Goal: Task Accomplishment & Management: Complete application form

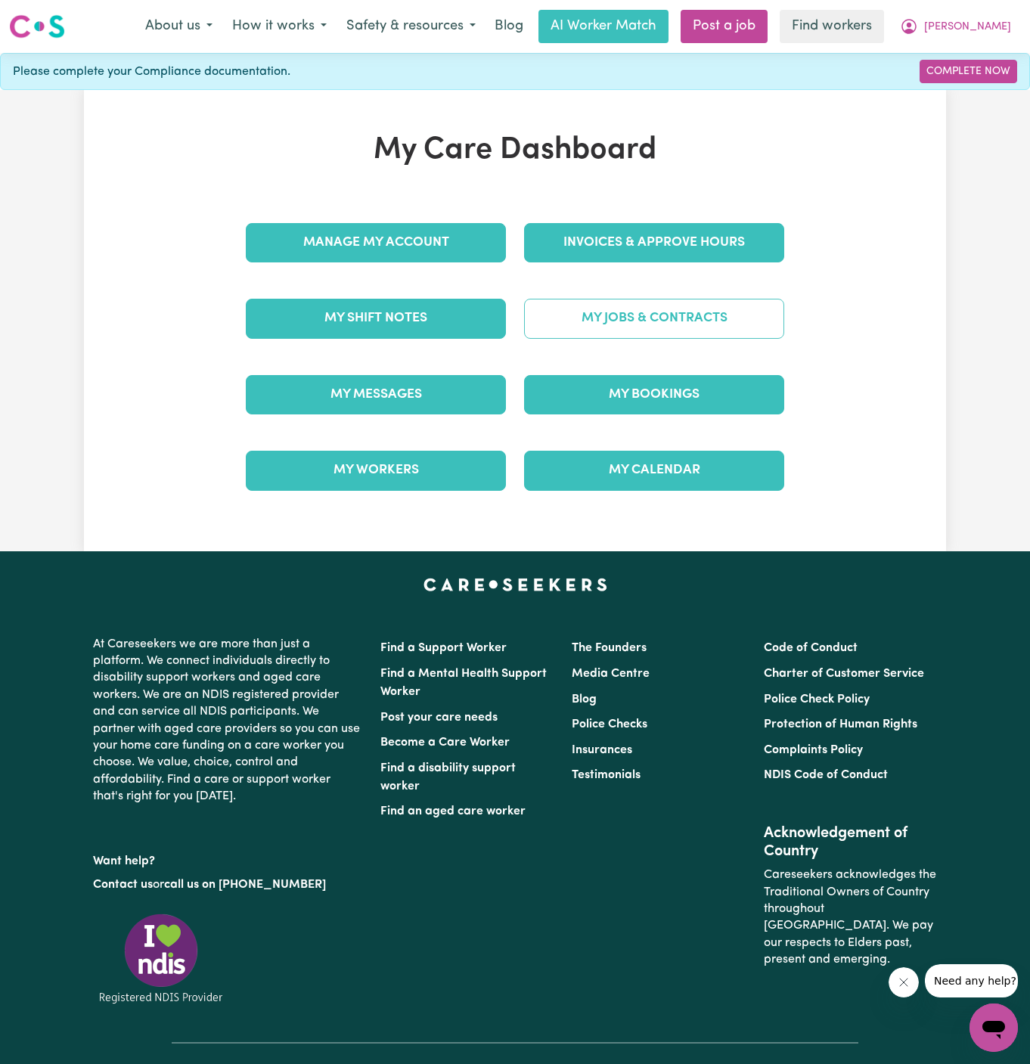
click at [625, 322] on link "My Jobs & Contracts" at bounding box center [654, 318] width 260 height 39
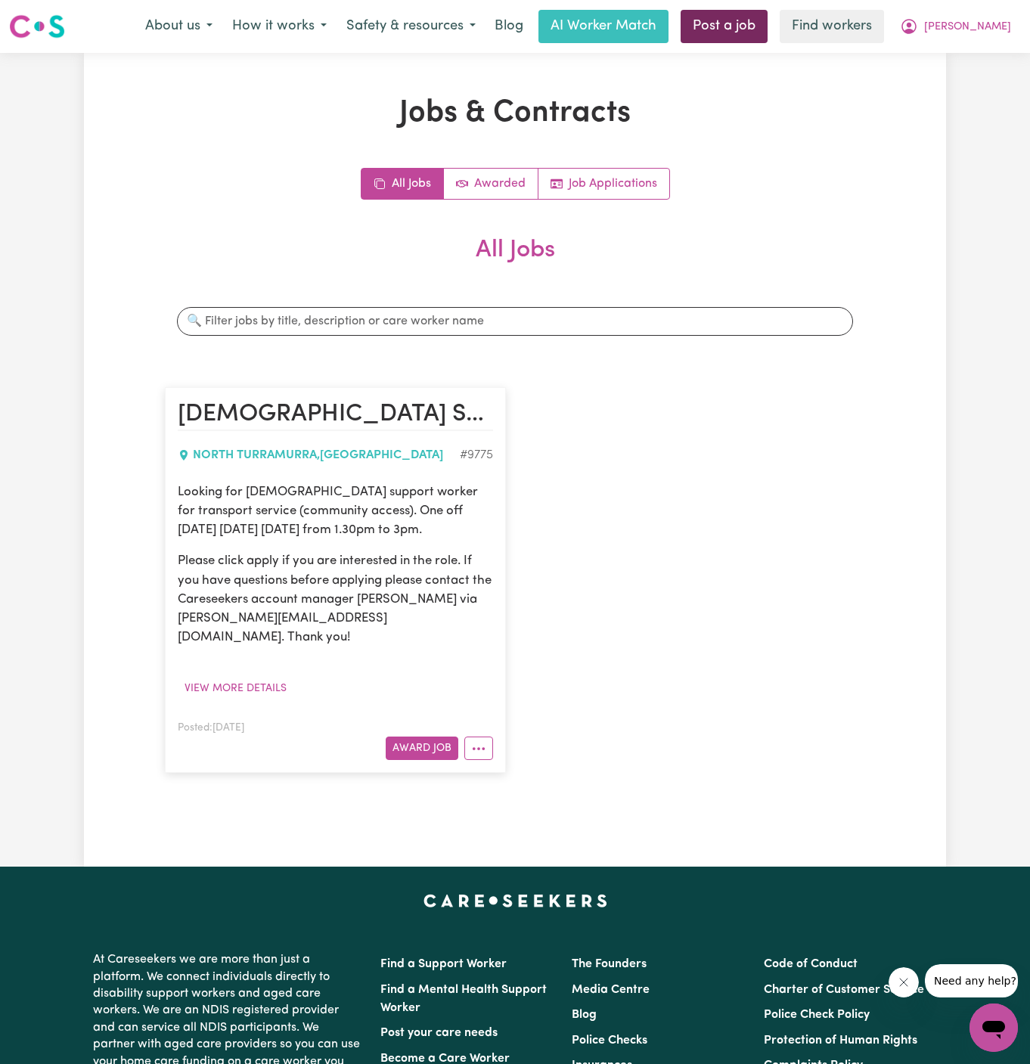
click at [767, 14] on link "Post a job" at bounding box center [723, 26] width 87 height 33
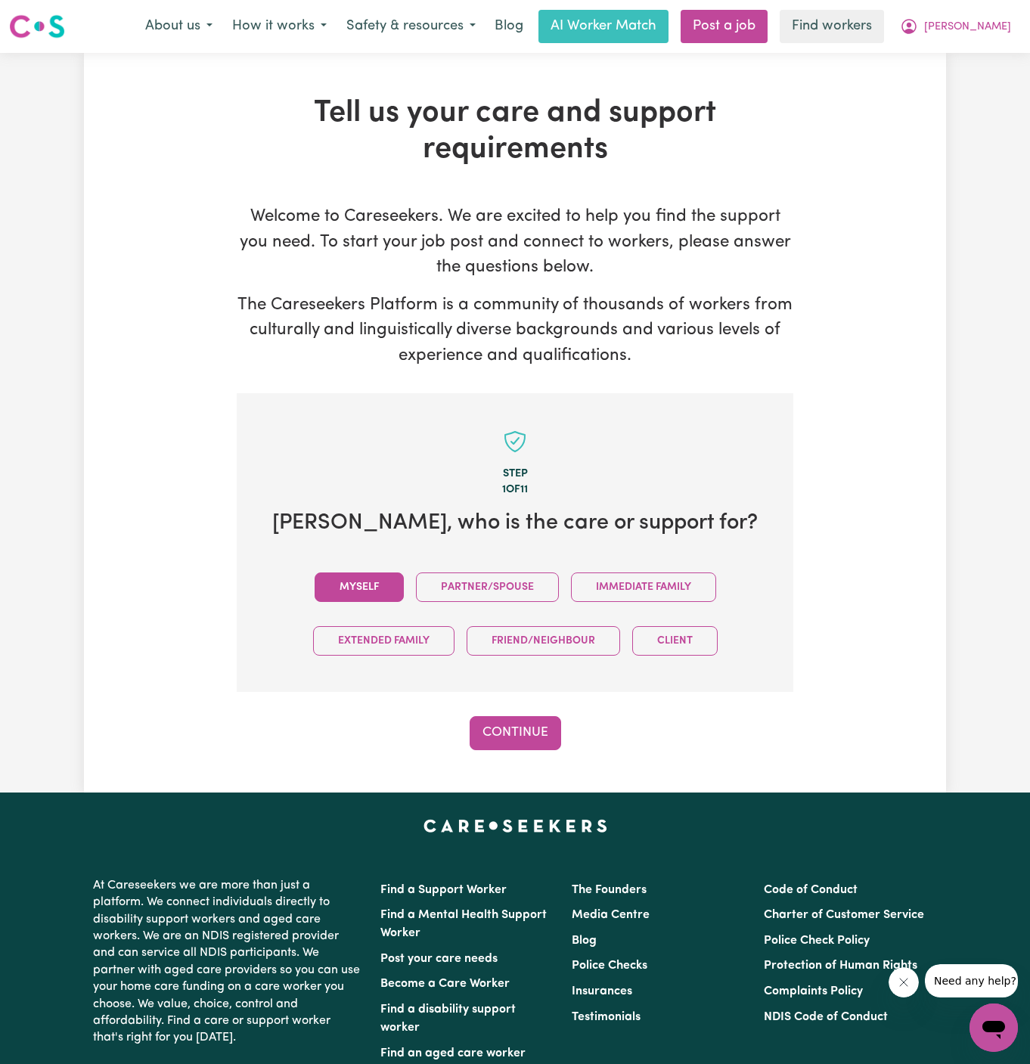
click at [351, 572] on button "Myself" at bounding box center [358, 586] width 89 height 29
click at [521, 726] on button "Continue" at bounding box center [514, 732] width 91 height 33
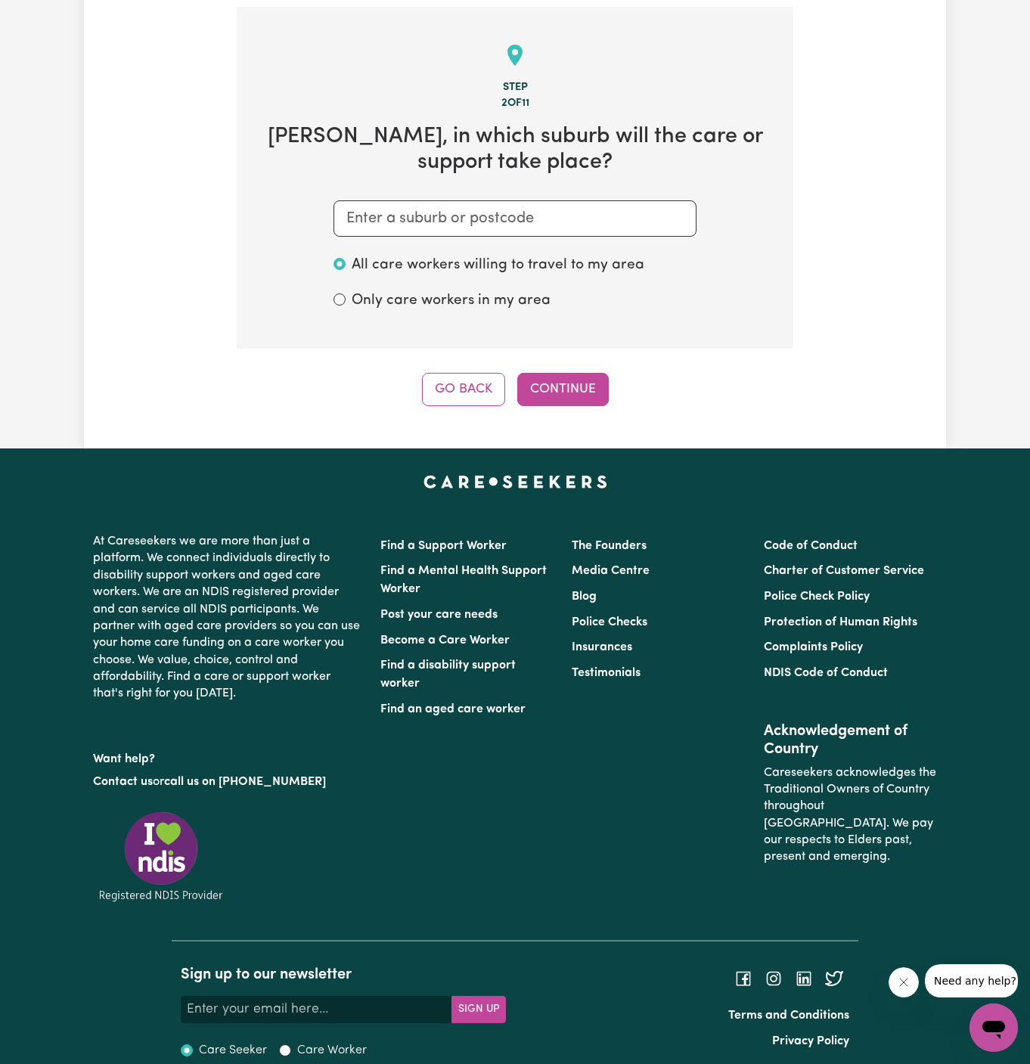
scroll to position [392, 0]
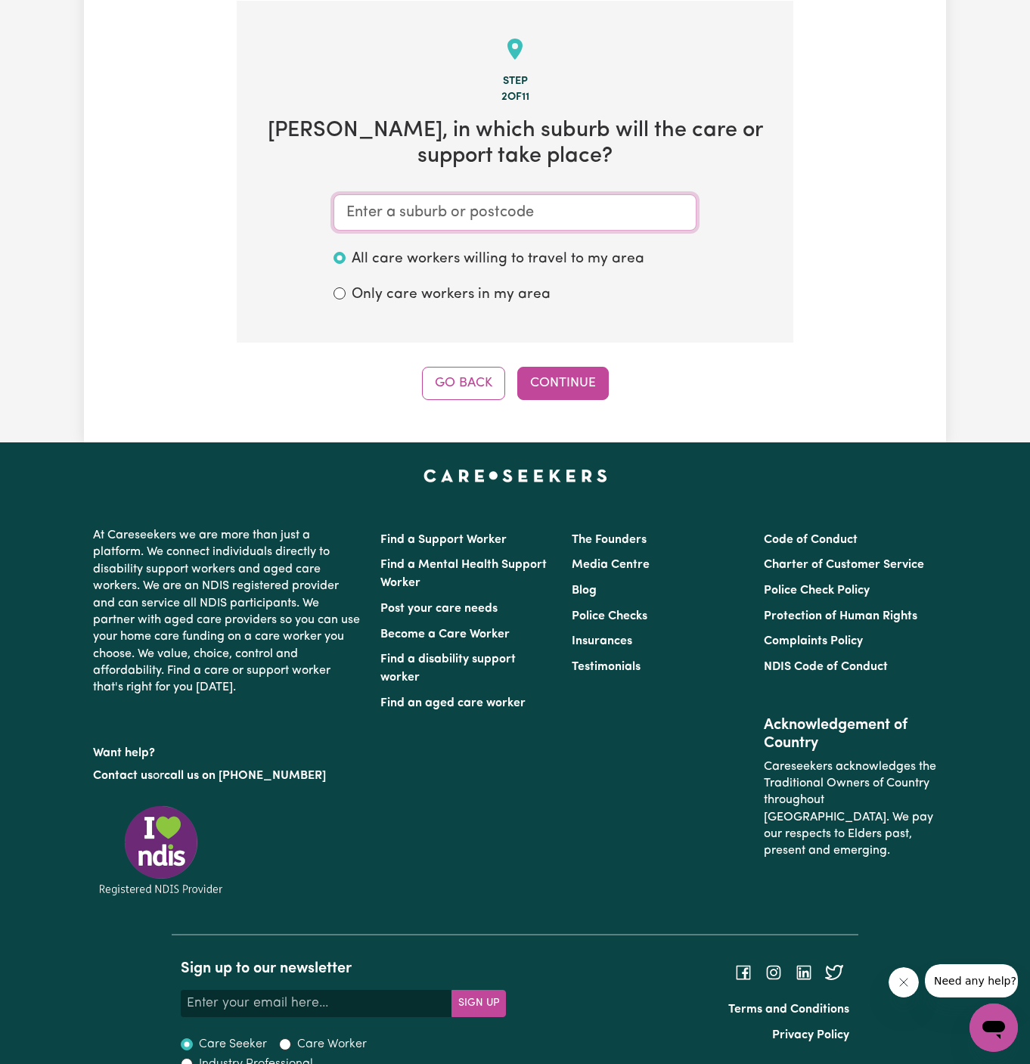
click at [660, 224] on input "text" at bounding box center [514, 212] width 363 height 36
paste input "North Turramurra"
type input "North Turramurra"
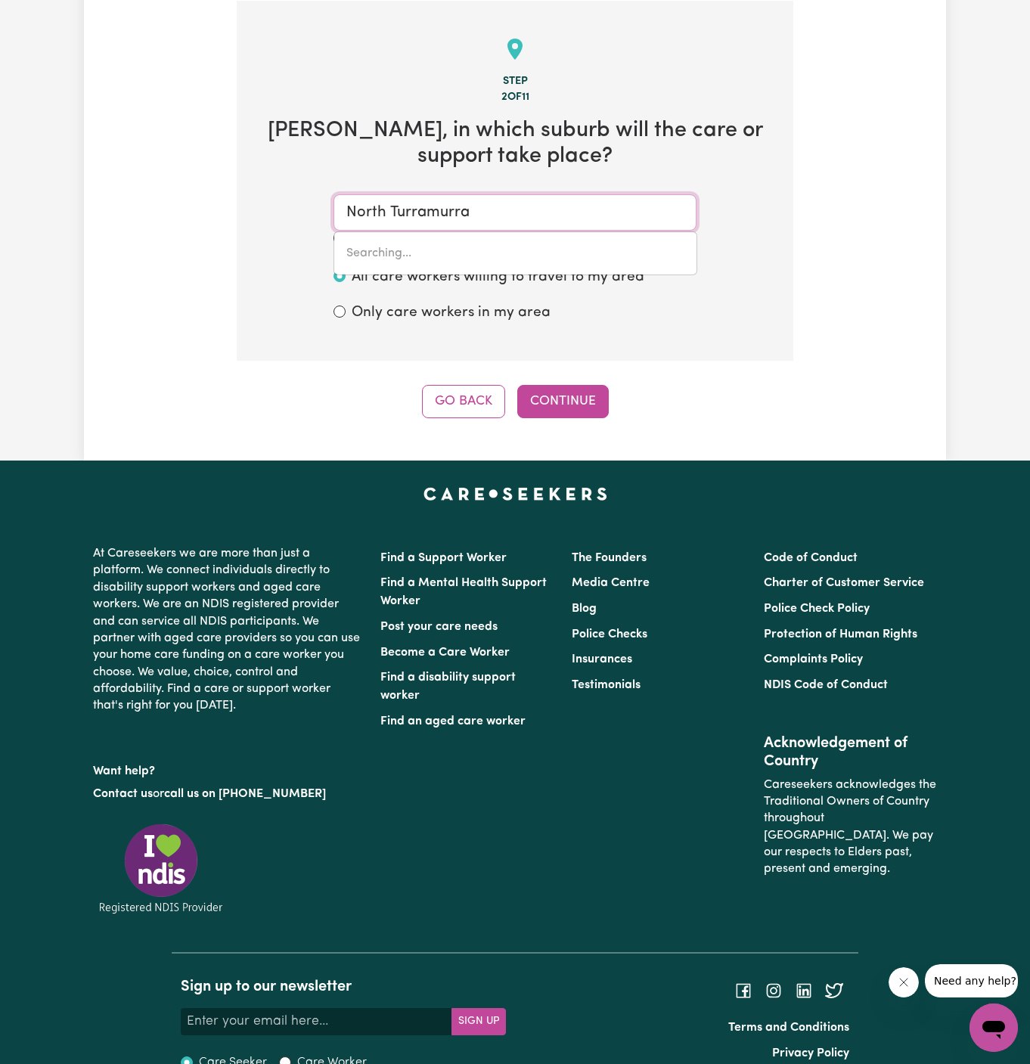
type input "[GEOGRAPHIC_DATA], [GEOGRAPHIC_DATA], 2074"
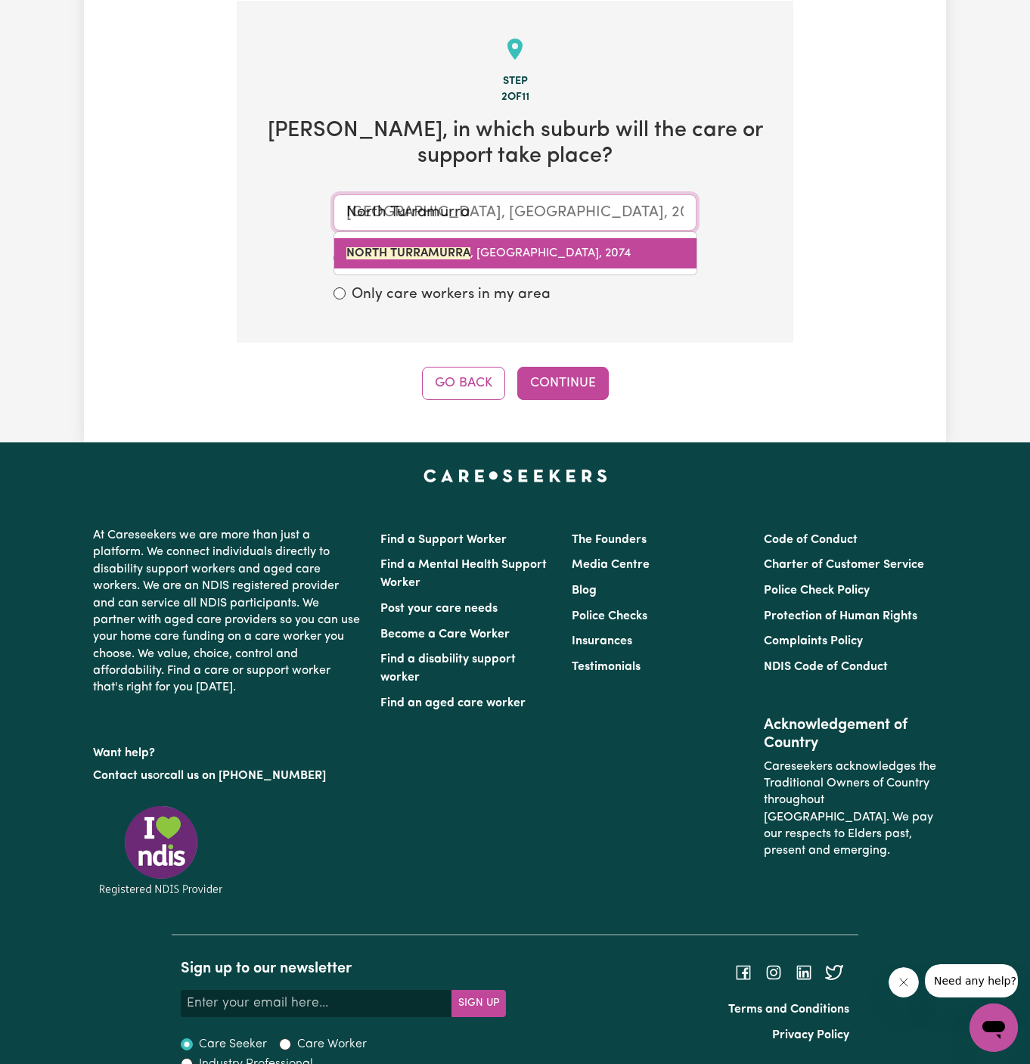
click at [499, 254] on span "NORTH TURRAMURRA , [GEOGRAPHIC_DATA], 2074" at bounding box center [488, 253] width 284 height 12
type input "NORTH TURRAMURRA, [GEOGRAPHIC_DATA], 2074"
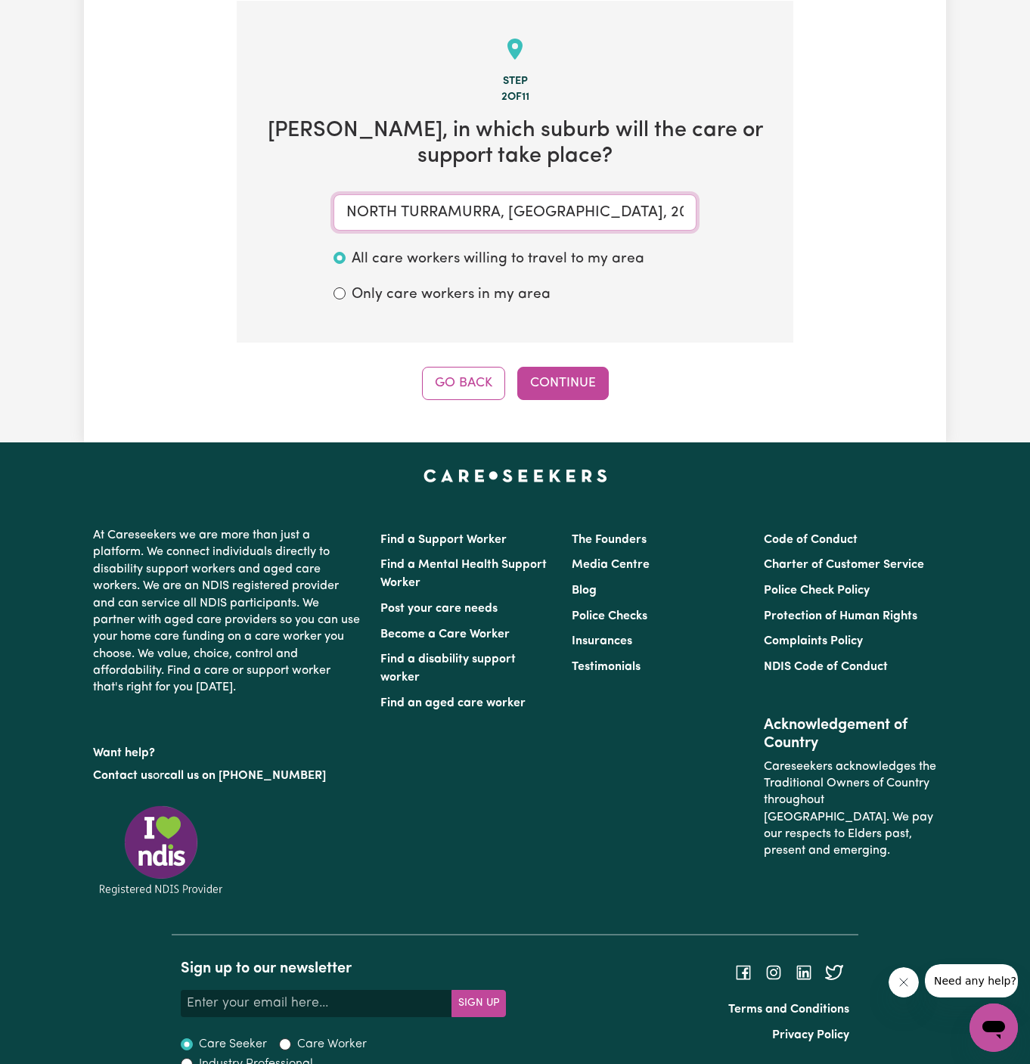
type input "NORTH TURRAMURRA, [GEOGRAPHIC_DATA], 2074"
click at [564, 413] on div "Tell us your care and support requirements Welcome to Careseekers. We are excit…" at bounding box center [515, 52] width 862 height 782
click at [570, 372] on button "Continue" at bounding box center [562, 383] width 91 height 33
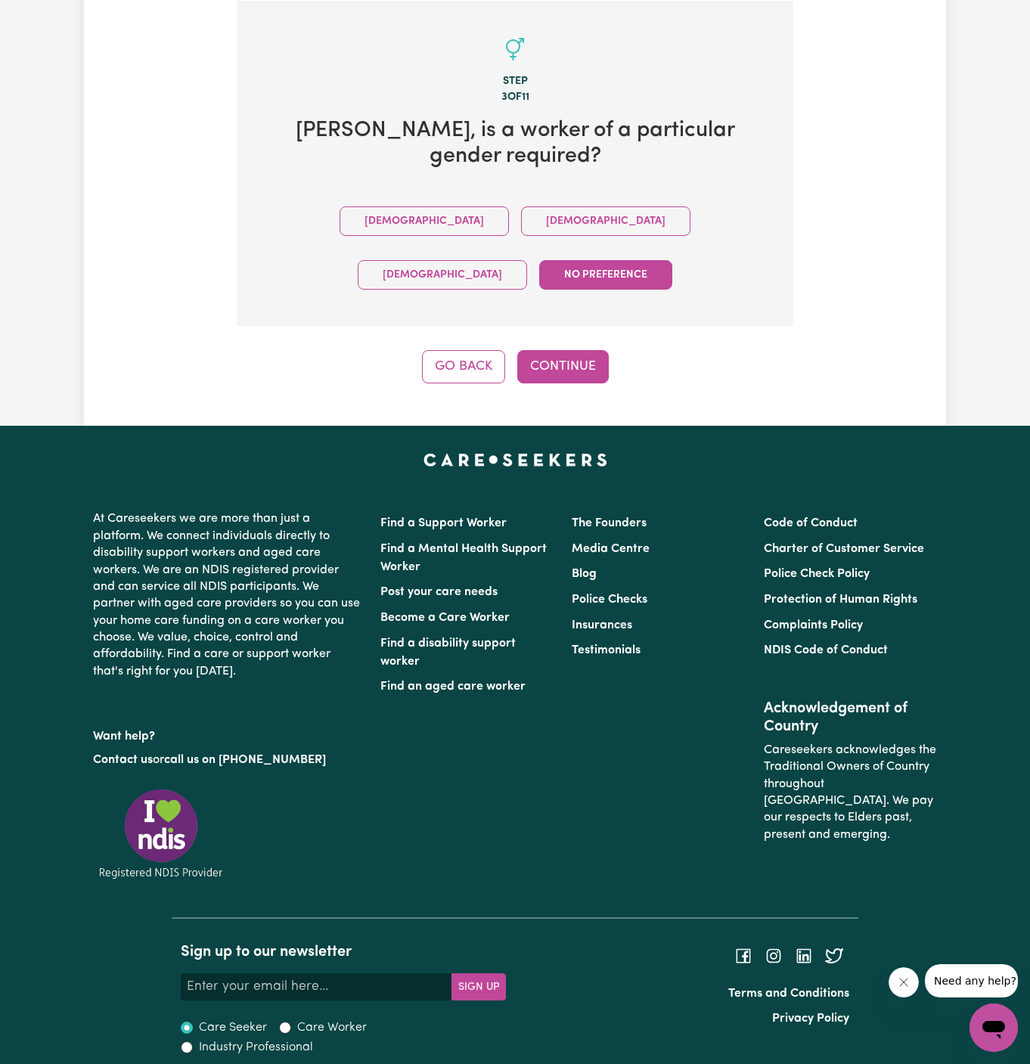
scroll to position [349, 0]
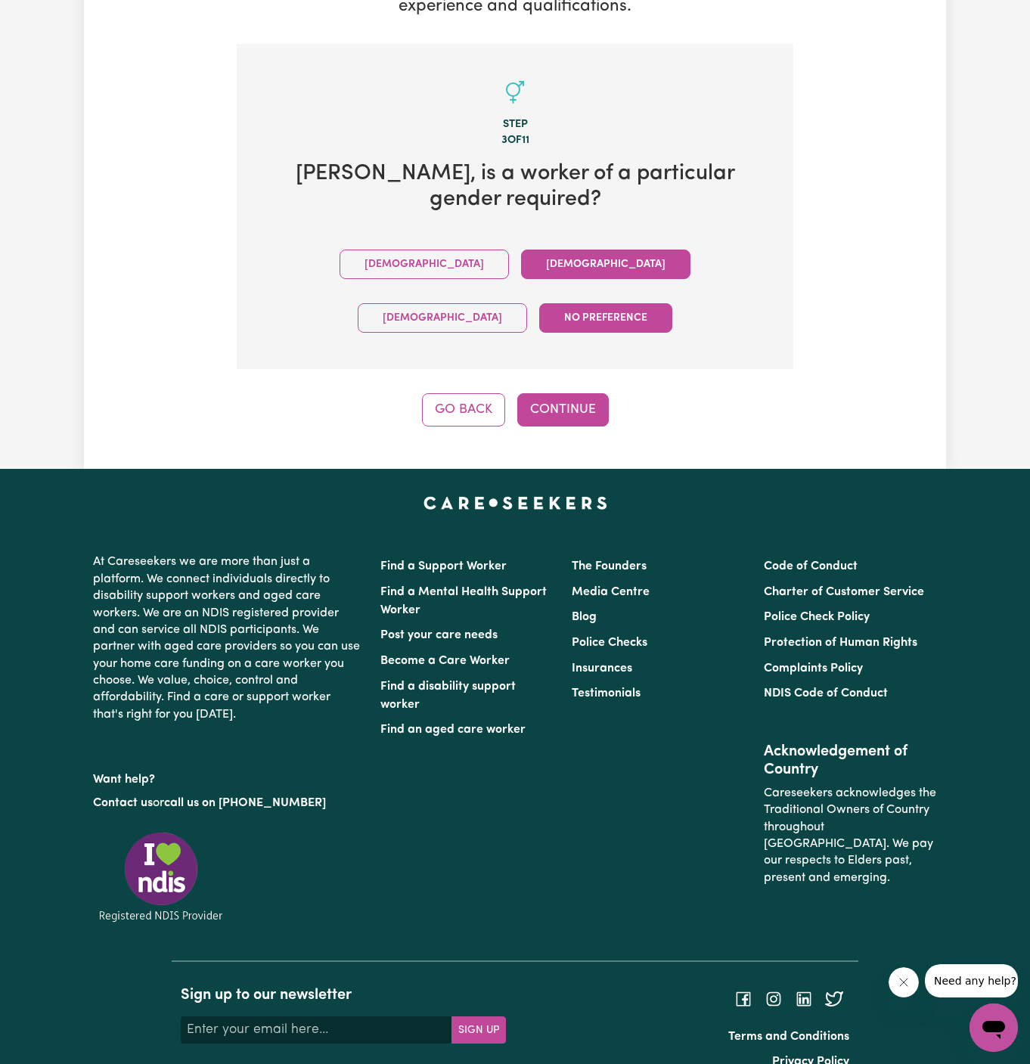
click at [521, 265] on button "[DEMOGRAPHIC_DATA]" at bounding box center [605, 263] width 169 height 29
click at [572, 379] on div "Tell us your care and support requirements Welcome to Careseekers. We are excit…" at bounding box center [515, 86] width 862 height 765
click at [562, 393] on button "Continue" at bounding box center [562, 409] width 91 height 33
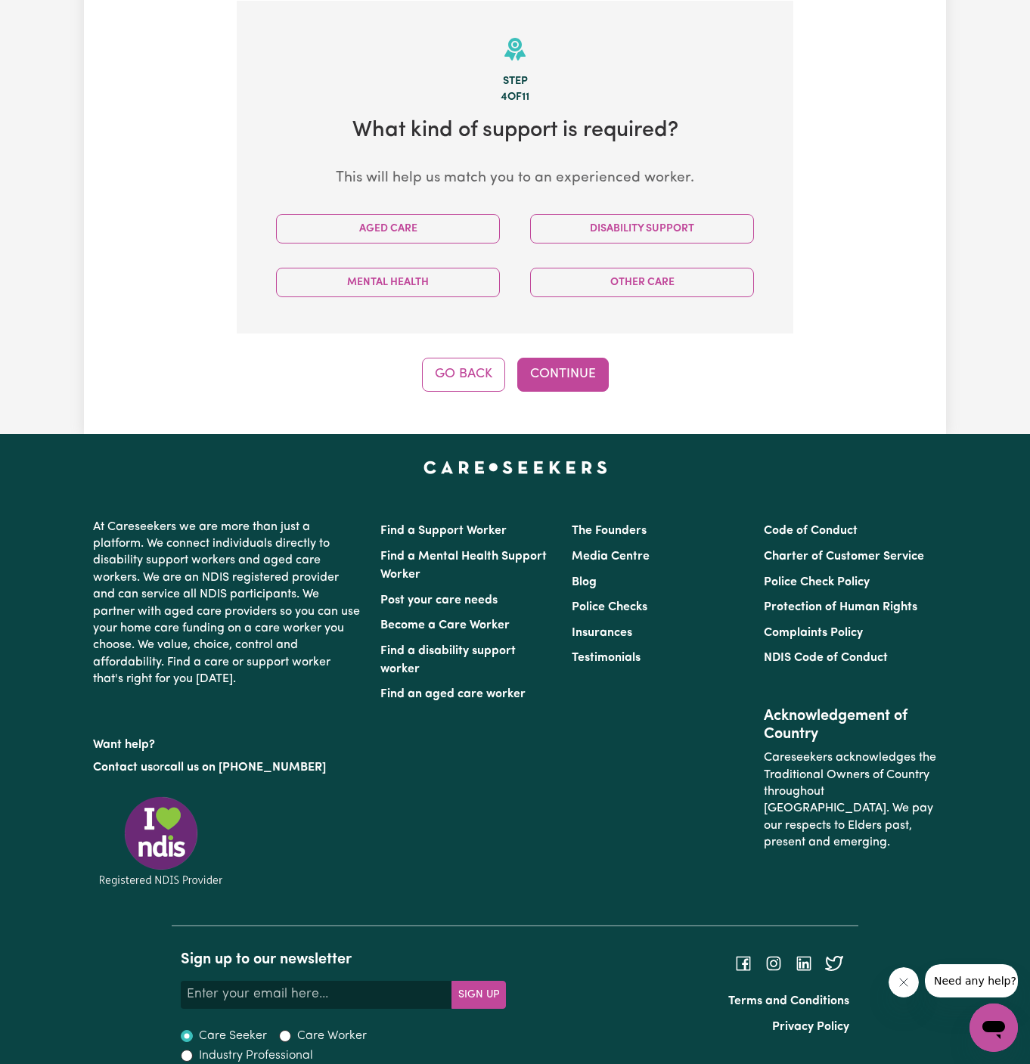
scroll to position [392, 0]
click at [407, 199] on section "Step 4 of 11 What kind of support is required? This will help us match you to a…" at bounding box center [515, 167] width 556 height 333
click at [407, 218] on button "Aged Care" at bounding box center [388, 228] width 224 height 29
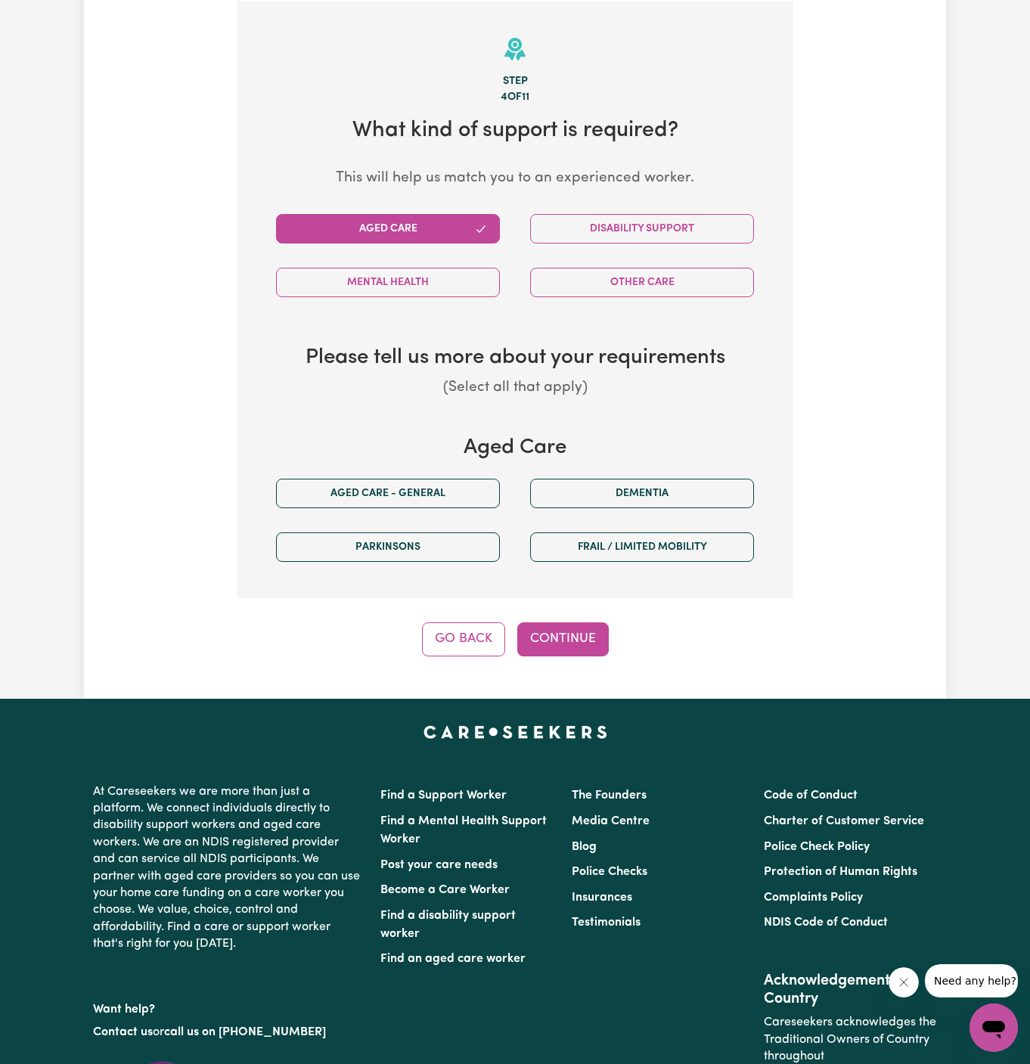
click at [394, 473] on div "Aged care - General" at bounding box center [388, 493] width 254 height 54
click at [406, 501] on button "Aged care - General" at bounding box center [388, 493] width 224 height 29
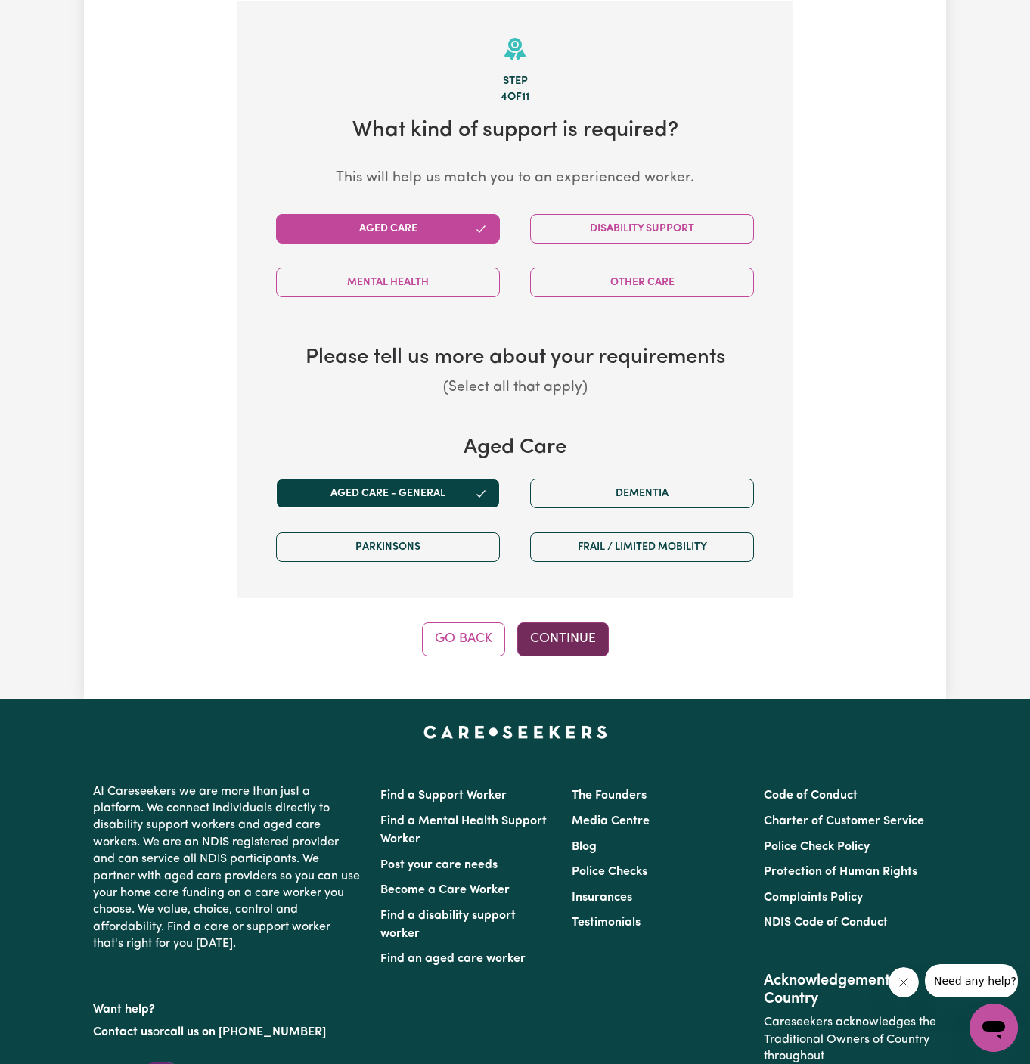
click at [579, 637] on button "Continue" at bounding box center [562, 638] width 91 height 33
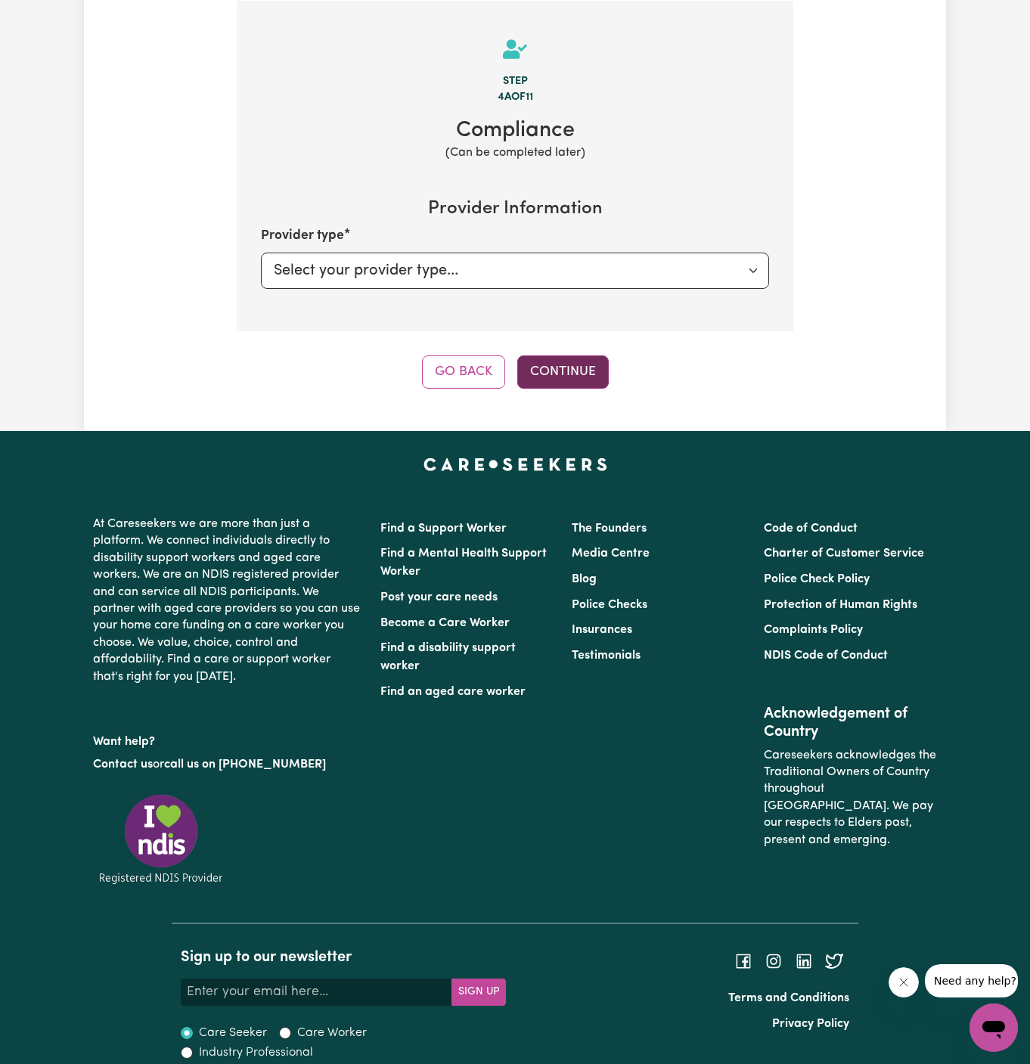
click at [575, 383] on button "Continue" at bounding box center [562, 371] width 91 height 33
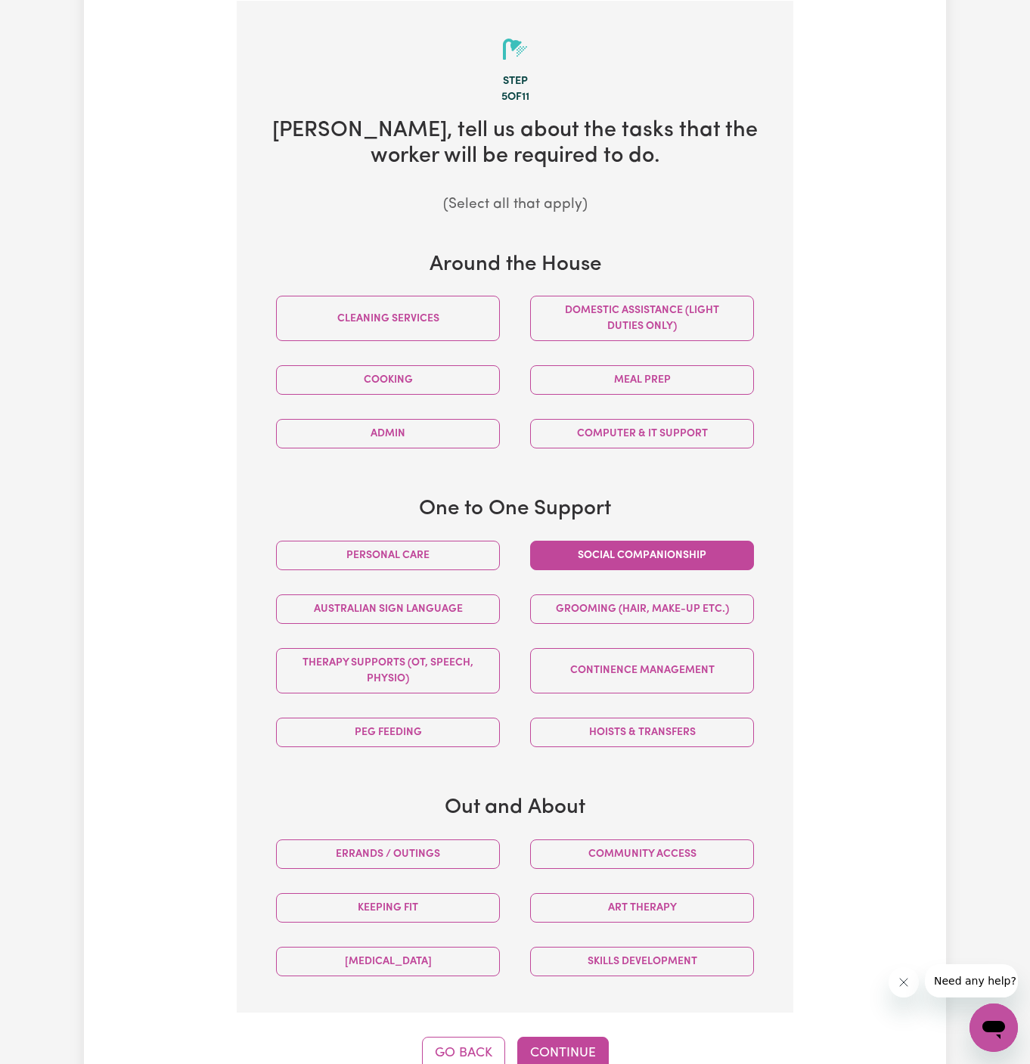
click at [658, 559] on button "Social companionship" at bounding box center [642, 554] width 224 height 29
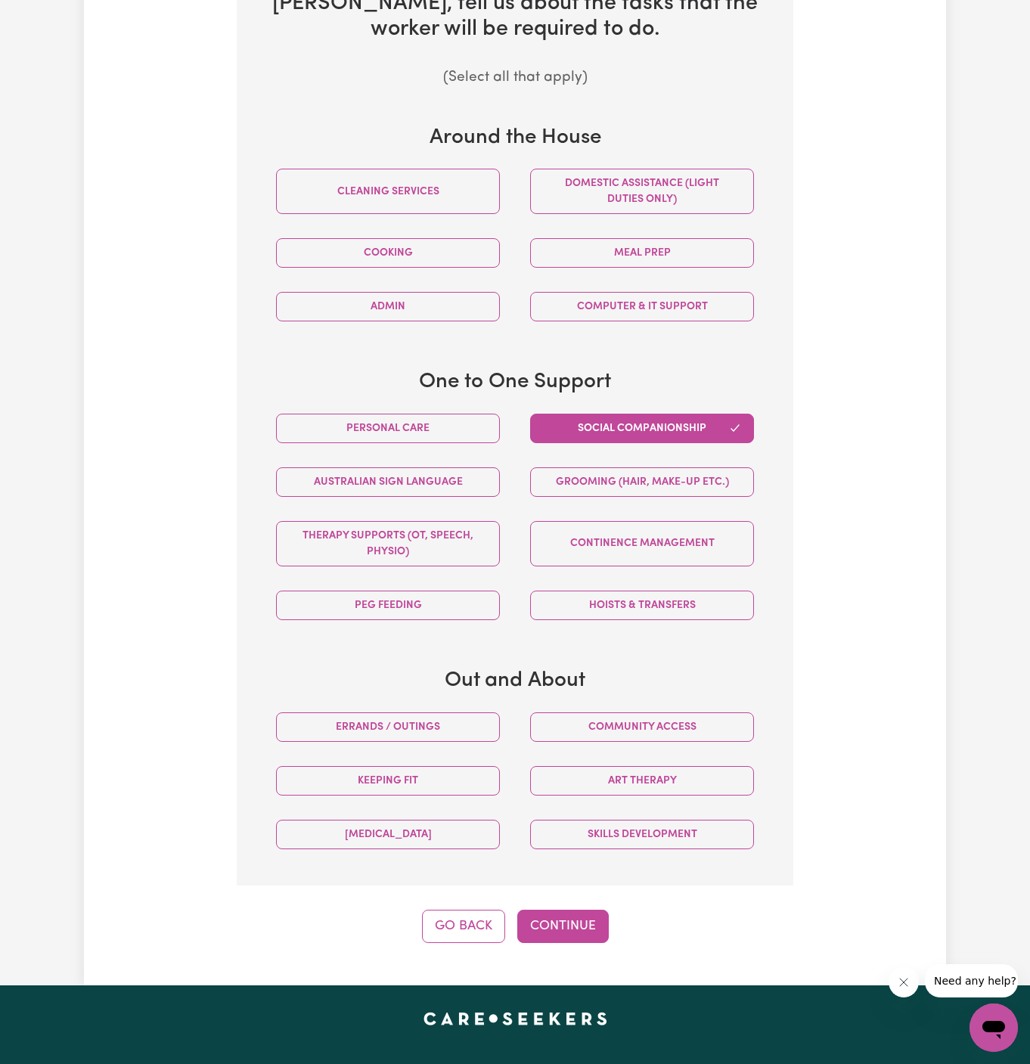
scroll to position [607, 0]
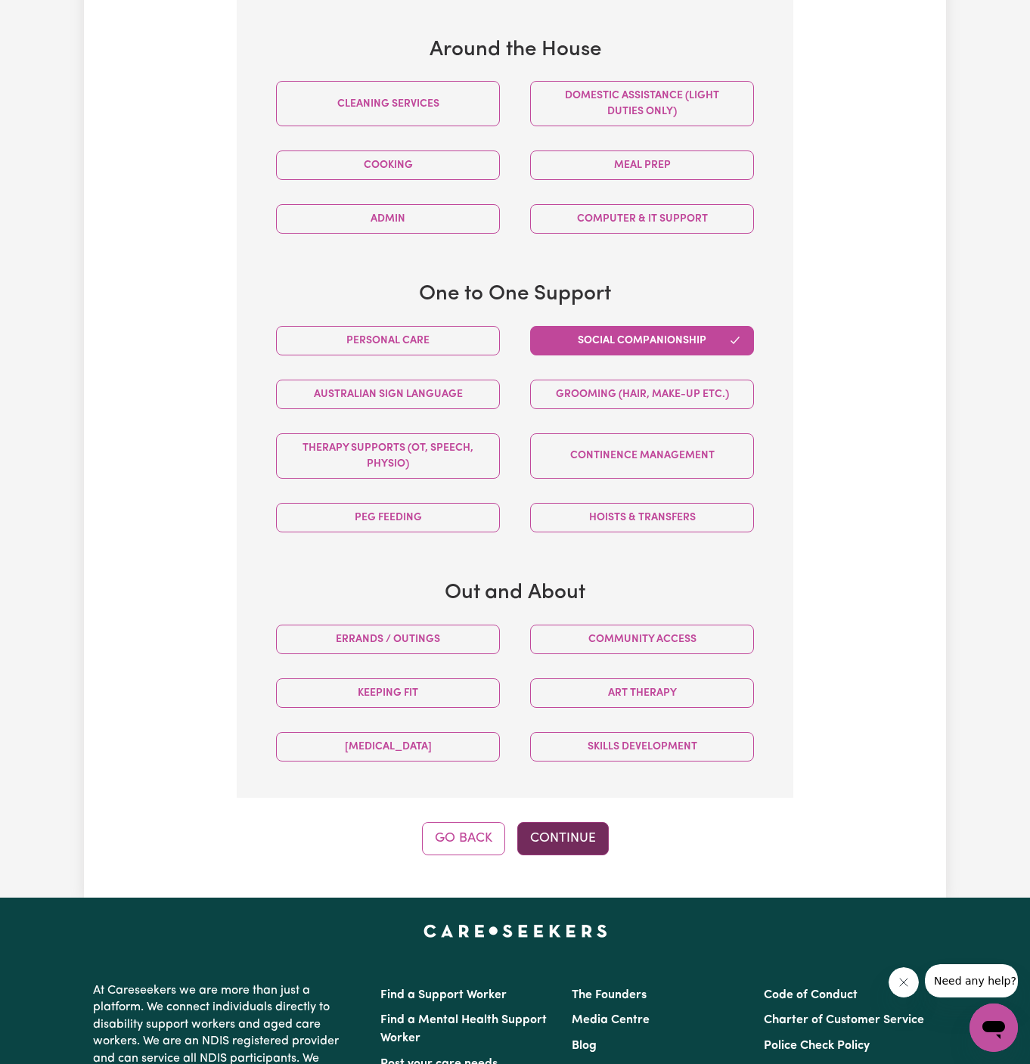
click at [545, 826] on button "Continue" at bounding box center [562, 838] width 91 height 33
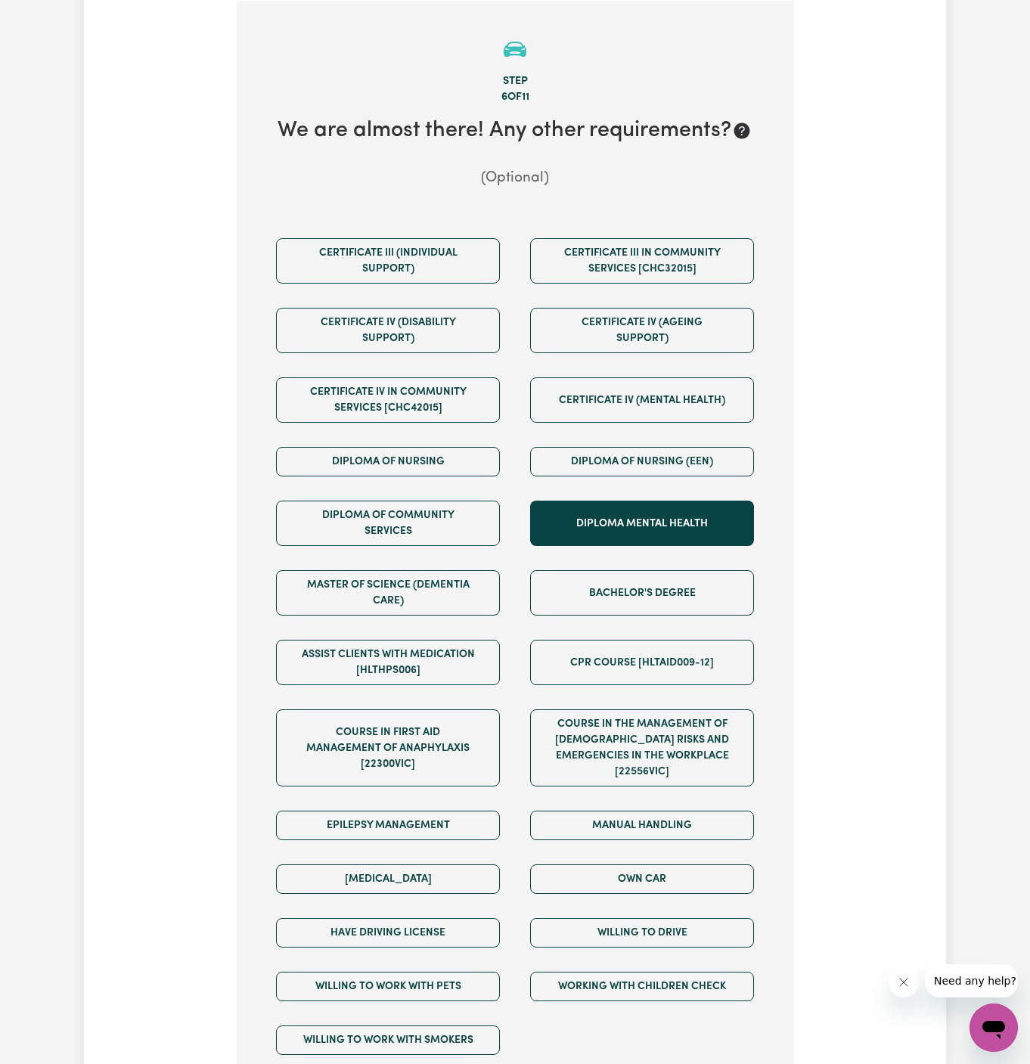
scroll to position [691, 0]
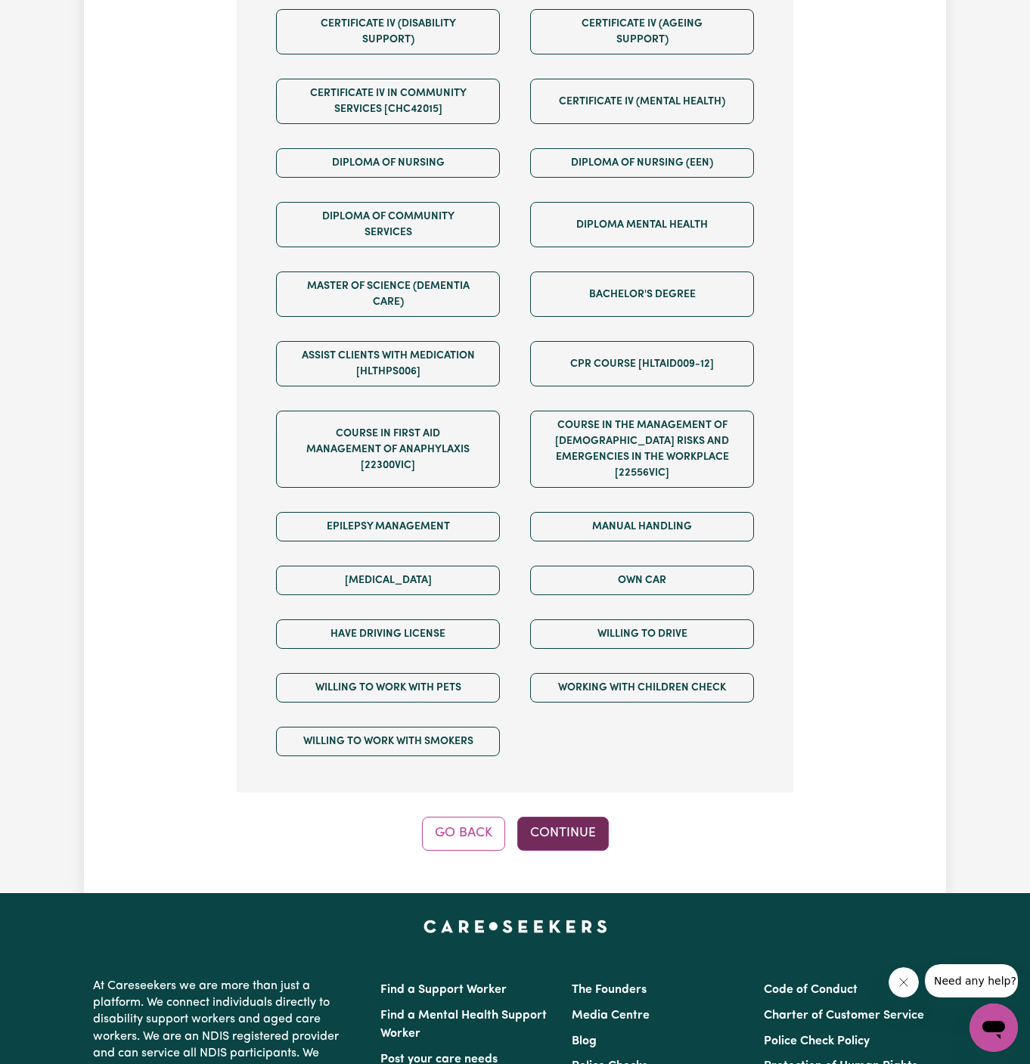
click at [545, 816] on button "Continue" at bounding box center [562, 832] width 91 height 33
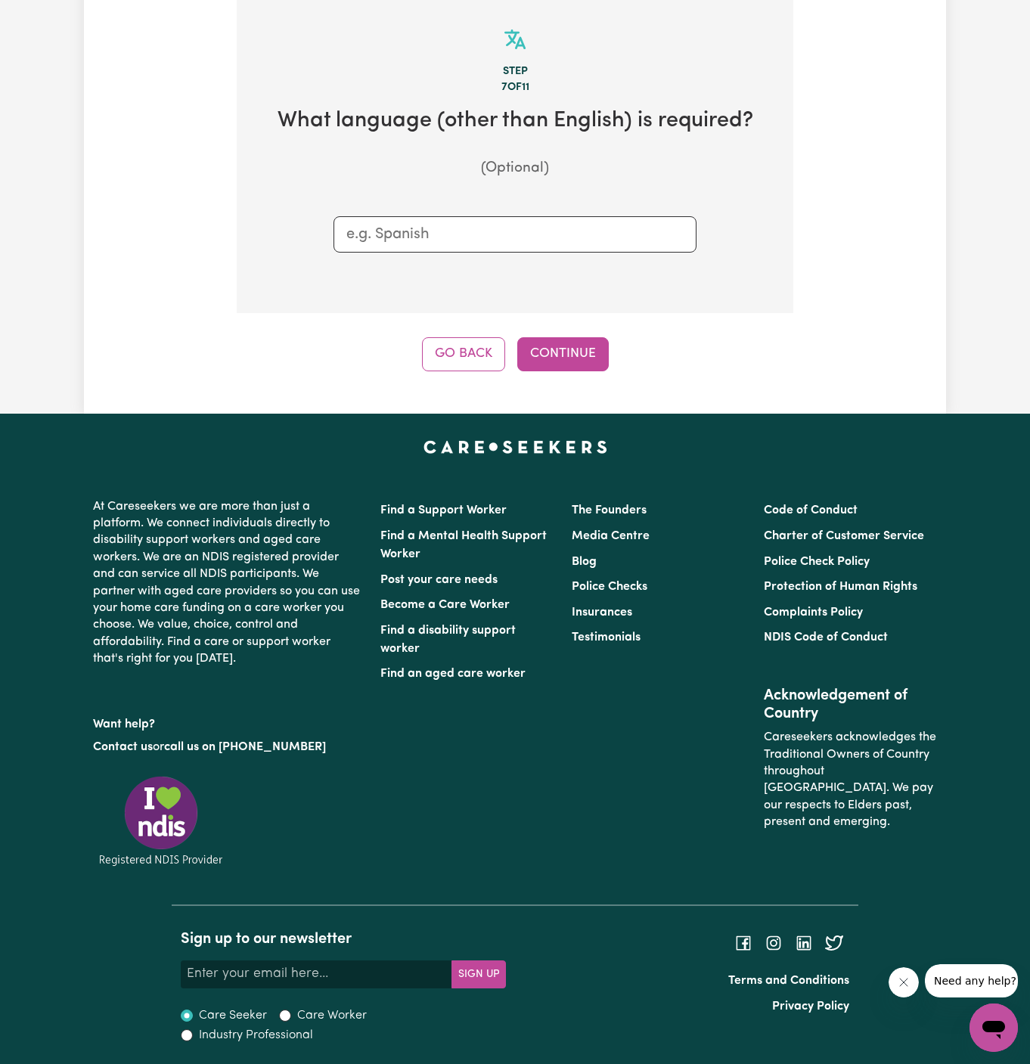
scroll to position [392, 0]
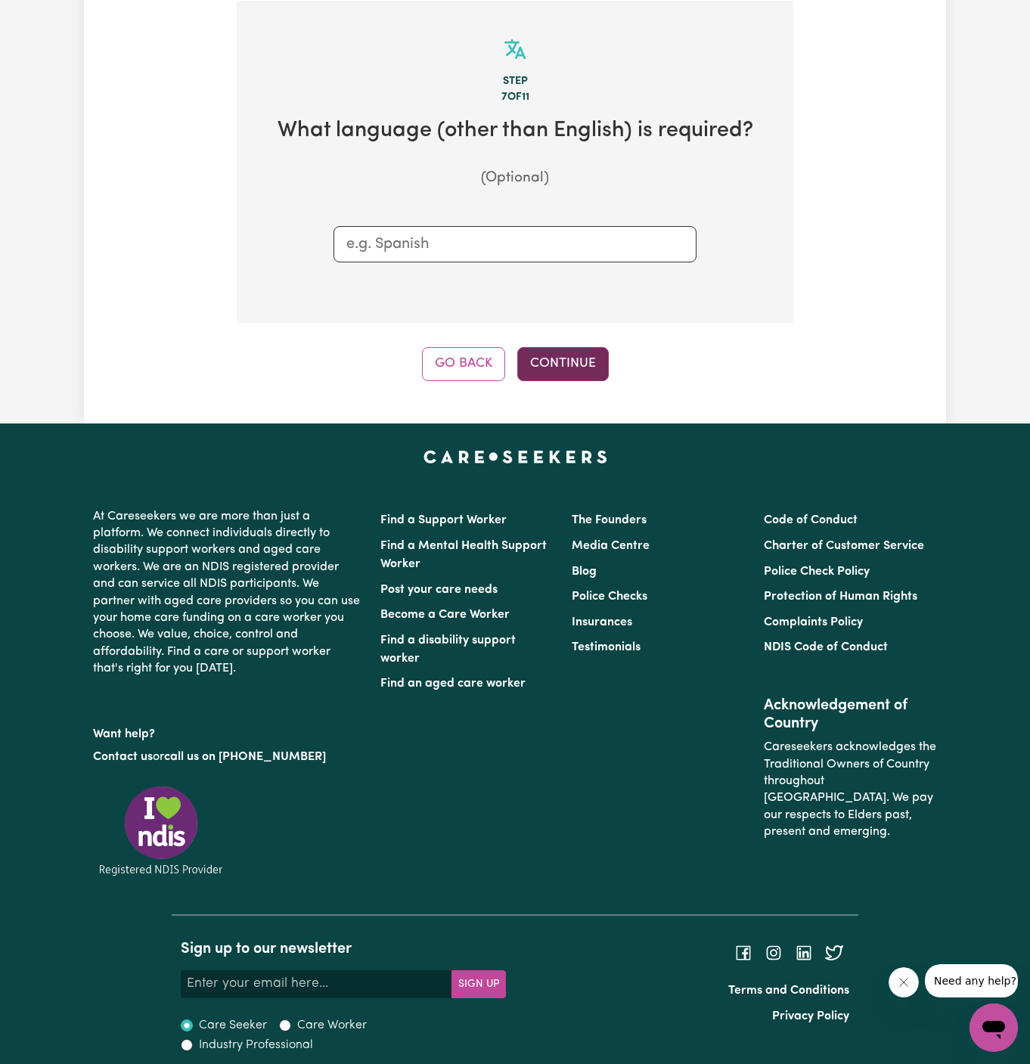
click at [553, 349] on button "Continue" at bounding box center [562, 363] width 91 height 33
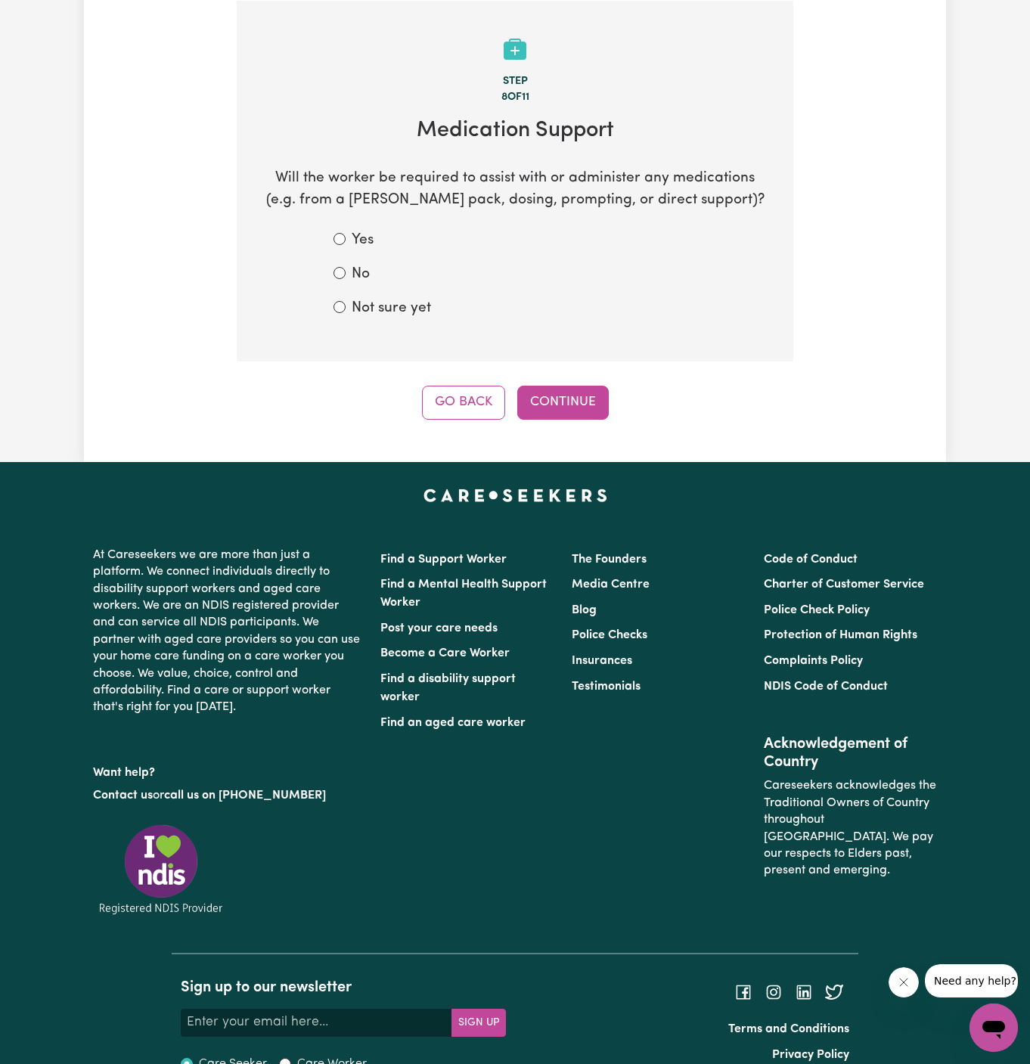
click at [399, 308] on label "Not sure yet" at bounding box center [391, 309] width 79 height 22
click at [345, 308] on input "Not sure yet" at bounding box center [339, 307] width 12 height 12
radio input "true"
click at [338, 280] on div "No" at bounding box center [514, 275] width 363 height 22
click at [361, 274] on label "No" at bounding box center [361, 275] width 18 height 22
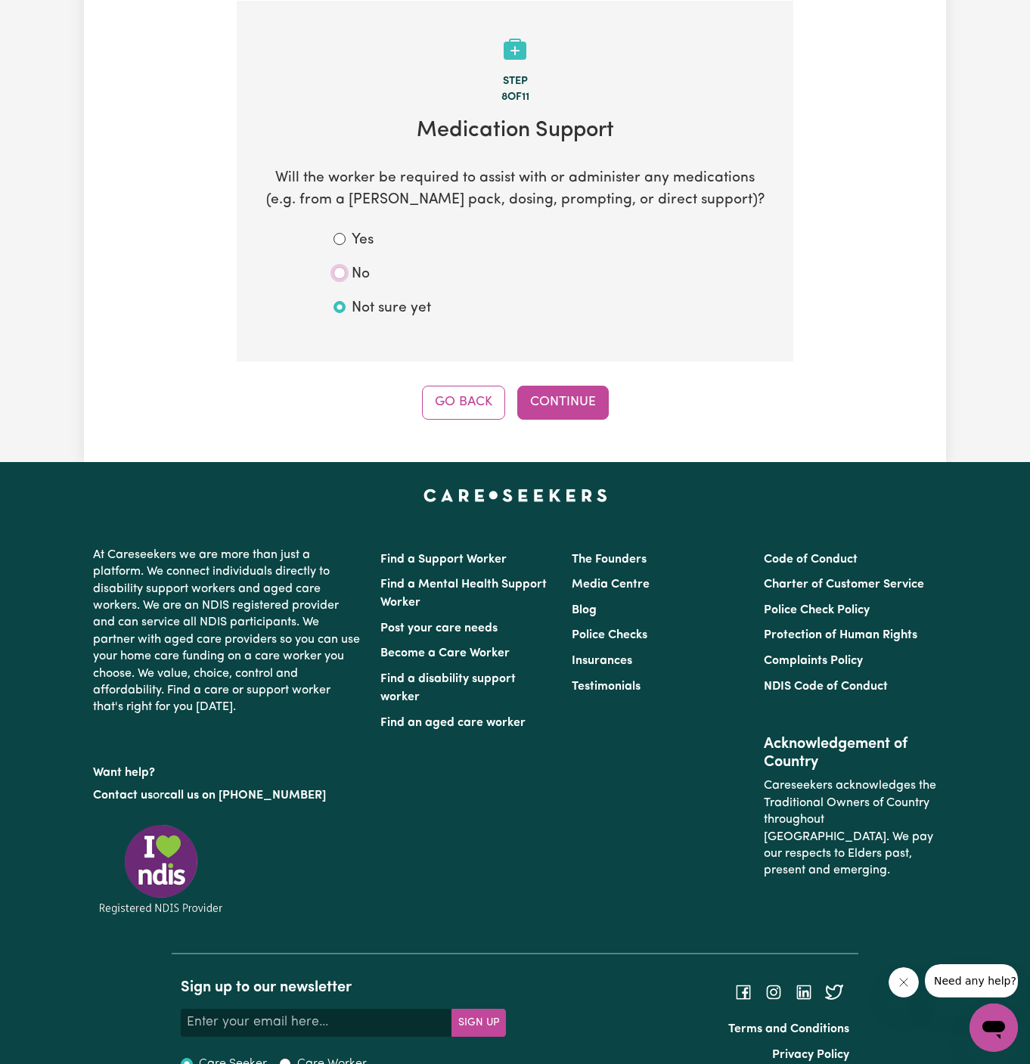
click at [345, 274] on input "No" at bounding box center [339, 273] width 12 height 12
radio input "true"
click at [587, 409] on button "Continue" at bounding box center [562, 402] width 91 height 33
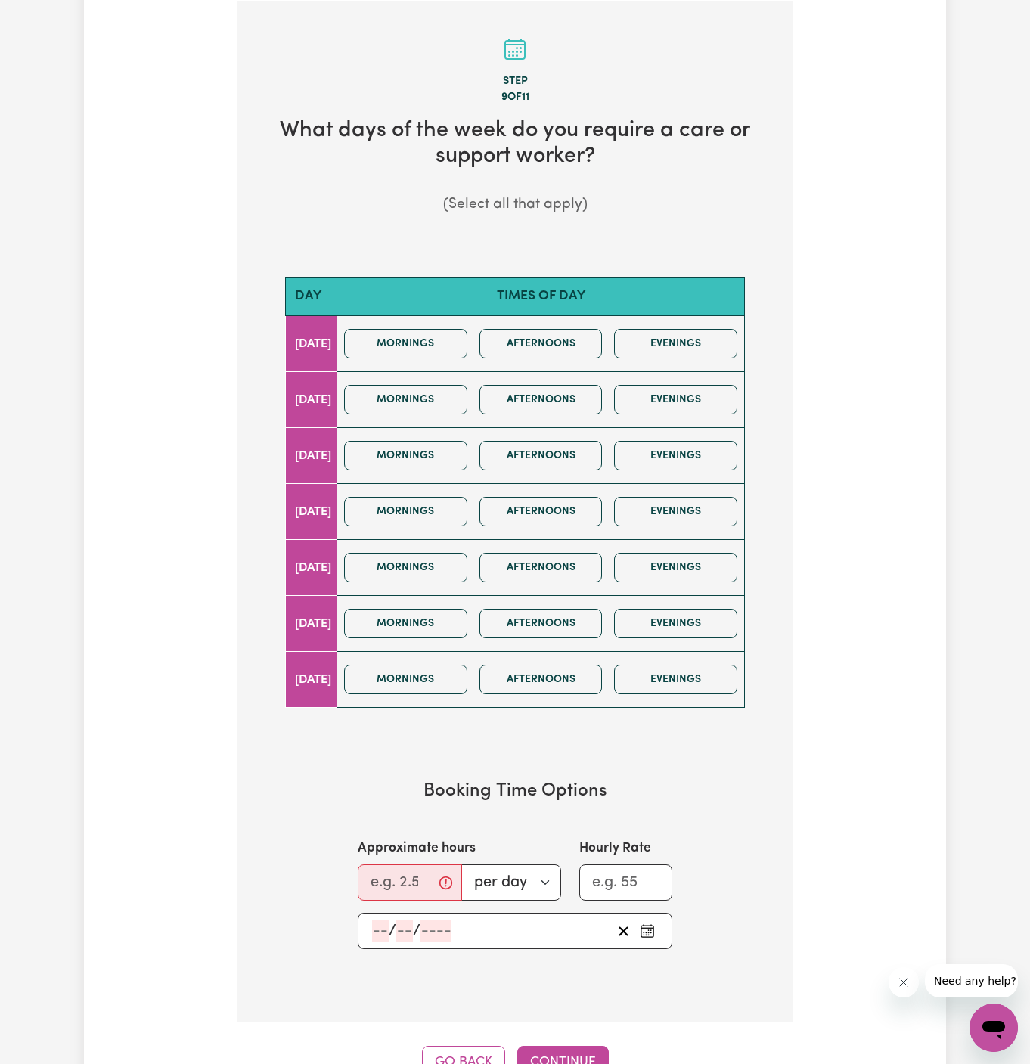
click at [432, 415] on div "Mornings Afternoons Evenings" at bounding box center [540, 400] width 405 height 54
click at [444, 412] on div "Mornings Afternoons Evenings" at bounding box center [540, 400] width 405 height 54
click at [454, 404] on button "Mornings" at bounding box center [405, 399] width 123 height 29
click at [395, 865] on input "Approximate hours" at bounding box center [410, 882] width 104 height 36
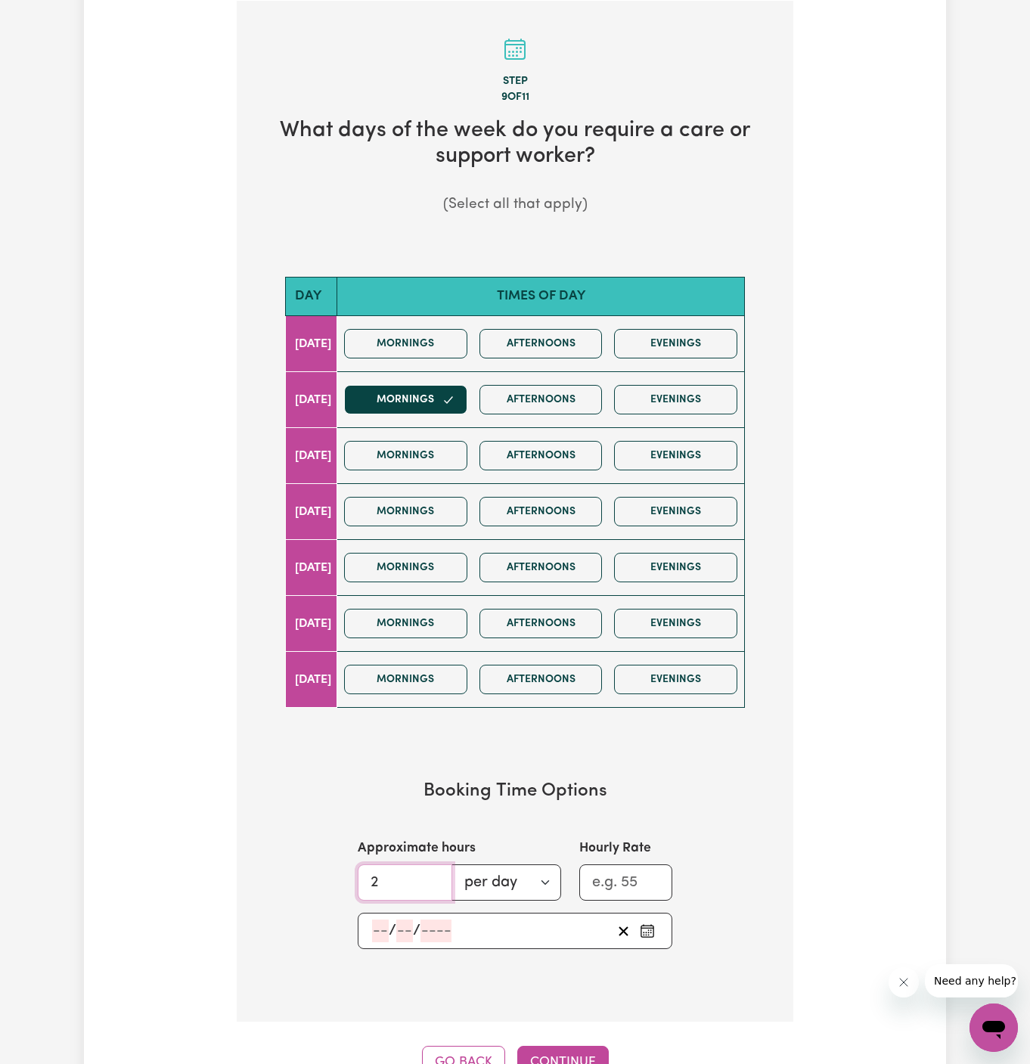
type input "2"
click at [386, 927] on input "number" at bounding box center [380, 930] width 17 height 23
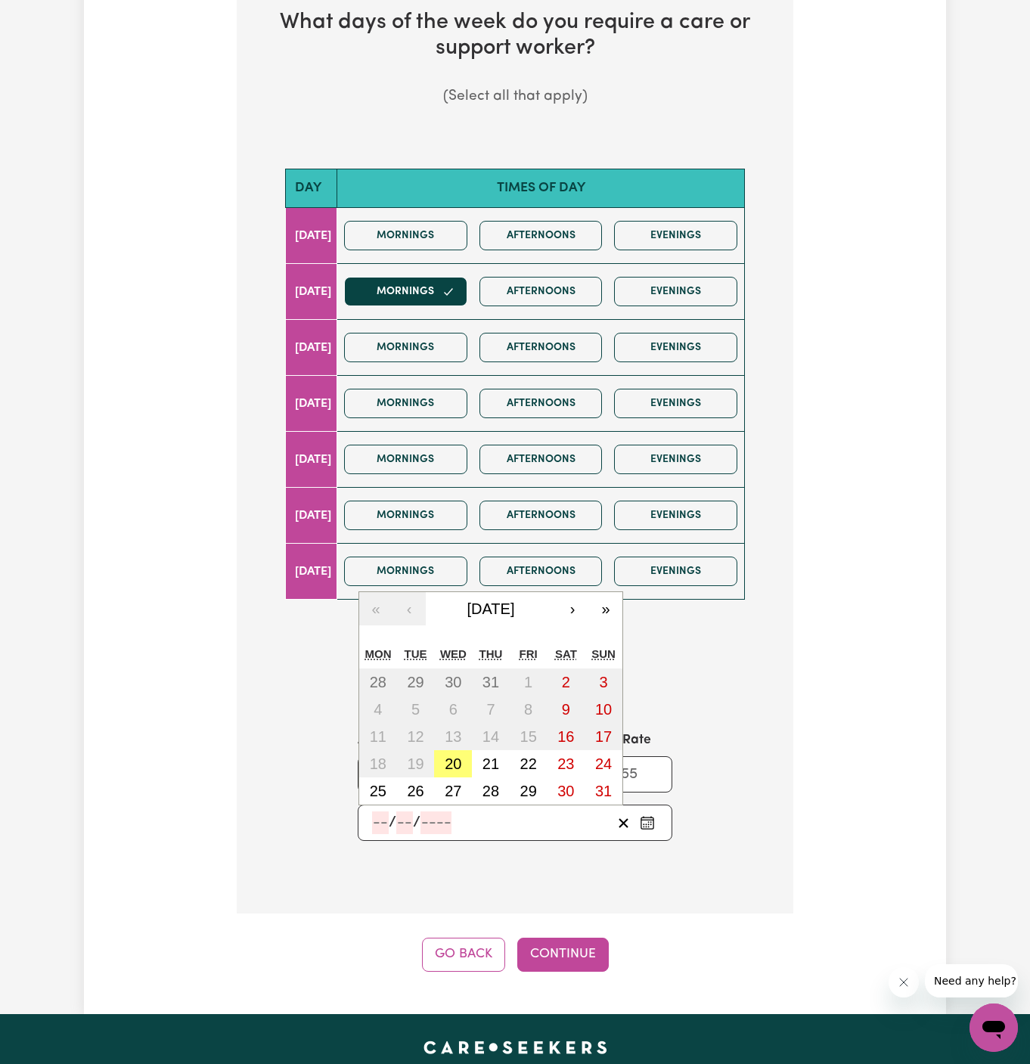
scroll to position [507, 0]
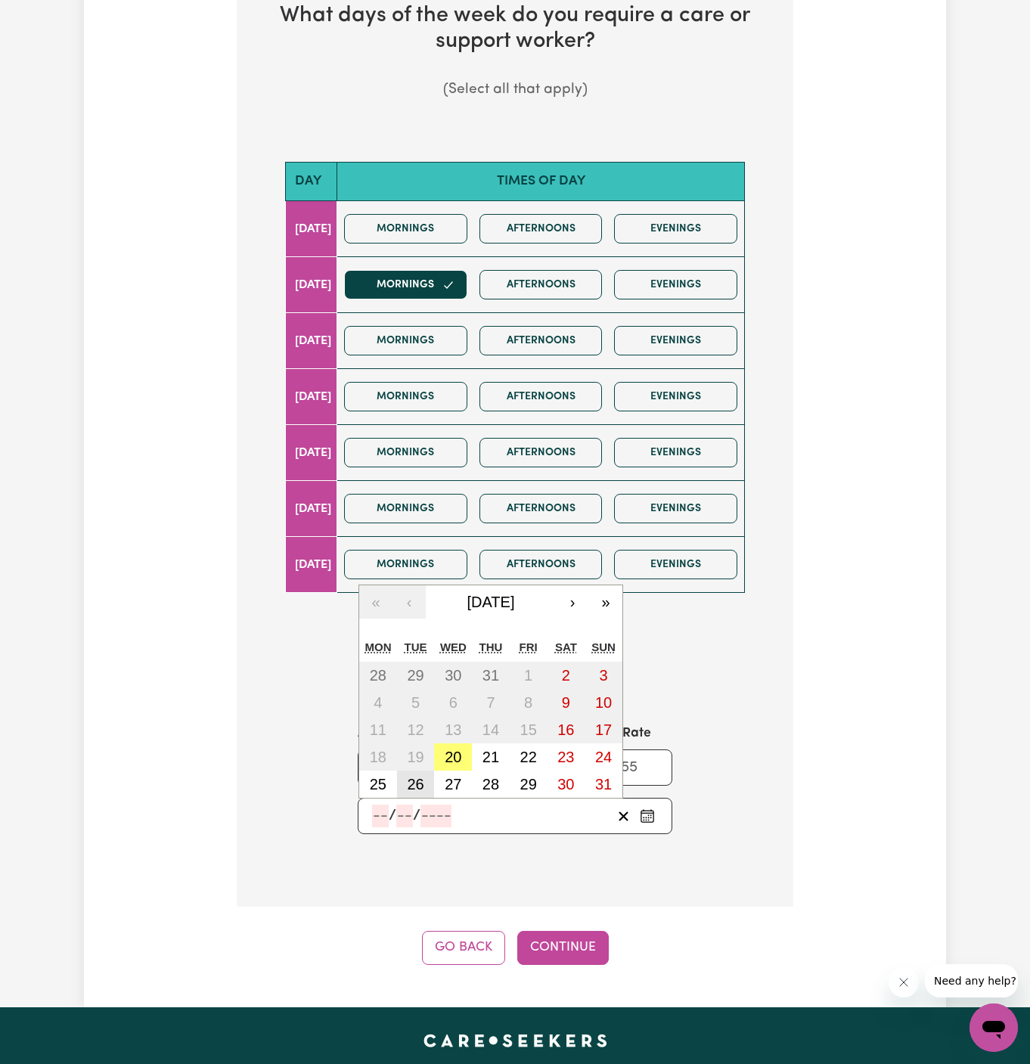
click at [426, 777] on button "26" at bounding box center [416, 783] width 38 height 27
type input "[DATE]"
type input "26"
type input "8"
type input "2025"
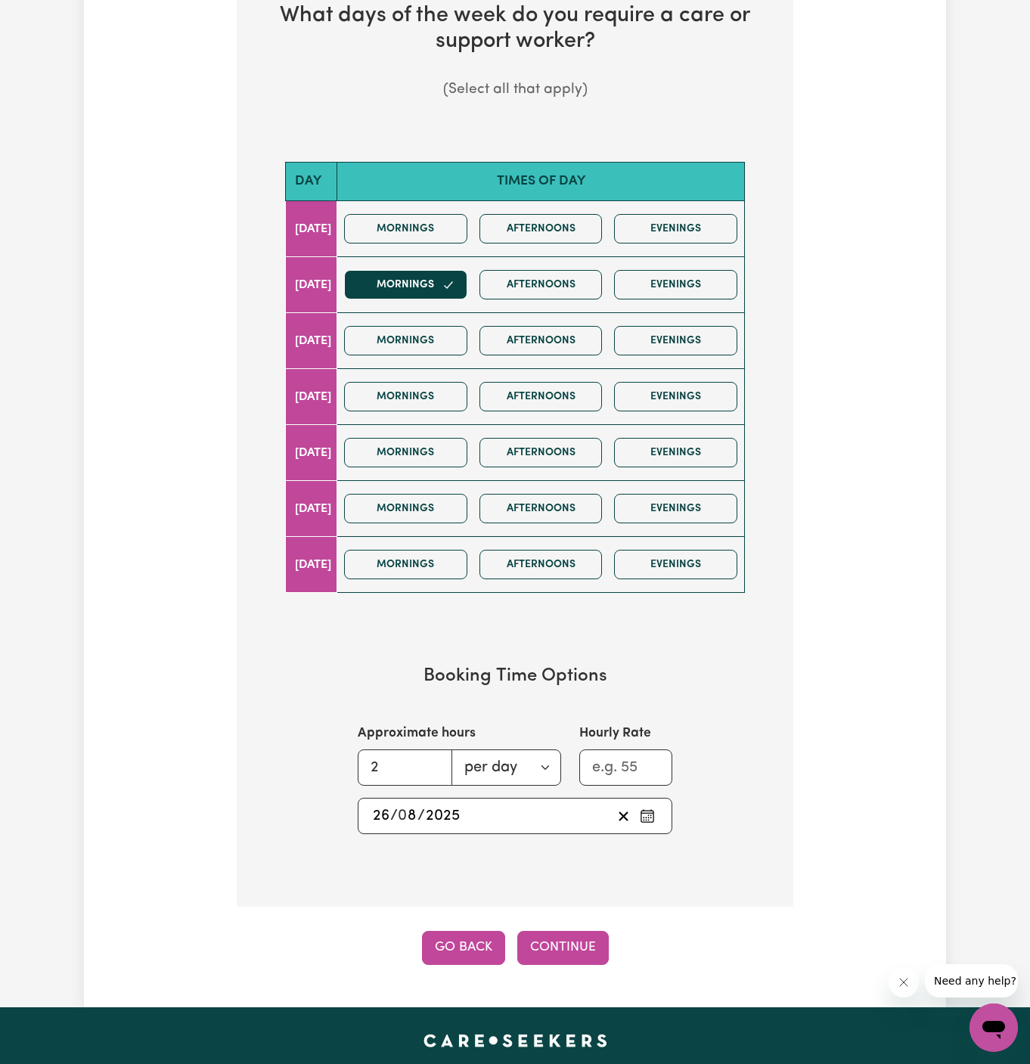
click at [455, 936] on button "Go Back" at bounding box center [463, 947] width 83 height 33
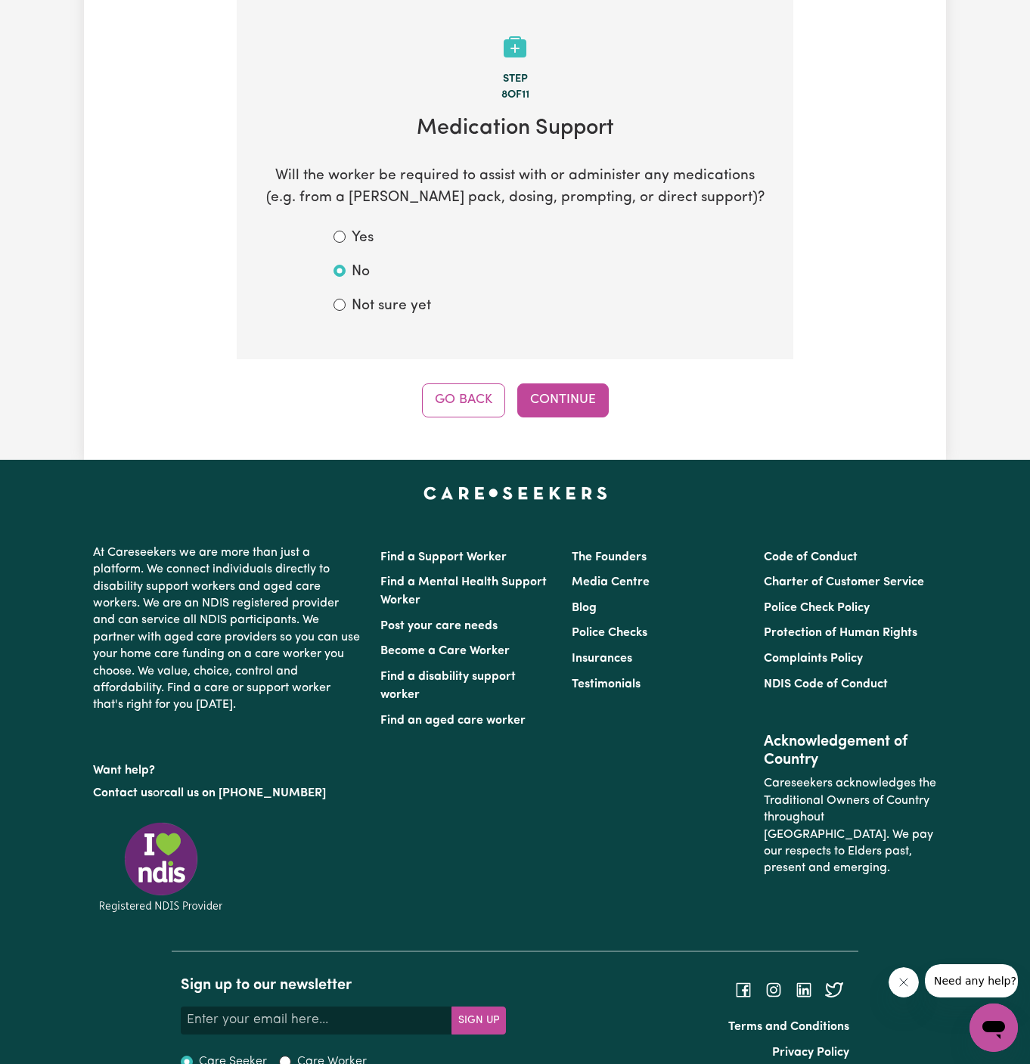
scroll to position [392, 0]
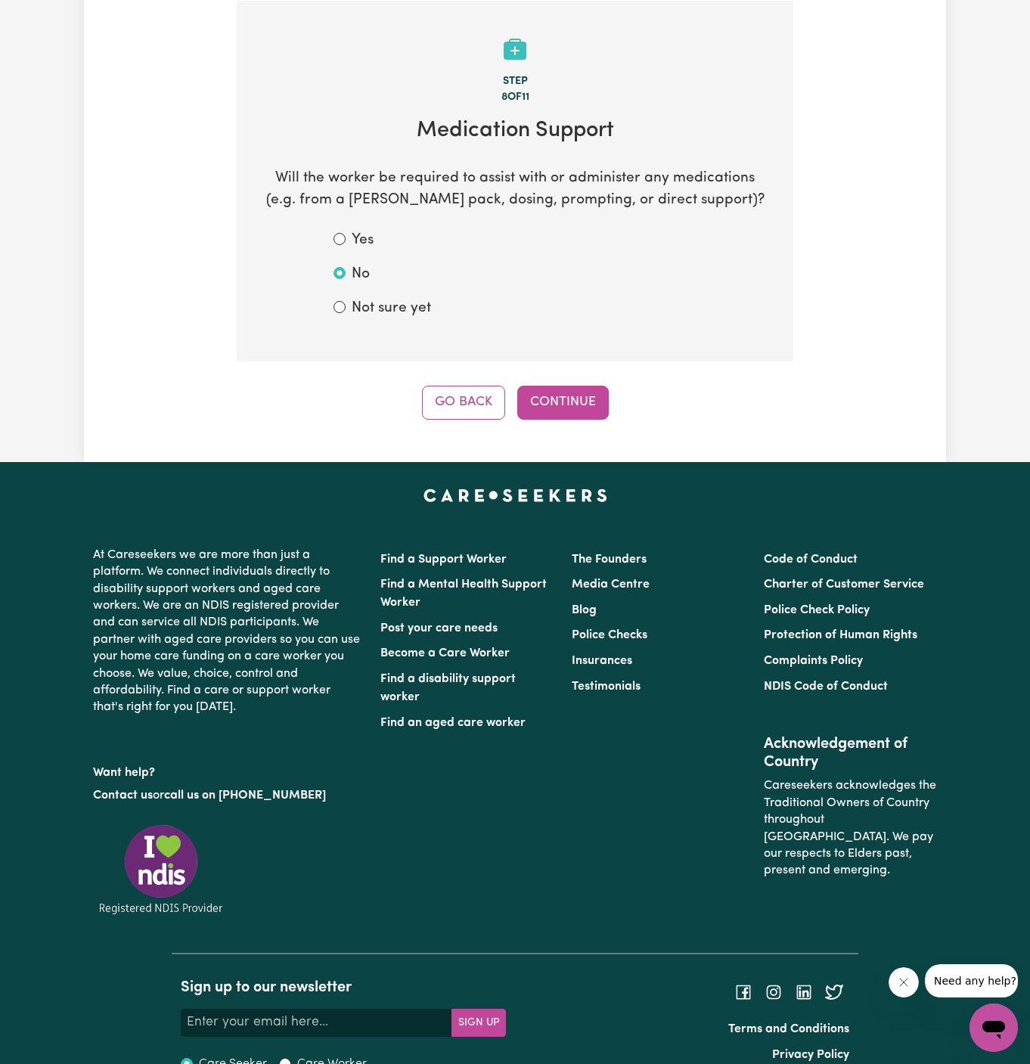
click at [609, 428] on div "Tell us your care and support requirements Welcome to Careseekers. We are excit…" at bounding box center [515, 61] width 862 height 801
click at [607, 414] on div "Go Back Continue" at bounding box center [515, 402] width 556 height 33
click at [597, 406] on button "Continue" at bounding box center [562, 402] width 91 height 33
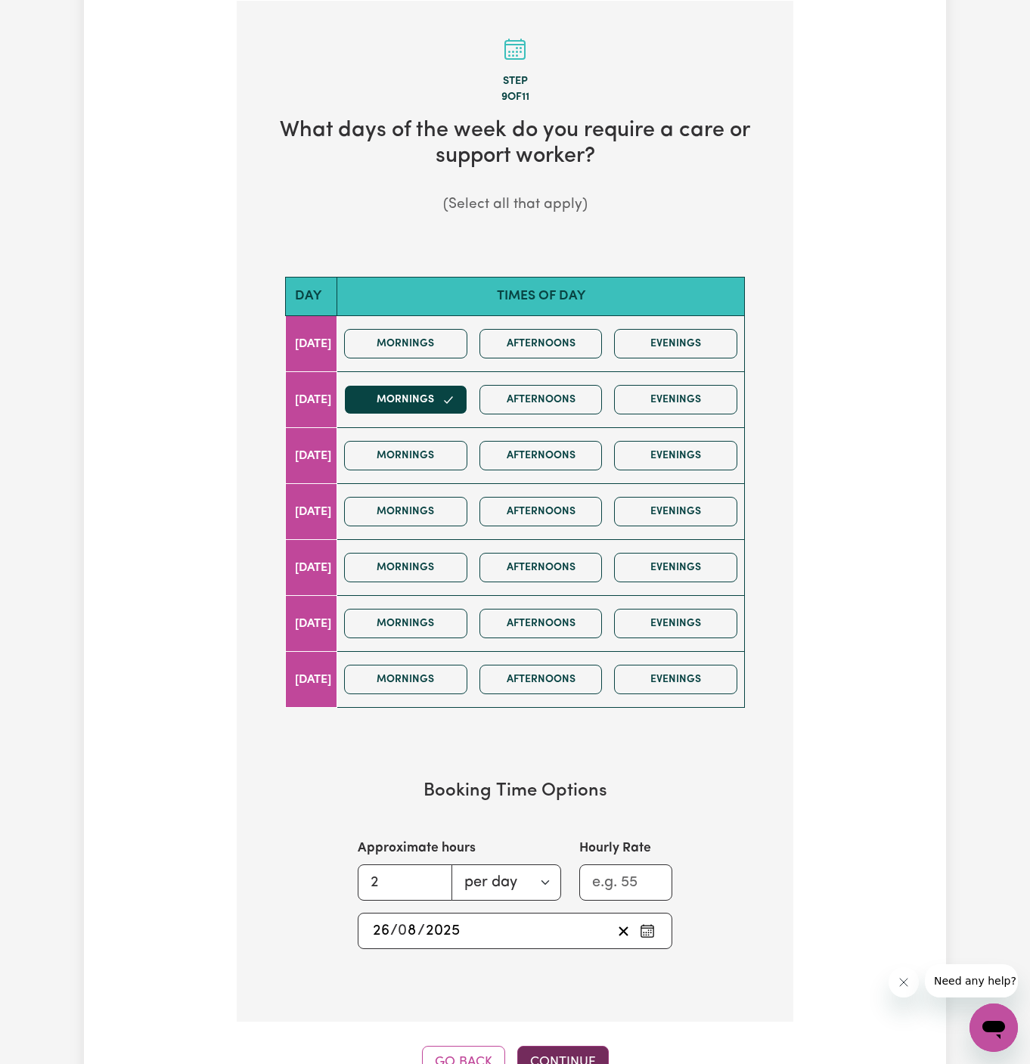
click at [558, 1057] on button "Continue" at bounding box center [562, 1061] width 91 height 33
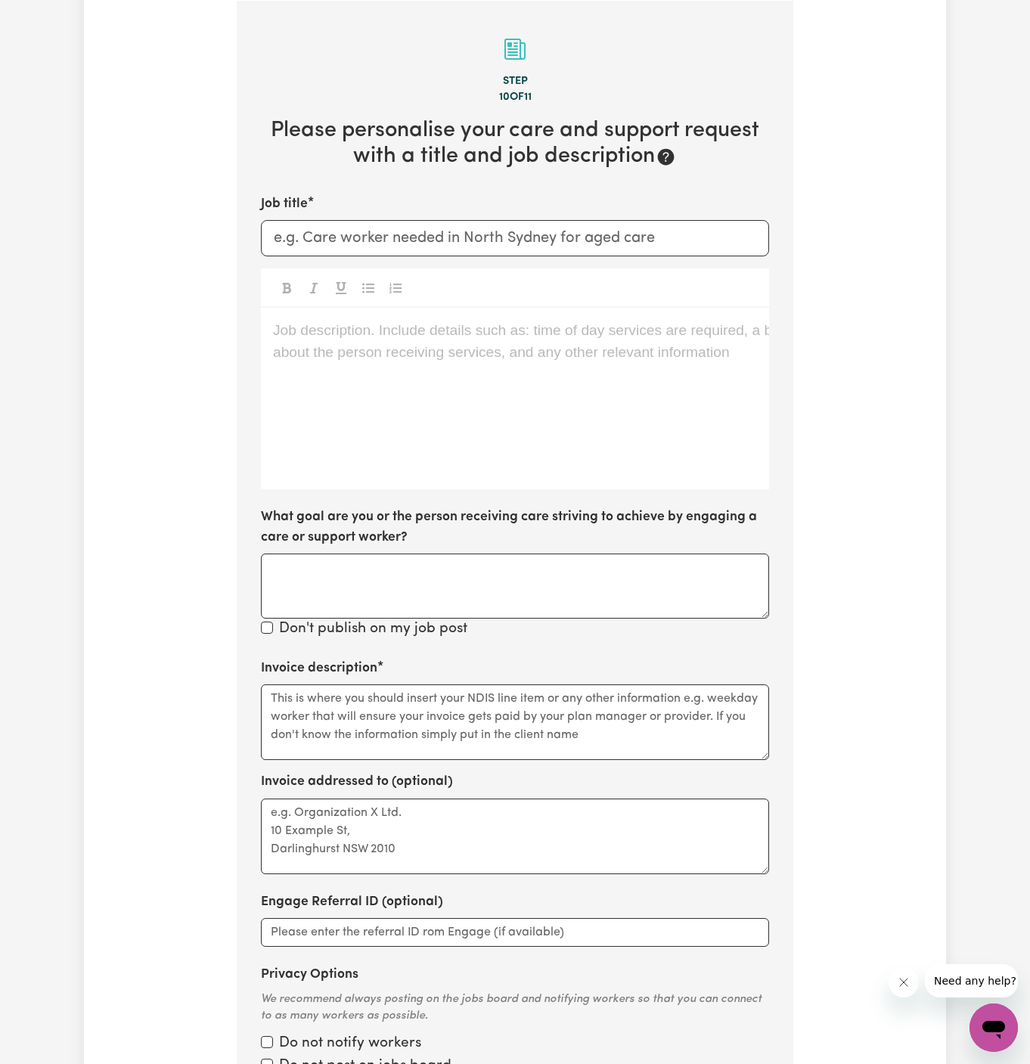
click at [460, 372] on div "Job description. Include details such as: time of day services are required, a …" at bounding box center [515, 398] width 508 height 181
click at [290, 414] on div "Job description. Include details such as: time of day services are required, a …" at bounding box center [515, 398] width 508 height 181
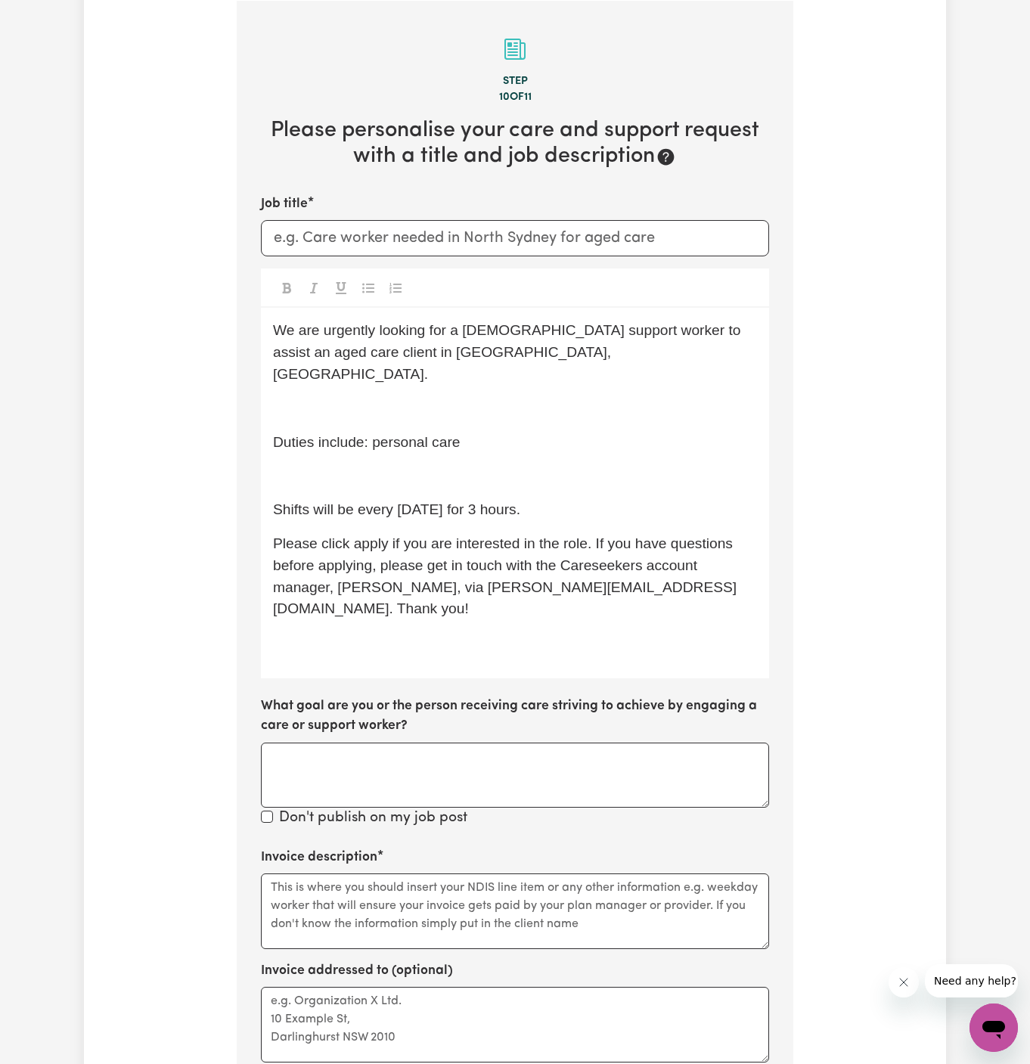
click at [349, 465] on p "﻿" at bounding box center [515, 476] width 484 height 22
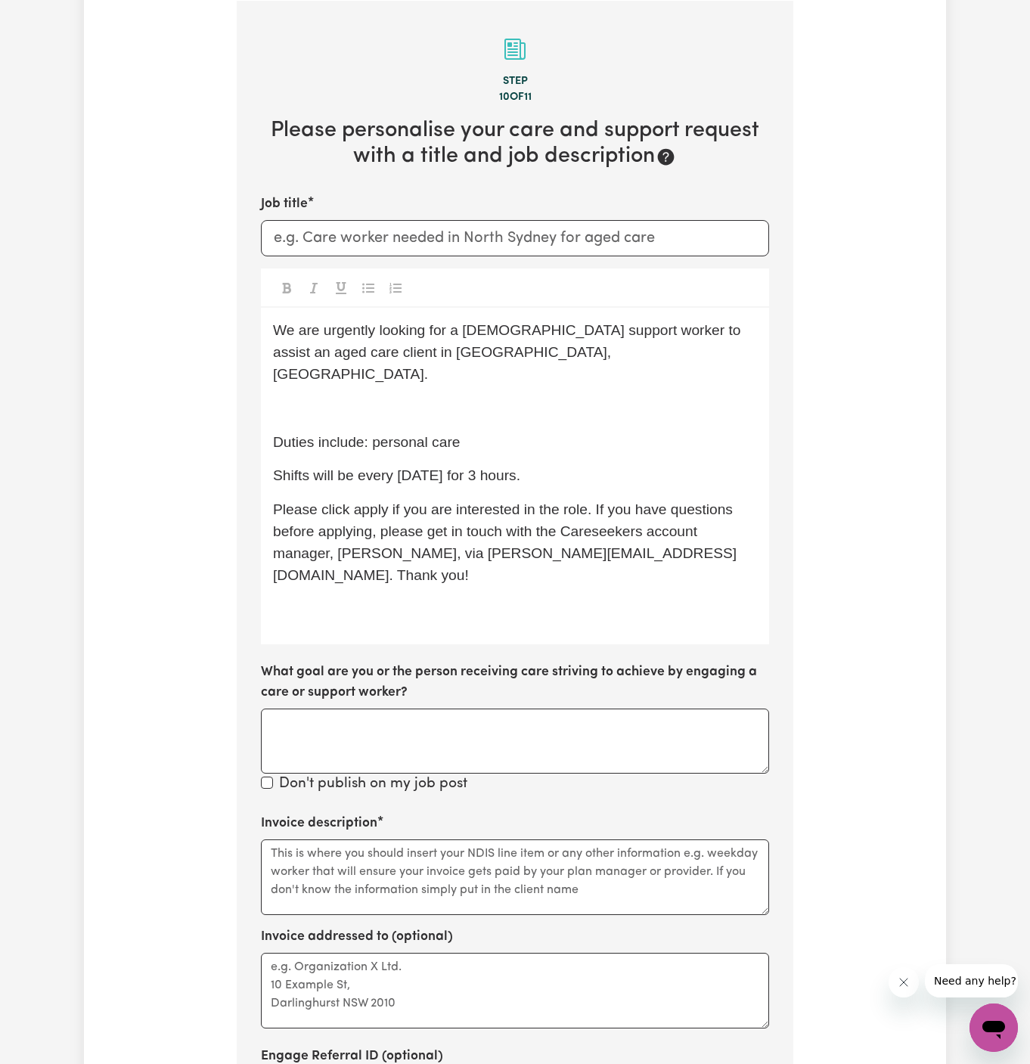
click at [351, 434] on span "Duties include: personal care" at bounding box center [366, 442] width 187 height 16
click at [351, 368] on div "We are urgently looking for a [DEMOGRAPHIC_DATA] support worker to assist an ag…" at bounding box center [515, 476] width 508 height 336
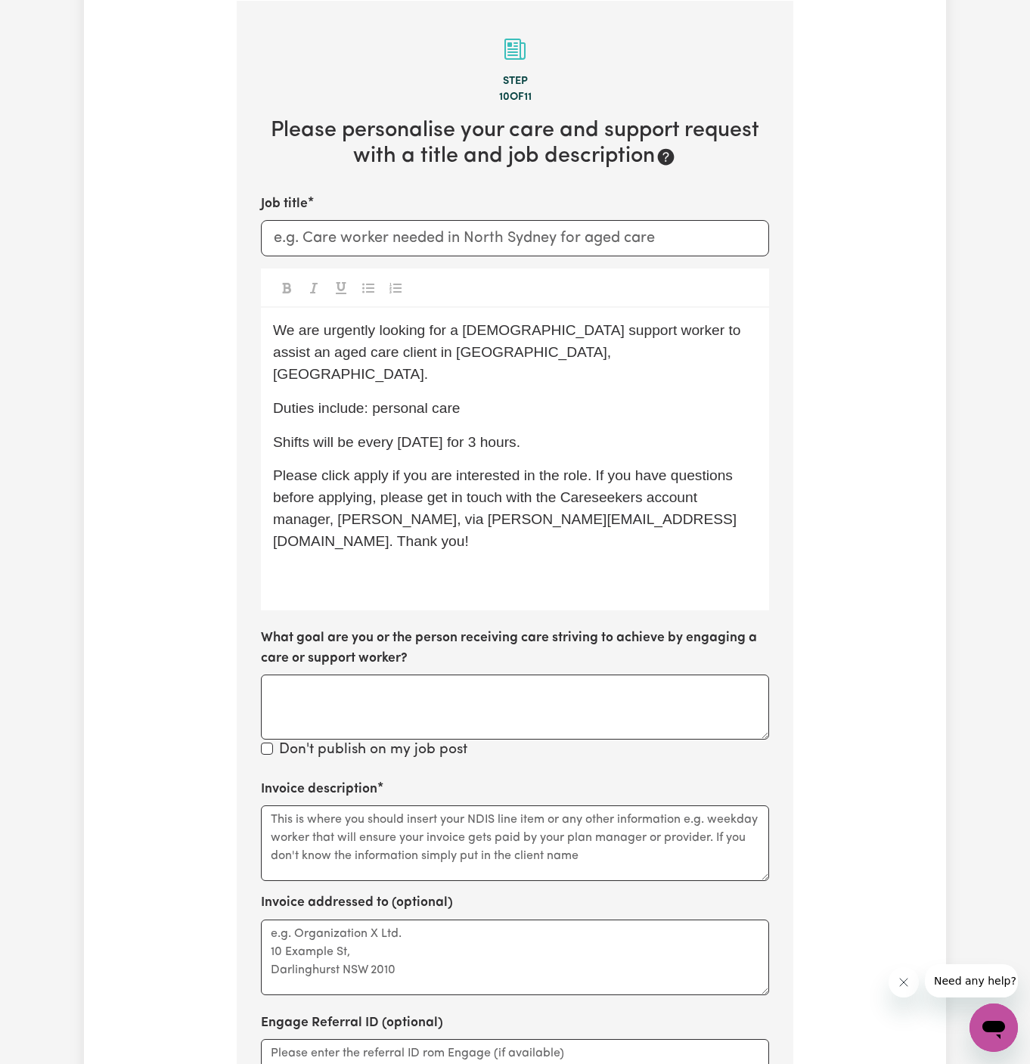
click at [403, 363] on div "We are urgently looking for a [DEMOGRAPHIC_DATA] support worker to assist an ag…" at bounding box center [515, 459] width 508 height 302
click at [766, 395] on div "We are urgently looking for a [DEMOGRAPHIC_DATA] support worker to assist an ag…" at bounding box center [515, 459] width 508 height 302
click at [521, 397] on div "We are urgently looking for a [DEMOGRAPHIC_DATA] support worker to assist an ag…" at bounding box center [515, 459] width 508 height 302
drag, startPoint x: 367, startPoint y: 385, endPoint x: 537, endPoint y: 379, distance: 170.9
click at [537, 398] on p "Duties include: personal care" at bounding box center [515, 409] width 484 height 22
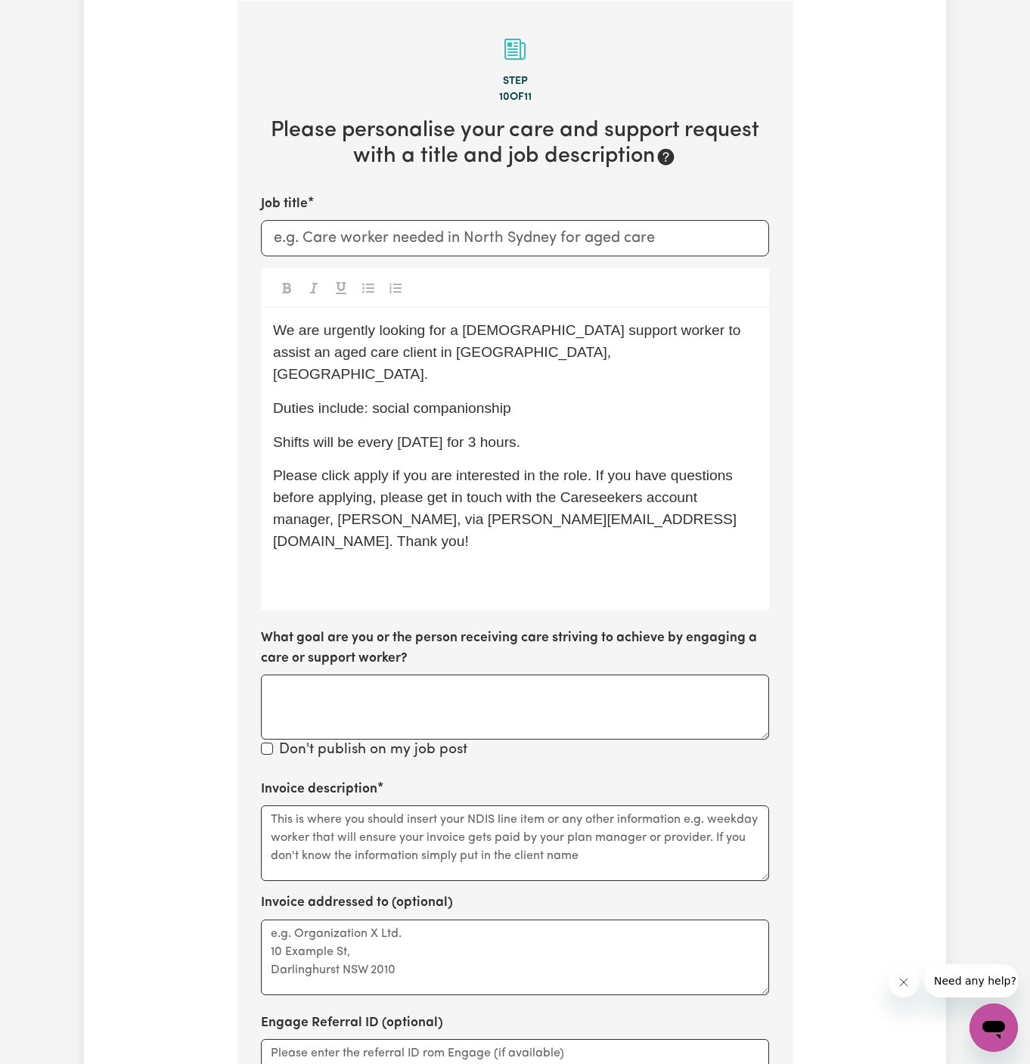
click at [562, 345] on p "We are urgently looking for a [DEMOGRAPHIC_DATA] support worker to assist an ag…" at bounding box center [515, 352] width 484 height 65
click at [571, 355] on p "We are urgently looking for a [DEMOGRAPHIC_DATA] support worker to assist an ag…" at bounding box center [515, 352] width 484 height 65
click at [571, 398] on p "Duties include: social companionship" at bounding box center [515, 409] width 484 height 22
click at [578, 432] on p "Shifts will be every [DATE] for 3 hours." at bounding box center [515, 443] width 484 height 22
click at [640, 465] on p "Please click apply if you are interested in the role. If you have questions bef…" at bounding box center [515, 508] width 484 height 87
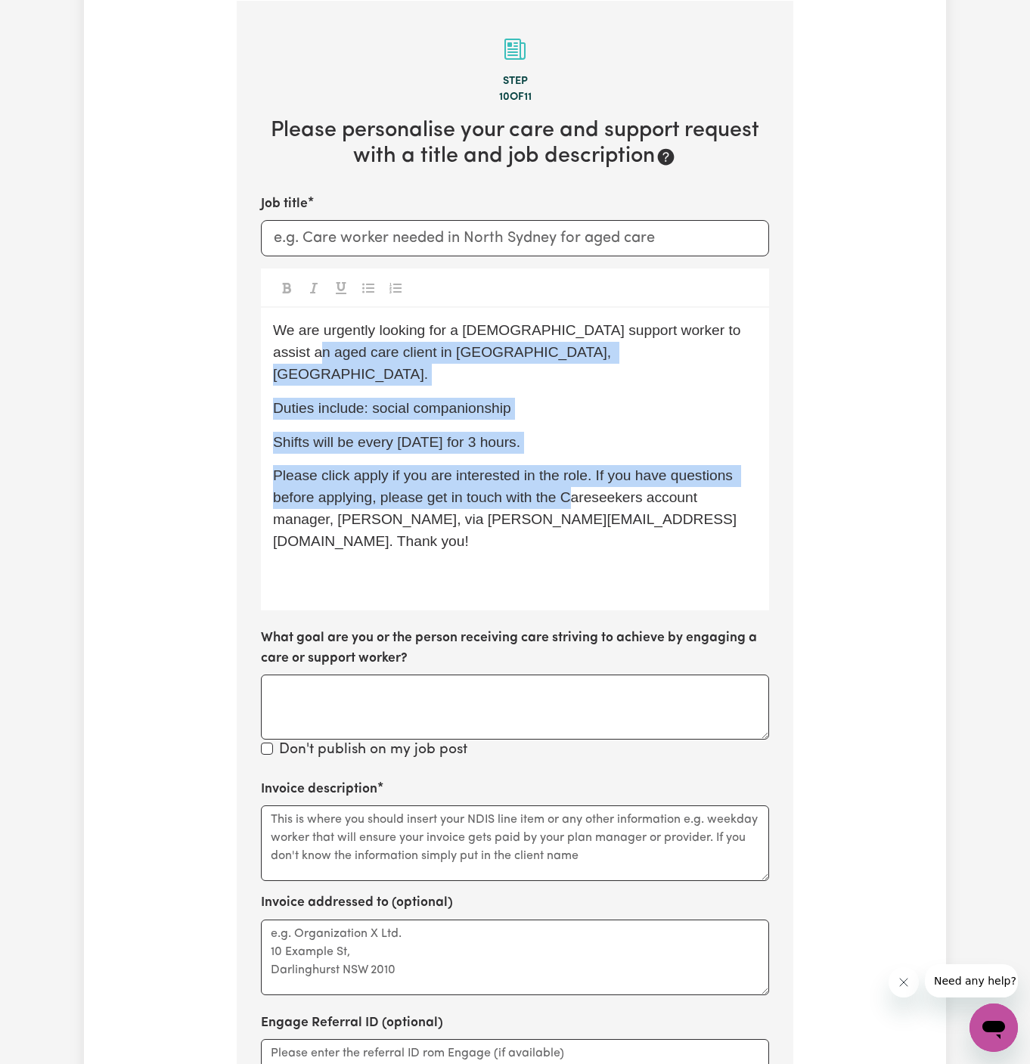
drag, startPoint x: 572, startPoint y: 472, endPoint x: 989, endPoint y: 290, distance: 454.6
click at [989, 290] on div "Tell us your care and support requirements Welcome to Careseekers. We are excit…" at bounding box center [515, 498] width 1030 height 1674
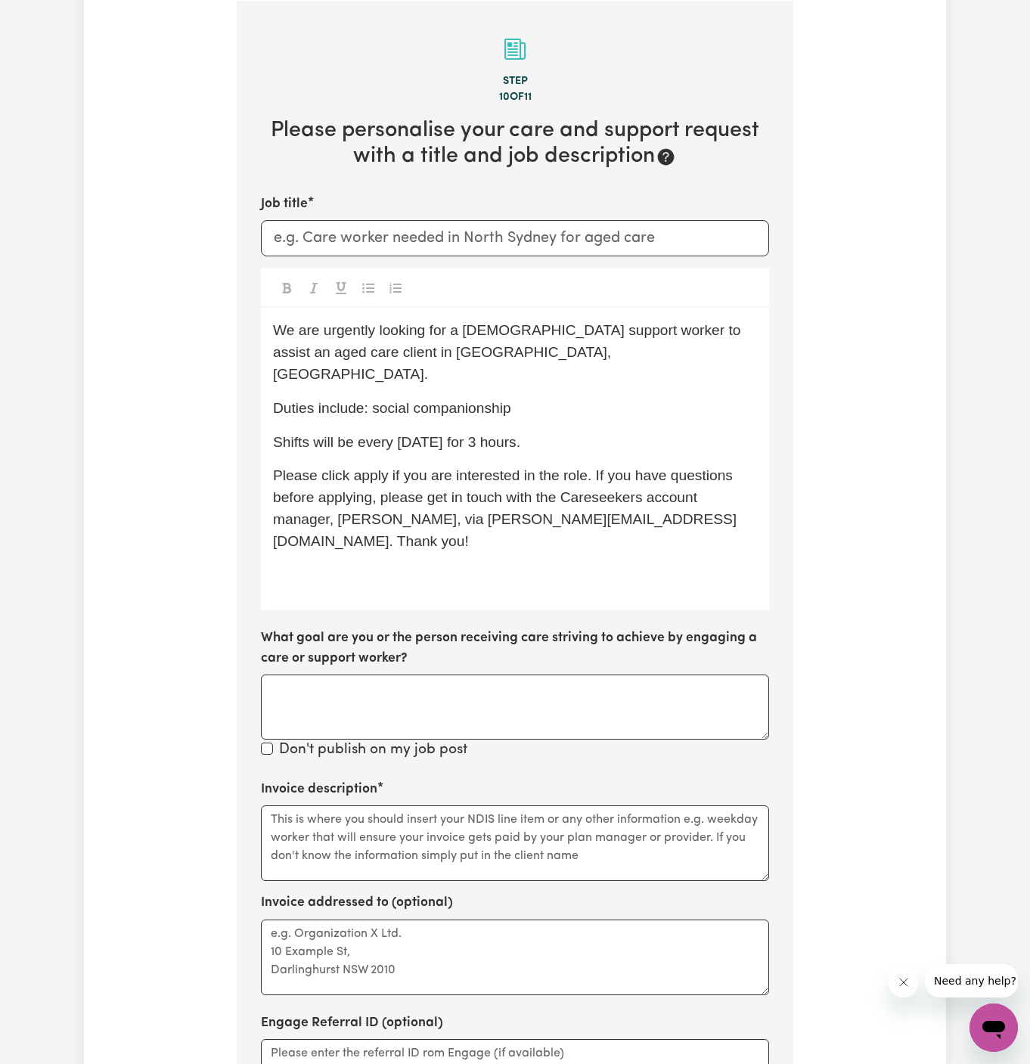
click at [419, 434] on span "Shifts will be every [DATE] for 3 hours." at bounding box center [396, 442] width 247 height 16
drag, startPoint x: 456, startPoint y: 422, endPoint x: 656, endPoint y: 421, distance: 200.3
click at [656, 432] on p "Shifts will be every [DATE] for 3 hours." at bounding box center [515, 443] width 484 height 22
click at [477, 434] on span "Shifts will be every [DATE] [DATE]" at bounding box center [382, 442] width 219 height 16
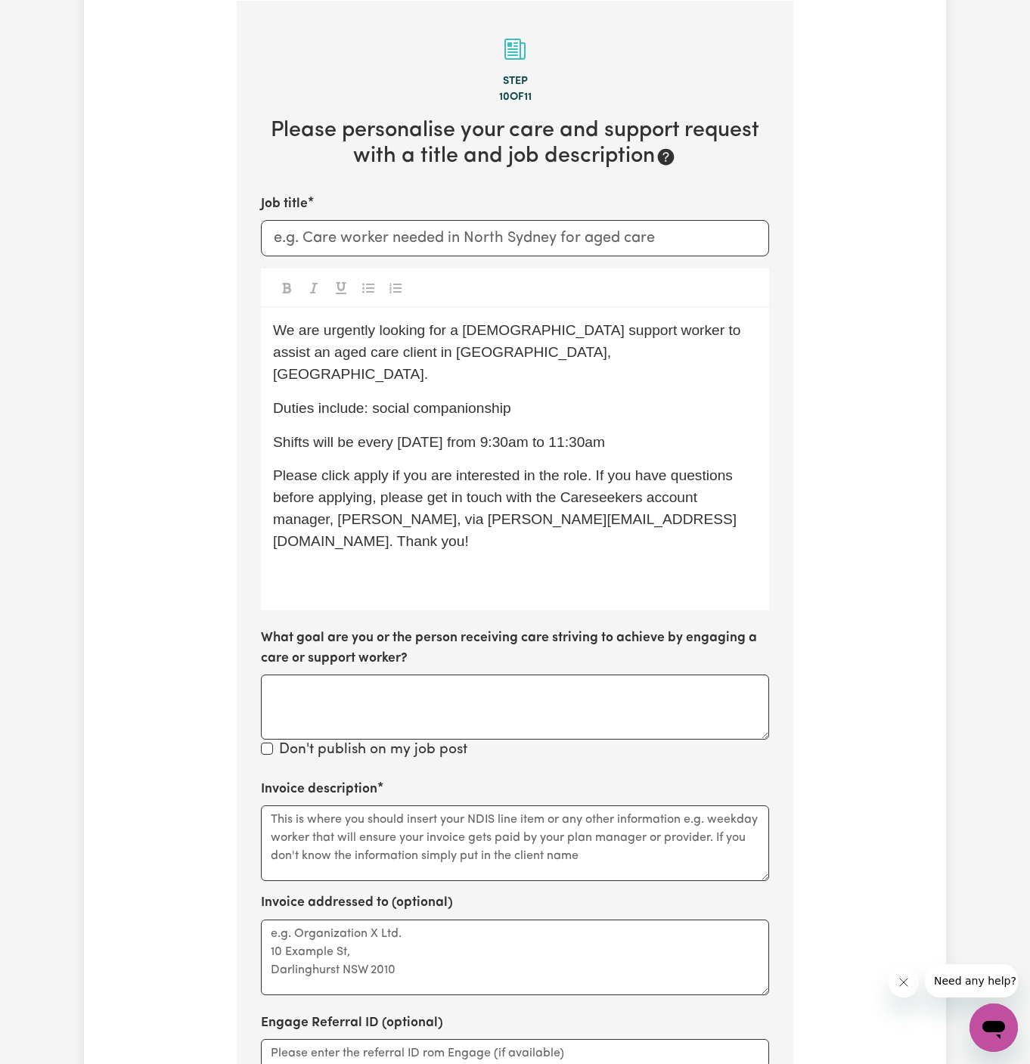
click at [519, 434] on span "Shifts will be every [DATE] from 9:30am to 11:30am" at bounding box center [439, 442] width 332 height 16
click at [623, 432] on p "Shifts will be every [DATE] from 9:30 am to 11:30am" at bounding box center [515, 443] width 484 height 22
click at [597, 434] on span "Shifts will be every [DATE] from 9:30 am to 11:30am" at bounding box center [441, 442] width 336 height 16
click at [621, 432] on p "Shifts will be every [DATE] from 9:30 am to 11:30 am" at bounding box center [515, 443] width 484 height 22
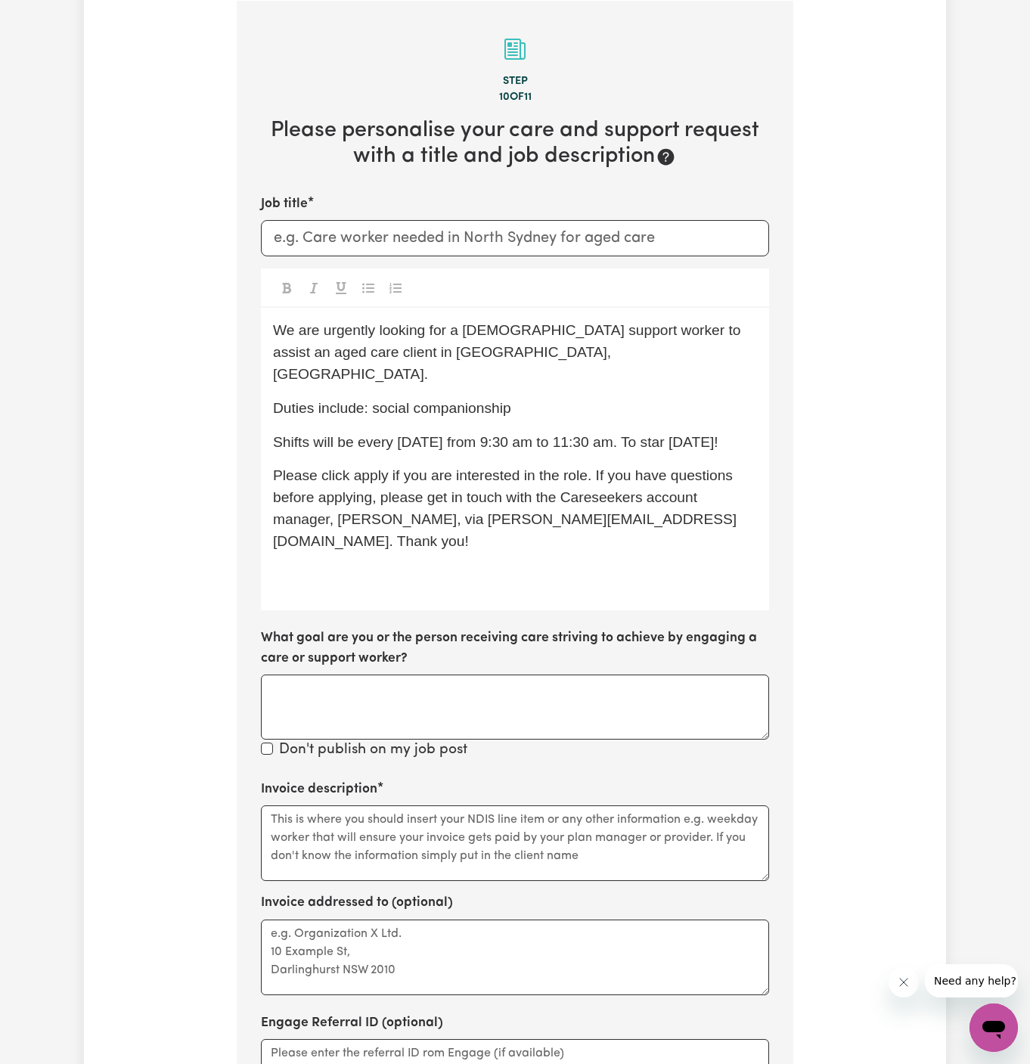
click at [361, 478] on span "Please click apply if you are interested in the role. If you have questions bef…" at bounding box center [504, 507] width 463 height 81
click at [658, 434] on span "Shifts will be every [DATE] from 9:30 am to 11:30 am. To star [DATE]!" at bounding box center [495, 442] width 445 height 16
click at [667, 434] on span "Shifts will be every [DATE] from 9:30 am to 11:30 am. To star [DATE]!" at bounding box center [495, 442] width 445 height 16
click at [506, 434] on span "Shifts will be every [DATE] from 9:30 am to 11:30 am. To start [DATE]!" at bounding box center [497, 442] width 449 height 16
click at [504, 460] on div "We are urgently looking for a [DEMOGRAPHIC_DATA] support worker to assist an ag…" at bounding box center [515, 459] width 508 height 302
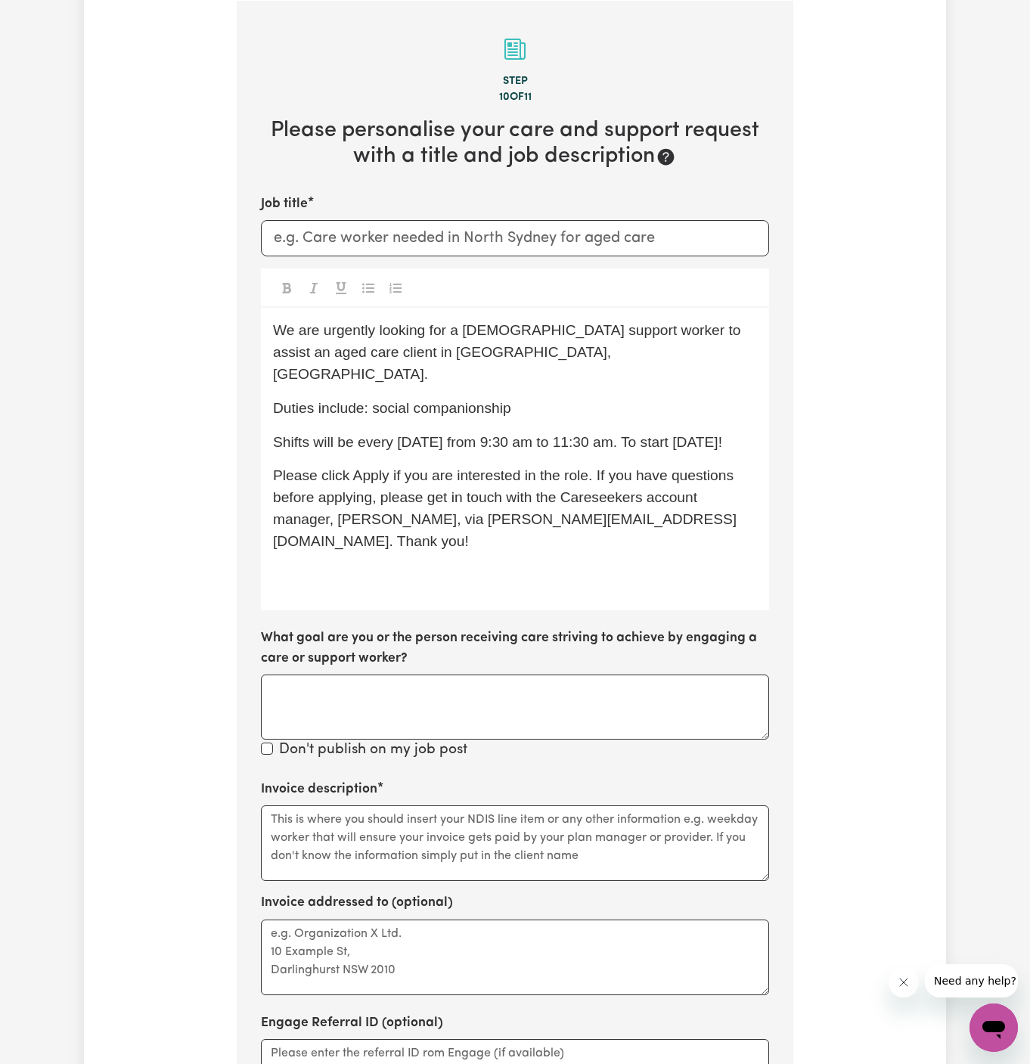
click at [585, 399] on div "We are urgently looking for a [DEMOGRAPHIC_DATA] support worker to assist an ag…" at bounding box center [515, 459] width 508 height 302
drag, startPoint x: 463, startPoint y: 352, endPoint x: 327, endPoint y: 358, distance: 137.0
click at [327, 358] on p "We are urgently looking for a [DEMOGRAPHIC_DATA] support worker to assist an ag…" at bounding box center [515, 352] width 484 height 65
click at [364, 245] on input "Job title" at bounding box center [515, 238] width 508 height 36
type input "f"
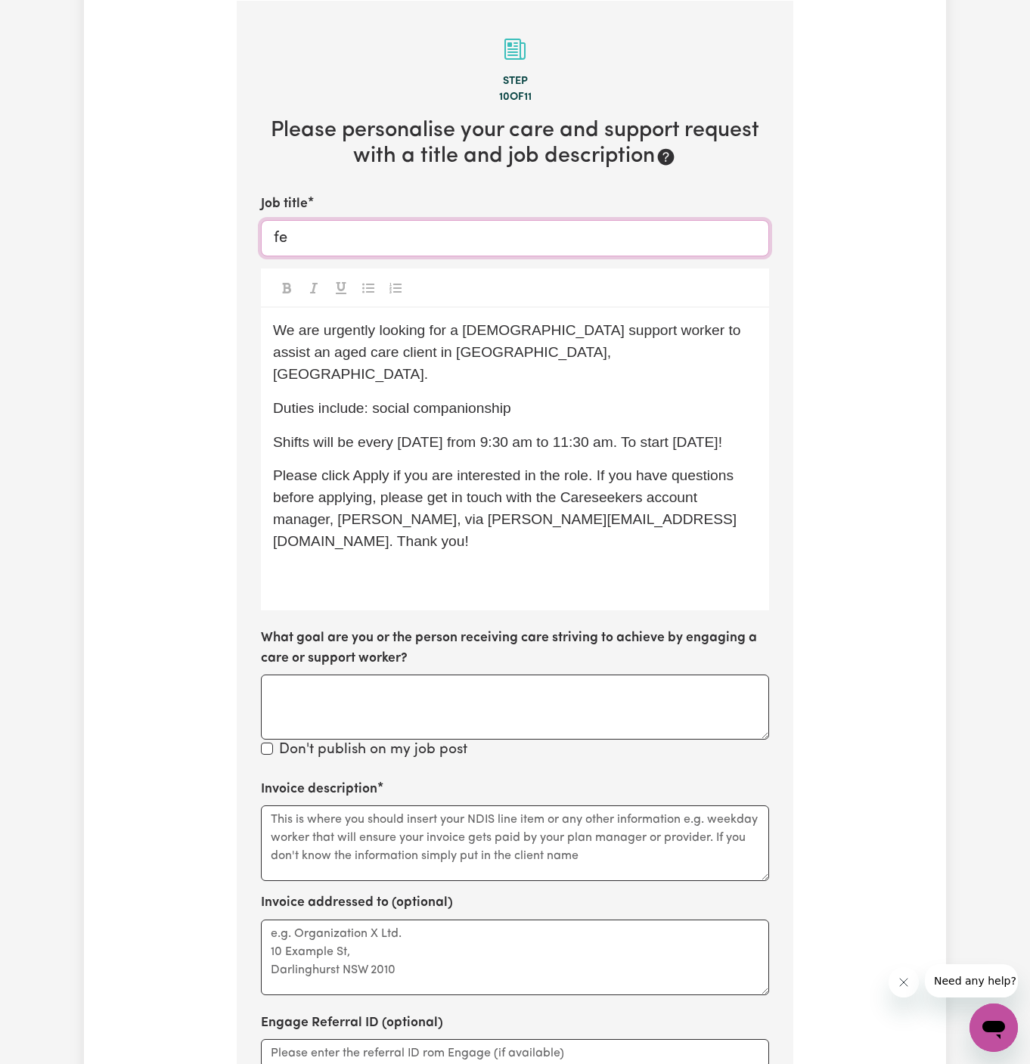
type input "f"
paste input "[GEOGRAPHIC_DATA], [GEOGRAPHIC_DATA]"
type input "[DEMOGRAPHIC_DATA] Support Worker Needed In [GEOGRAPHIC_DATA], [GEOGRAPHIC_DATA]"
click at [467, 401] on div "We are urgently looking for a [DEMOGRAPHIC_DATA] support worker to assist an ag…" at bounding box center [515, 459] width 508 height 302
click at [345, 337] on span "We are urgently looking for a [DEMOGRAPHIC_DATA] support worker to assist an ag…" at bounding box center [509, 352] width 472 height 60
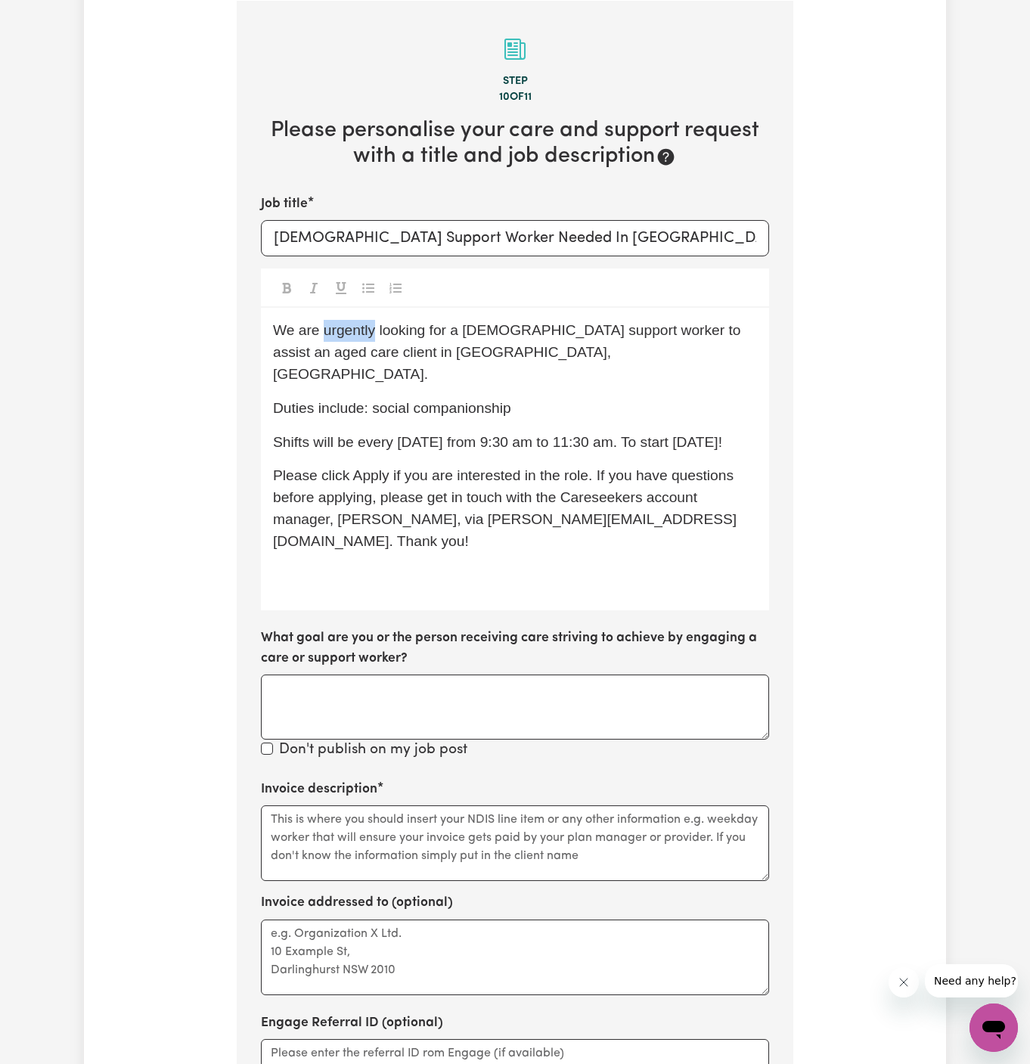
click at [347, 336] on span "We are urgently looking for a [DEMOGRAPHIC_DATA] support worker to assist an ag…" at bounding box center [509, 352] width 472 height 60
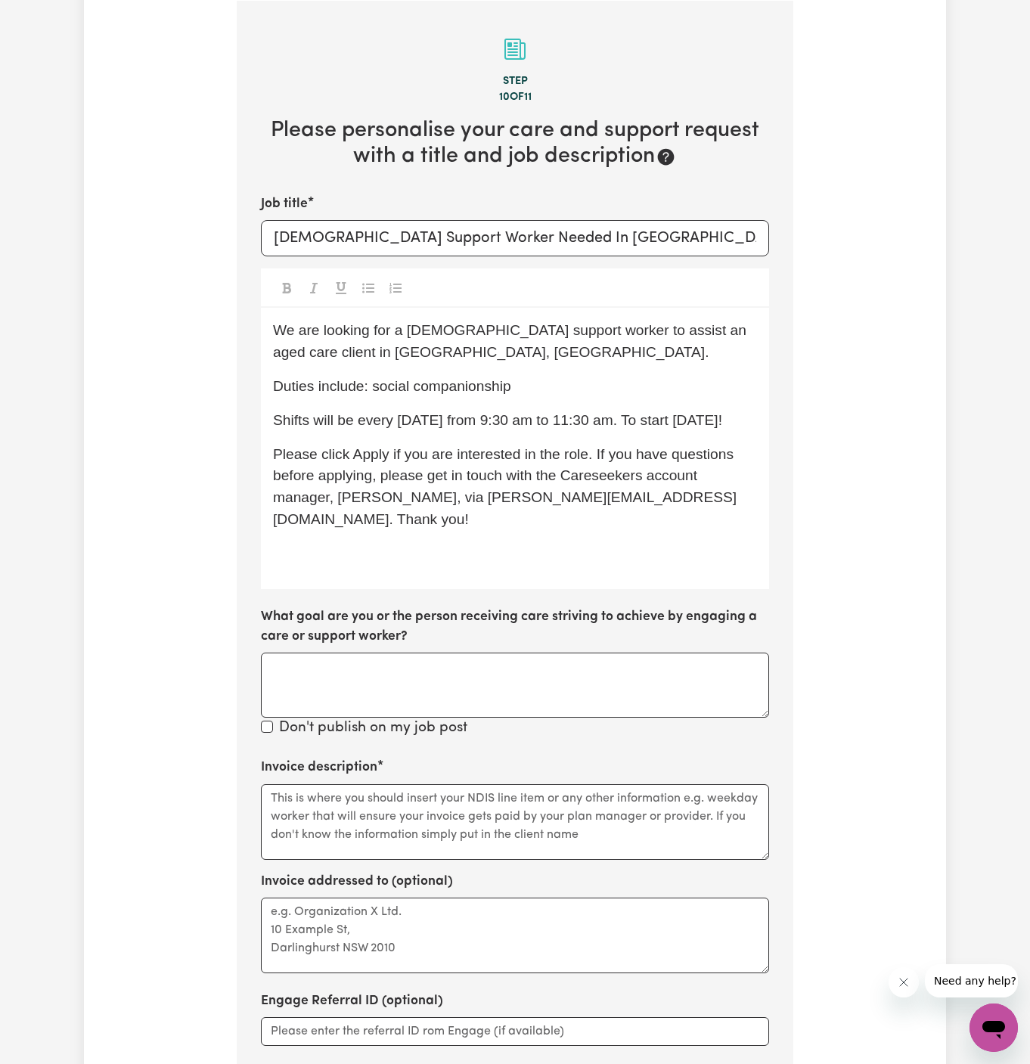
click at [582, 315] on div "We are looking for a [DEMOGRAPHIC_DATA] support worker to assist an aged care c…" at bounding box center [515, 448] width 508 height 280
click at [638, 351] on p "We are looking for a [DEMOGRAPHIC_DATA] support worker to assist an aged care c…" at bounding box center [515, 342] width 484 height 44
click at [568, 382] on p "Duties include: social companionship" at bounding box center [515, 387] width 484 height 22
click at [519, 466] on span "Please click Apply if you are interested in the role. If you have questions bef…" at bounding box center [505, 486] width 464 height 81
click at [424, 583] on div "We are looking for a [DEMOGRAPHIC_DATA] support worker to assist an aged care c…" at bounding box center [515, 448] width 508 height 280
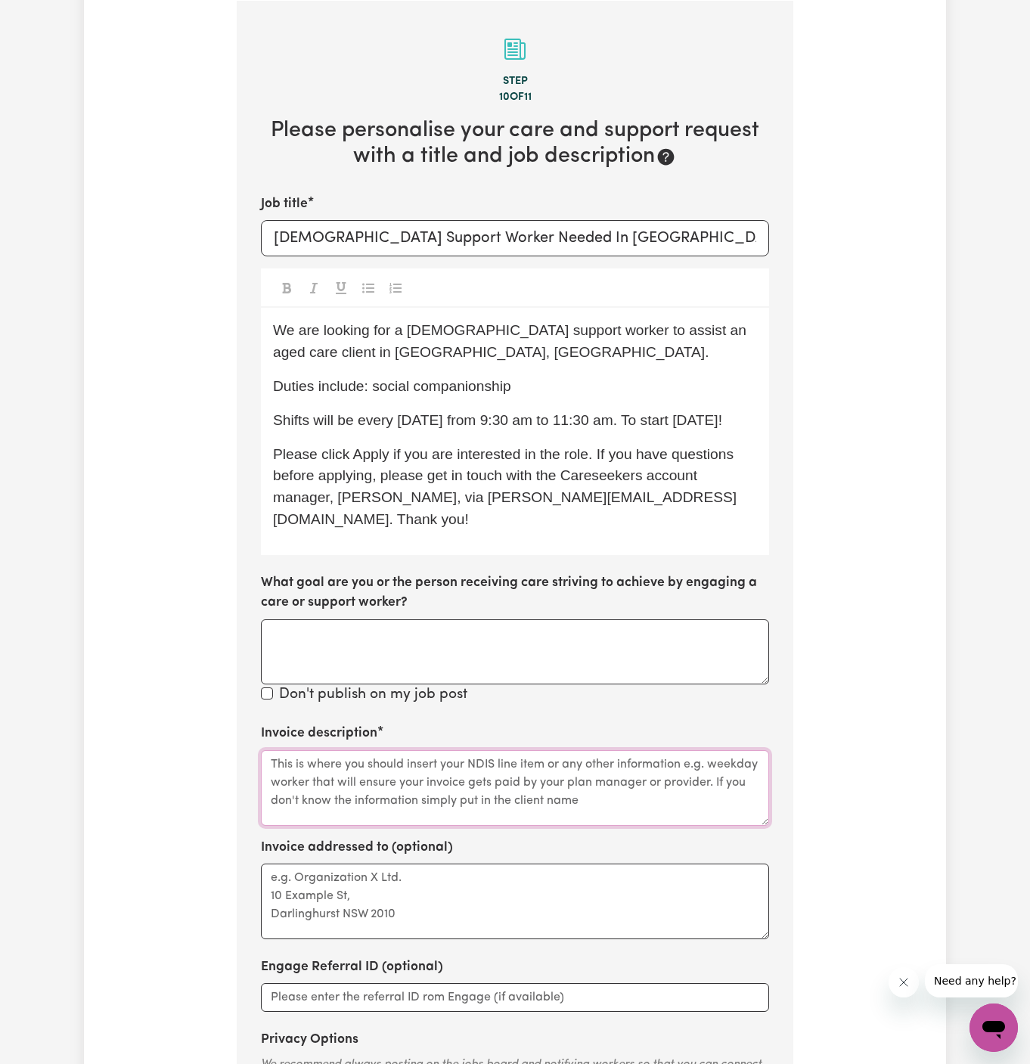
click at [426, 797] on textarea "Invoice description" at bounding box center [515, 788] width 508 height 76
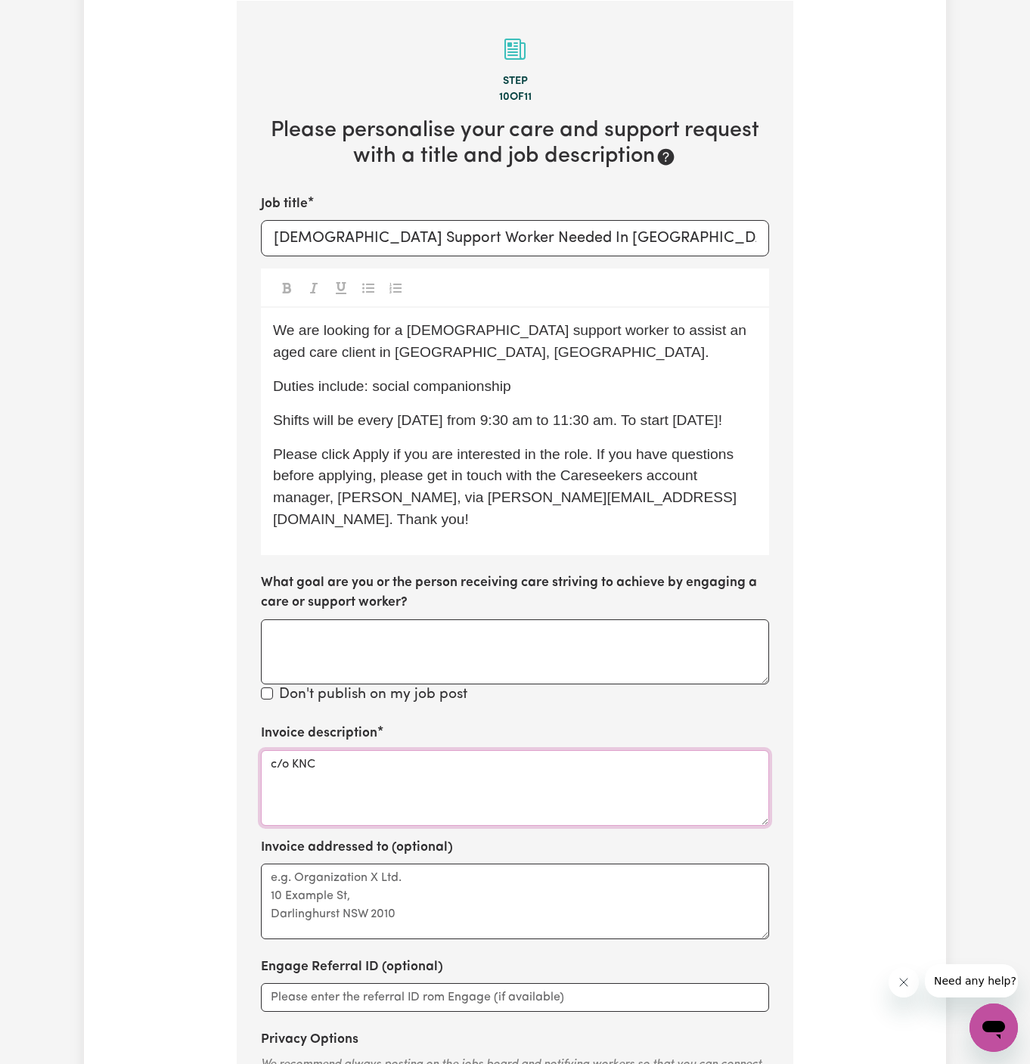
click at [283, 761] on textarea "c/o KNC" at bounding box center [515, 788] width 508 height 76
type textarea "c/o KNC"
click at [317, 885] on textarea "Invoice addressed to (optional)" at bounding box center [515, 901] width 508 height 76
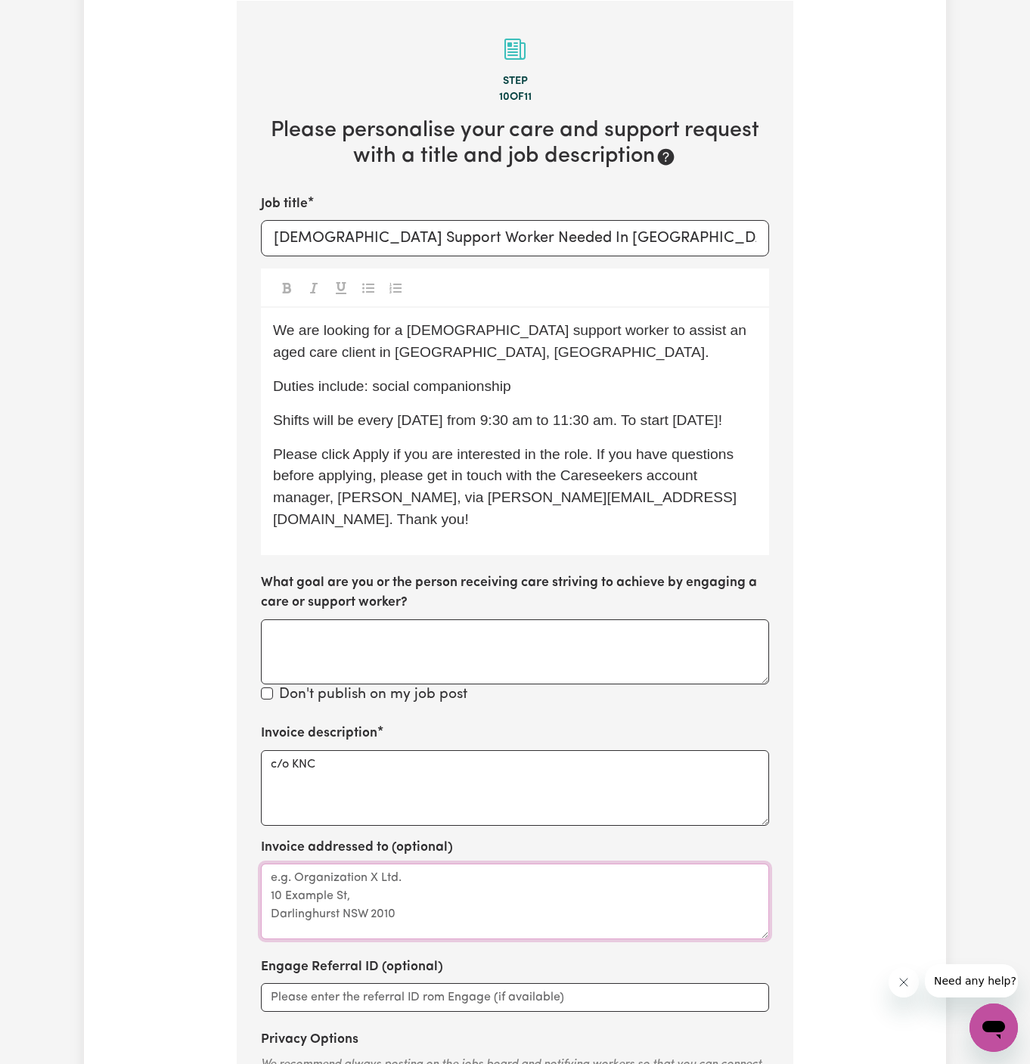
paste textarea "c/o KNC"
type textarea "c/o KNC"
click at [478, 461] on div "We are looking for a [DEMOGRAPHIC_DATA] support worker to assist an aged care c…" at bounding box center [515, 431] width 508 height 246
click at [584, 461] on div "We are looking for a [DEMOGRAPHIC_DATA] support worker to assist an aged care c…" at bounding box center [515, 431] width 508 height 246
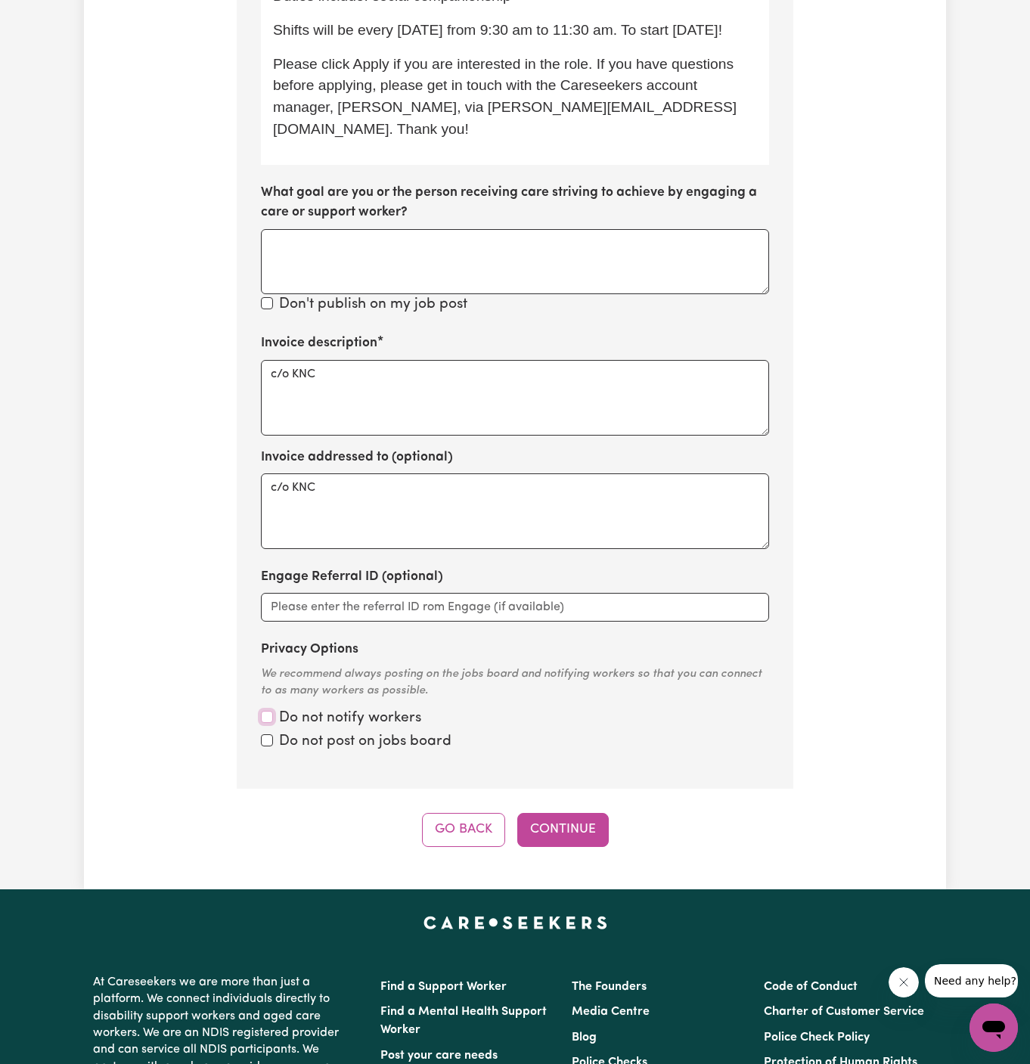
click at [267, 713] on input "Privacy Options" at bounding box center [267, 717] width 12 height 12
checkbox input "true"
click at [267, 723] on input "Privacy Options" at bounding box center [267, 717] width 12 height 12
checkbox input "true"
click at [599, 833] on button "Continue" at bounding box center [562, 829] width 91 height 33
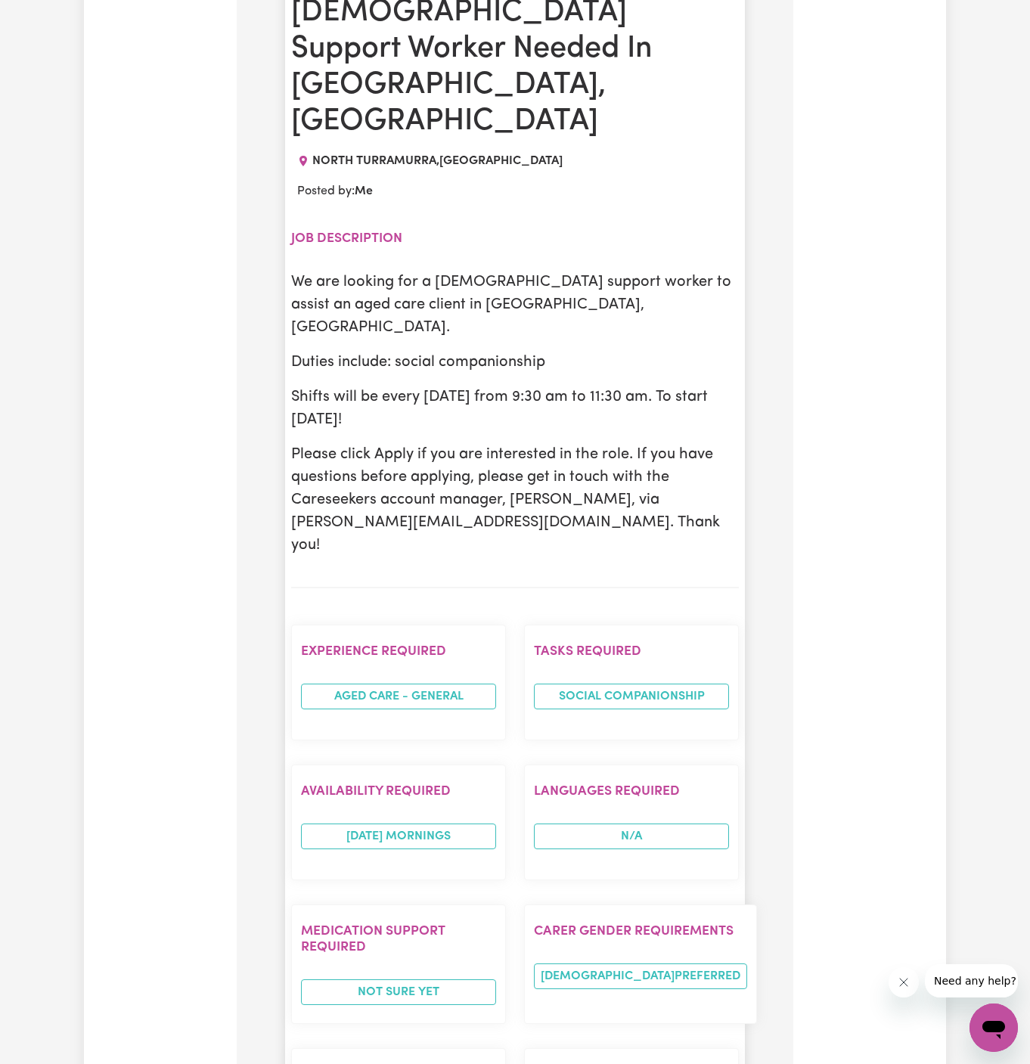
scroll to position [701, 0]
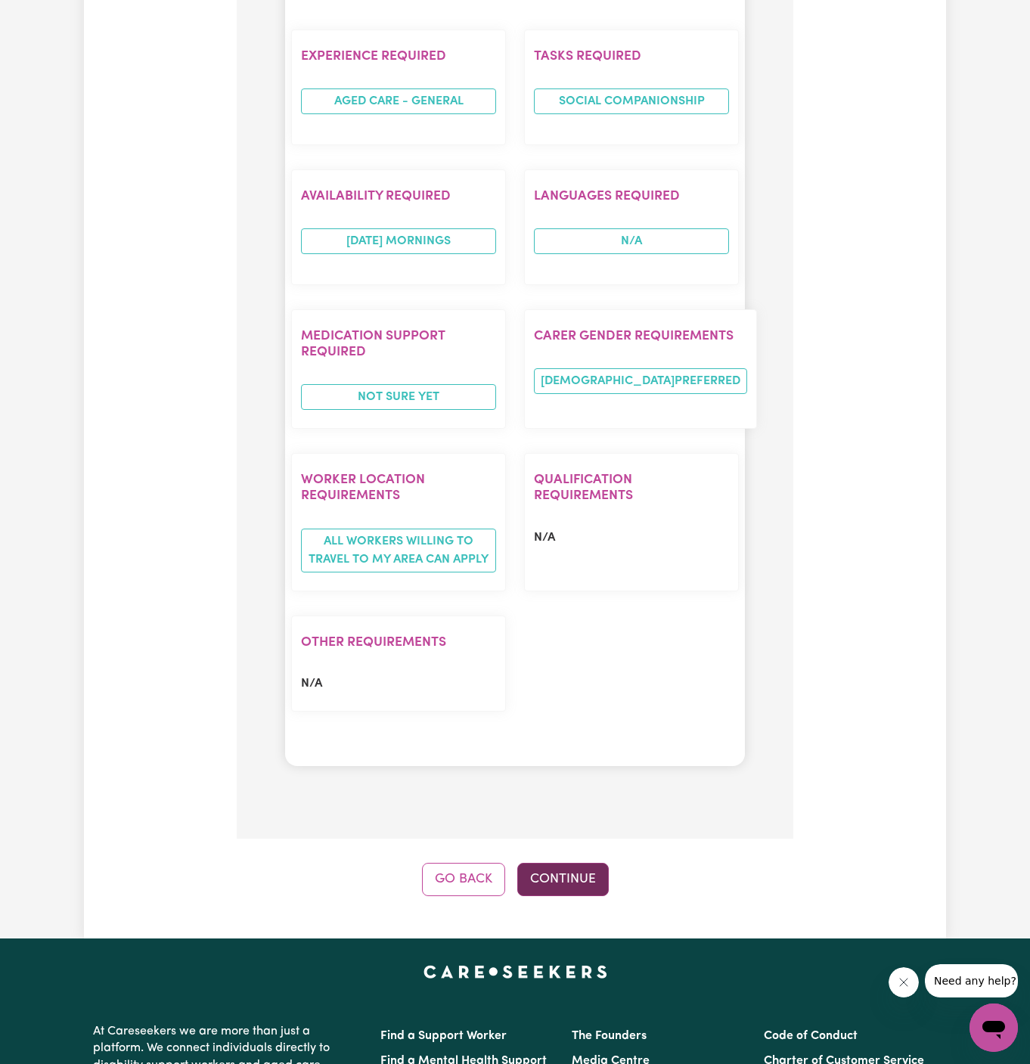
click at [582, 863] on button "Continue" at bounding box center [562, 879] width 91 height 33
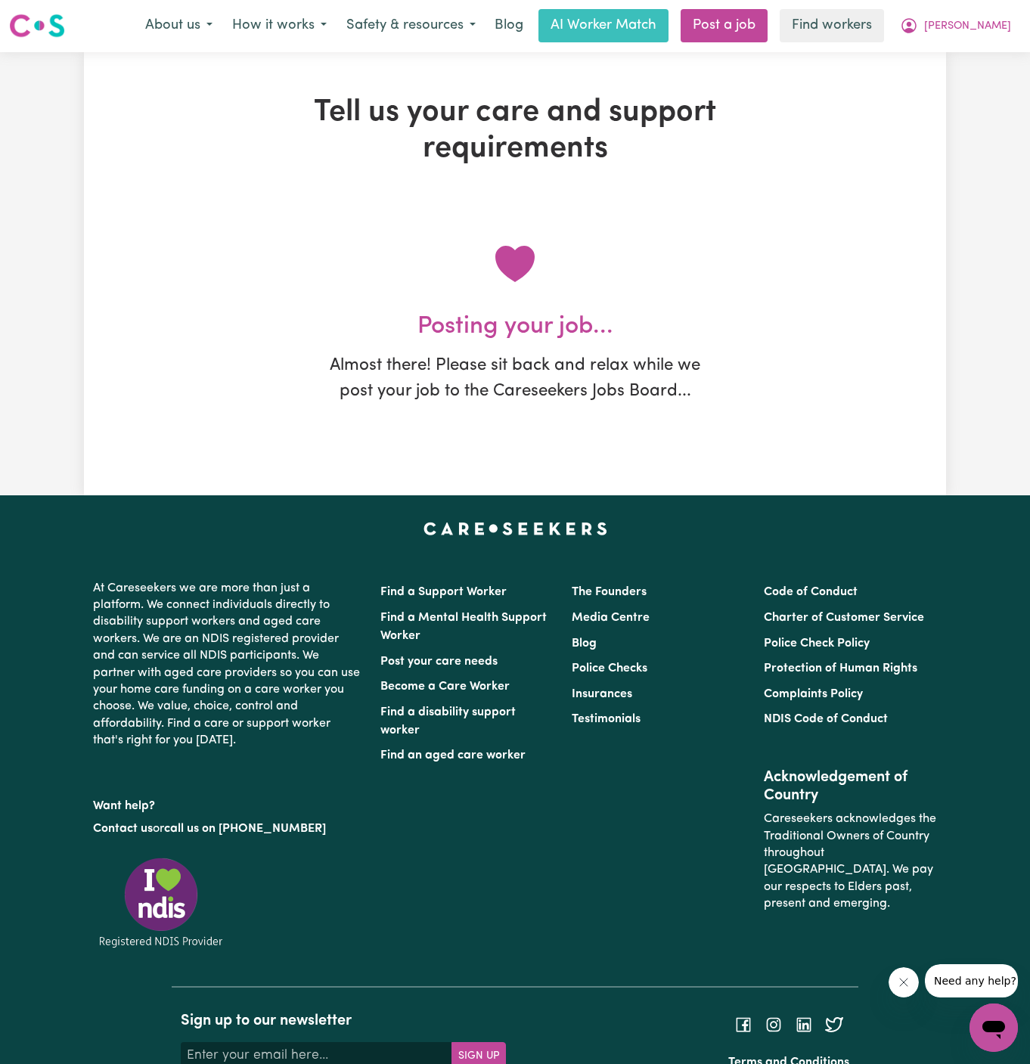
scroll to position [0, 0]
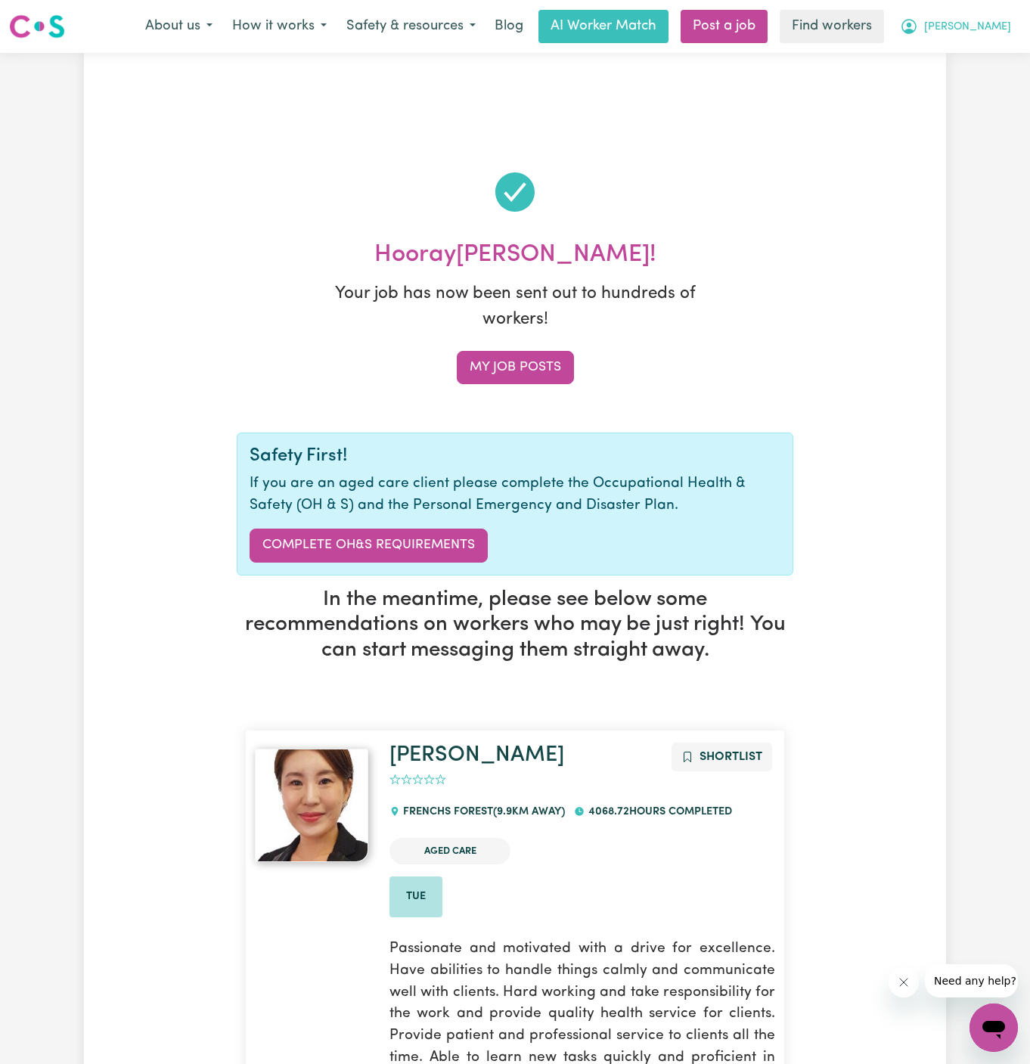
click at [987, 22] on span "[PERSON_NAME]" at bounding box center [967, 27] width 87 height 17
click at [987, 50] on link "My Dashboard" at bounding box center [959, 59] width 119 height 29
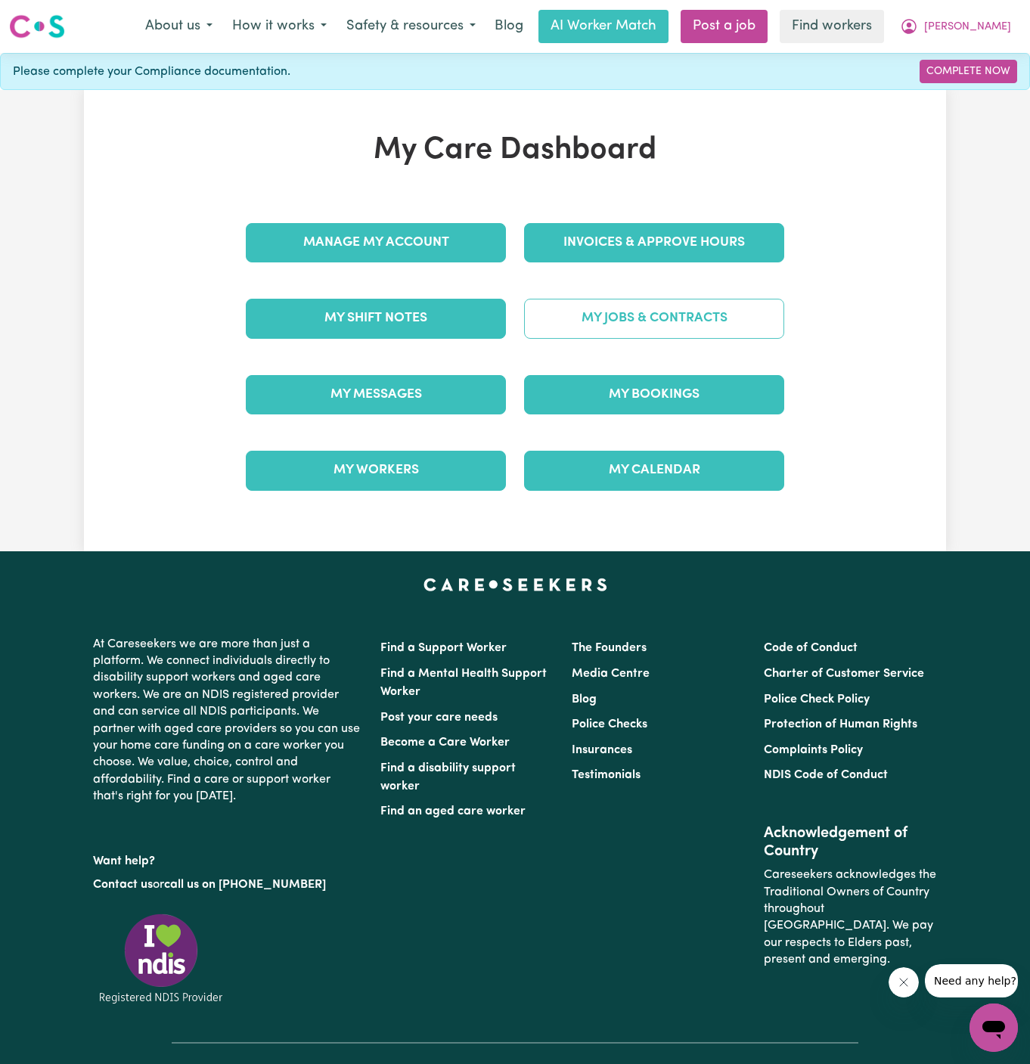
click at [664, 321] on link "My Jobs & Contracts" at bounding box center [654, 318] width 260 height 39
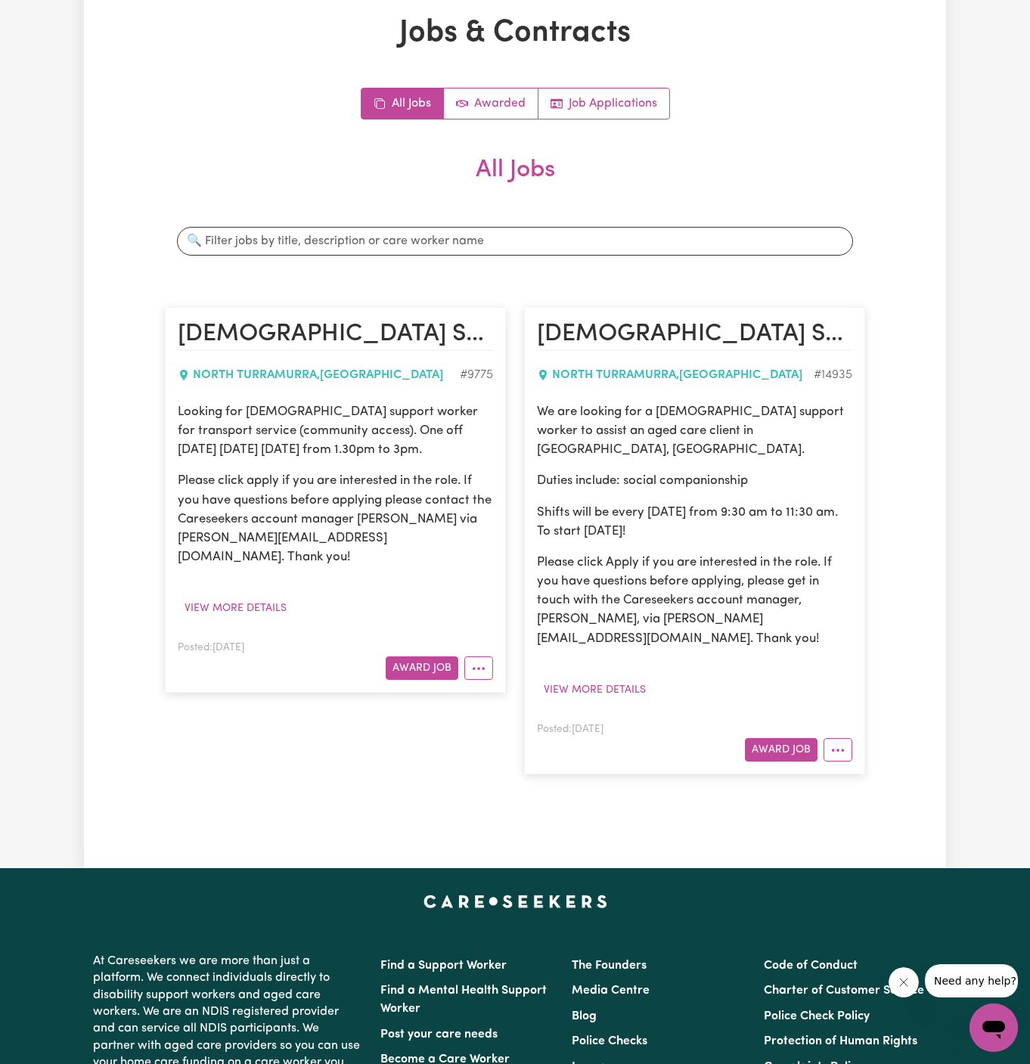
scroll to position [125, 0]
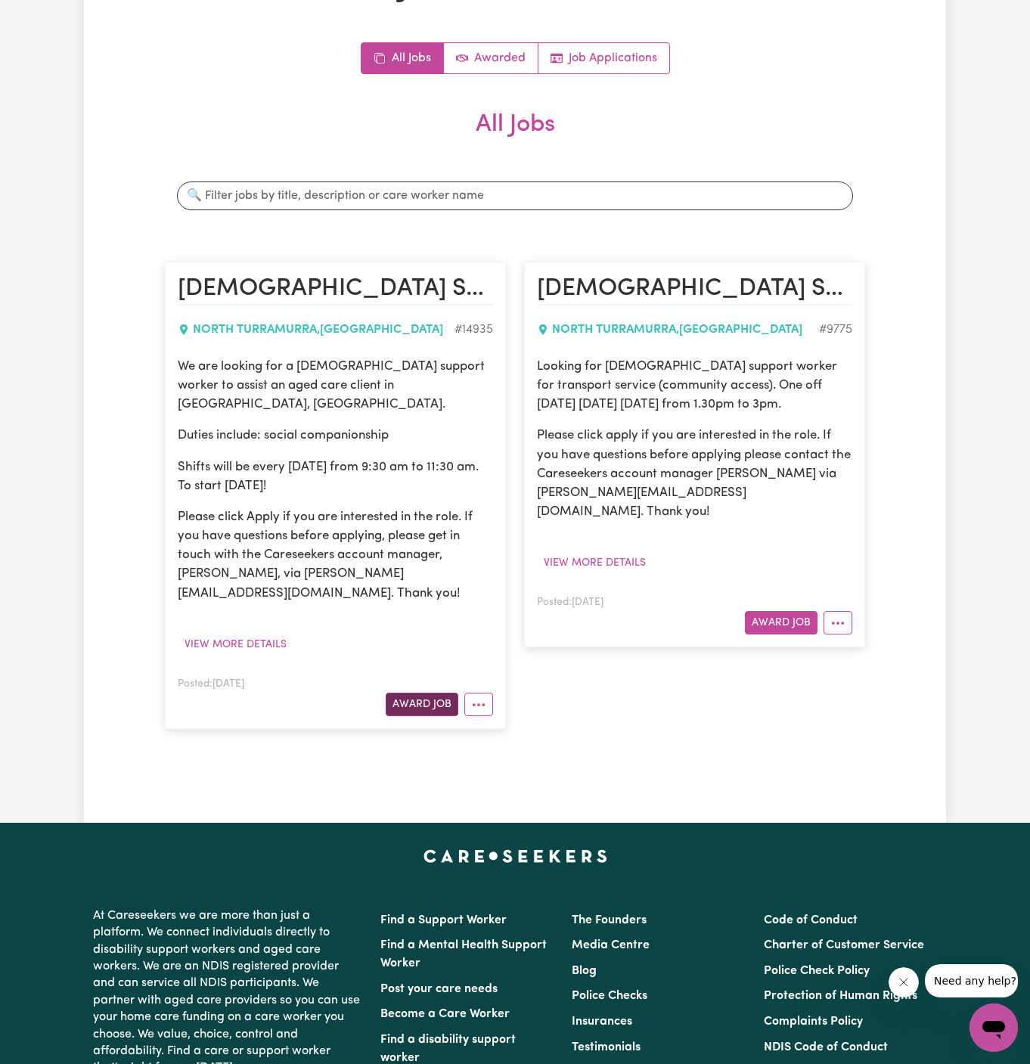
click at [421, 692] on button "Award Job" at bounding box center [422, 703] width 73 height 23
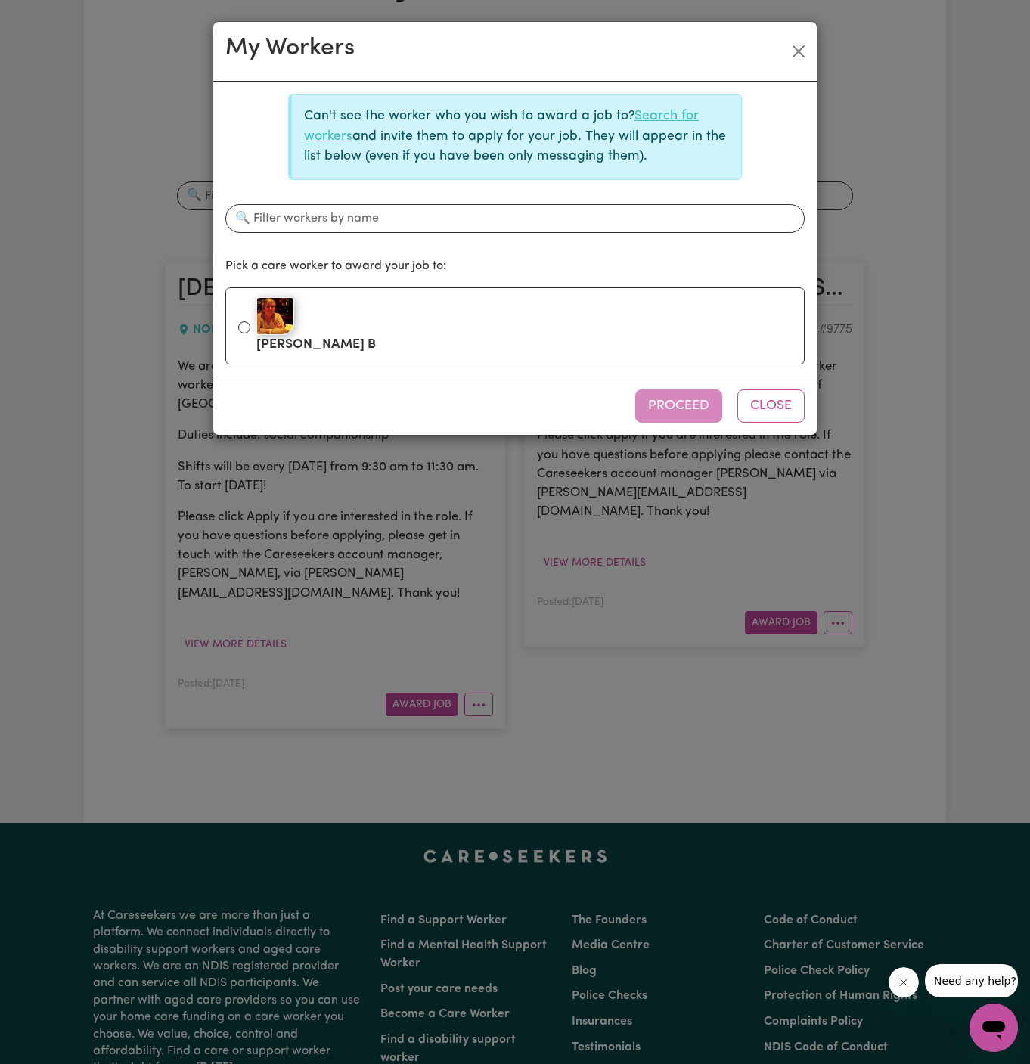
click at [667, 119] on link "Search for workers" at bounding box center [501, 126] width 395 height 33
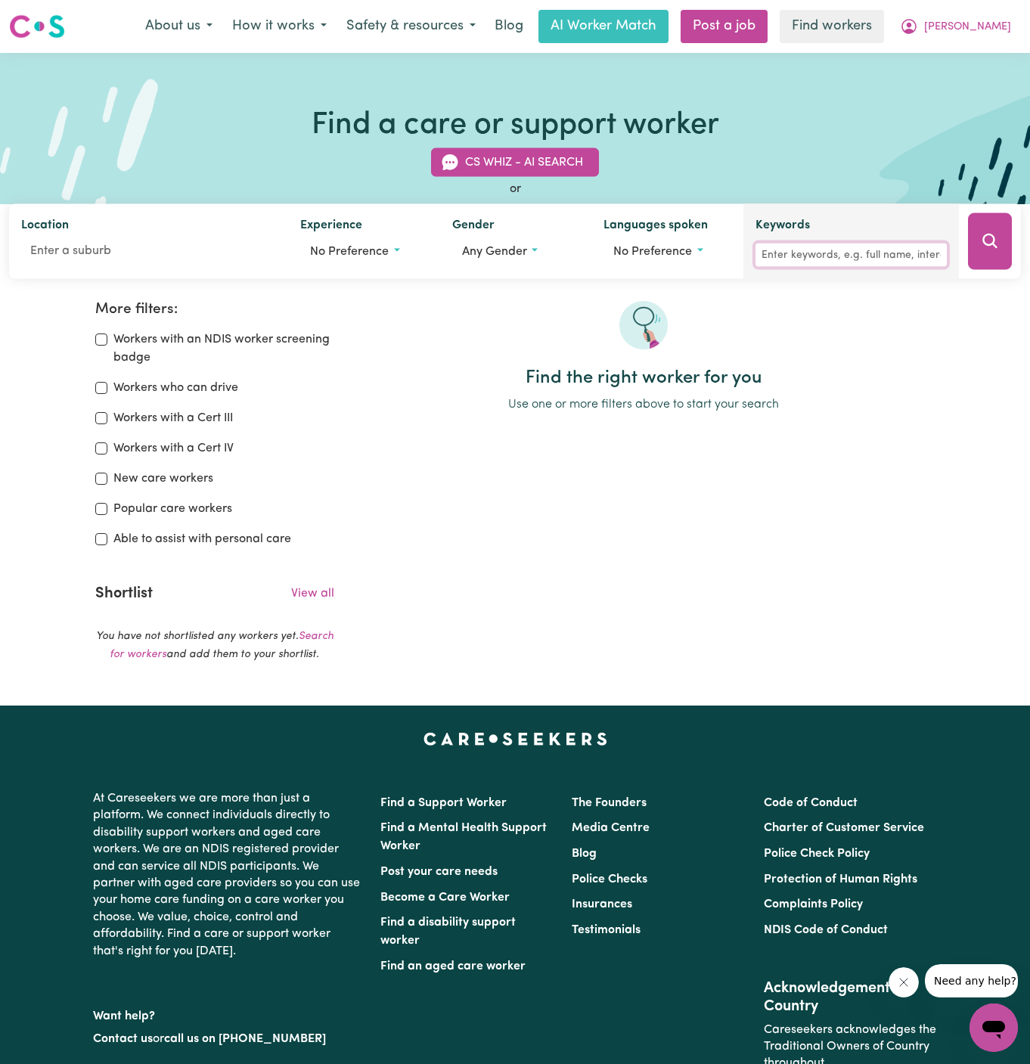
click at [852, 246] on input "Keywords" at bounding box center [850, 254] width 191 height 23
type input "[PERSON_NAME]"
click at [974, 246] on button "Search" at bounding box center [990, 241] width 44 height 57
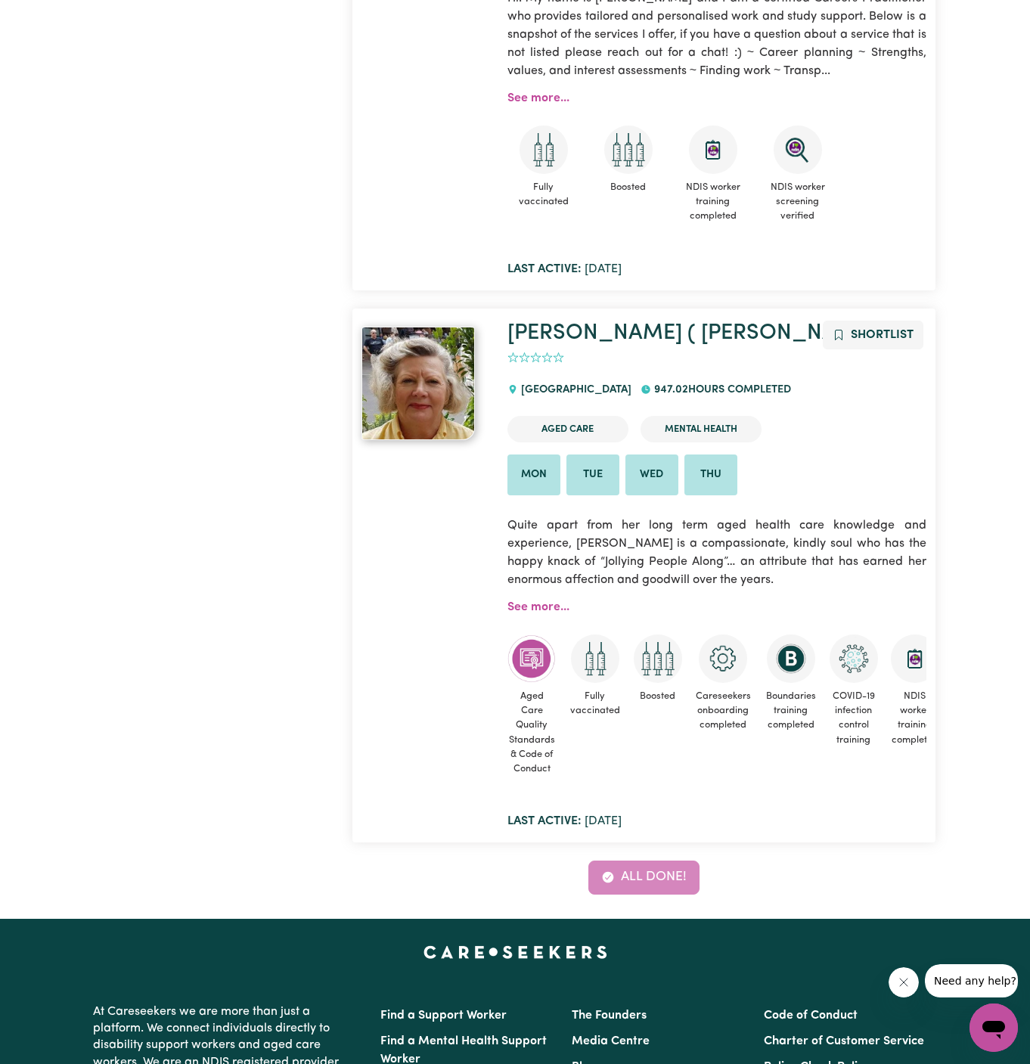
scroll to position [1182, 0]
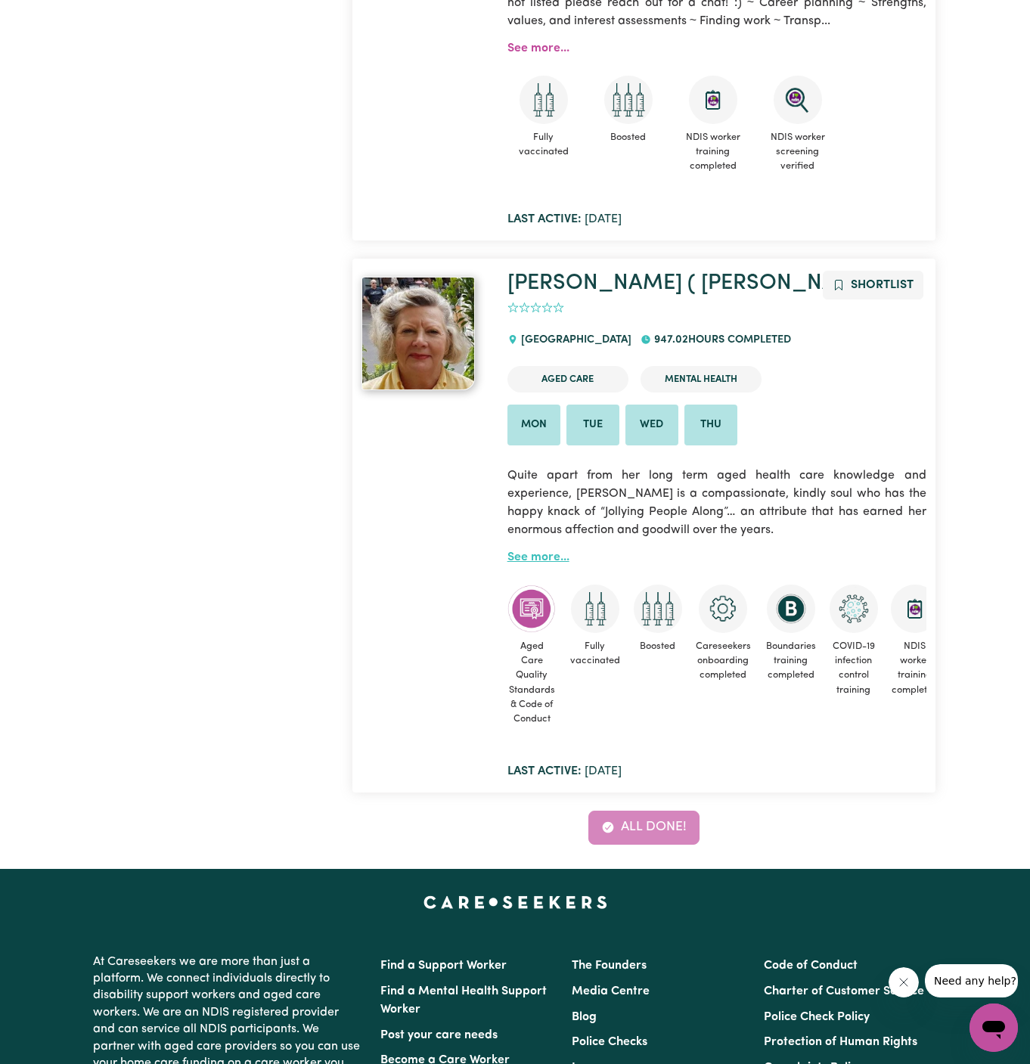
click at [531, 559] on link "See more..." at bounding box center [538, 557] width 62 height 12
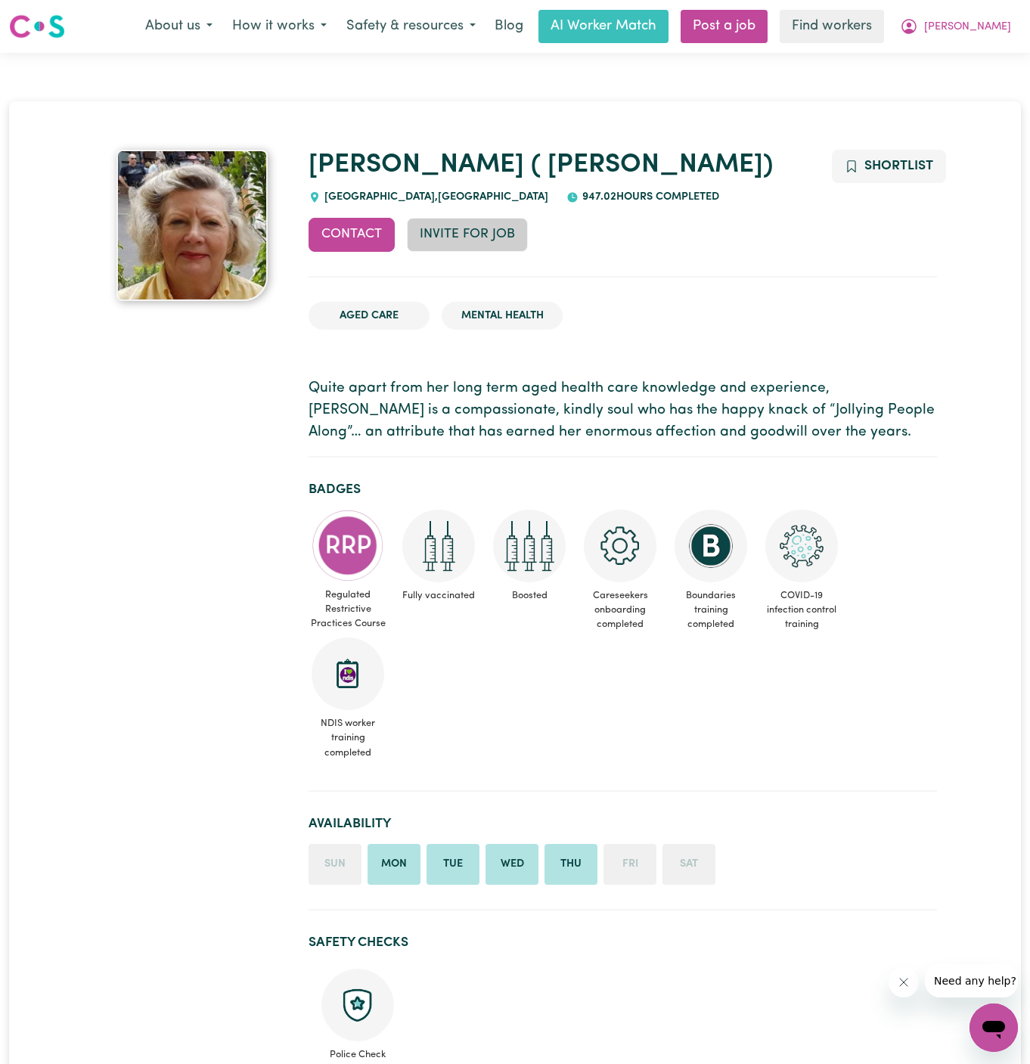
click at [489, 232] on button "Invite for Job" at bounding box center [467, 234] width 121 height 33
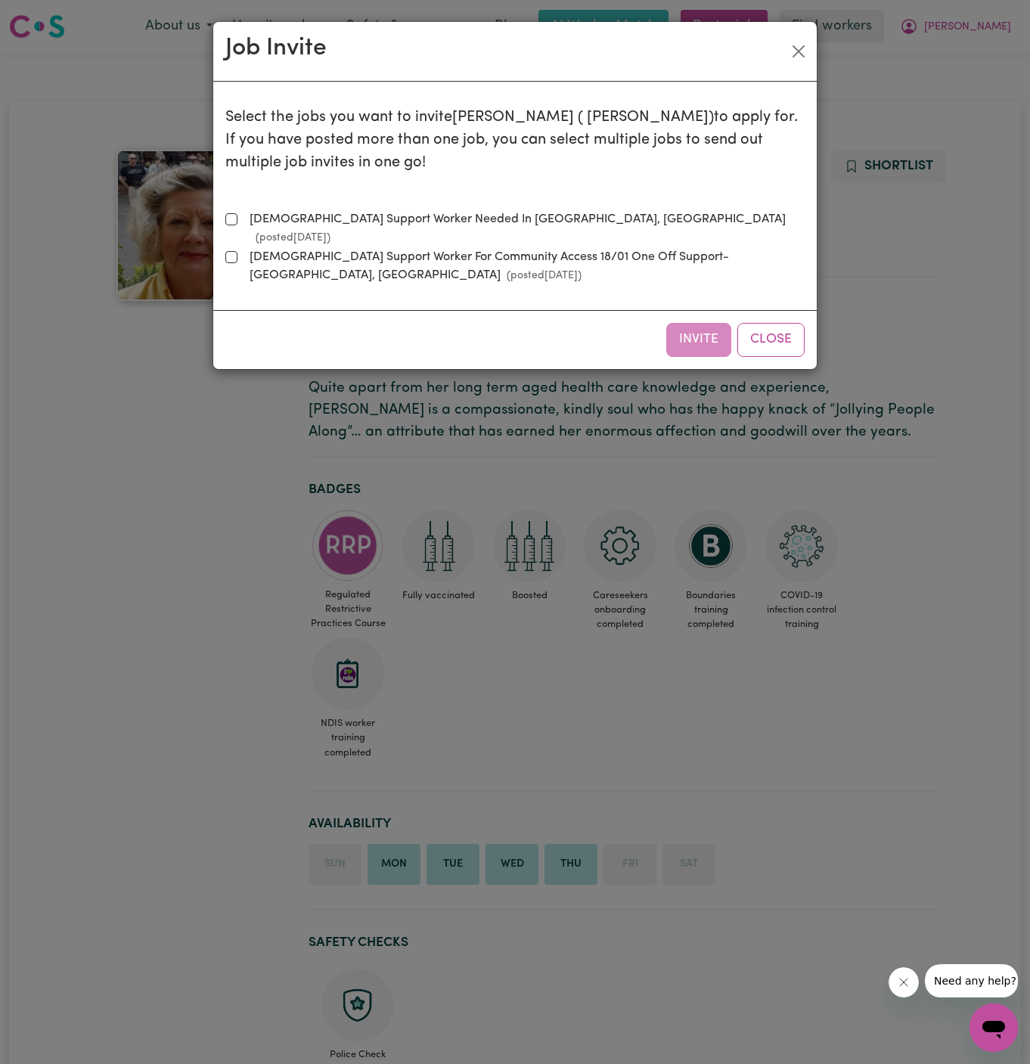
click at [505, 224] on label "[DEMOGRAPHIC_DATA] Support Worker Needed In [GEOGRAPHIC_DATA], [GEOGRAPHIC_DATA…" at bounding box center [523, 228] width 561 height 36
click at [237, 224] on input "[DEMOGRAPHIC_DATA] Support Worker Needed In [GEOGRAPHIC_DATA], [GEOGRAPHIC_DATA…" at bounding box center [231, 219] width 12 height 12
checkbox input "true"
click at [711, 323] on button "Invite" at bounding box center [698, 339] width 65 height 33
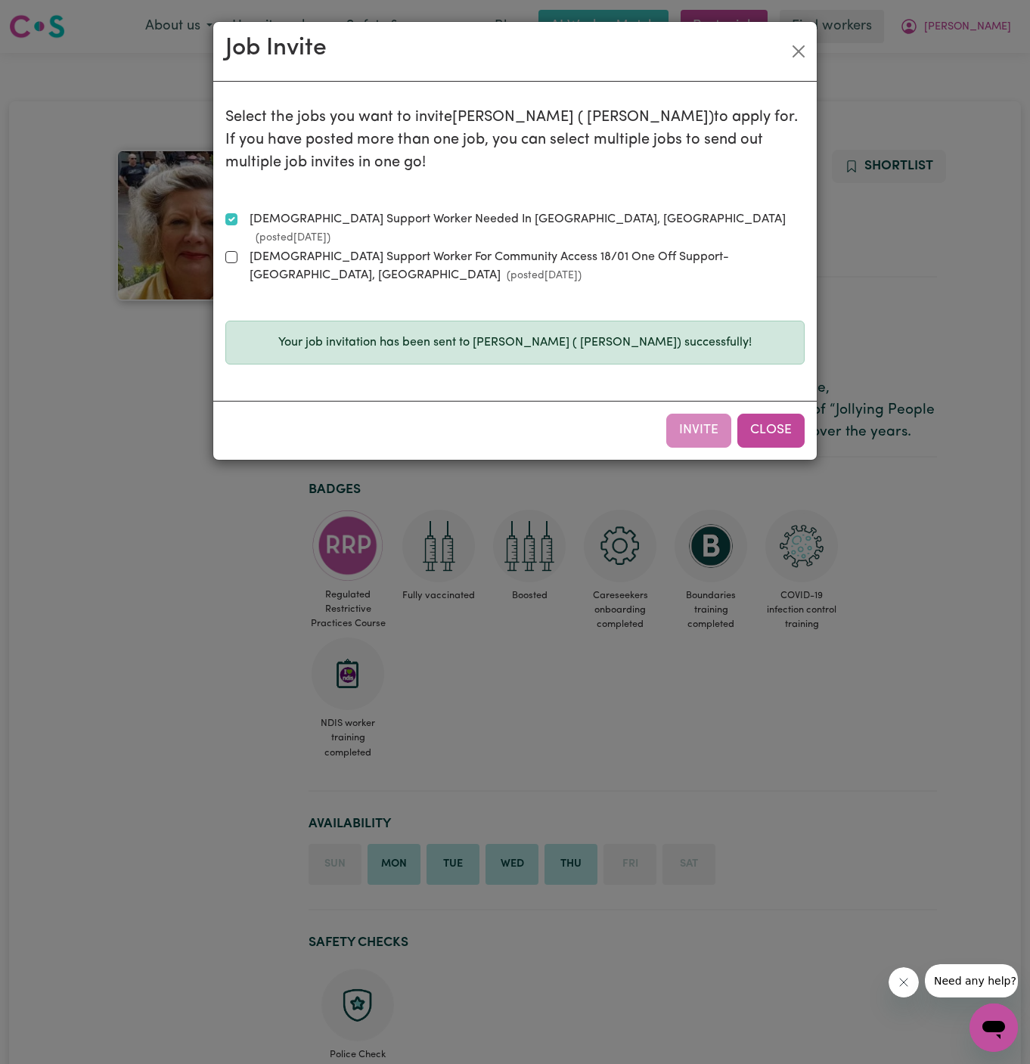
click at [774, 414] on button "Close" at bounding box center [770, 430] width 67 height 33
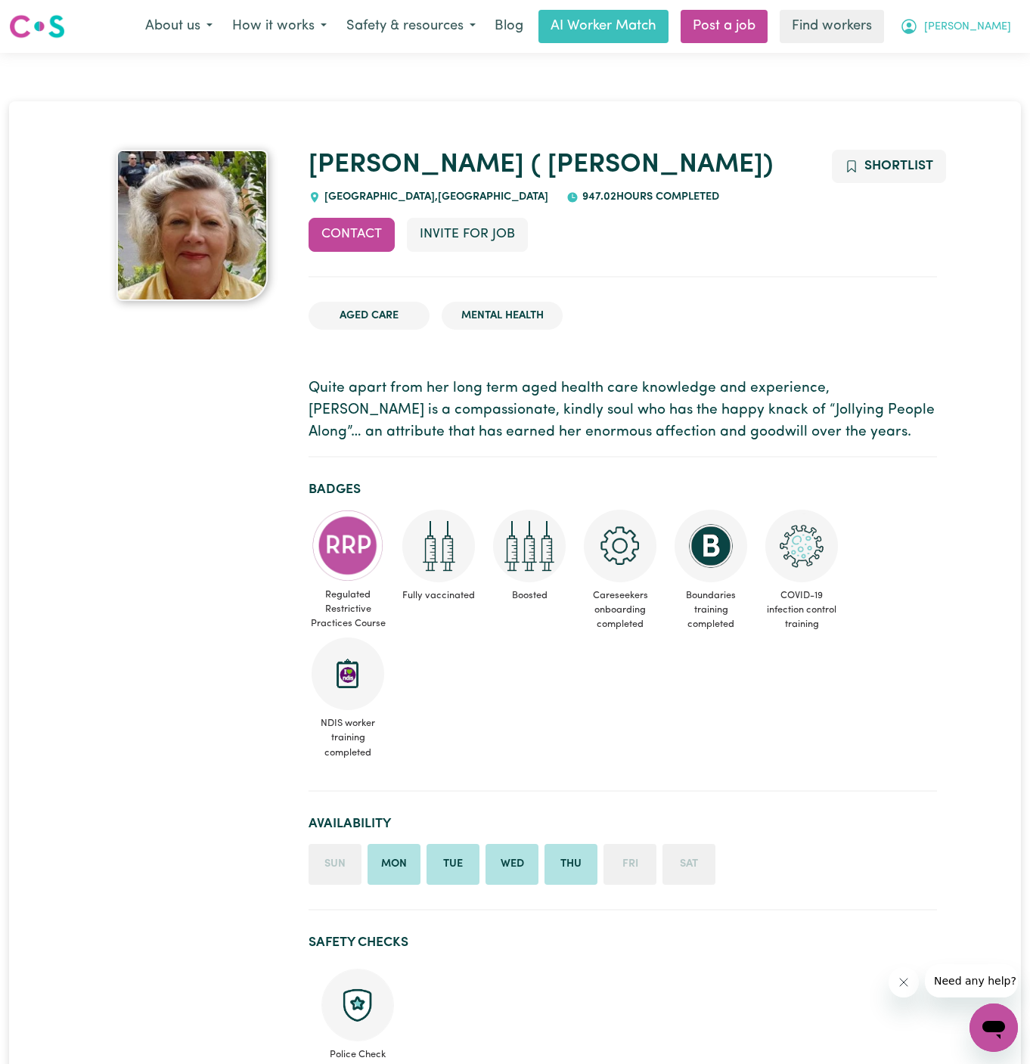
click at [1004, 21] on span "[PERSON_NAME]" at bounding box center [967, 27] width 87 height 17
click at [983, 46] on link "My Dashboard" at bounding box center [959, 59] width 119 height 29
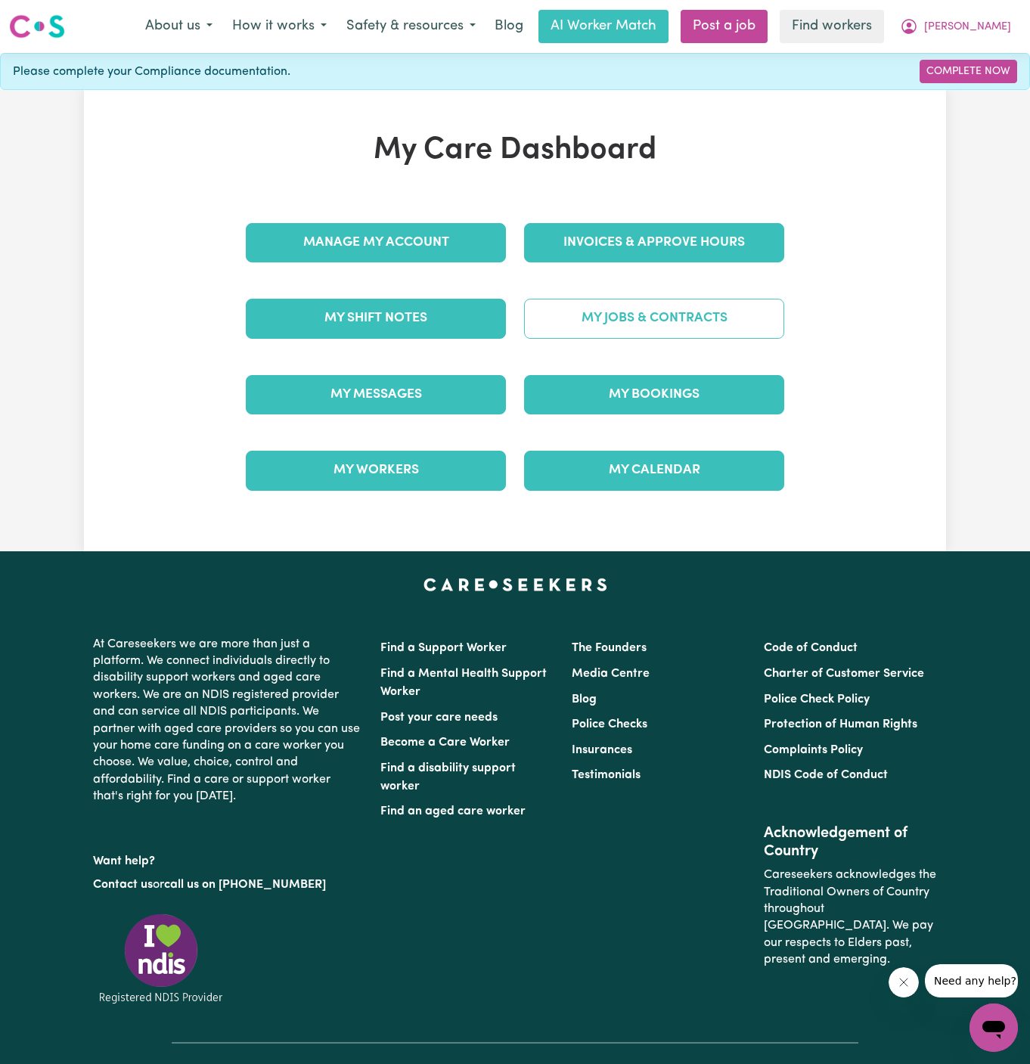
click at [677, 302] on link "My Jobs & Contracts" at bounding box center [654, 318] width 260 height 39
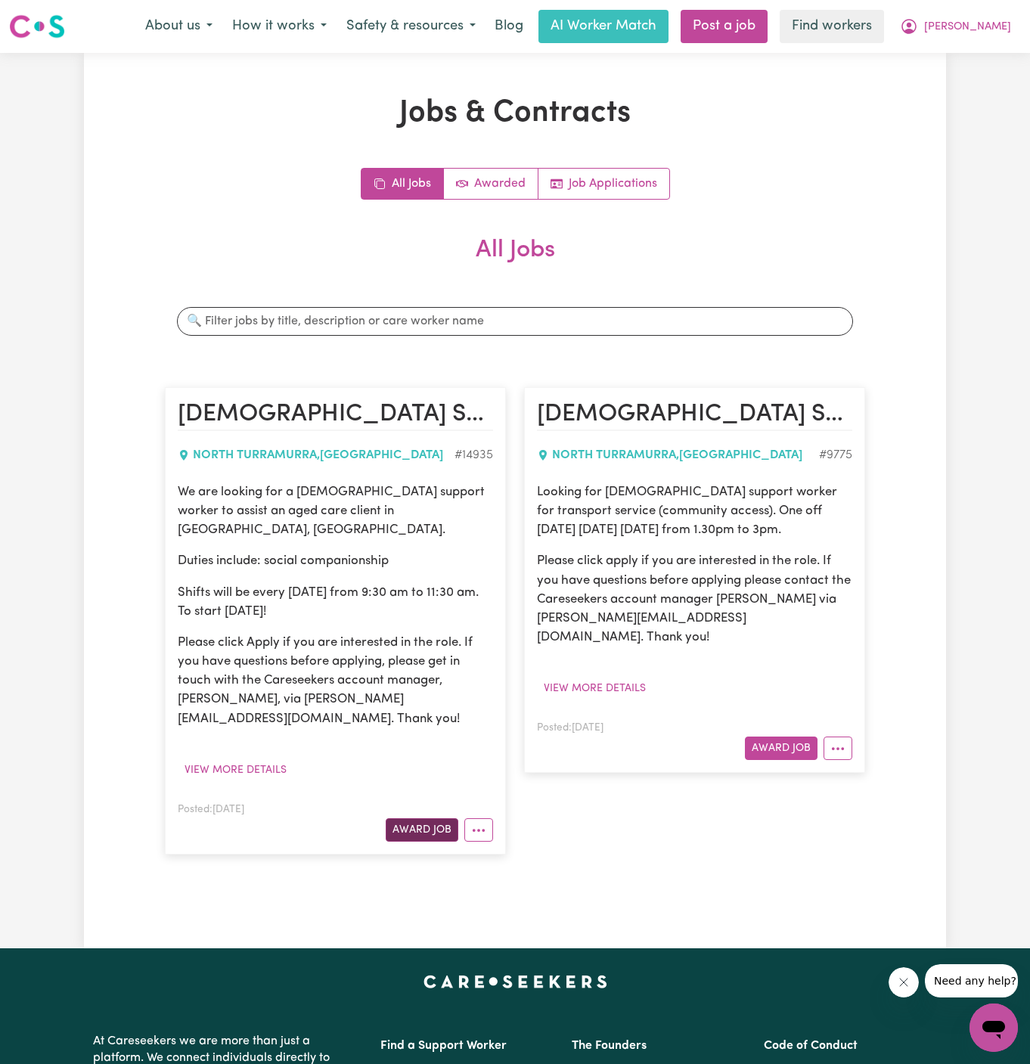
click at [423, 818] on button "Award Job" at bounding box center [422, 829] width 73 height 23
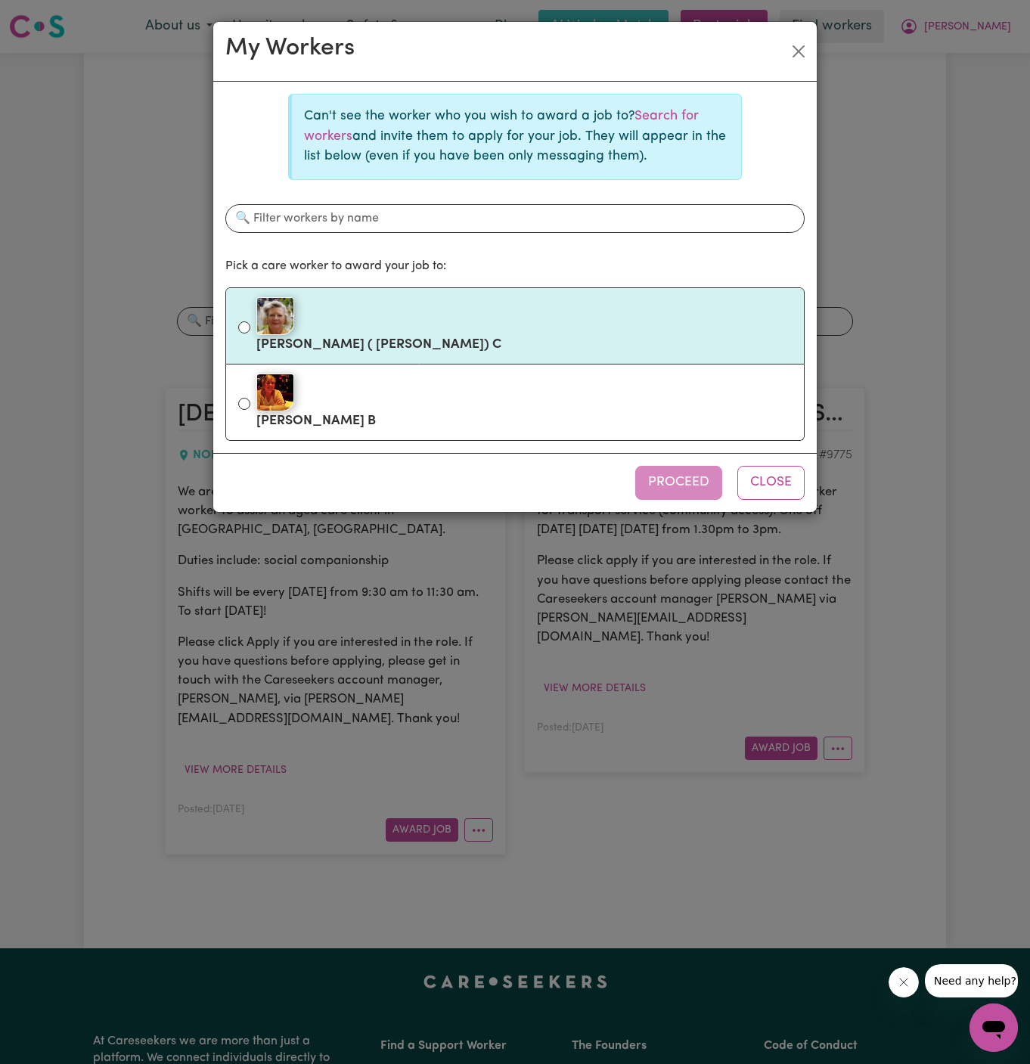
click at [435, 325] on div at bounding box center [523, 316] width 535 height 38
click at [250, 325] on input "[PERSON_NAME] ( [PERSON_NAME]" at bounding box center [244, 327] width 12 height 12
radio input "true"
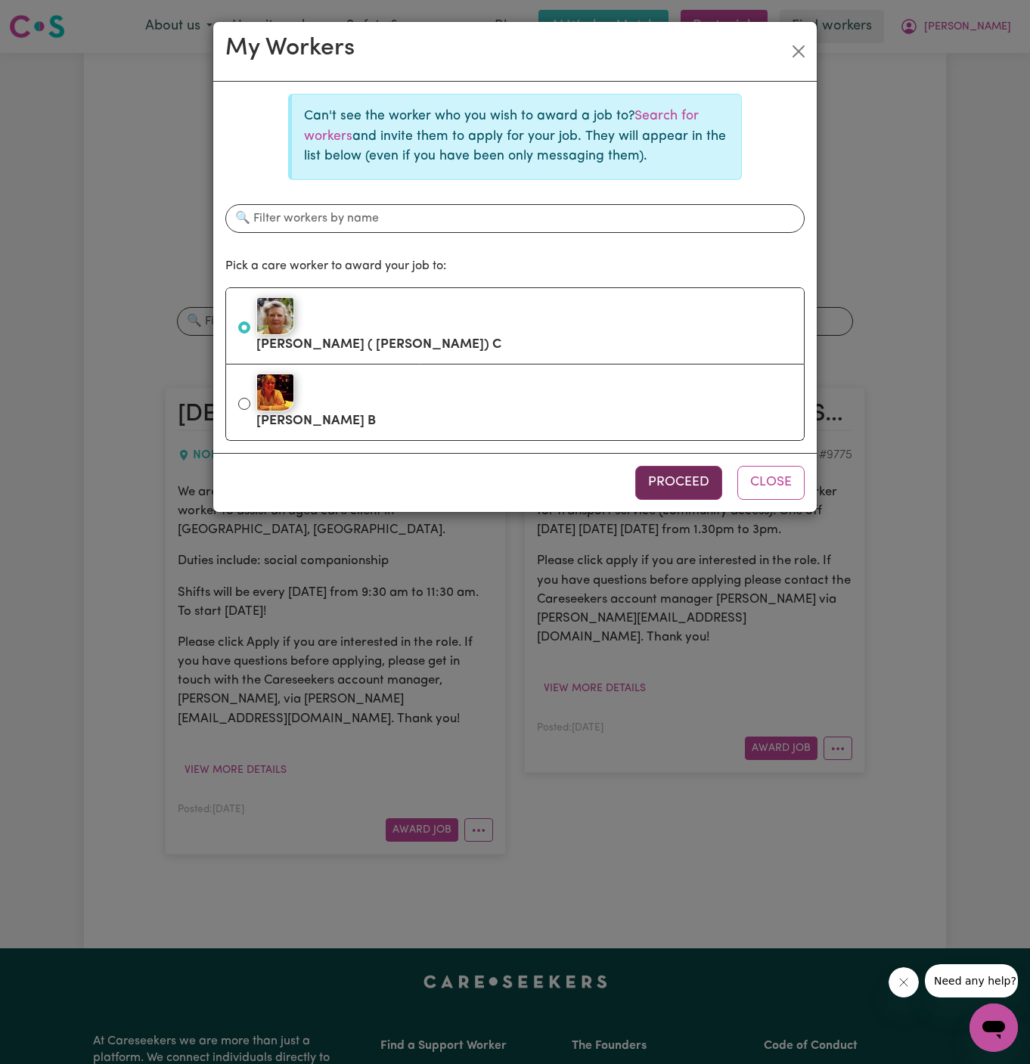
click at [663, 482] on button "Proceed" at bounding box center [678, 482] width 87 height 33
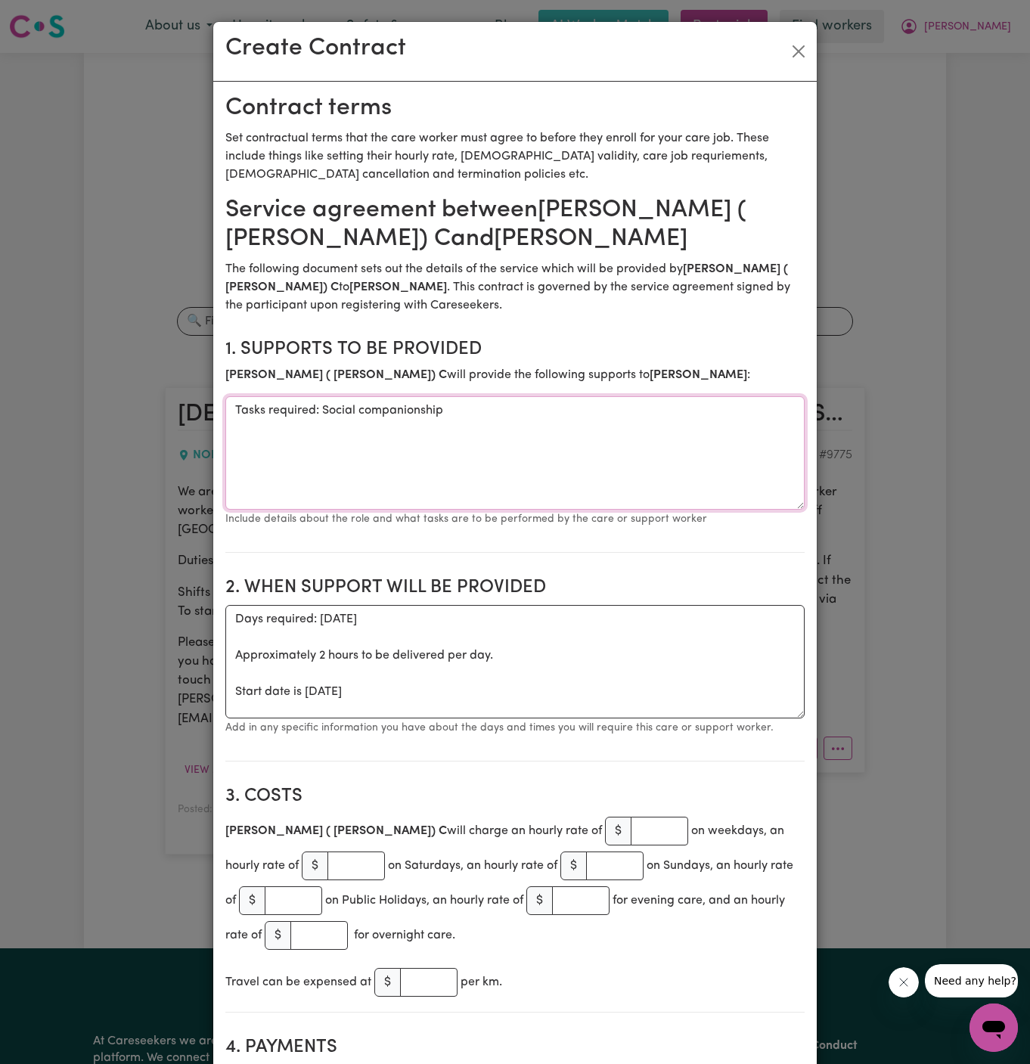
drag, startPoint x: 322, startPoint y: 410, endPoint x: 172, endPoint y: 417, distance: 149.8
click at [172, 417] on div "Create Contract Contract terms Set contractual terms that the care worker must …" at bounding box center [515, 532] width 1030 height 1064
type textarea "Social companionship"
drag, startPoint x: 235, startPoint y: 693, endPoint x: 234, endPoint y: 615, distance: 78.6
click at [234, 615] on textarea "Days required: [DATE] Approximately 2 hours to be delivered per day. Start date…" at bounding box center [514, 661] width 579 height 113
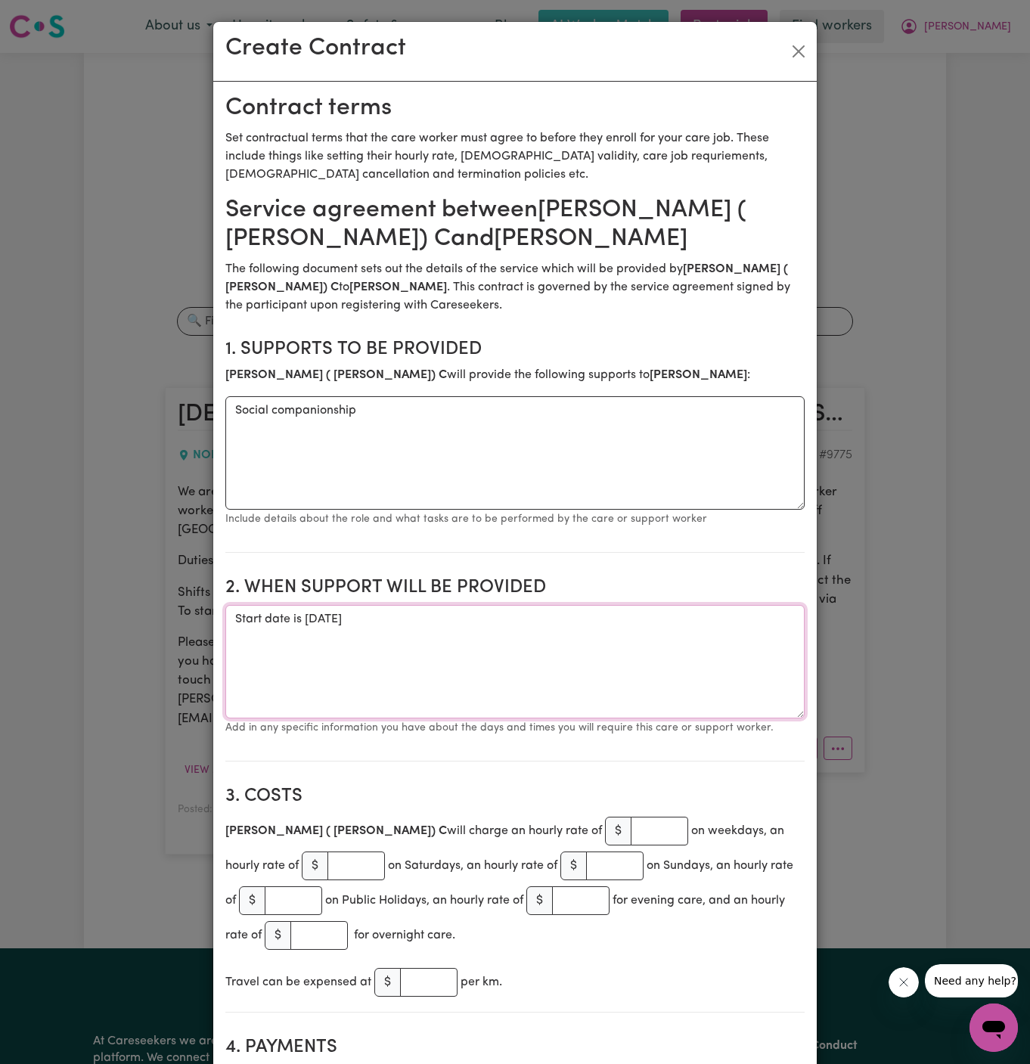
click at [364, 618] on textarea "Start date is [DATE]" at bounding box center [514, 661] width 579 height 113
click at [497, 613] on textarea "Start date is [DATE]" at bounding box center [514, 661] width 579 height 113
click at [336, 612] on textarea "Start date is [DATE] fr, 930 am to 1130 am" at bounding box center [514, 661] width 579 height 113
click at [385, 655] on textarea "Start date is [DATE] fr, 930 am to 1130 am" at bounding box center [514, 661] width 579 height 113
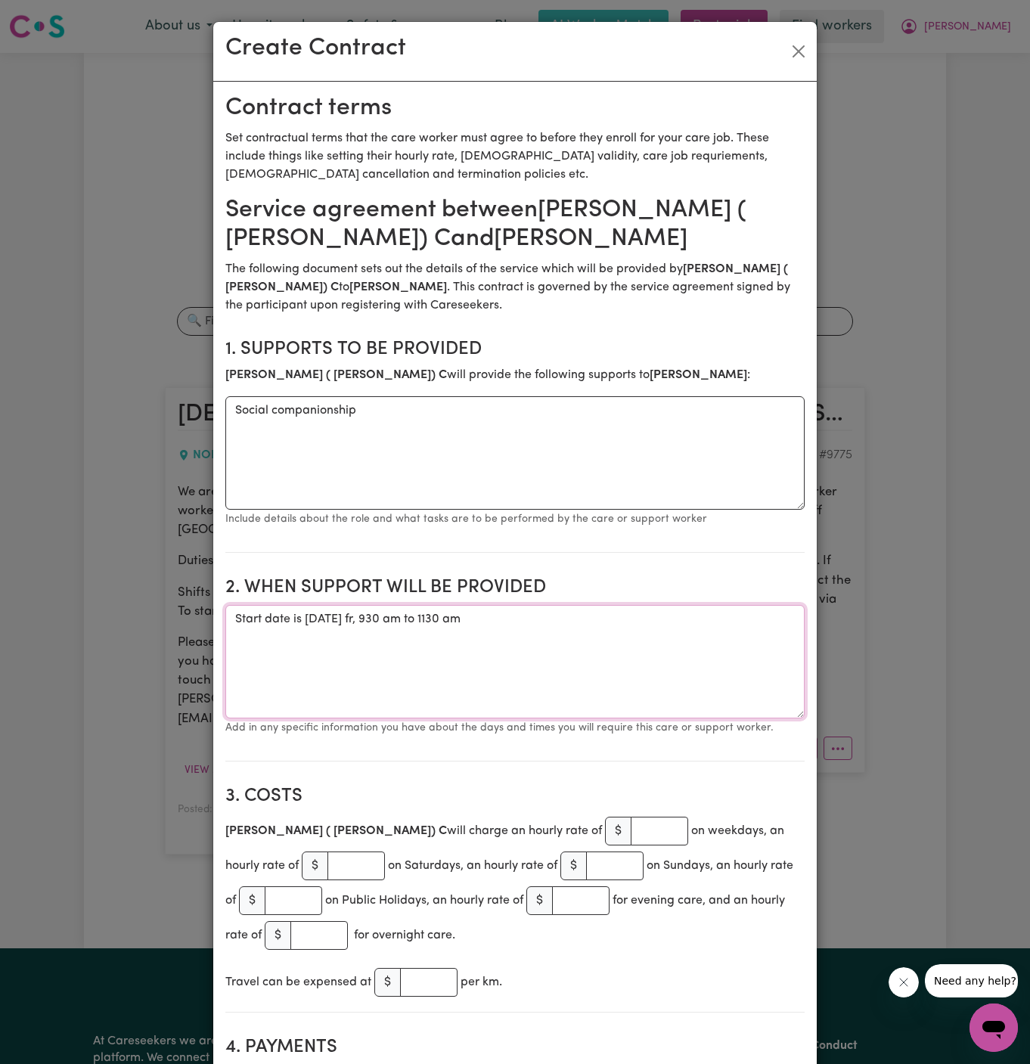
click at [453, 621] on textarea "Start date is [DATE] fr, 930 am to 1130 am" at bounding box center [514, 661] width 579 height 113
click at [652, 619] on textarea "Start date is [DATE] from 930 am to 1130 am" at bounding box center [514, 661] width 579 height 113
type textarea "Start date is [DATE] from 930 am to 1130 am Weekly [DATE] from 930 am to 1130 am"
click at [630, 840] on input "number" at bounding box center [658, 830] width 57 height 29
paste input "44.00"
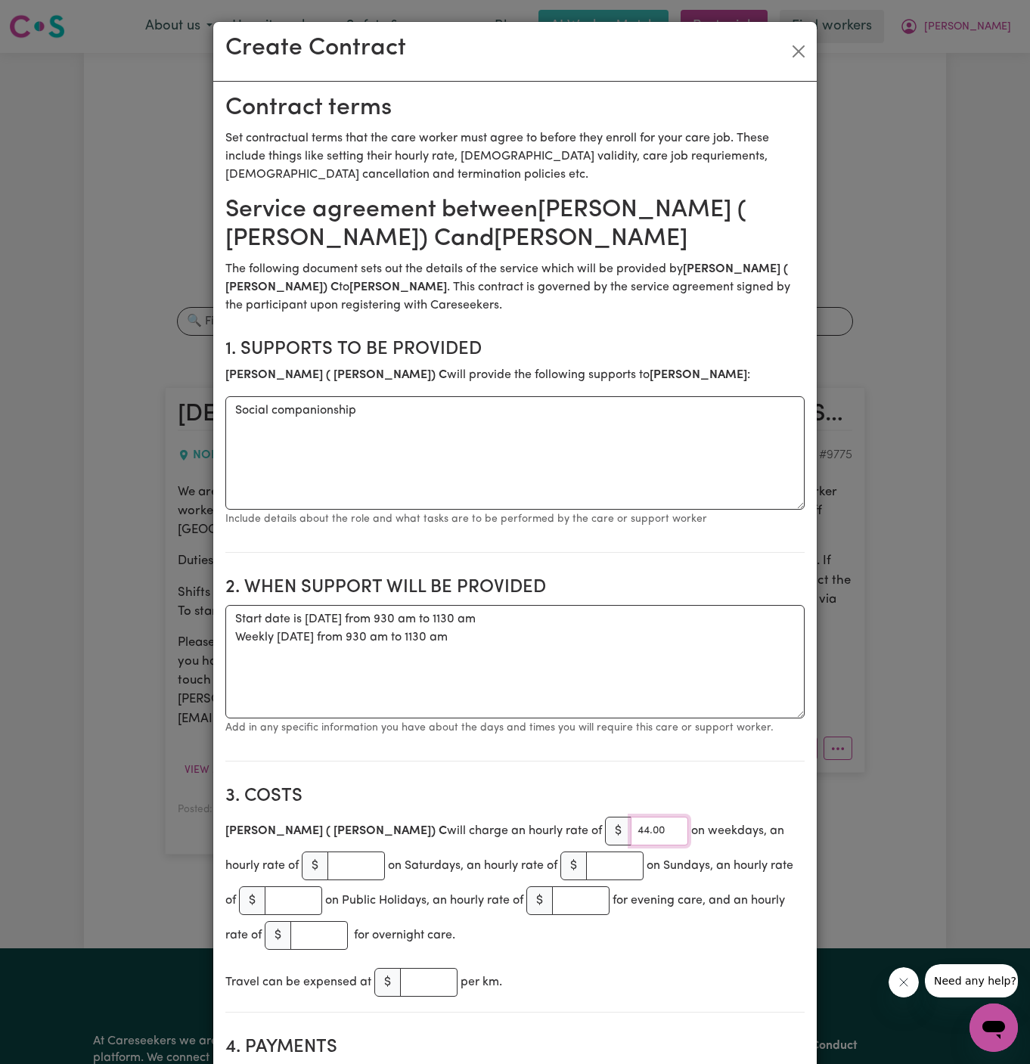
type input "44.00"
click at [588, 803] on h2 "3. Costs" at bounding box center [514, 796] width 579 height 22
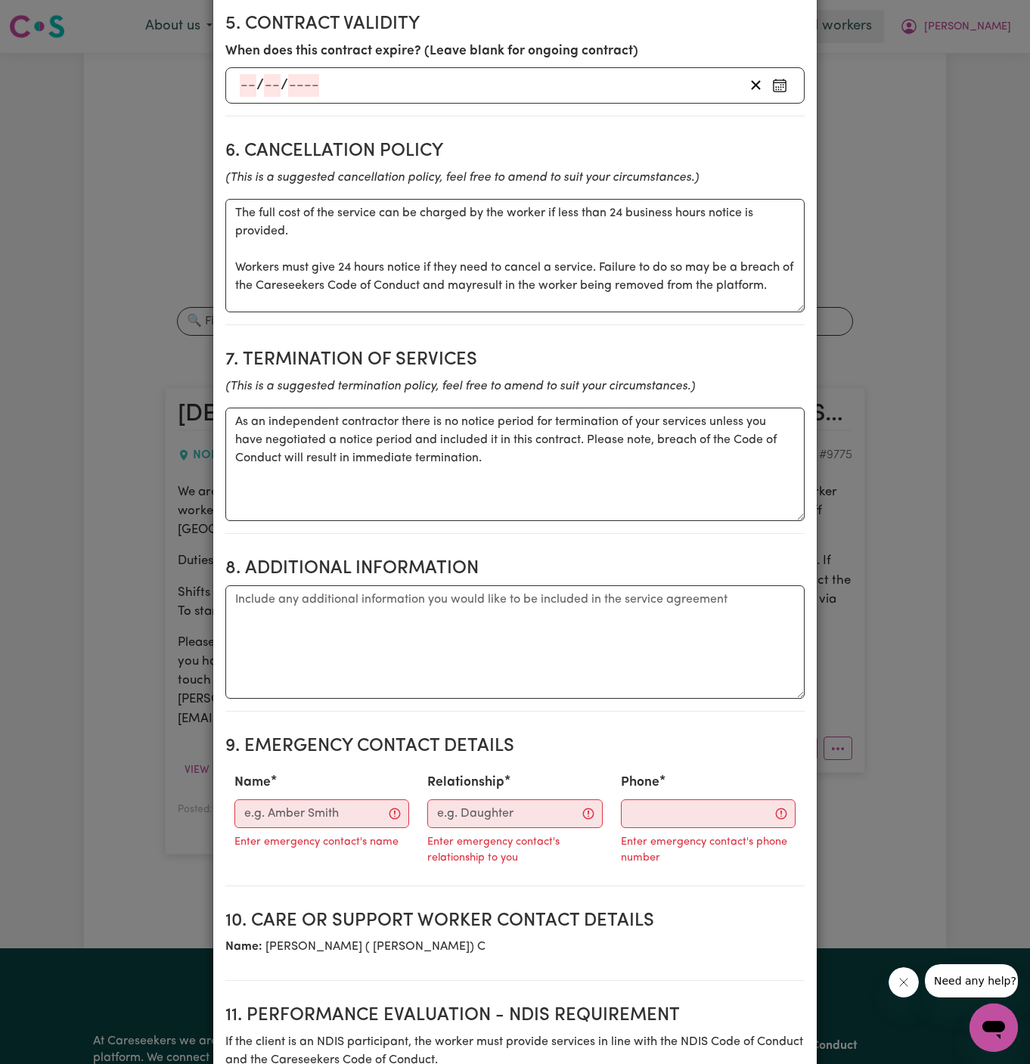
scroll to position [1186, 0]
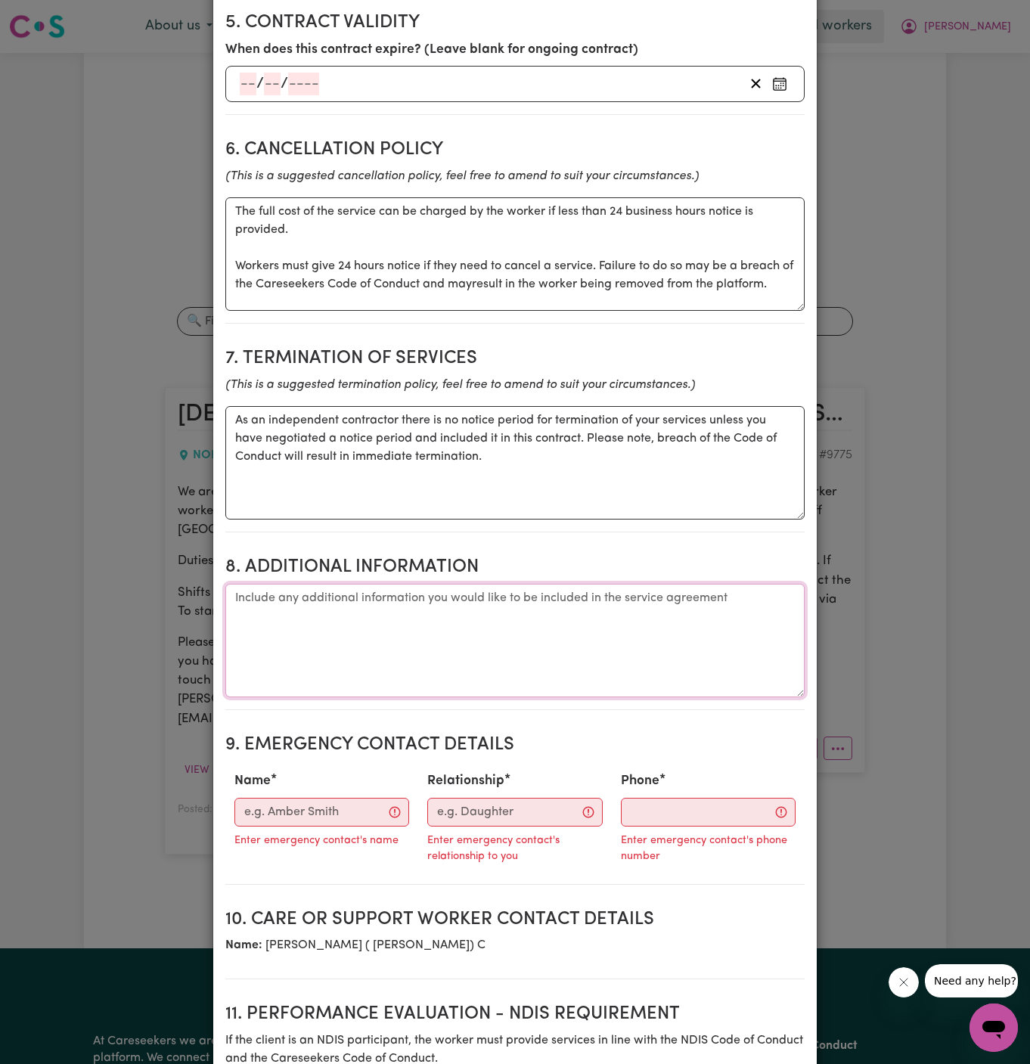
click at [537, 593] on textarea "Additional information" at bounding box center [514, 640] width 579 height 113
paste textarea "Address: [STREET_ADDRESS]"
click at [339, 590] on textarea "Client's Address: Address: [STREET_ADDRESS]" at bounding box center [514, 640] width 579 height 113
type textarea "Client's Address: [STREET_ADDRESS]"
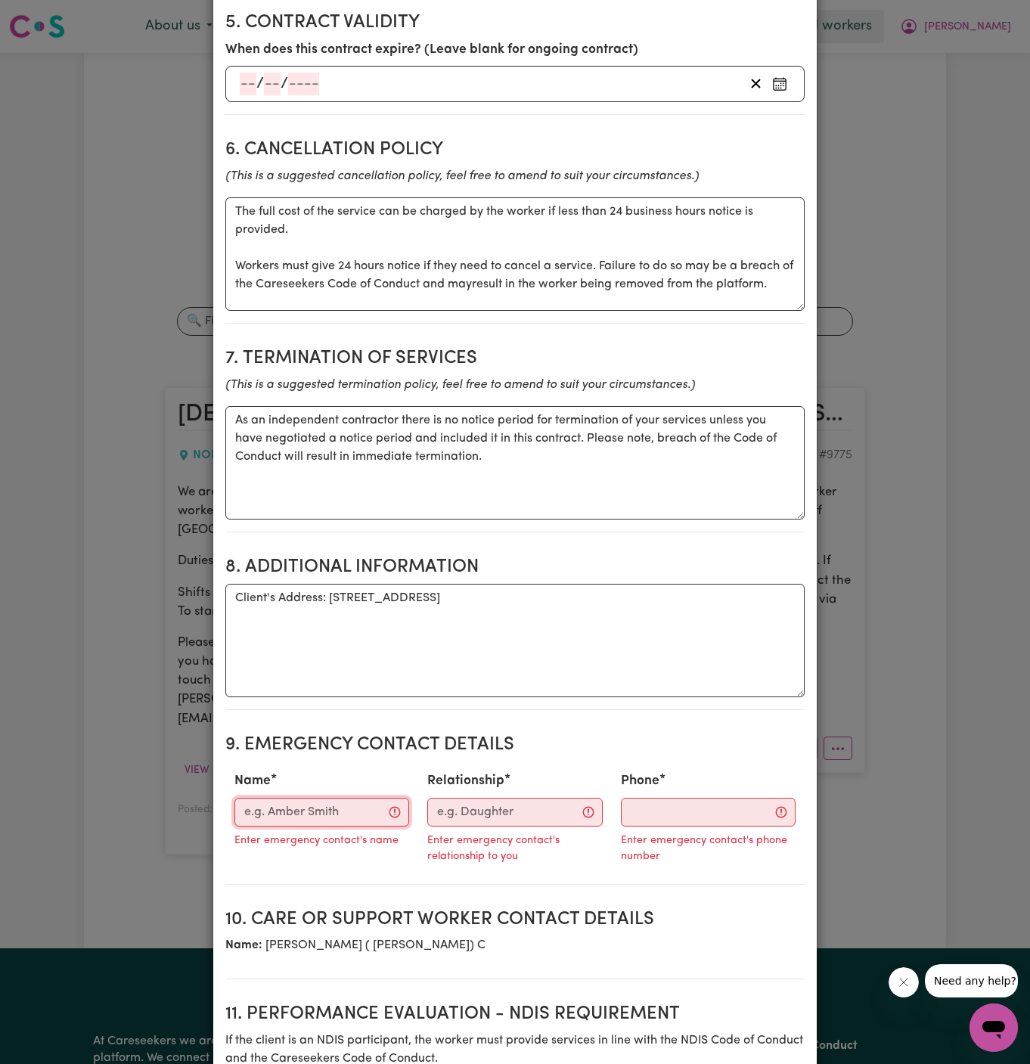
click at [290, 801] on input "Name" at bounding box center [321, 812] width 175 height 29
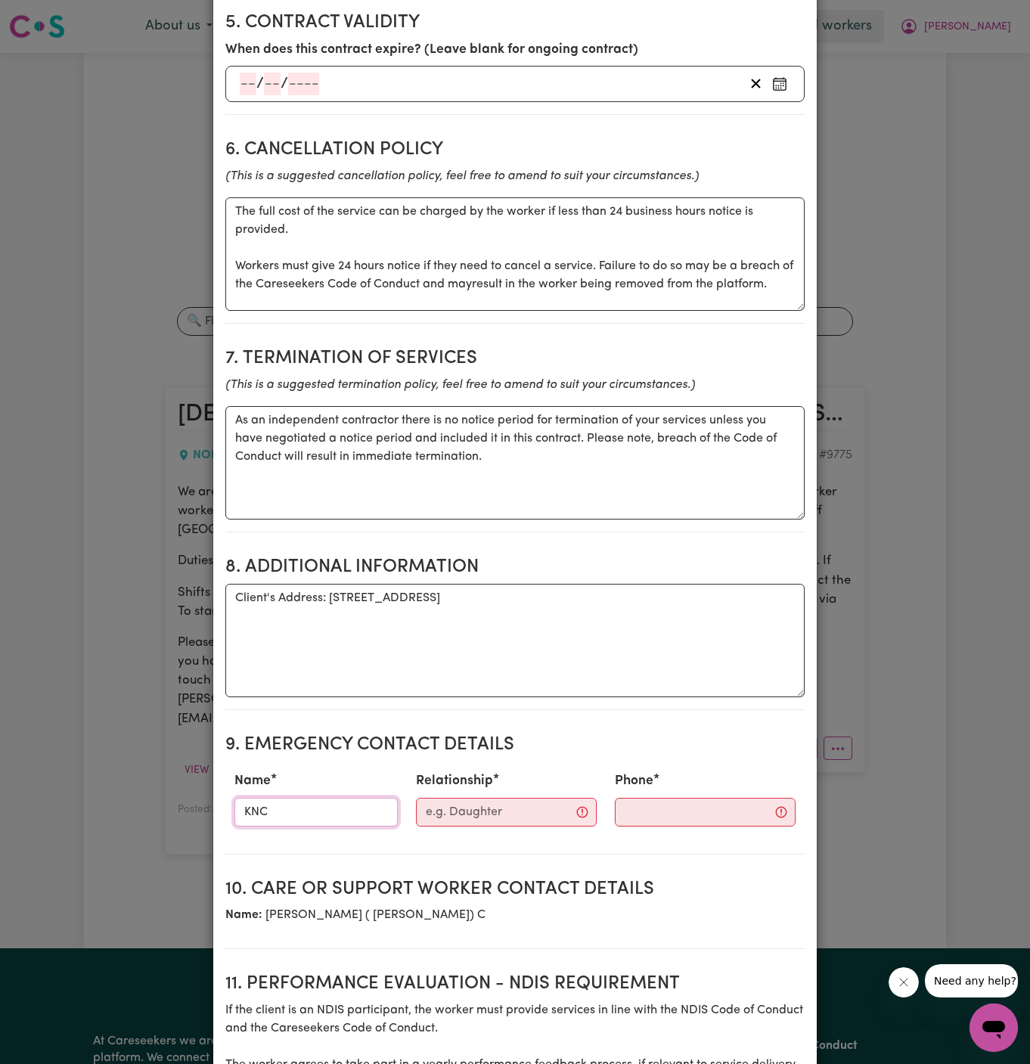
type input "KNC"
click at [478, 805] on input "Relationship" at bounding box center [506, 812] width 181 height 29
type input "Case Manager"
click at [640, 798] on input "Phone" at bounding box center [691, 812] width 183 height 29
paste input "299884966"
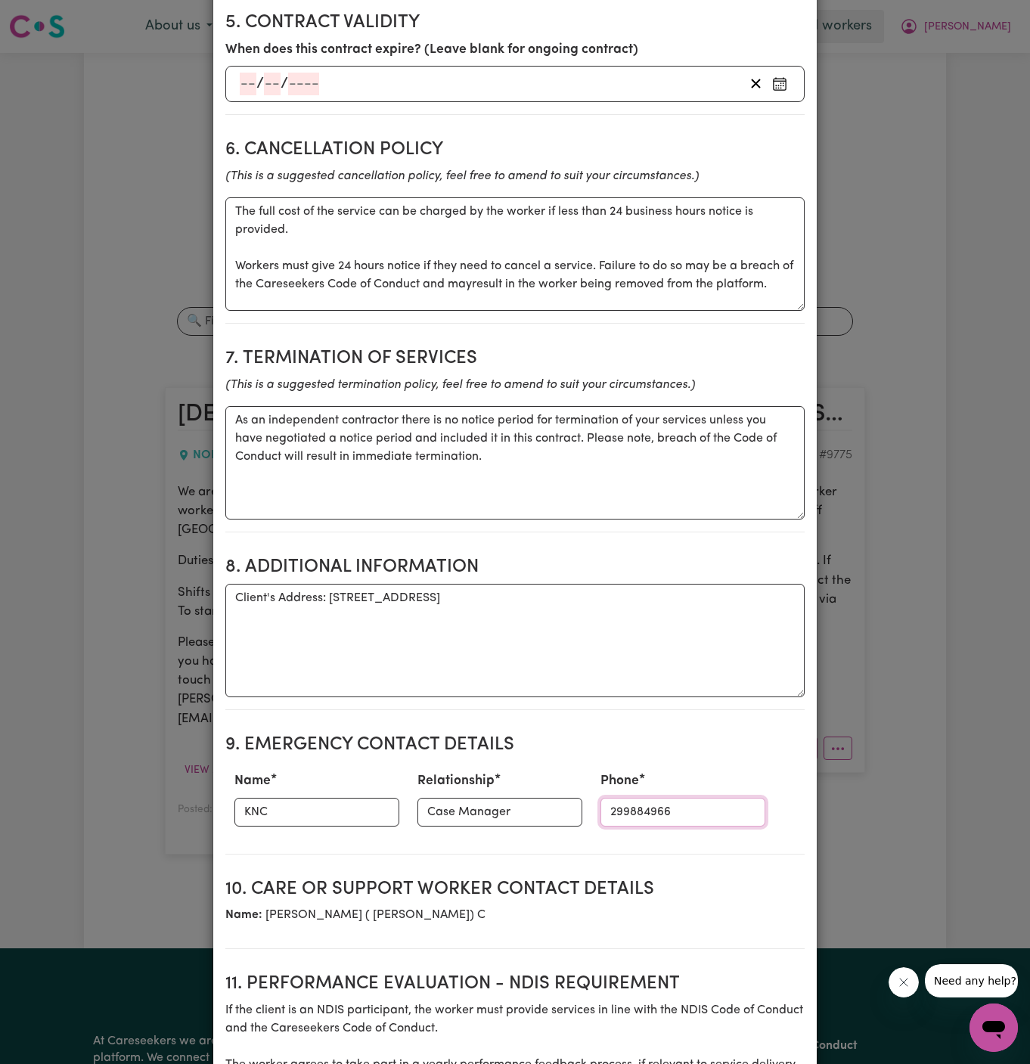
type input "299884966"
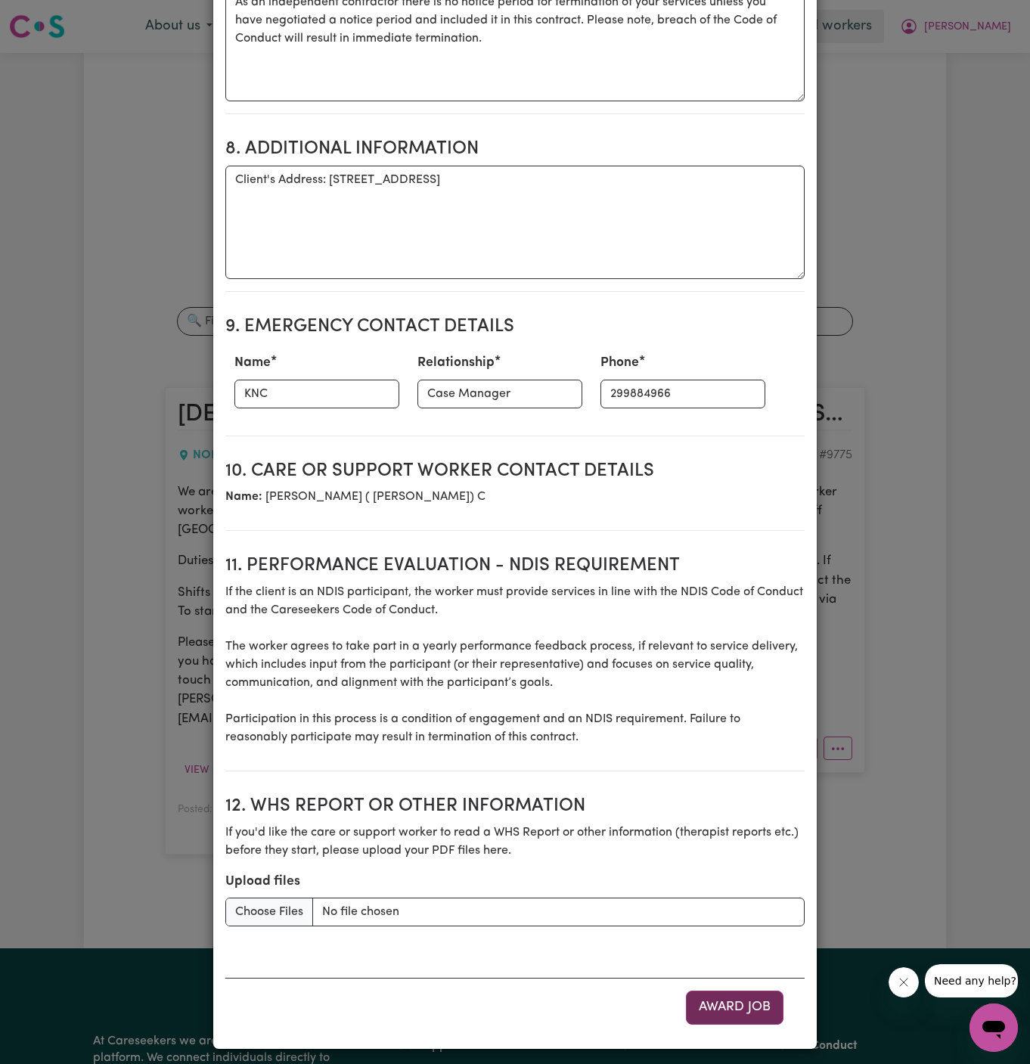
click at [733, 996] on button "Award Job" at bounding box center [735, 1006] width 98 height 33
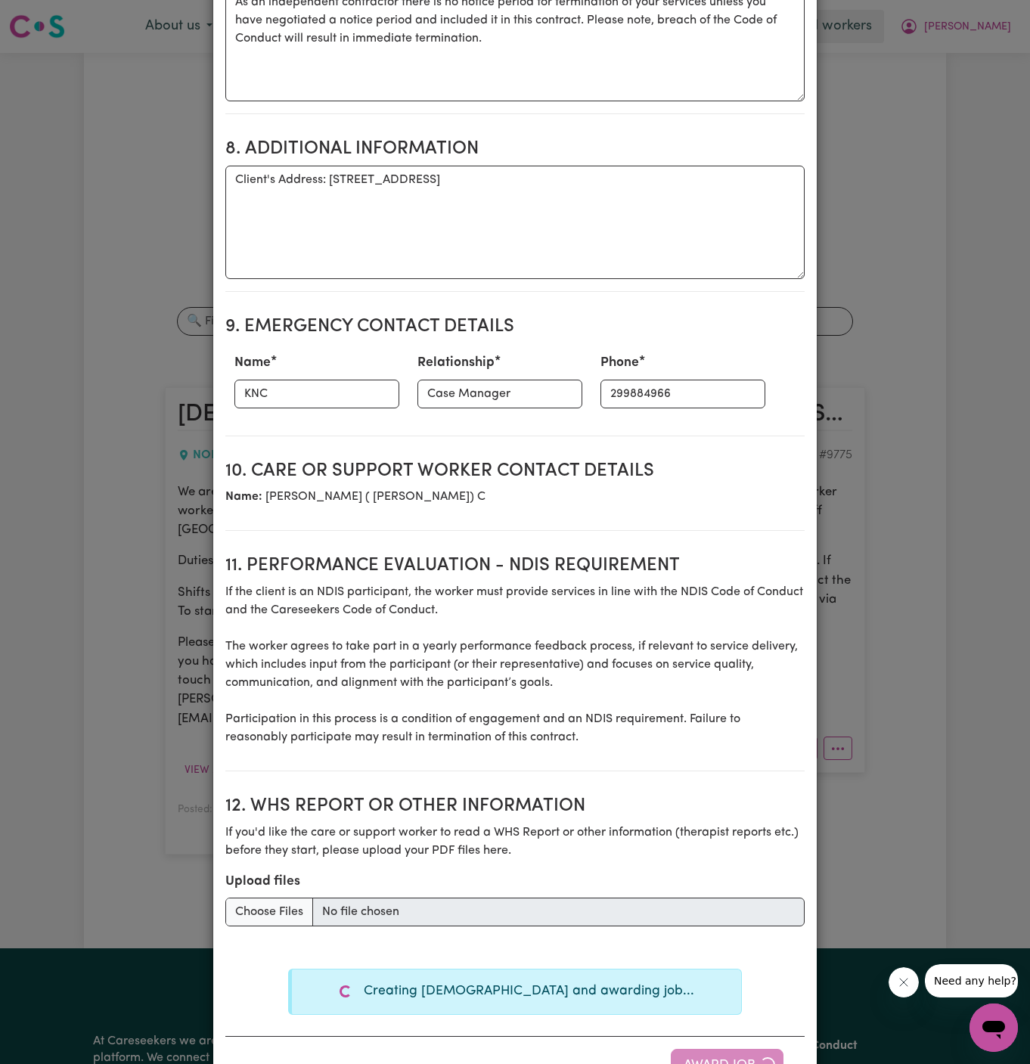
type textarea "Tasks required: Social companionship"
type textarea "Days required: [DATE] Approximately 2 hours to be delivered per day. Start date…"
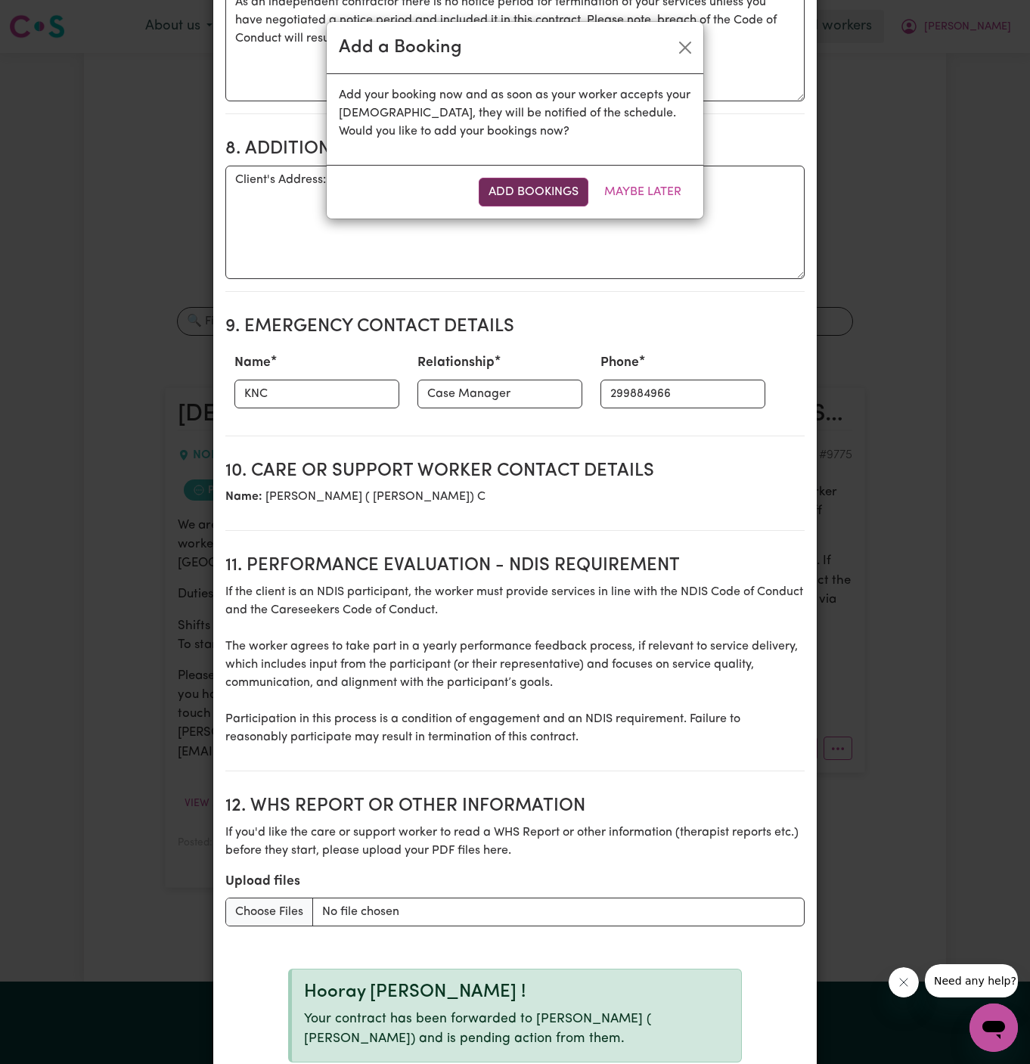
click at [544, 181] on button "Add Bookings" at bounding box center [534, 192] width 110 height 29
type textarea "Tasks required: Social companionship"
type textarea "Days required: [DATE] Approximately 2 hours to be delivered per day. Start date…"
type textarea "The full cost of the service can be charged by the worker if less than 24 busin…"
type textarea "As an independent contractor there is no notice period for termination of your …"
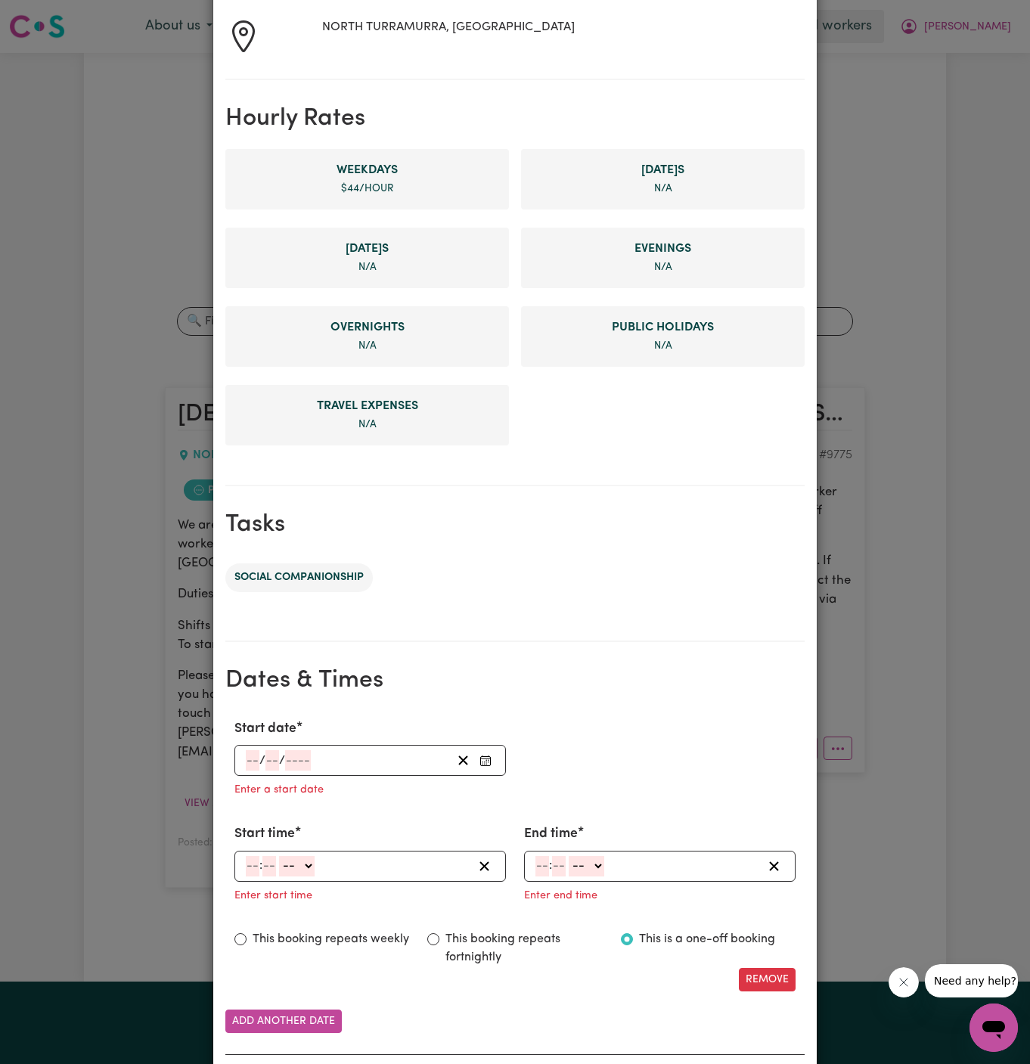
scroll to position [346, 0]
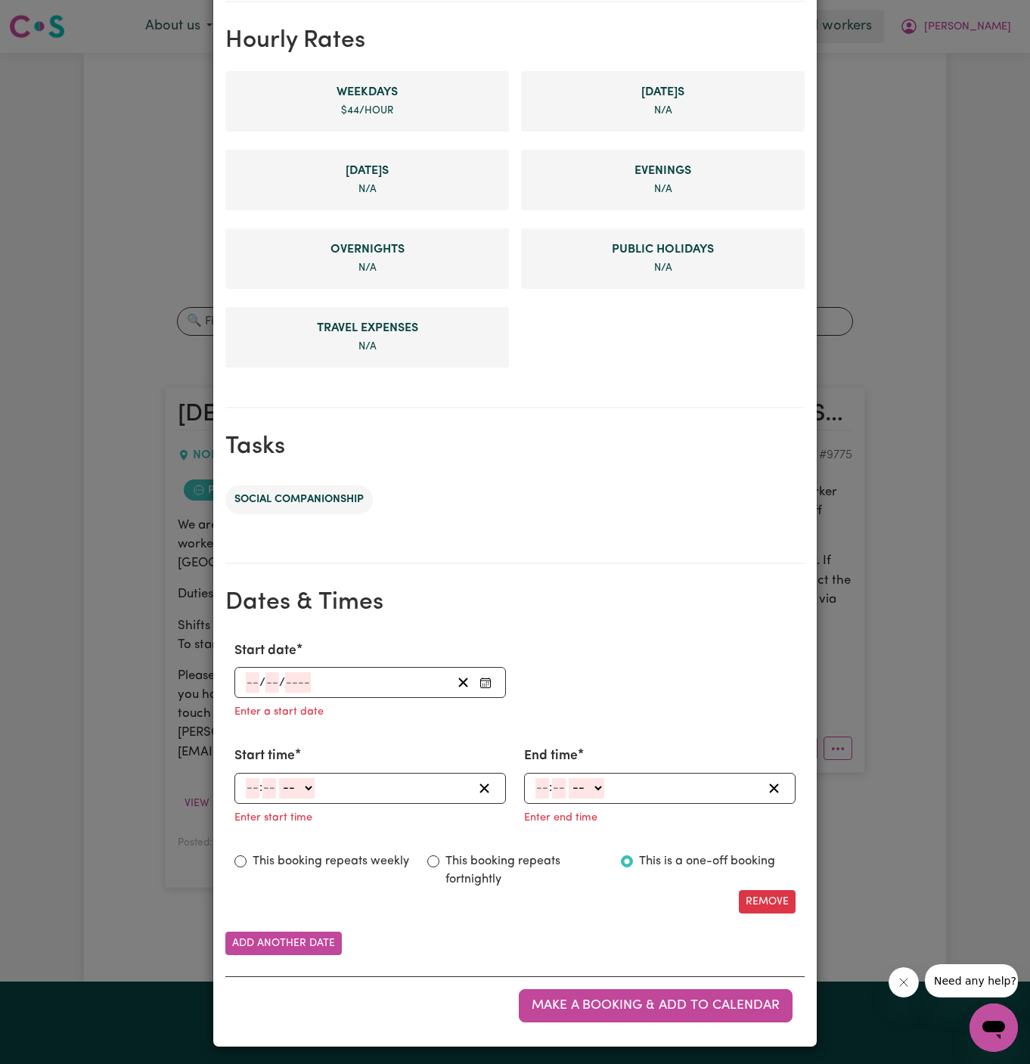
click at [252, 683] on input "number" at bounding box center [253, 682] width 14 height 20
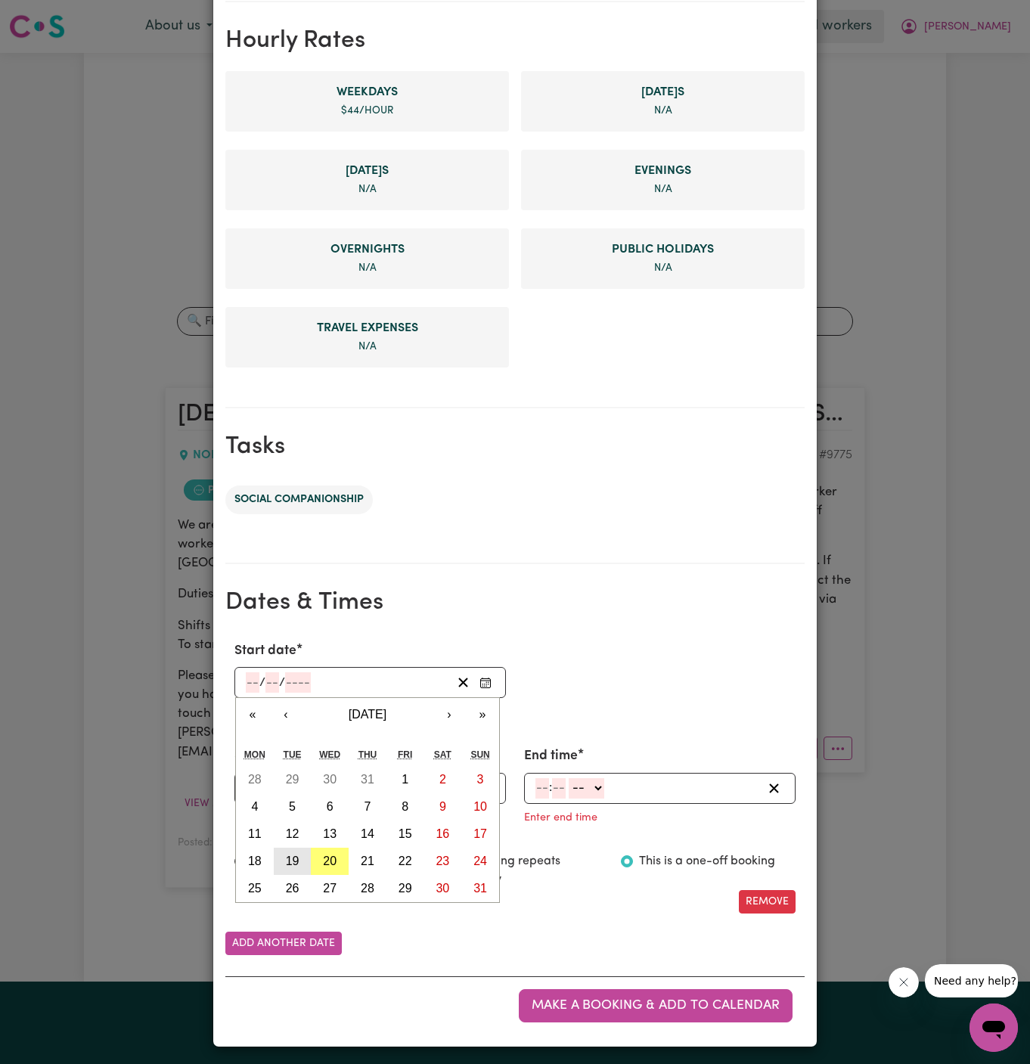
click at [304, 860] on button "19" at bounding box center [293, 860] width 38 height 27
type input "[DATE]"
type input "19"
type input "8"
type input "2025"
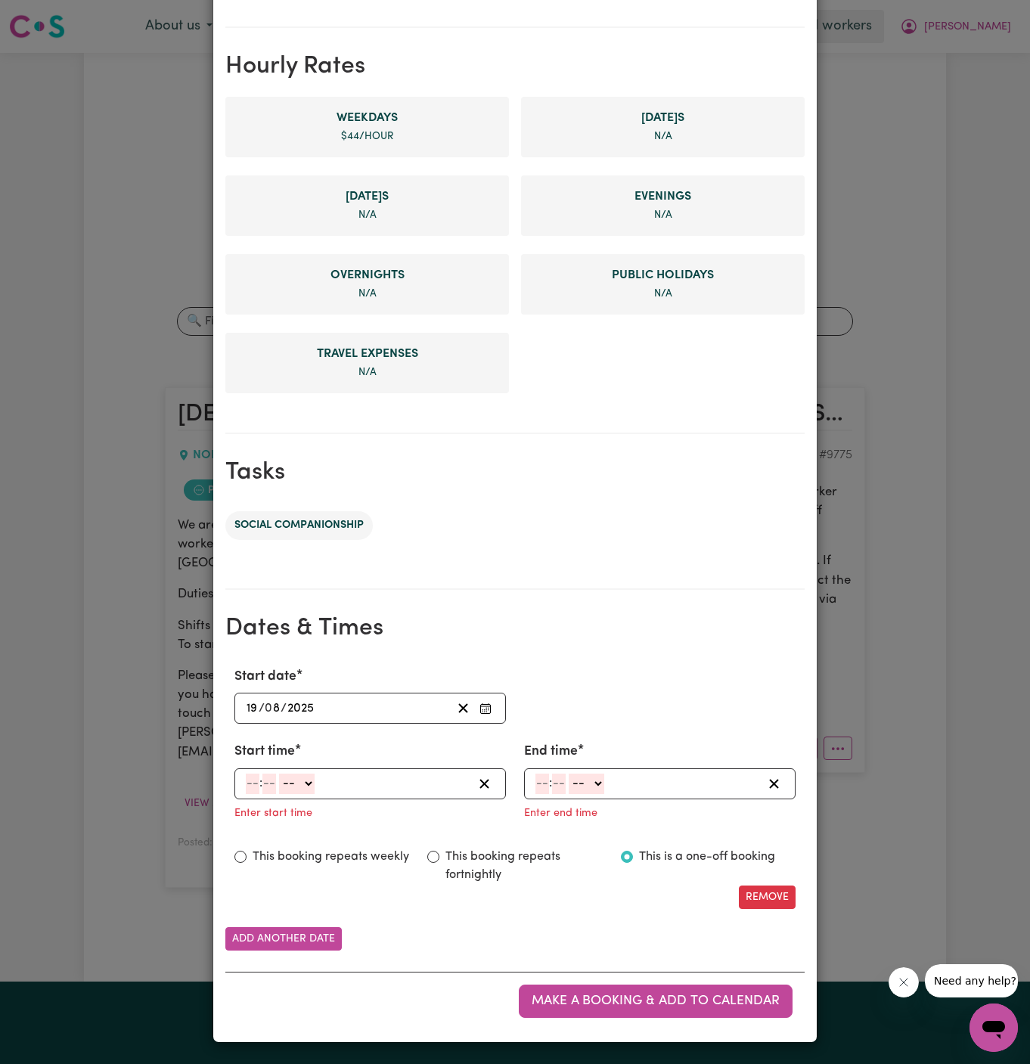
scroll to position [316, 0]
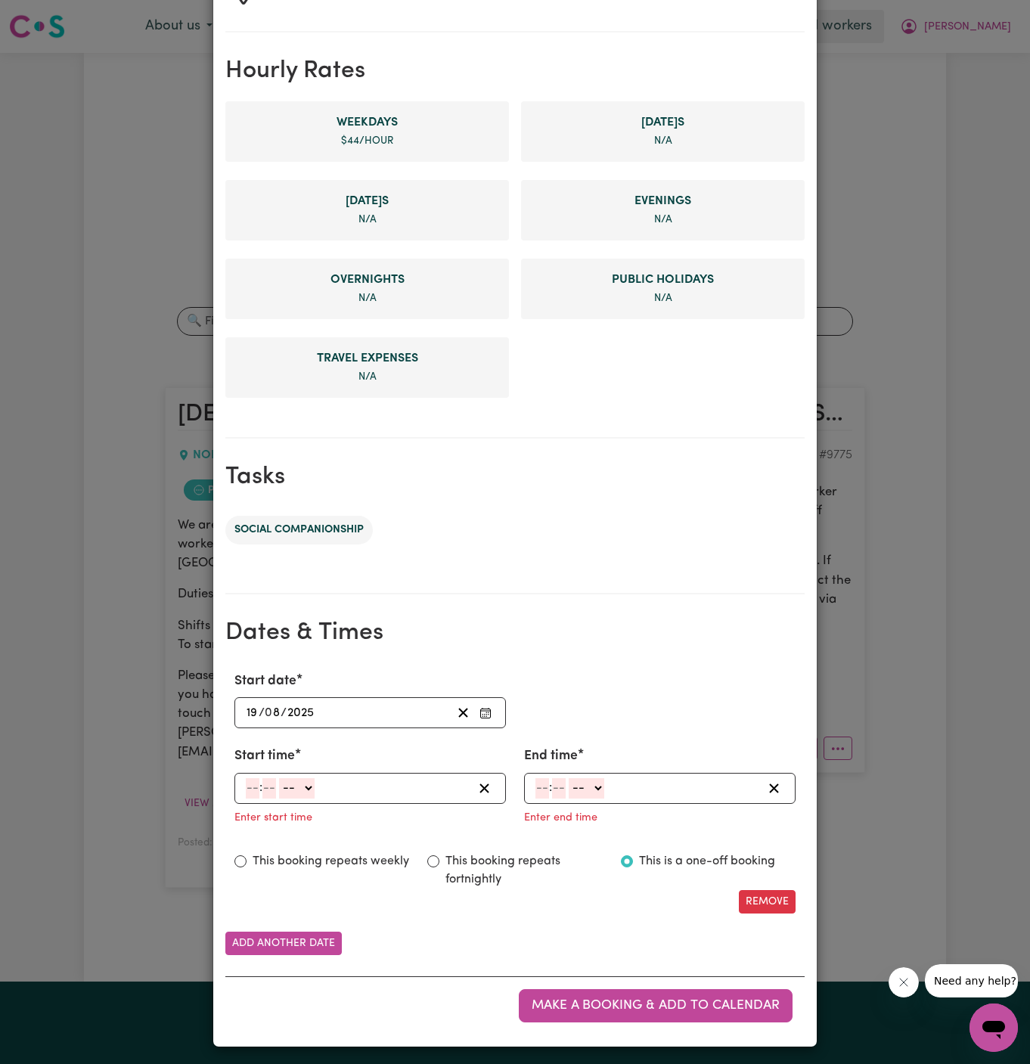
click at [251, 767] on div "Start time : -- AM PM Enter start time" at bounding box center [369, 786] width 271 height 81
click at [251, 786] on input "number" at bounding box center [253, 788] width 14 height 20
click at [254, 788] on span ":" at bounding box center [255, 788] width 3 height 14
click at [242, 782] on div "8 : -- AM PM" at bounding box center [369, 788] width 271 height 31
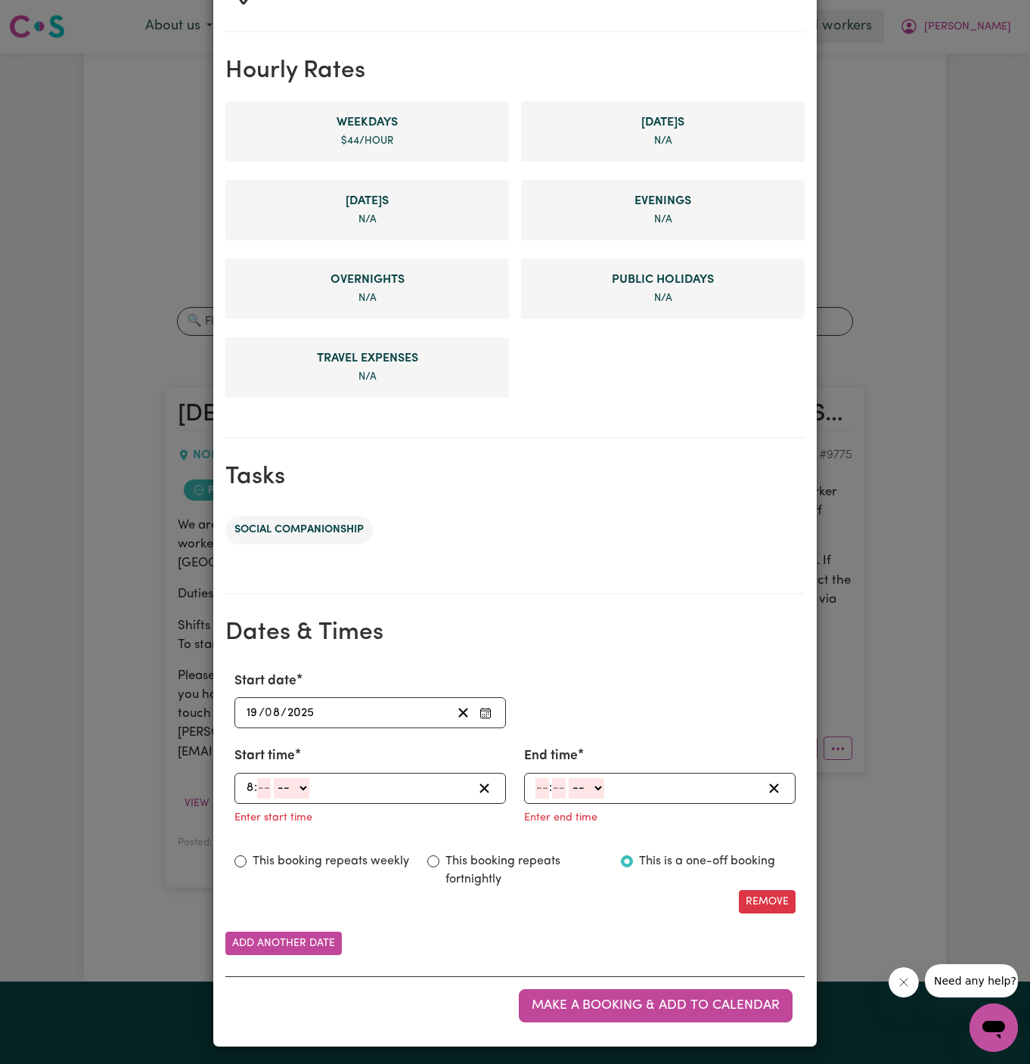
click at [243, 782] on div "8 : -- AM PM" at bounding box center [369, 788] width 271 height 31
click at [247, 782] on input "8" at bounding box center [250, 788] width 8 height 20
click at [251, 782] on input "2" at bounding box center [250, 788] width 8 height 20
type input "9"
type input "30"
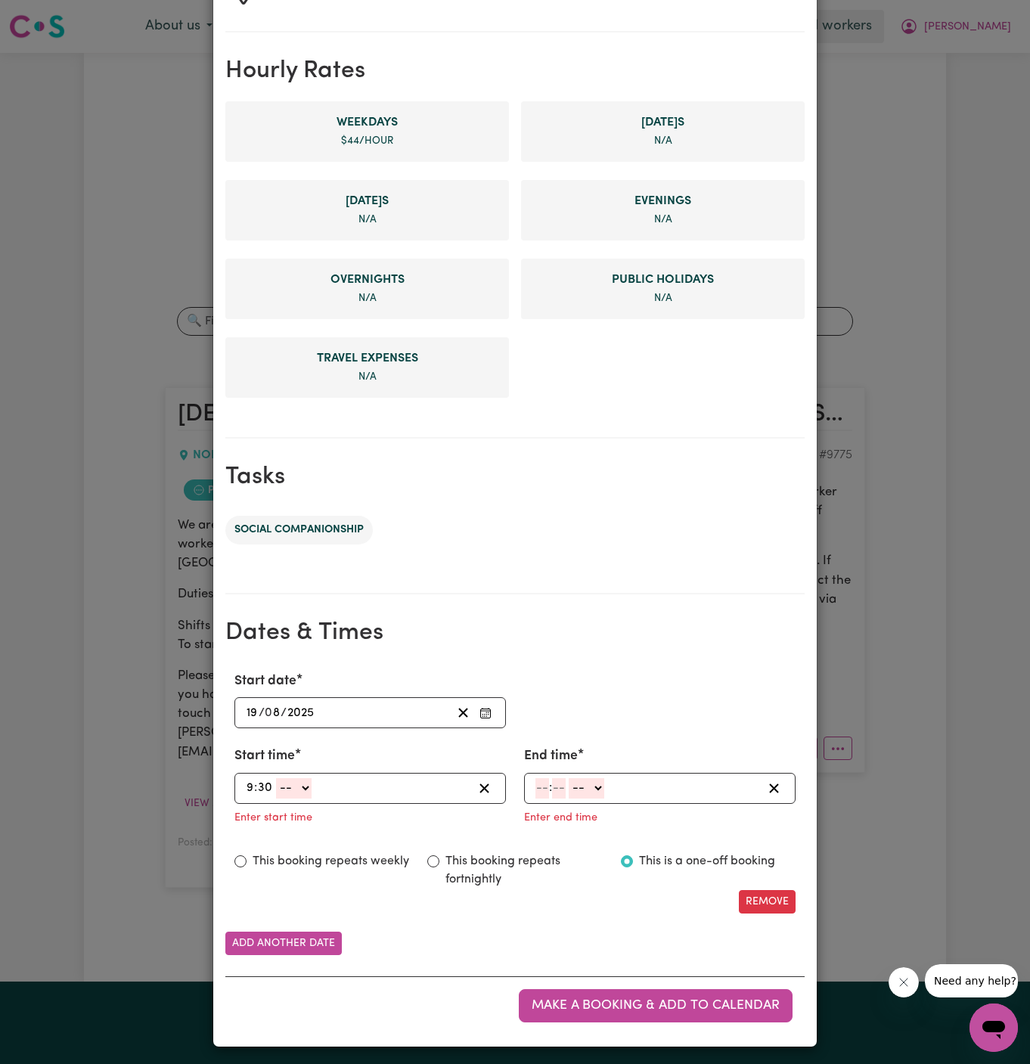
click at [285, 784] on select "-- AM PM" at bounding box center [294, 788] width 36 height 20
select select "am"
click at [276, 778] on select "-- AM PM" at bounding box center [294, 788] width 36 height 20
type input "09:30"
click at [544, 786] on input "number" at bounding box center [542, 788] width 14 height 20
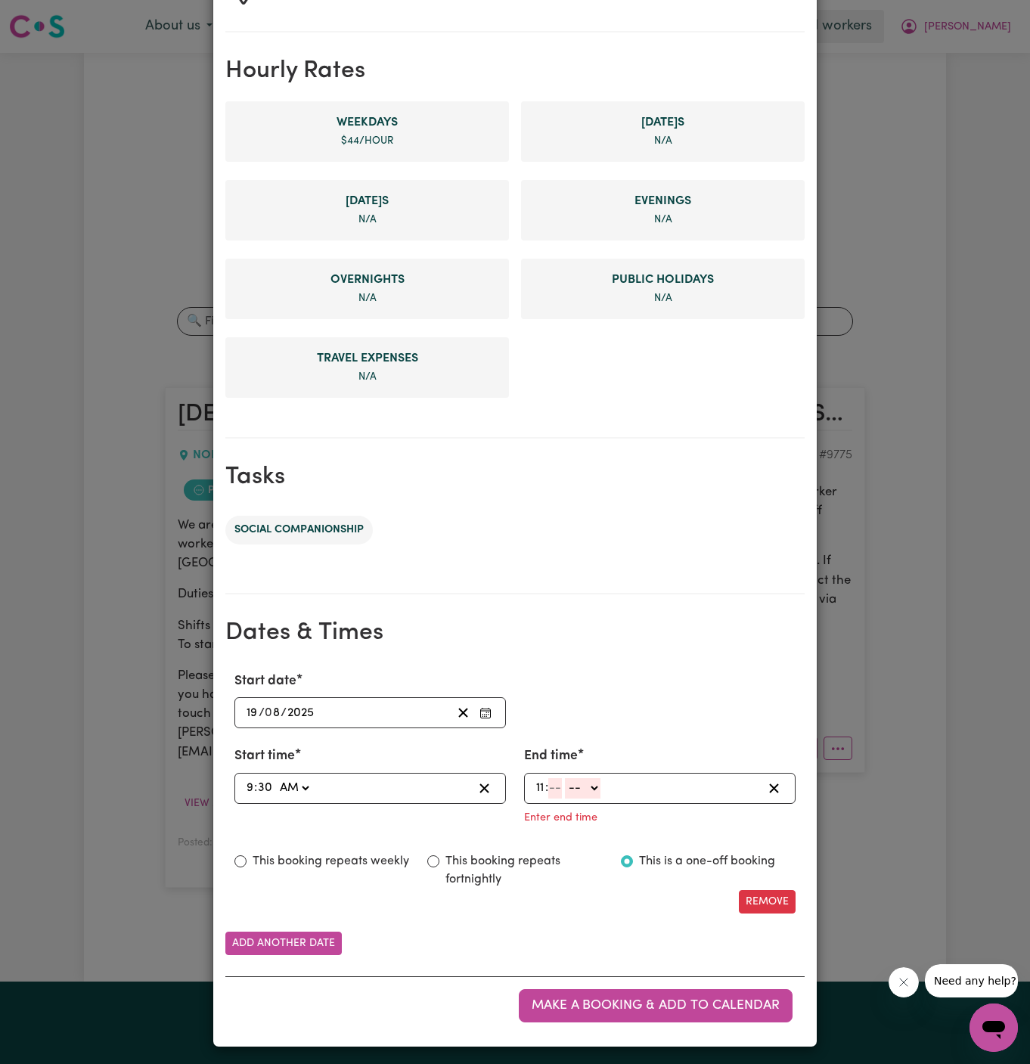
type input "11"
type input "30"
click at [589, 787] on select "-- AM PM" at bounding box center [585, 788] width 36 height 20
select select "am"
click at [567, 798] on select "-- AM PM" at bounding box center [585, 788] width 36 height 20
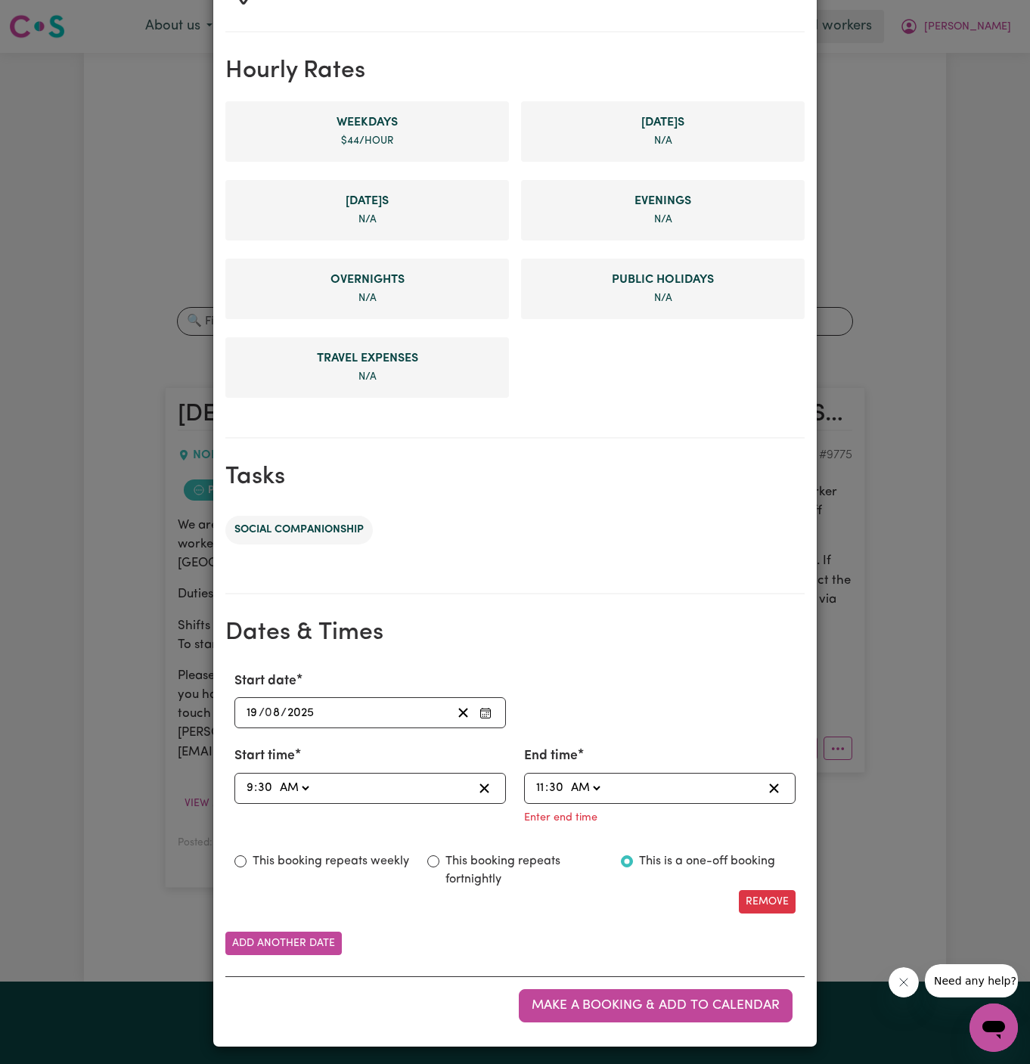
type input "11:30"
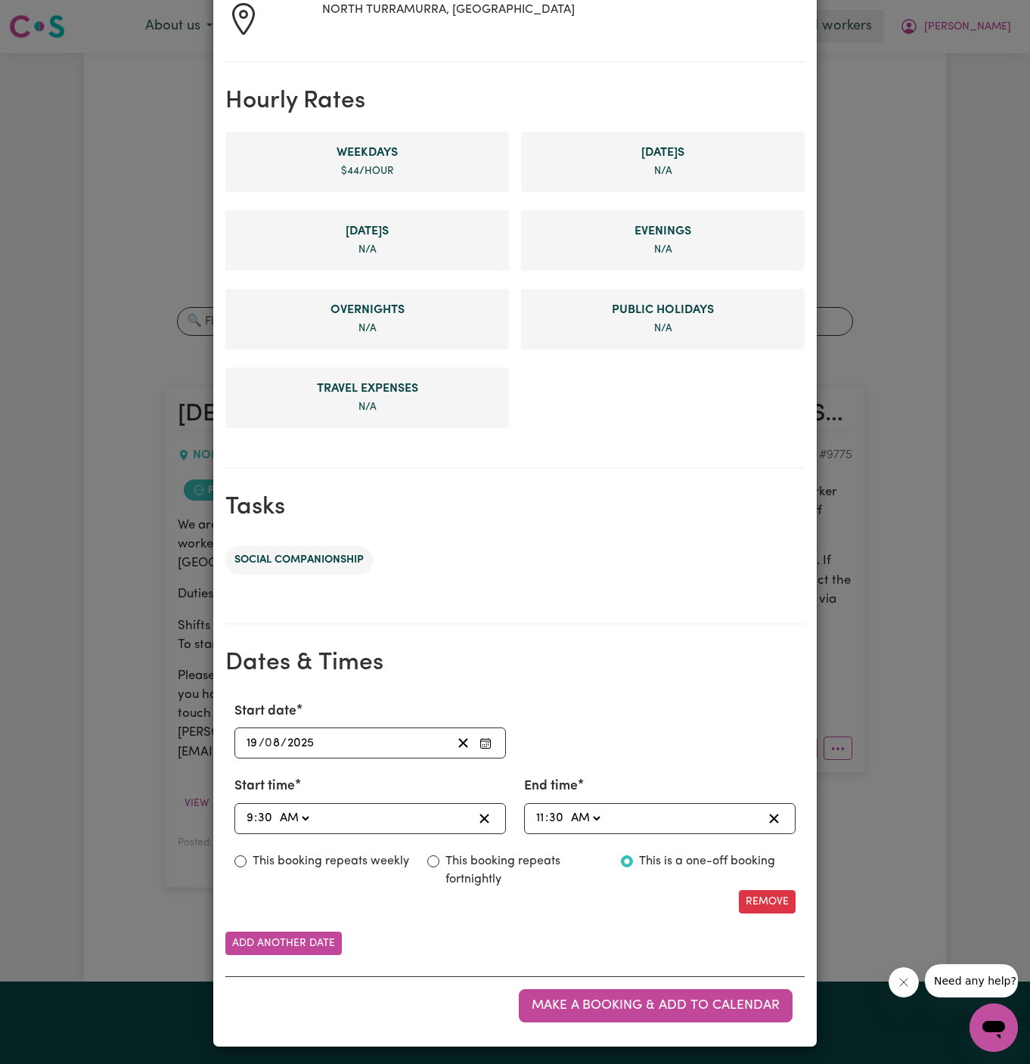
click at [368, 858] on label "This booking repeats weekly" at bounding box center [330, 861] width 156 height 18
click at [246, 858] on input "This booking repeats weekly" at bounding box center [240, 861] width 12 height 12
radio input "true"
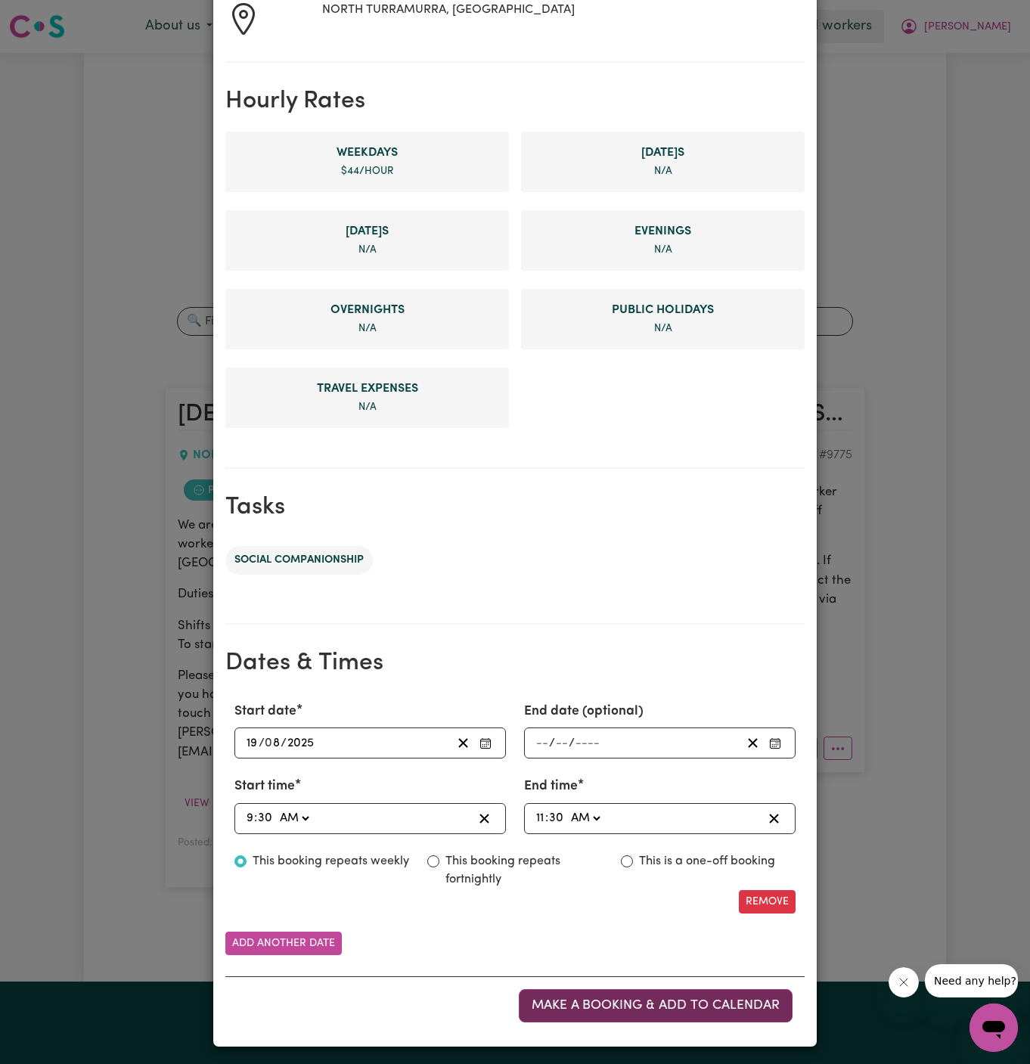
click at [662, 1001] on span "Make a booking & add to calendar" at bounding box center [655, 1005] width 248 height 13
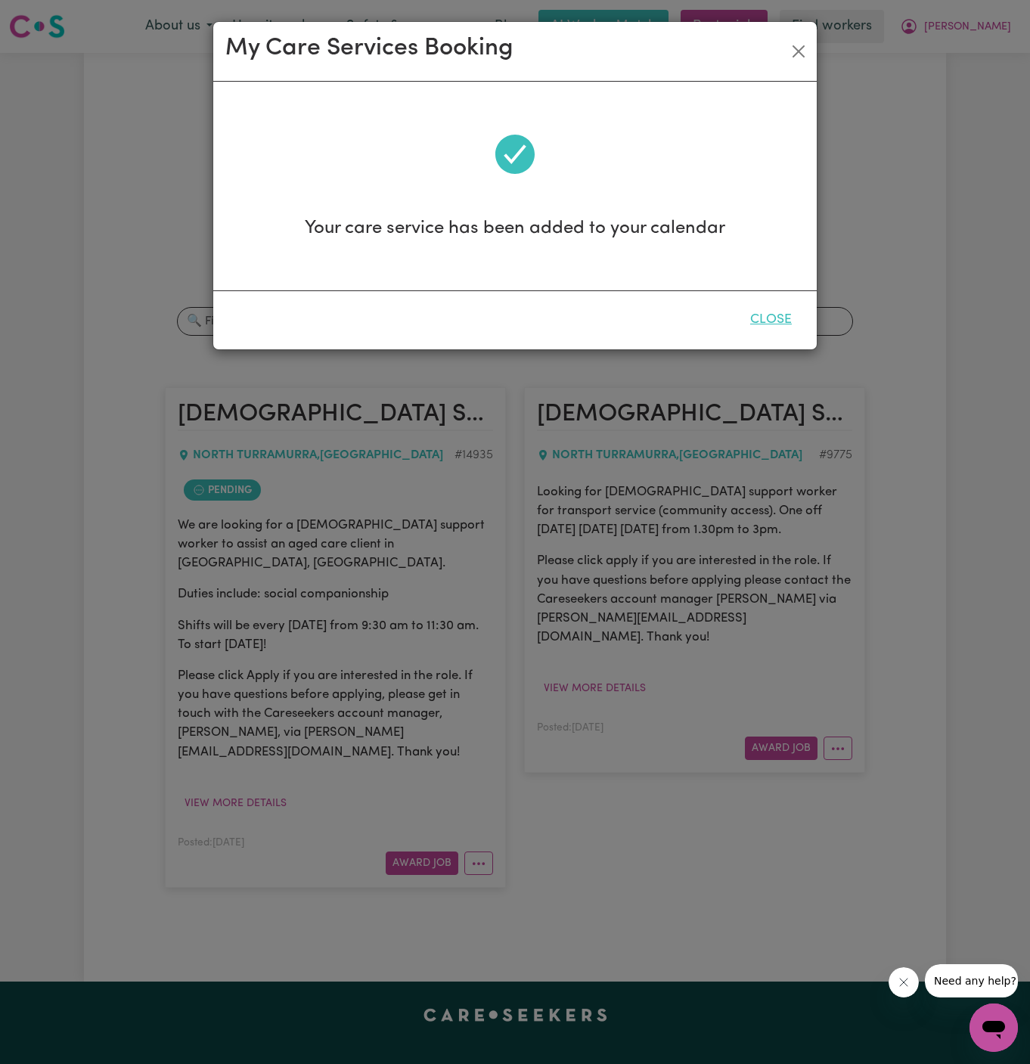
click at [779, 322] on button "Close" at bounding box center [770, 319] width 67 height 33
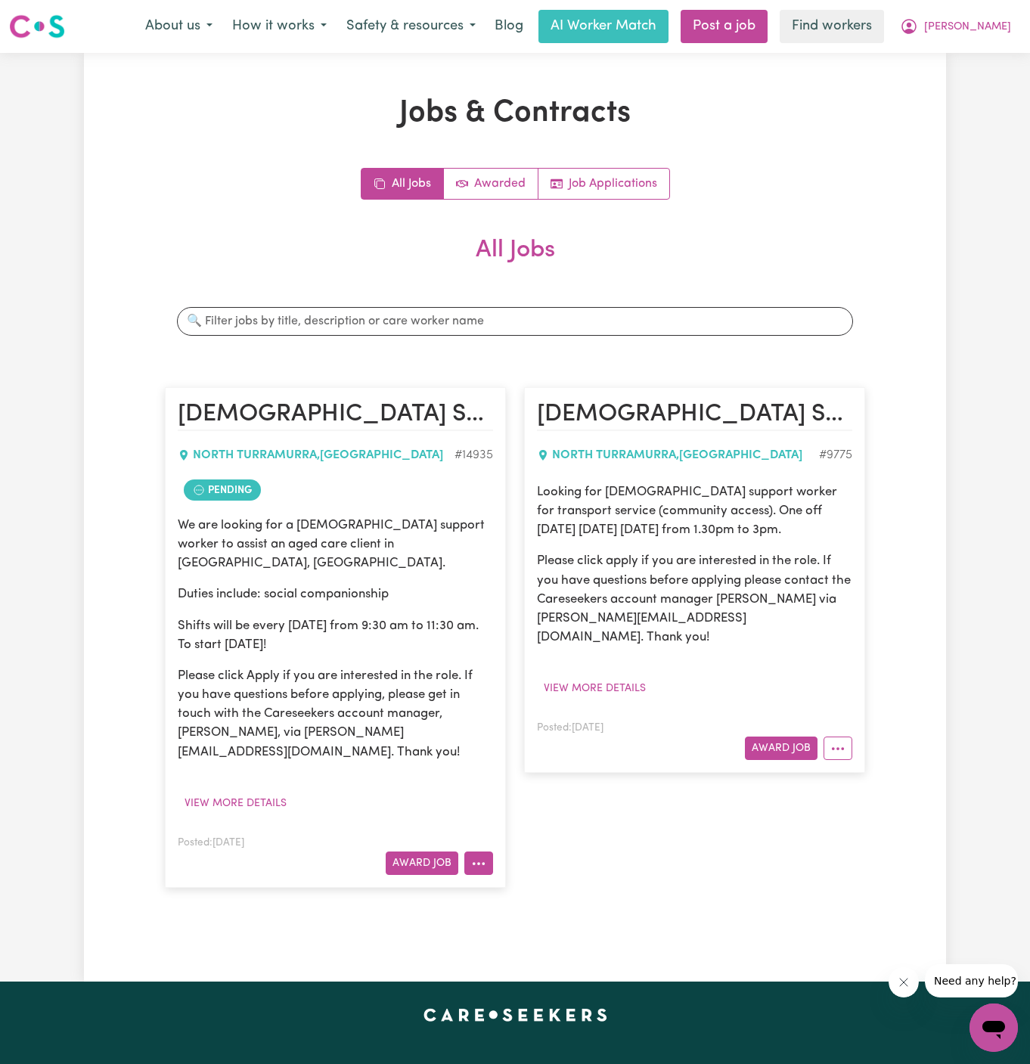
click at [473, 856] on icon "More options" at bounding box center [478, 863] width 15 height 15
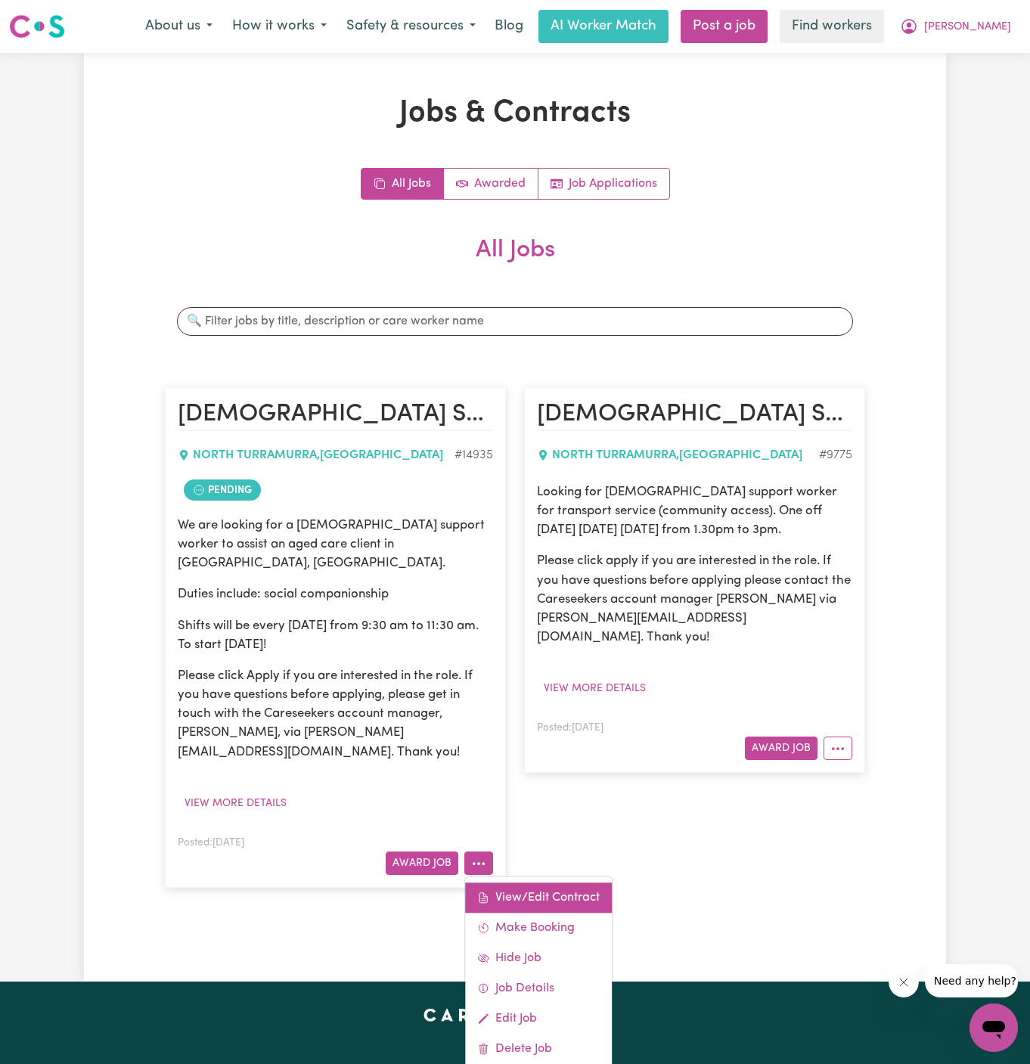
click at [583, 882] on link "View/Edit Contract" at bounding box center [538, 897] width 147 height 30
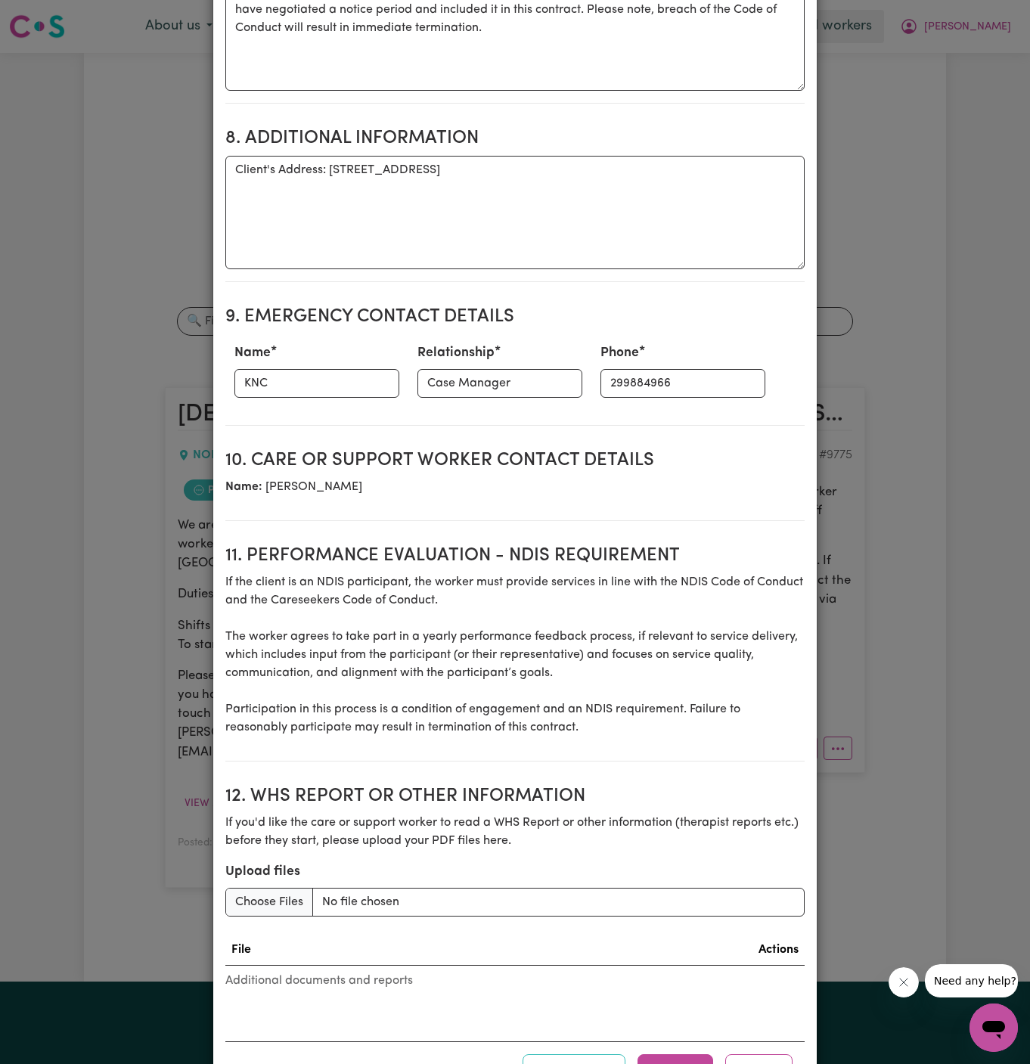
scroll to position [1529, 0]
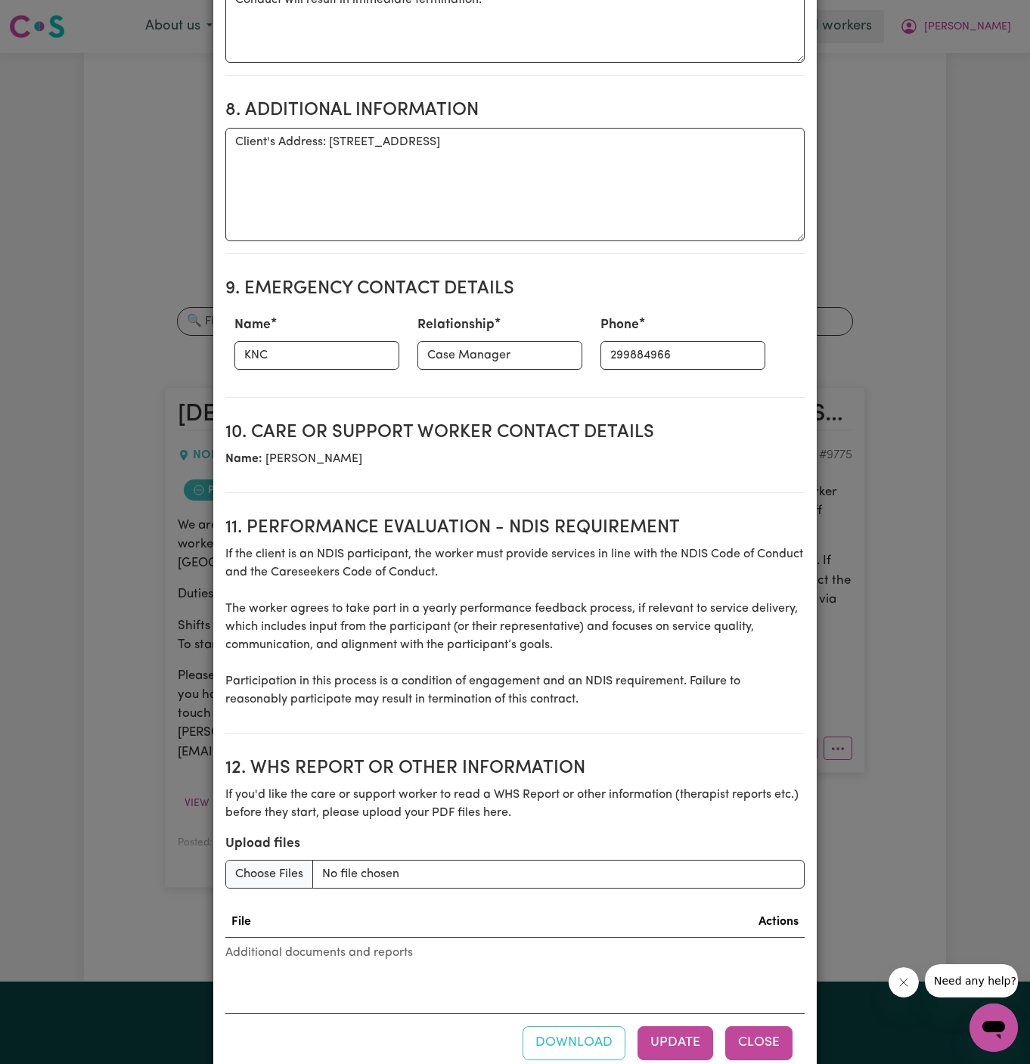
click at [772, 1026] on button "Close" at bounding box center [758, 1042] width 67 height 33
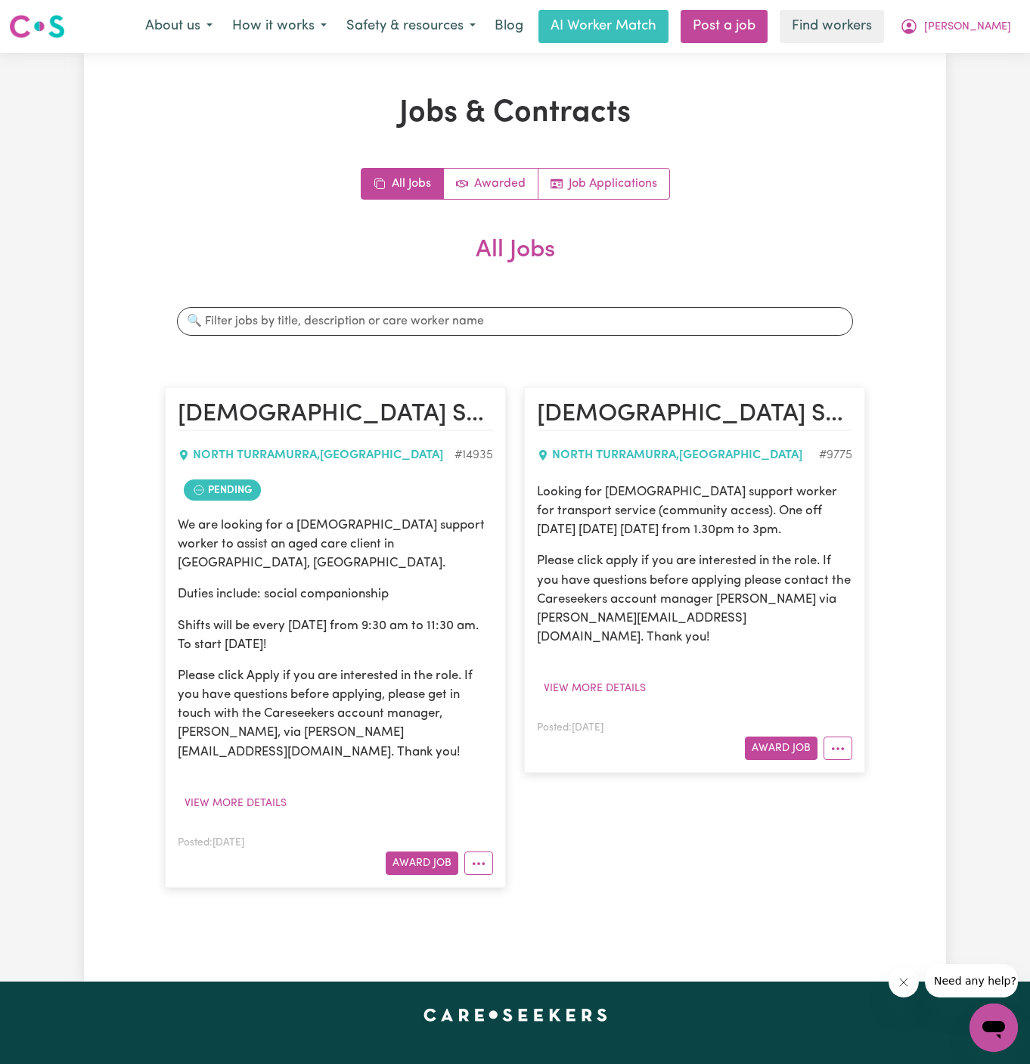
scroll to position [0, 0]
click at [479, 851] on button "More options" at bounding box center [478, 862] width 29 height 23
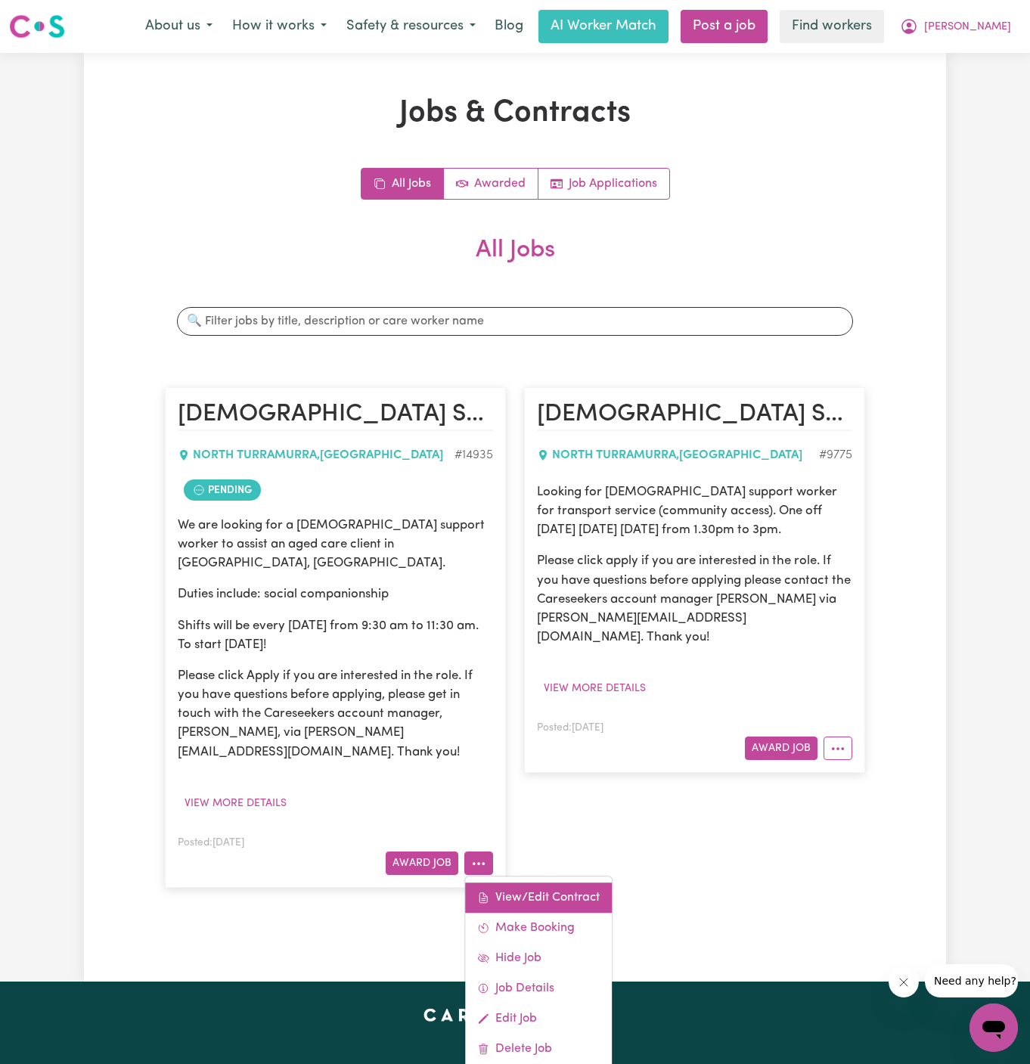
click at [532, 882] on link "View/Edit Contract" at bounding box center [538, 897] width 147 height 30
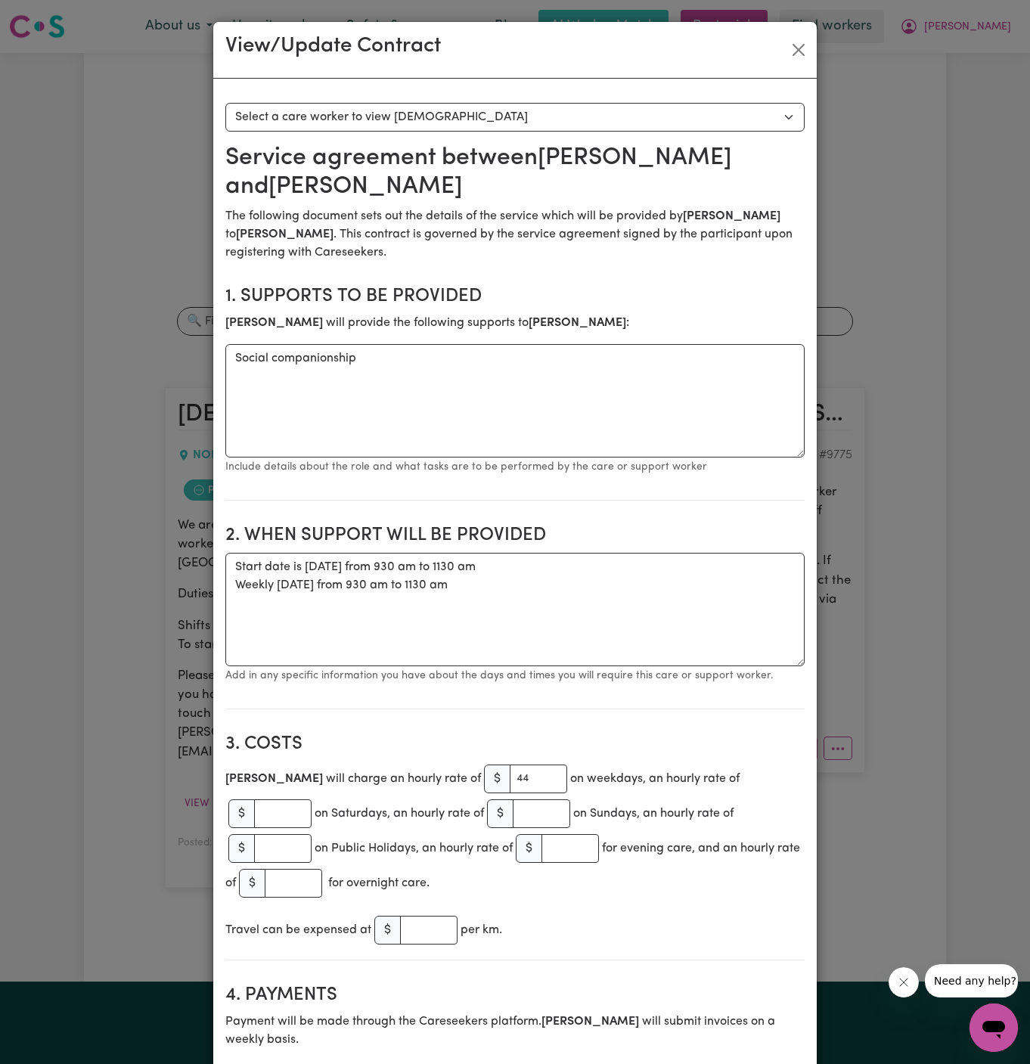
click at [516, 284] on section "1. Supports to be provided [PERSON_NAME] will provide the following supports to…" at bounding box center [514, 387] width 579 height 227
click at [386, 356] on textarea "Social companionship" at bounding box center [514, 400] width 579 height 113
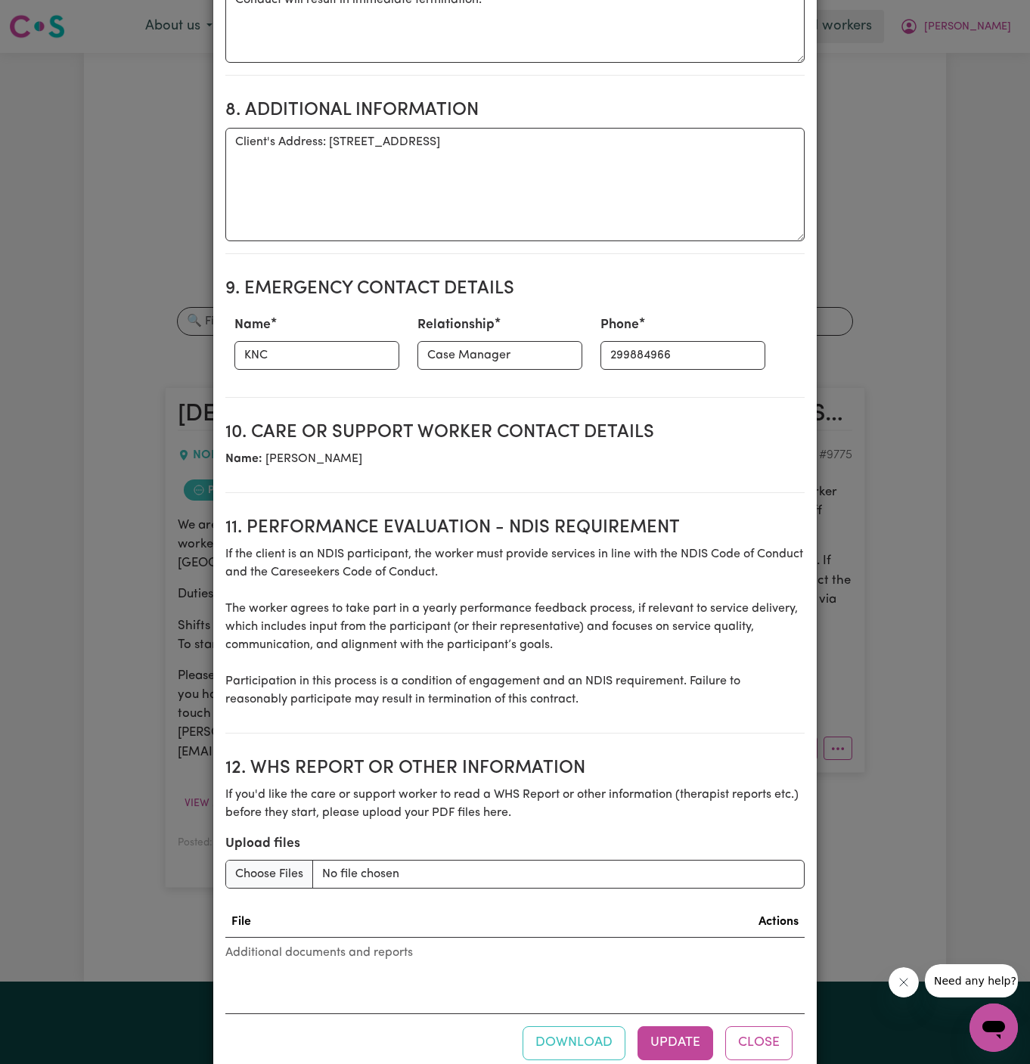
scroll to position [1184, 0]
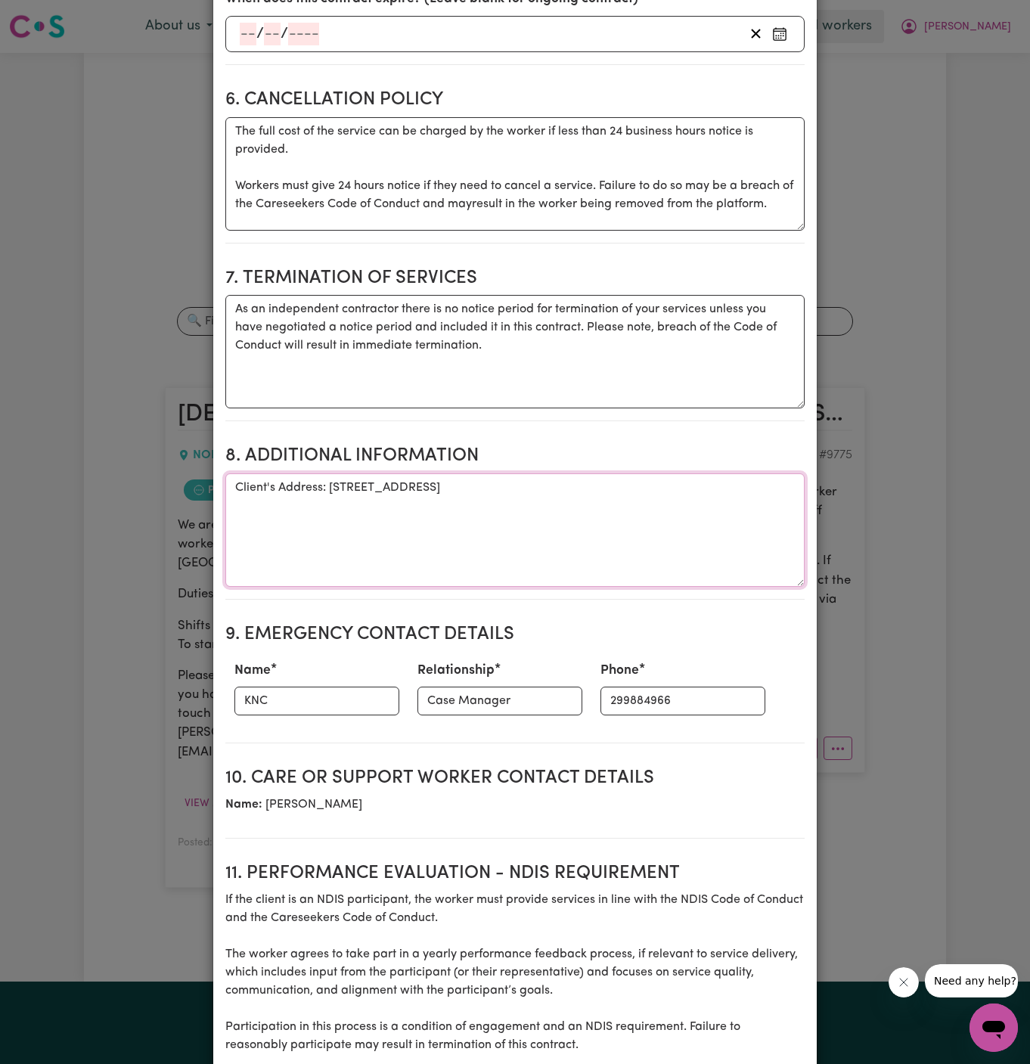
drag, startPoint x: 331, startPoint y: 448, endPoint x: 757, endPoint y: 455, distance: 425.6
click at [757, 473] on textarea "Client's Address: [STREET_ADDRESS]" at bounding box center [514, 529] width 579 height 113
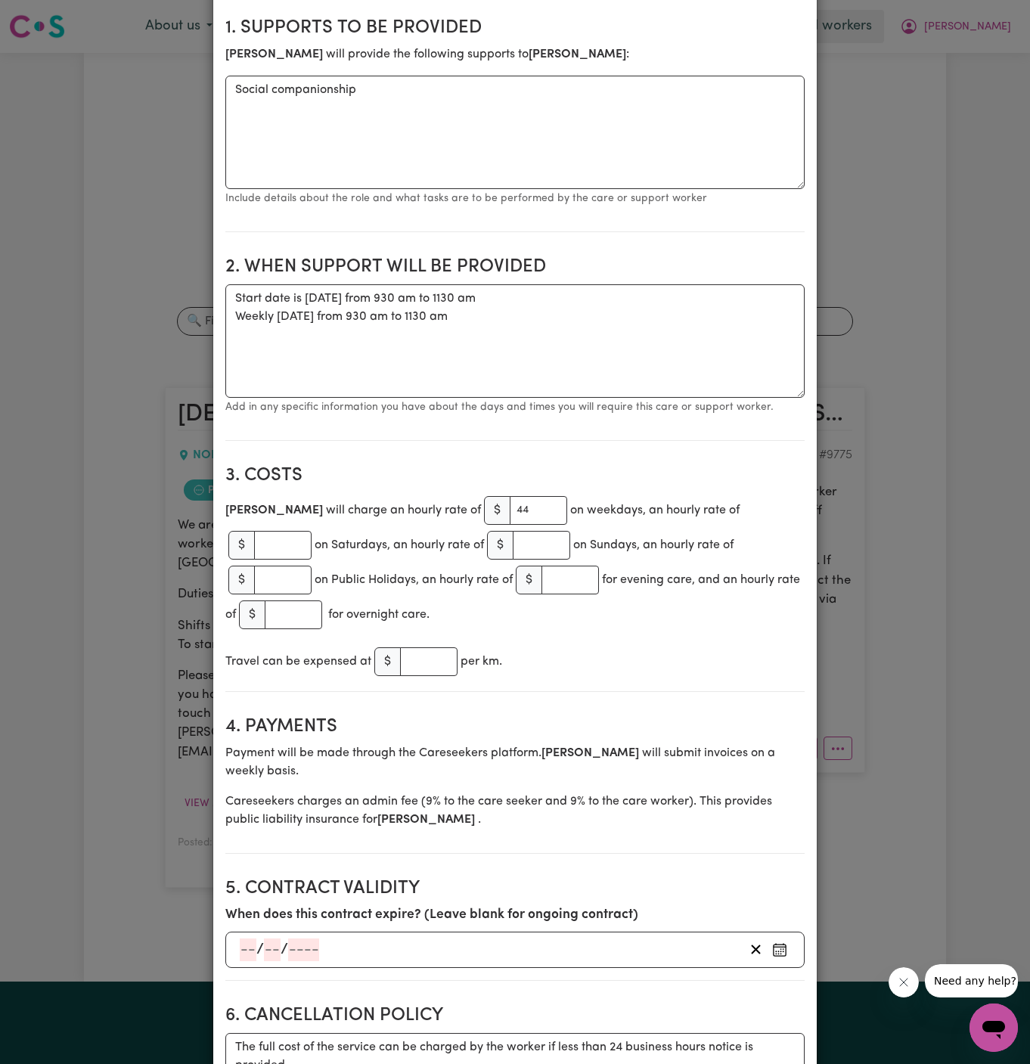
scroll to position [34, 0]
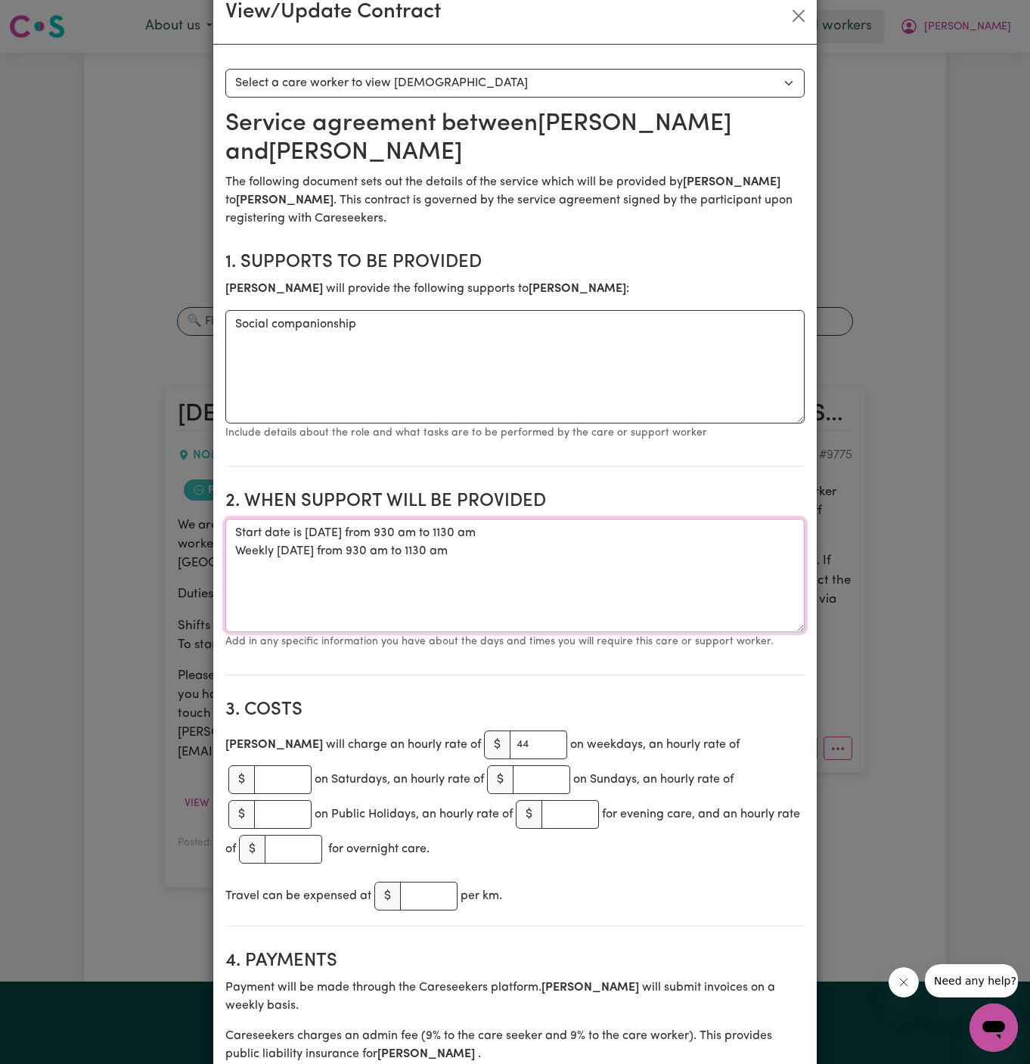
click at [494, 556] on textarea "Start date is [DATE] from 930 am to 1130 am Weekly [DATE] from 930 am to 1130 am" at bounding box center [514, 575] width 579 height 113
drag, startPoint x: 494, startPoint y: 556, endPoint x: 239, endPoint y: 534, distance: 256.4
click at [239, 534] on textarea "Start date is [DATE] from 930 am to 1130 am Weekly [DATE] from 930 am to 1130 am" at bounding box center [514, 575] width 579 height 113
click at [795, 17] on button "Close" at bounding box center [798, 16] width 24 height 24
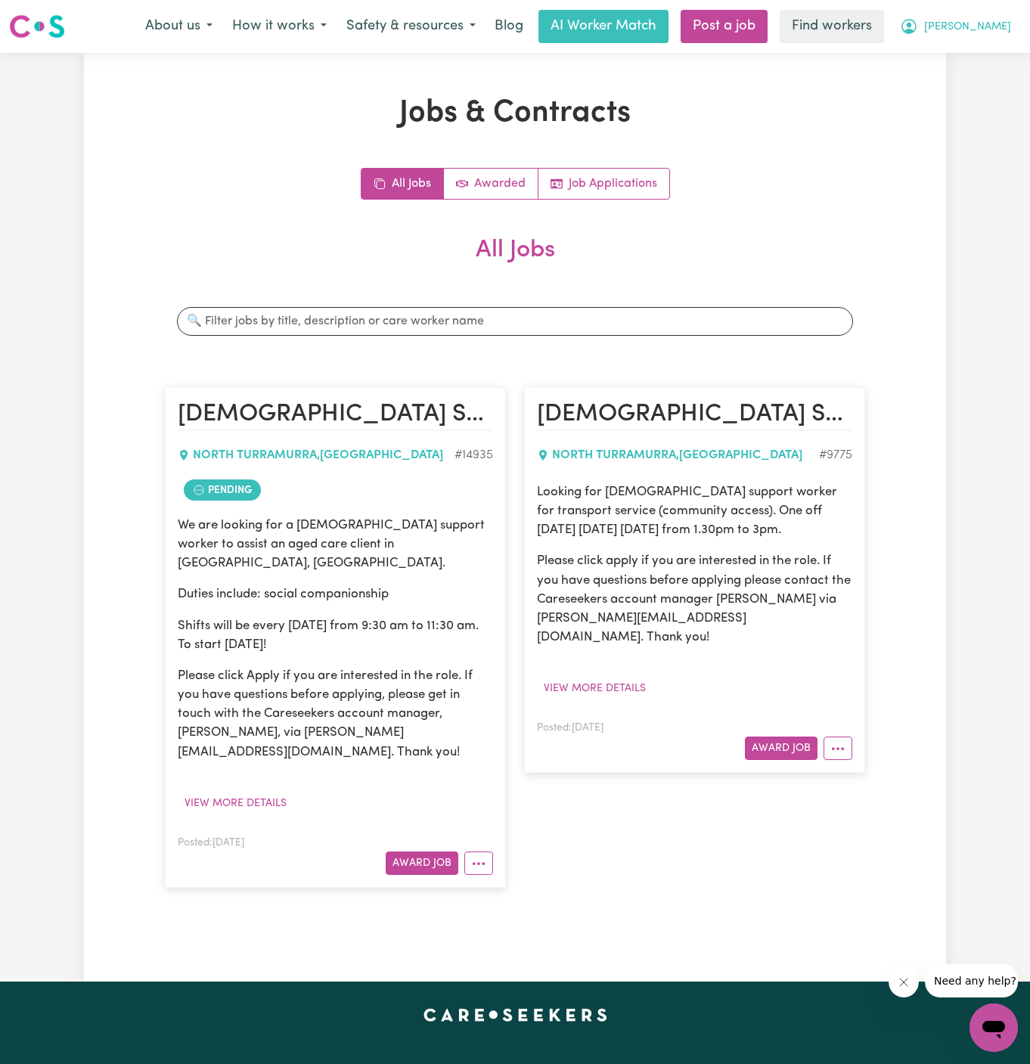
click at [999, 24] on span "[PERSON_NAME]" at bounding box center [967, 27] width 87 height 17
click at [998, 52] on link "My Dashboard" at bounding box center [959, 59] width 119 height 29
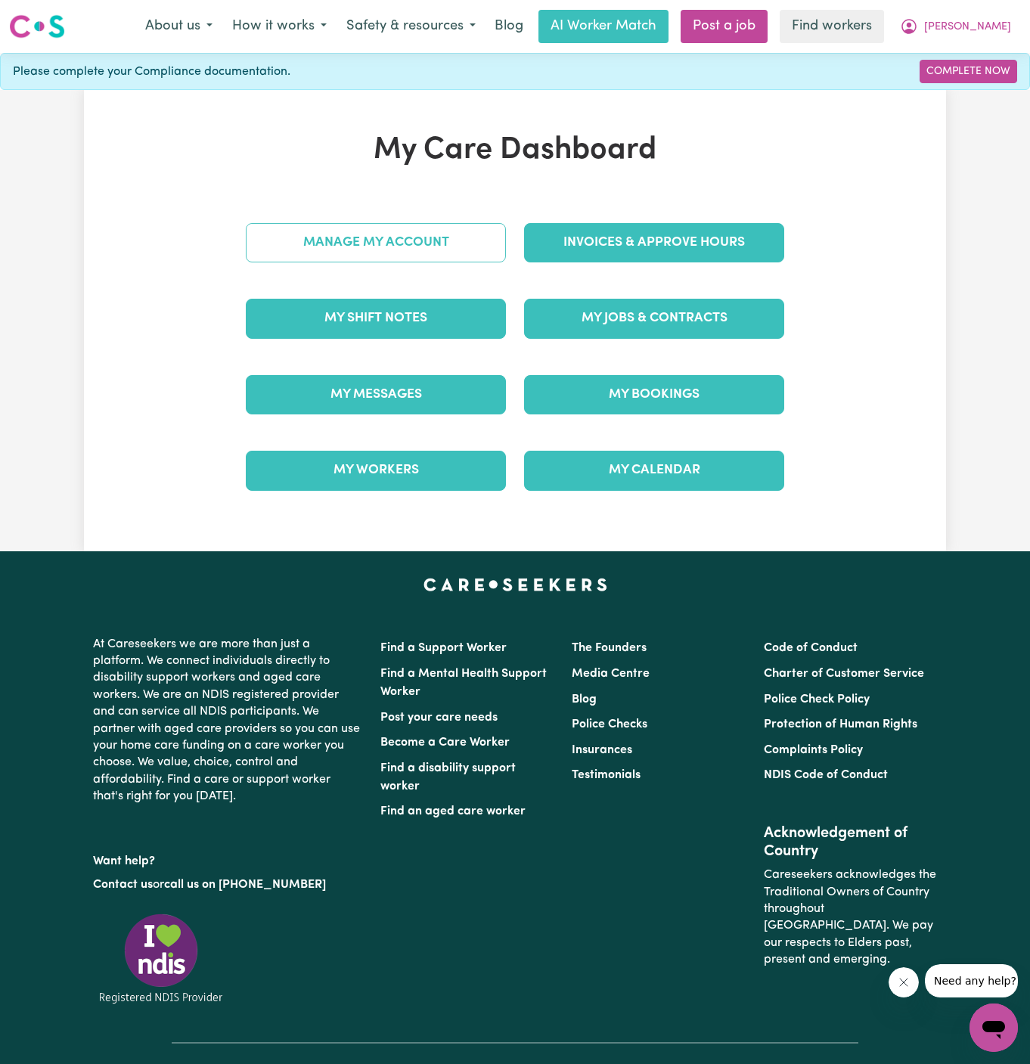
click at [427, 232] on link "Manage My Account" at bounding box center [376, 242] width 260 height 39
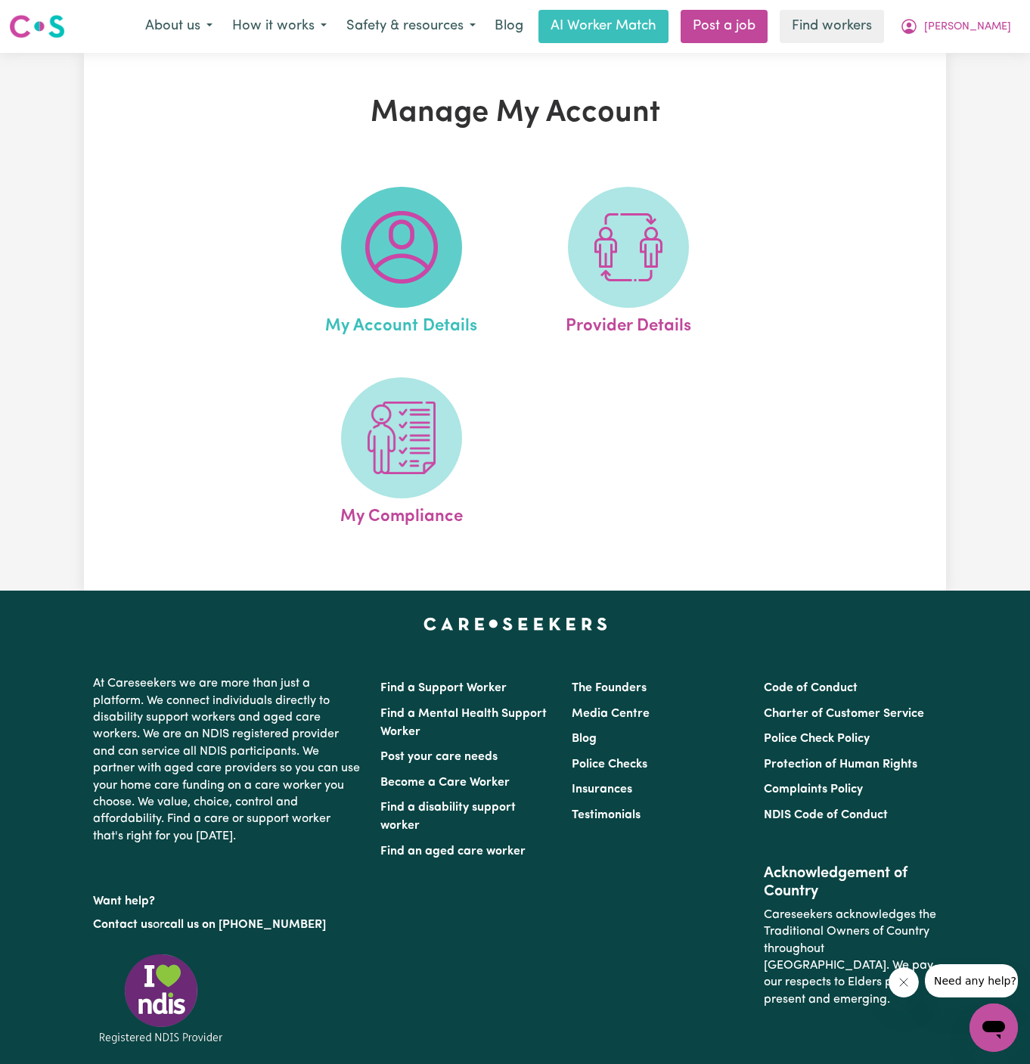
click at [426, 259] on img at bounding box center [401, 247] width 73 height 73
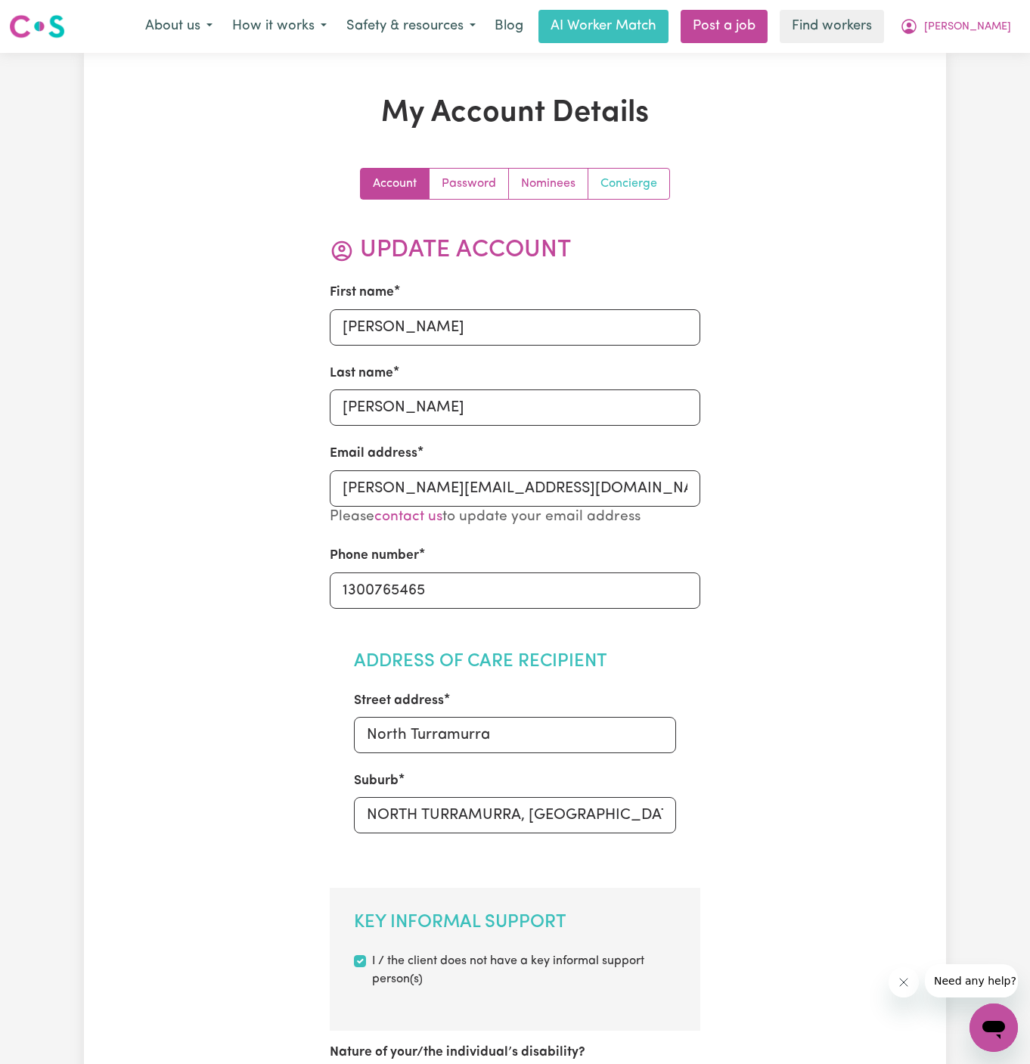
click at [624, 191] on link "Concierge" at bounding box center [628, 184] width 81 height 30
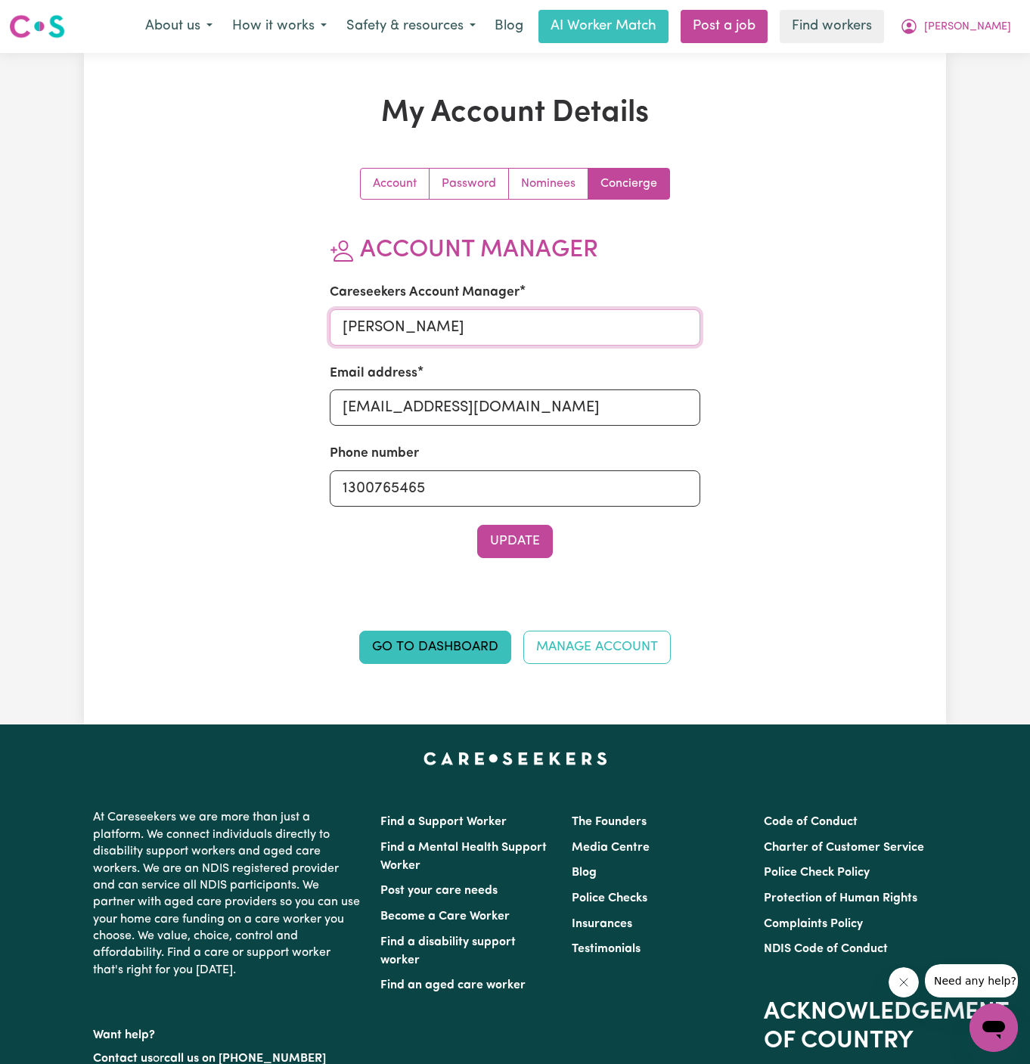
click at [513, 327] on input "[PERSON_NAME]" at bounding box center [515, 327] width 371 height 36
type input "[PERSON_NAME]"
click at [524, 404] on input "[EMAIL_ADDRESS][DOMAIN_NAME]" at bounding box center [515, 407] width 371 height 36
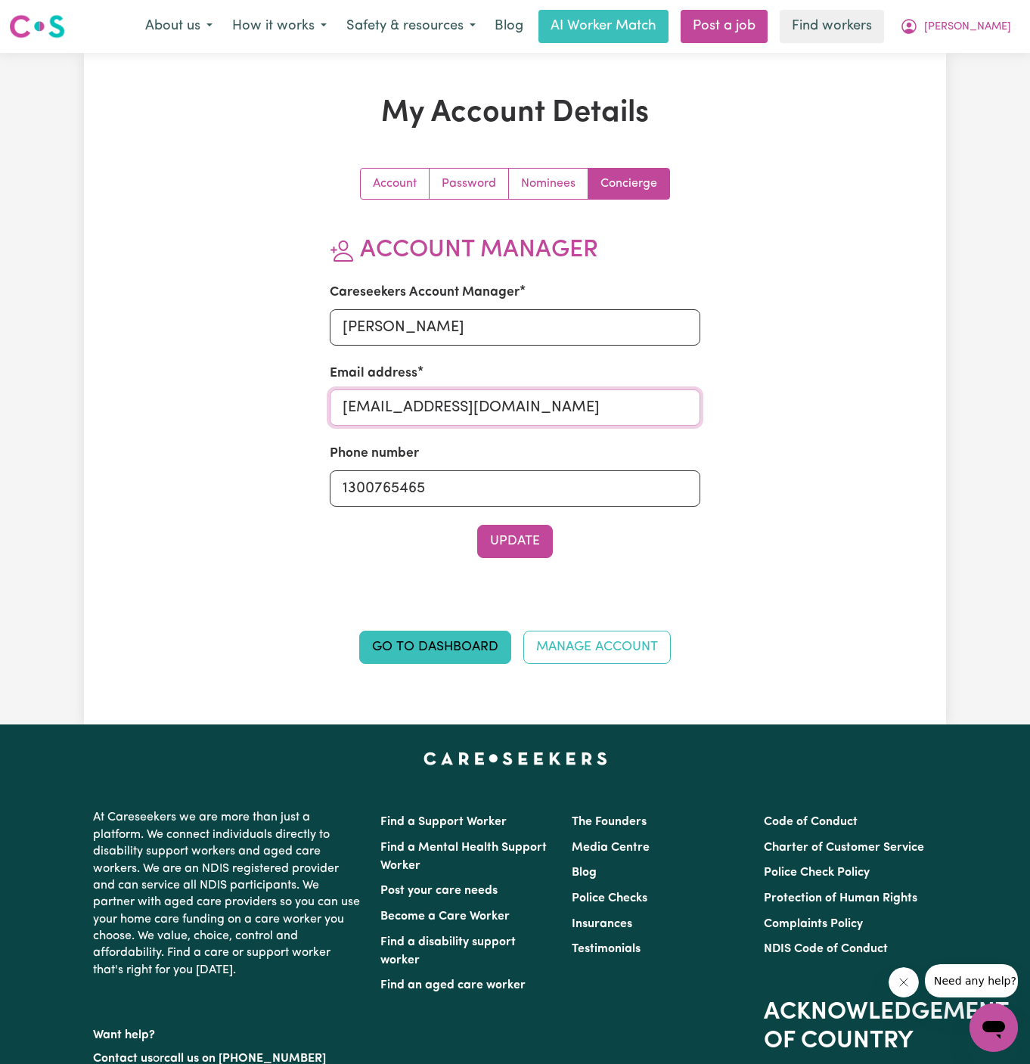
click at [524, 404] on input "[EMAIL_ADDRESS][DOMAIN_NAME]" at bounding box center [515, 407] width 371 height 36
click at [524, 404] on input "a" at bounding box center [515, 407] width 371 height 36
click at [534, 423] on input "a" at bounding box center [515, 407] width 371 height 36
type input "[PERSON_NAME][EMAIL_ADDRESS][DOMAIN_NAME]"
click at [536, 475] on input "1300765465" at bounding box center [515, 488] width 371 height 36
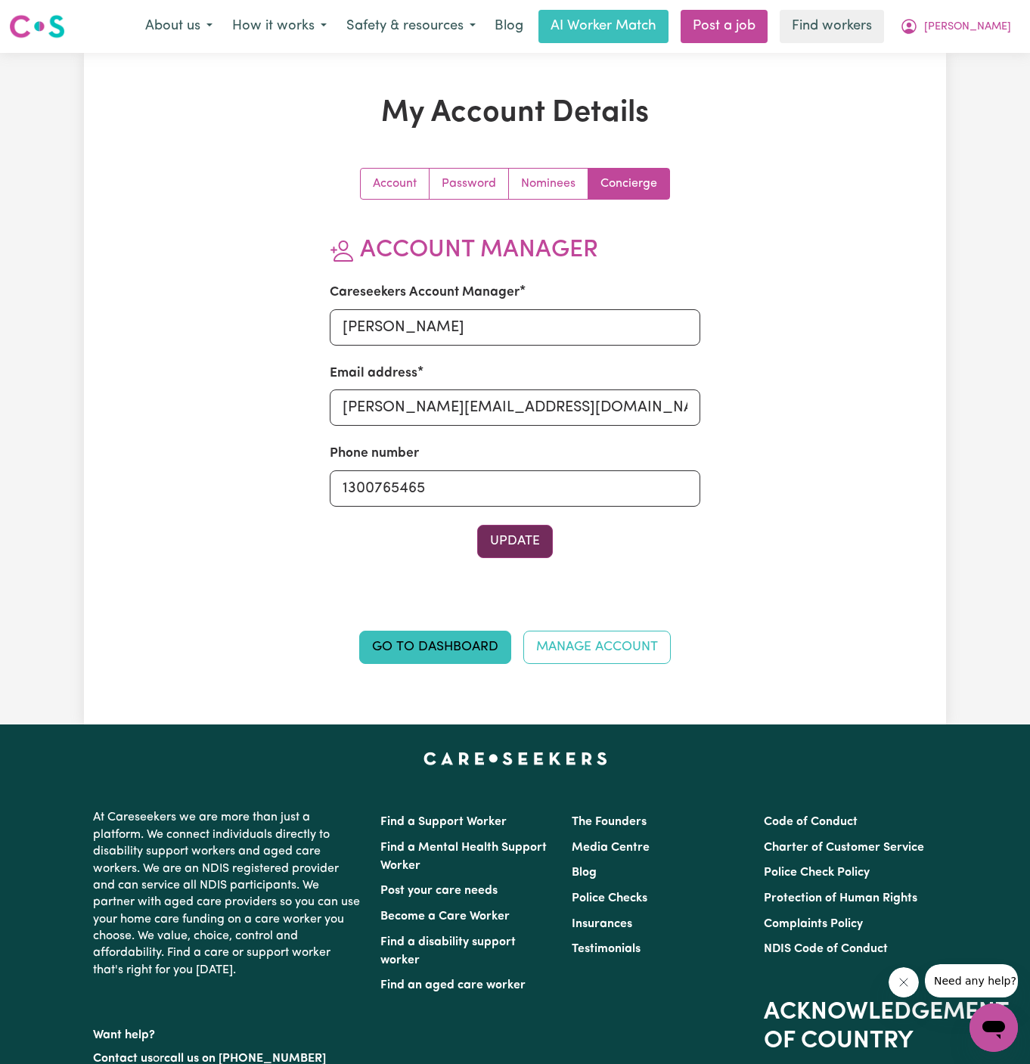
click at [532, 535] on button "Update" at bounding box center [515, 541] width 76 height 33
click at [1004, 18] on button "[PERSON_NAME]" at bounding box center [955, 27] width 131 height 32
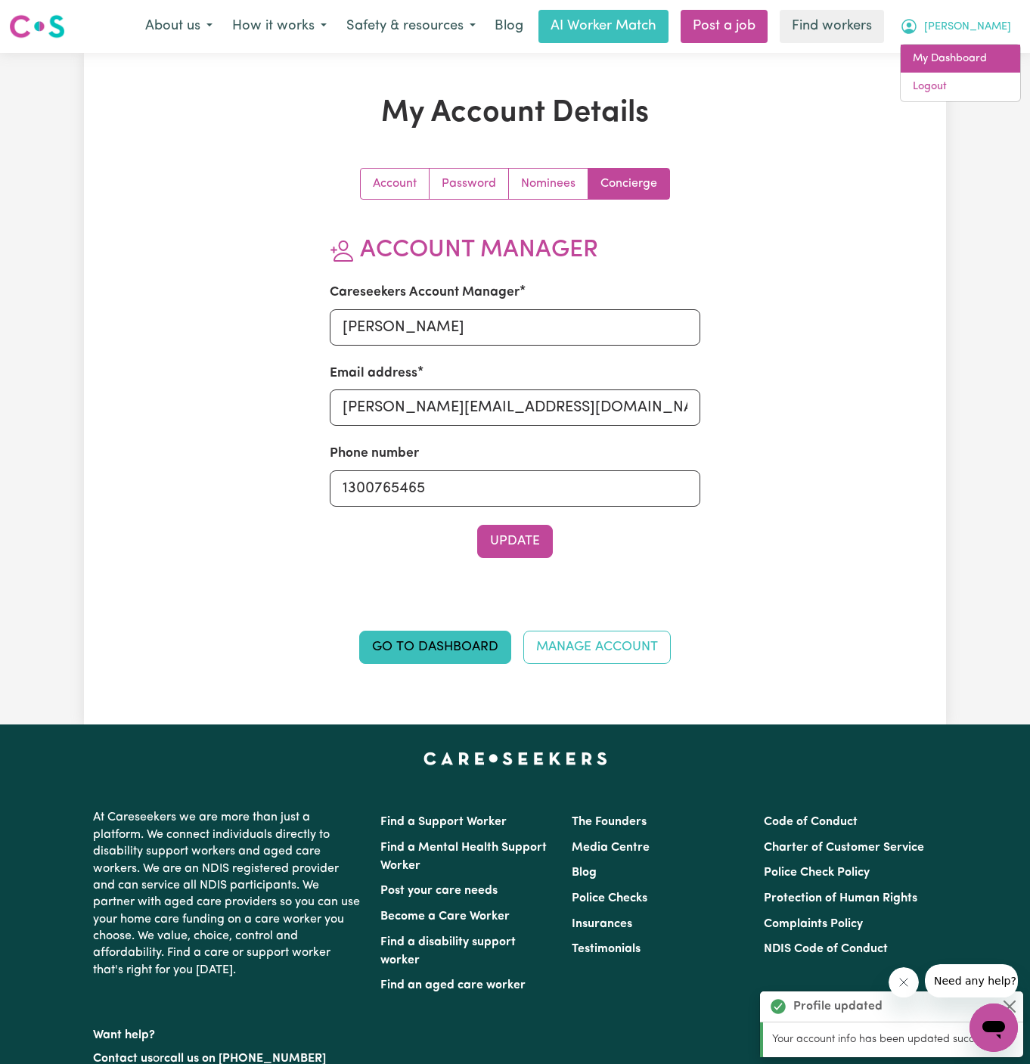
click at [992, 63] on link "My Dashboard" at bounding box center [959, 59] width 119 height 29
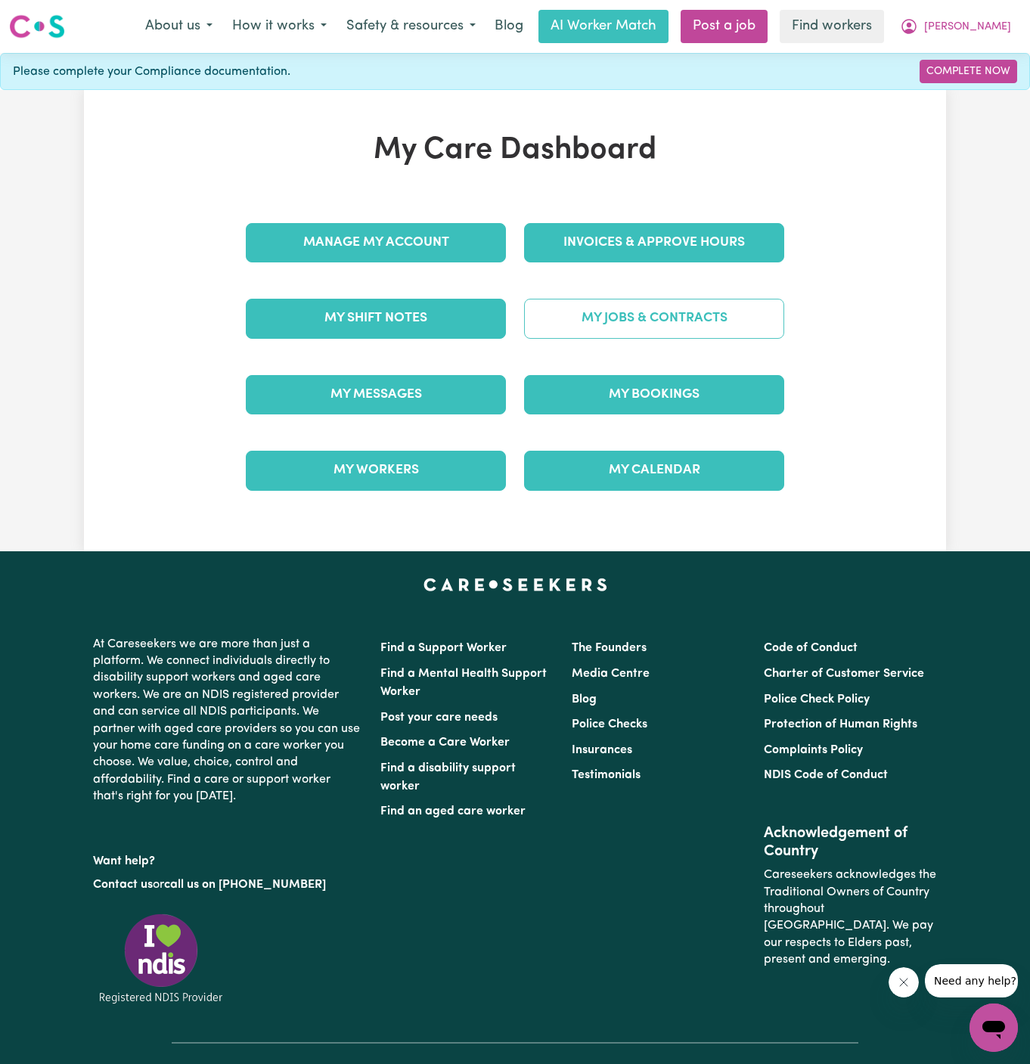
click at [675, 326] on link "My Jobs & Contracts" at bounding box center [654, 318] width 260 height 39
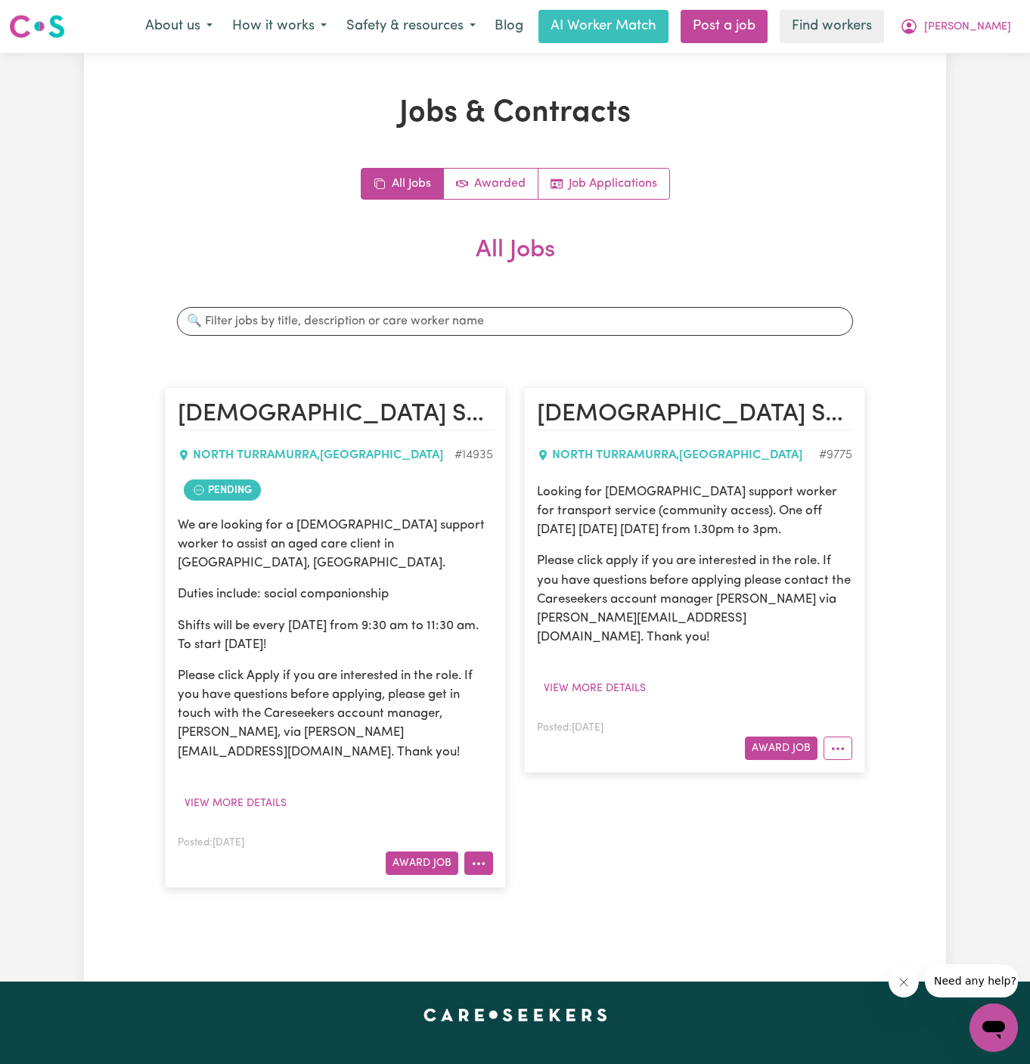
click at [487, 851] on button "More options" at bounding box center [478, 862] width 29 height 23
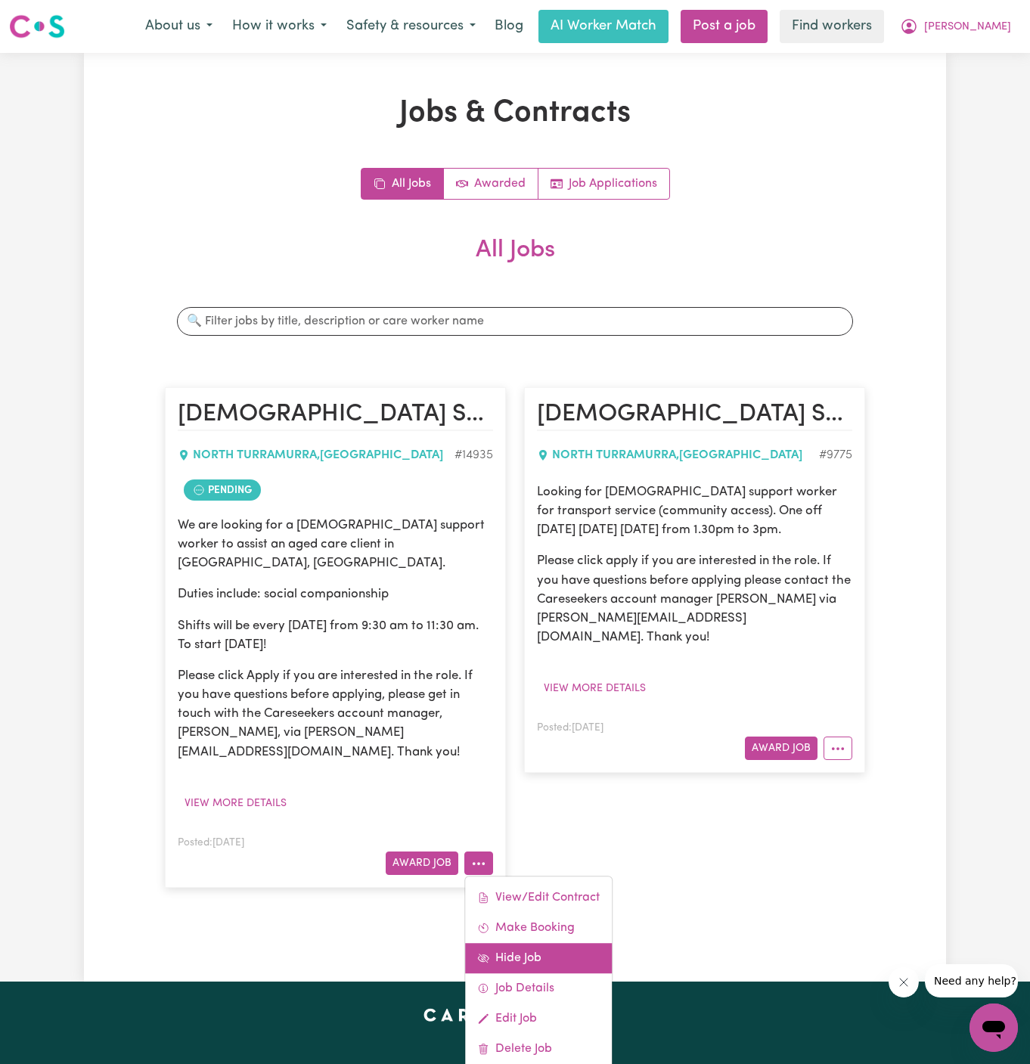
click at [581, 943] on link "Hide Job" at bounding box center [538, 958] width 147 height 30
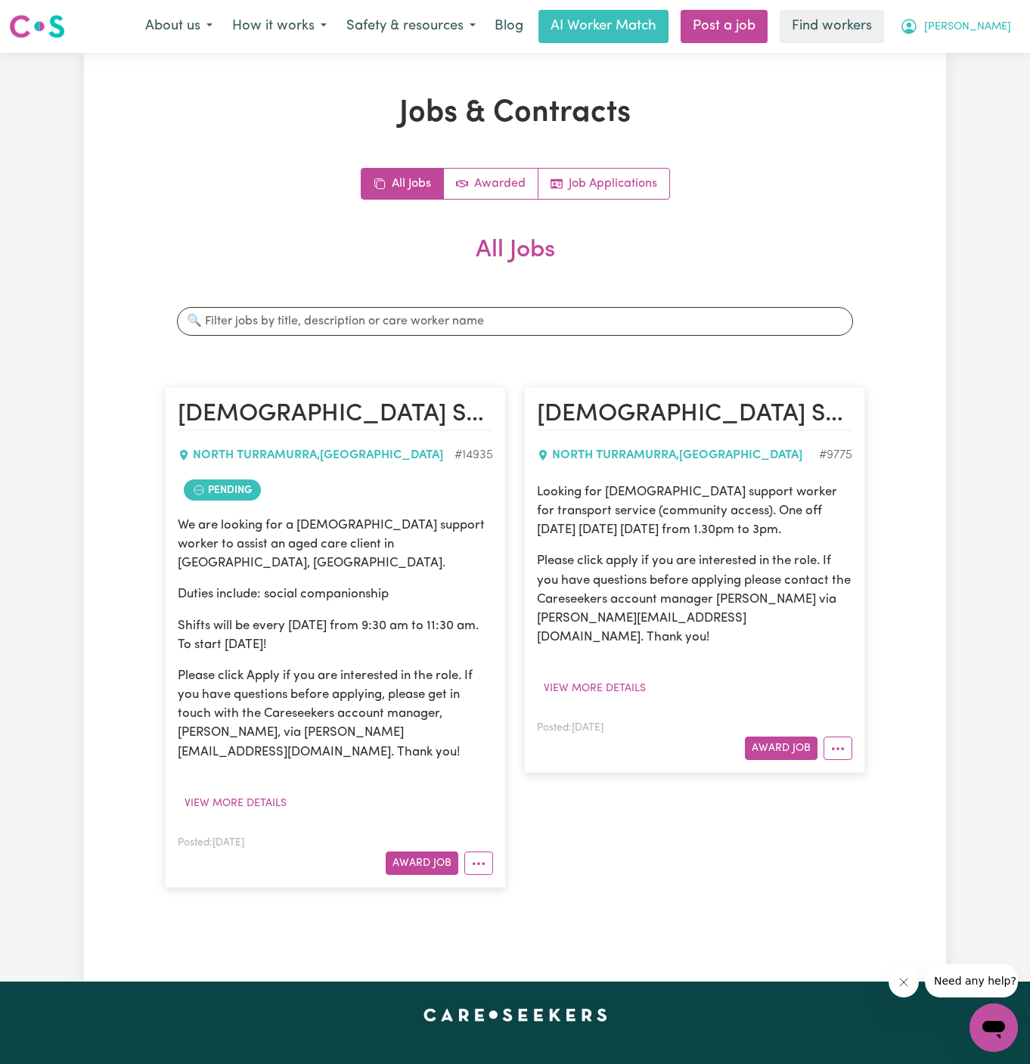
click at [1012, 27] on button "[PERSON_NAME]" at bounding box center [955, 27] width 131 height 32
click at [980, 66] on link "My Dashboard" at bounding box center [959, 59] width 119 height 29
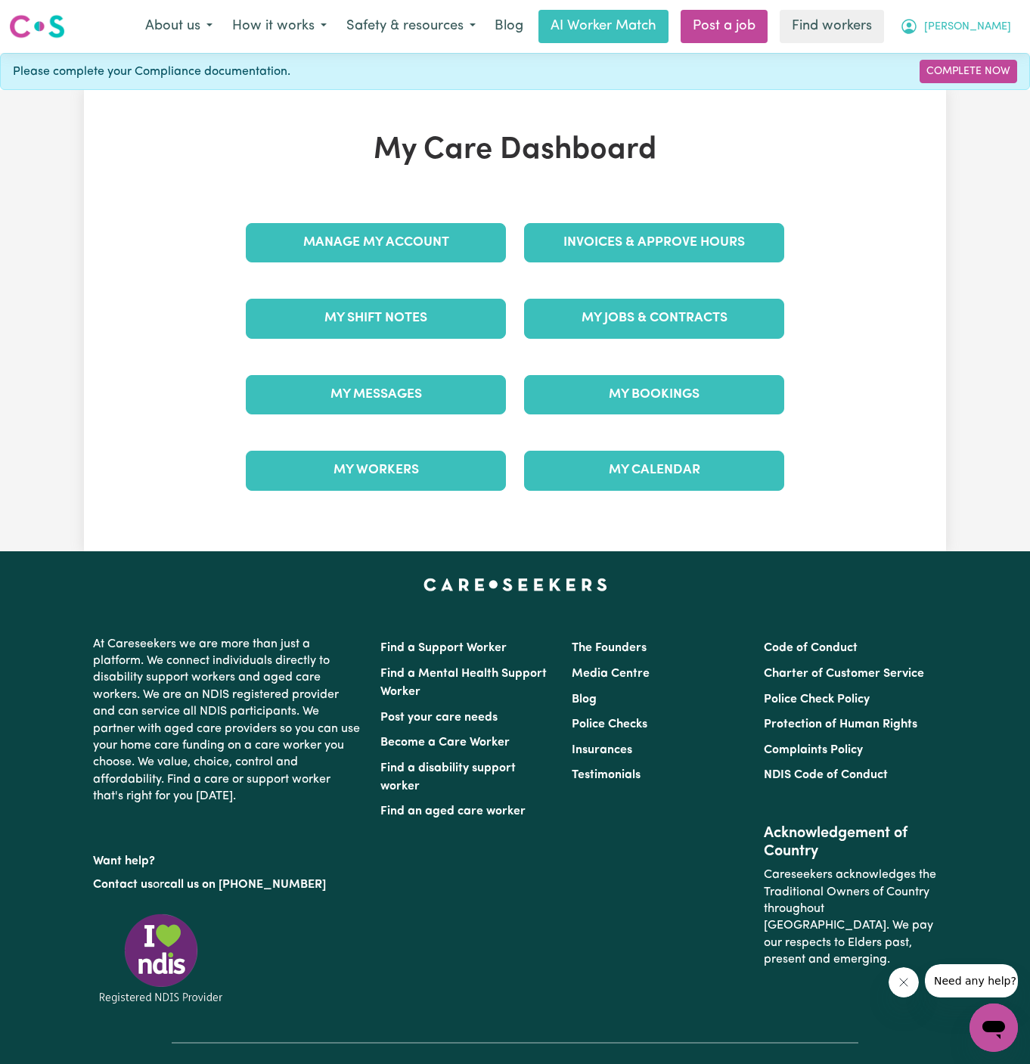
click at [983, 24] on span "[PERSON_NAME]" at bounding box center [967, 27] width 87 height 17
click at [976, 89] on link "Logout" at bounding box center [959, 87] width 119 height 29
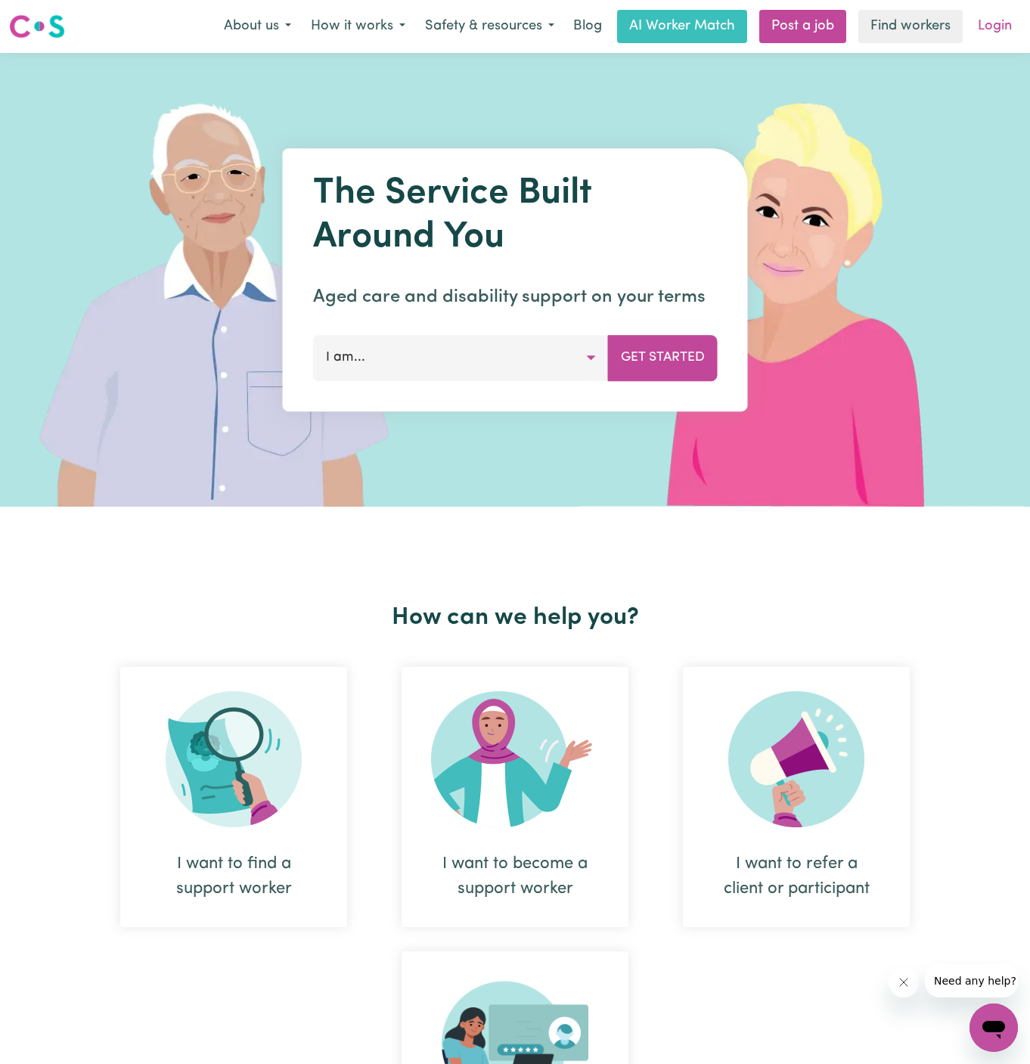
click at [997, 26] on link "Login" at bounding box center [994, 26] width 52 height 33
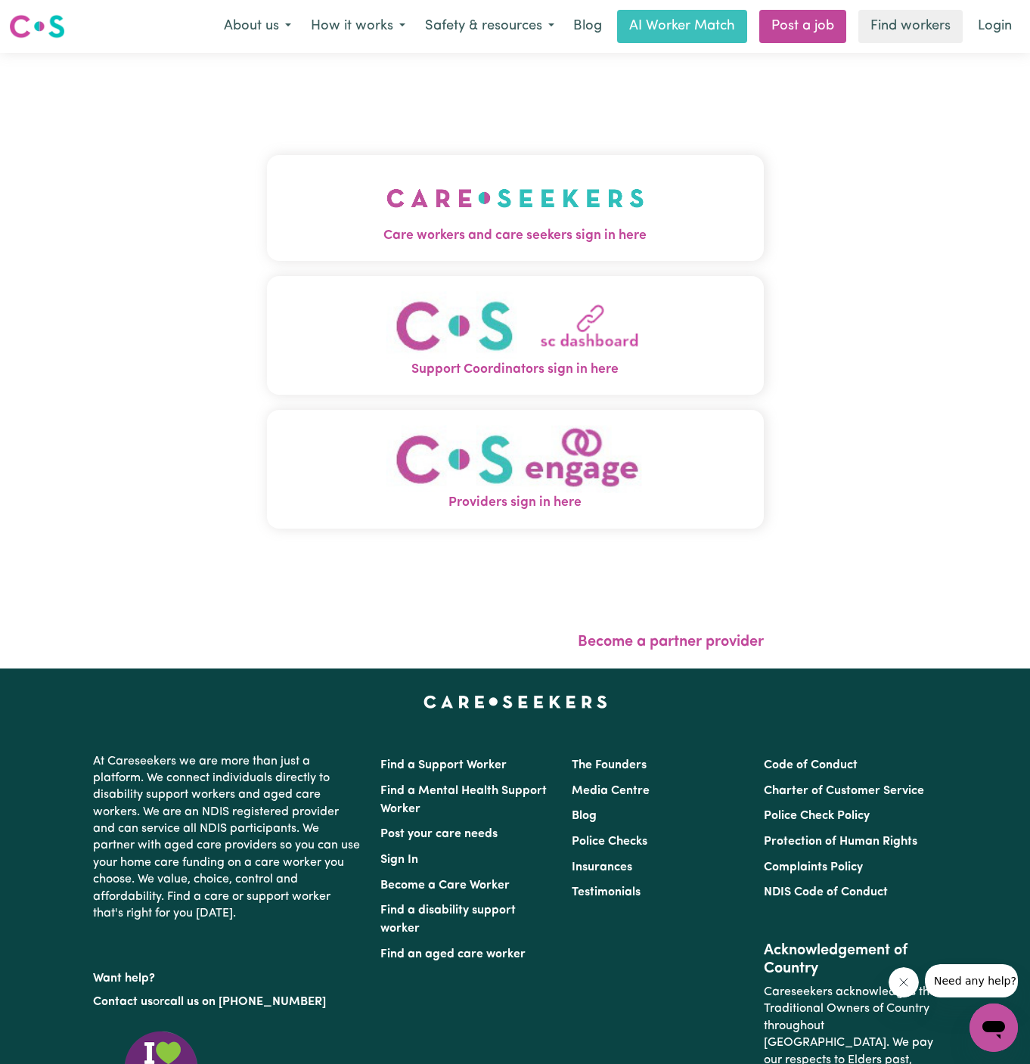
click at [479, 217] on img "Care workers and care seekers sign in here" at bounding box center [515, 198] width 258 height 56
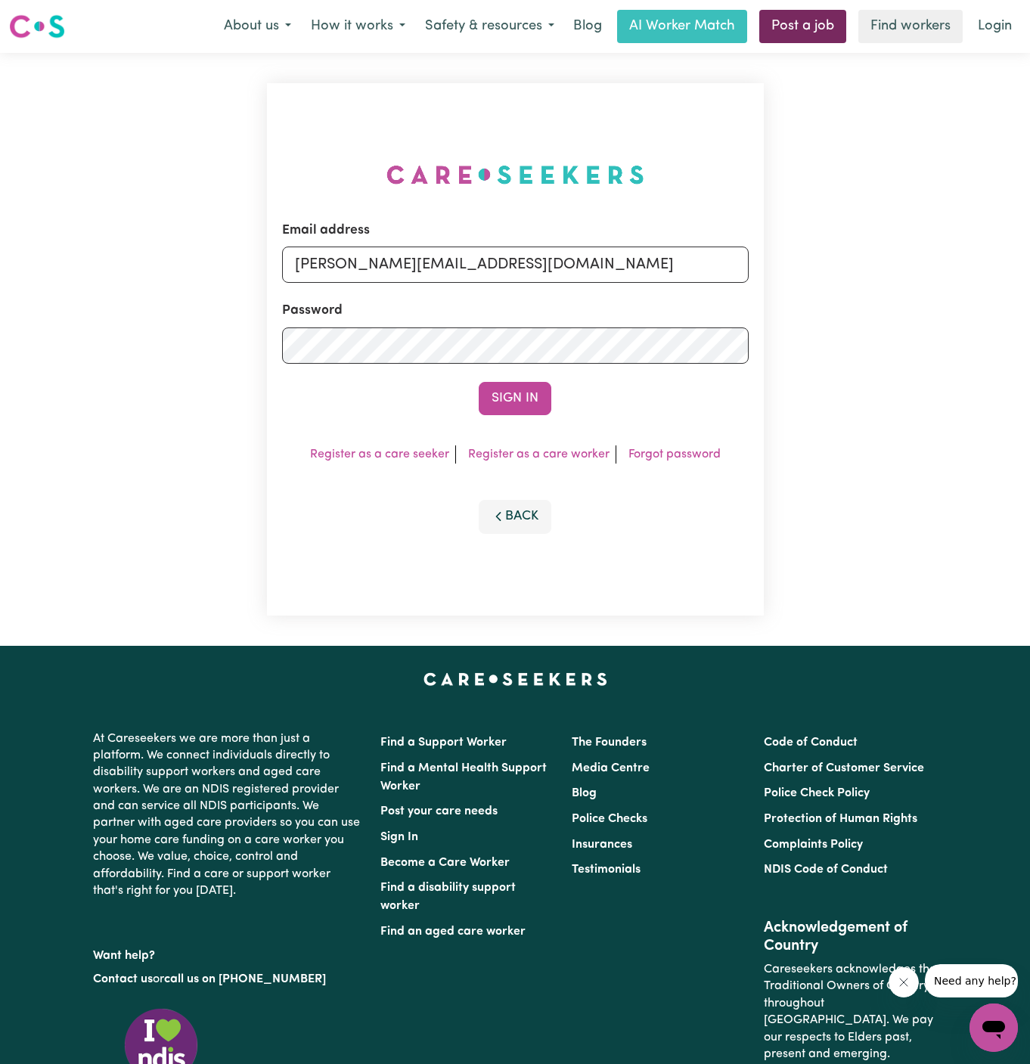
click at [798, 30] on link "Post a job" at bounding box center [802, 26] width 87 height 33
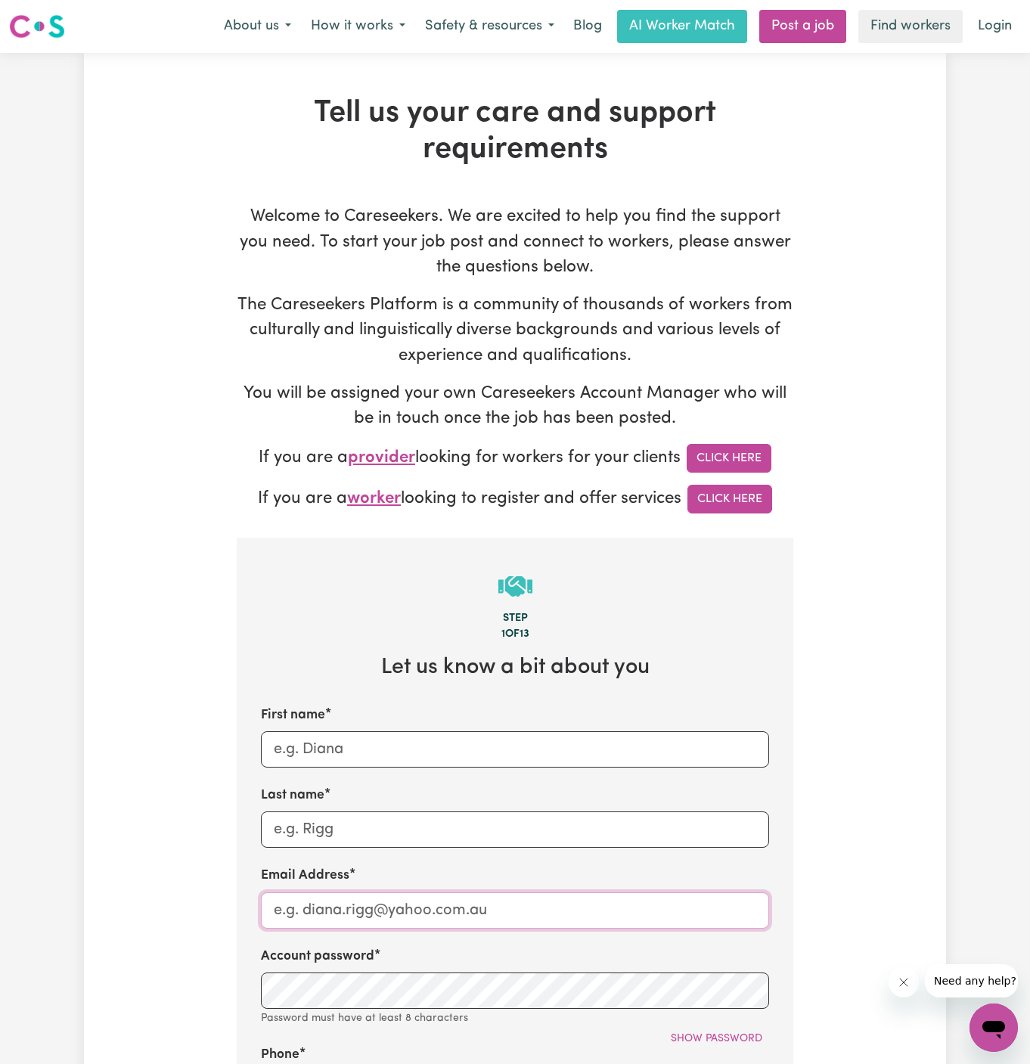
type input "[PERSON_NAME][EMAIL_ADDRESS][DOMAIN_NAME]"
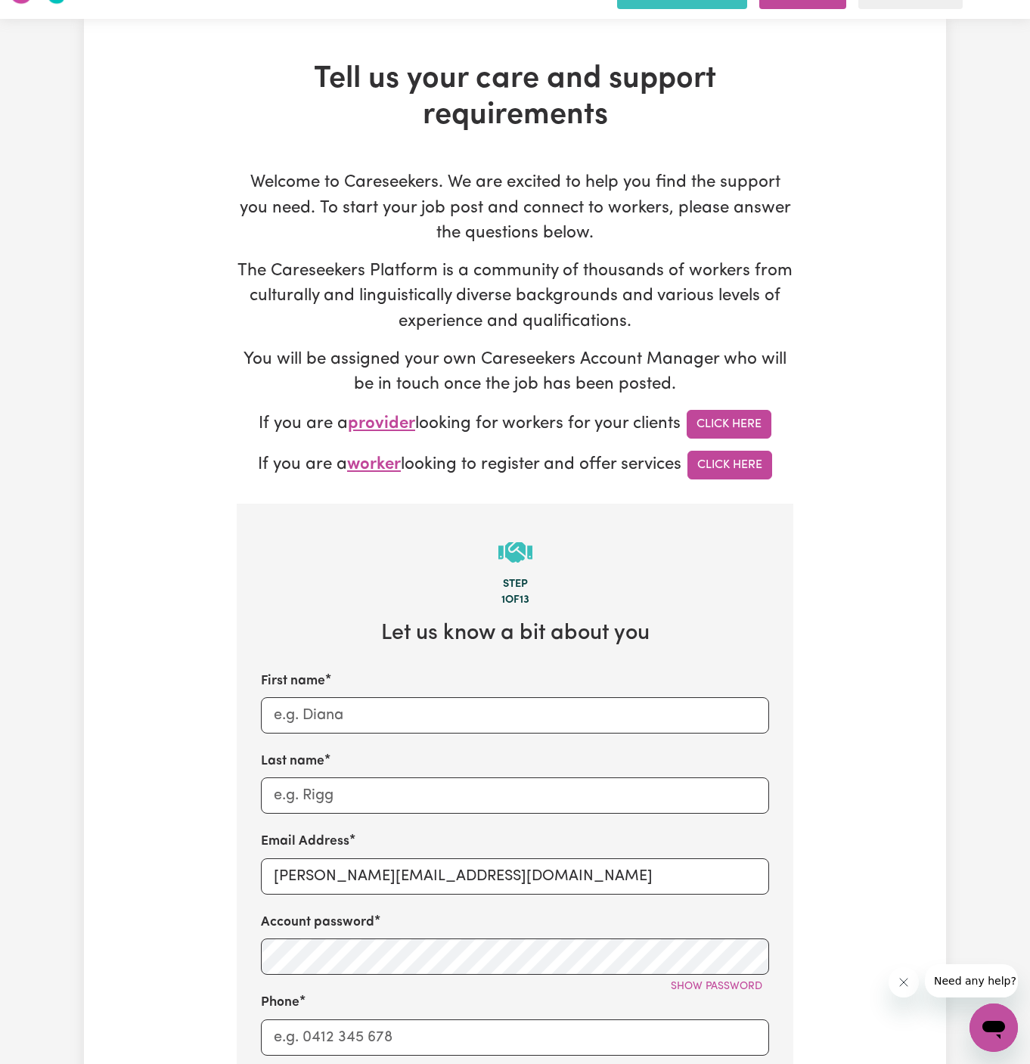
scroll to position [102, 0]
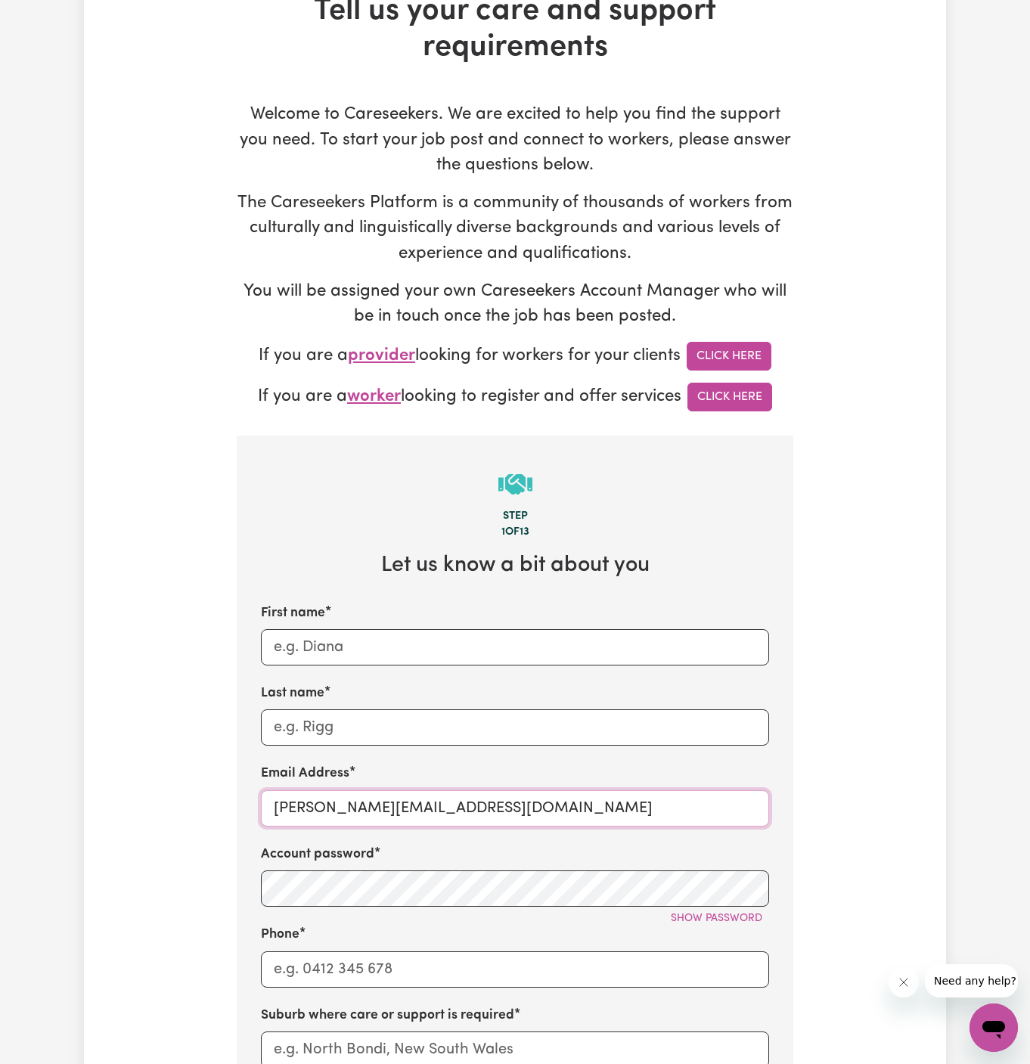
drag, startPoint x: 311, startPoint y: 807, endPoint x: 579, endPoint y: 805, distance: 267.6
click at [579, 805] on input "[PERSON_NAME][EMAIL_ADDRESS][DOMAIN_NAME]" at bounding box center [515, 808] width 508 height 36
drag, startPoint x: 579, startPoint y: 805, endPoint x: 915, endPoint y: 664, distance: 363.9
click at [677, 790] on input "[PERSON_NAME][EMAIL_ADDRESS][DOMAIN_NAME]" at bounding box center [515, 808] width 508 height 36
click at [346, 633] on input "First name" at bounding box center [515, 647] width 508 height 36
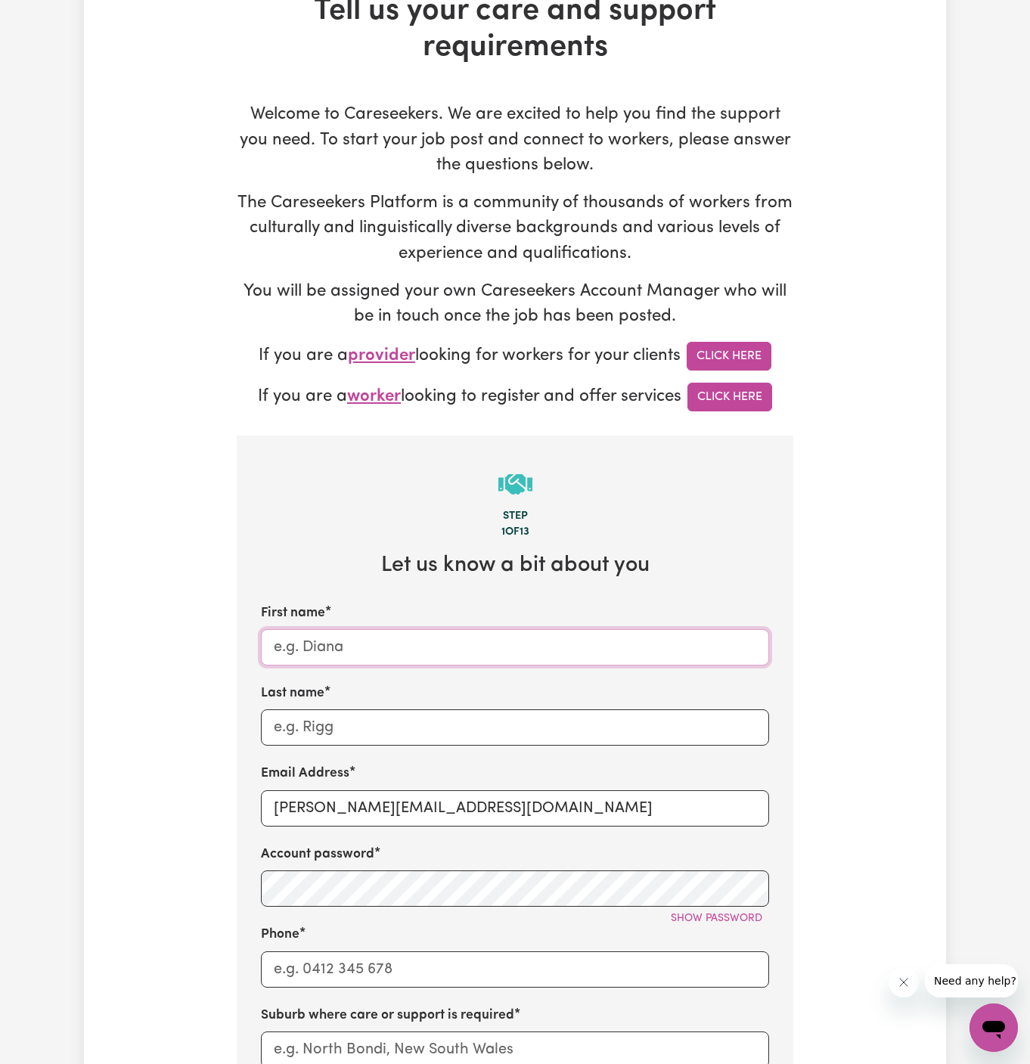
click at [346, 633] on input "First name" at bounding box center [515, 647] width 508 height 36
paste input "ClientStMarysHCK"
click at [316, 645] on input "ClientStMarysHCK" at bounding box center [515, 647] width 508 height 36
click at [375, 649] on input "Client StMarysHCK" at bounding box center [515, 647] width 508 height 36
click at [334, 646] on input "Client StMarys HCK" at bounding box center [515, 647] width 508 height 36
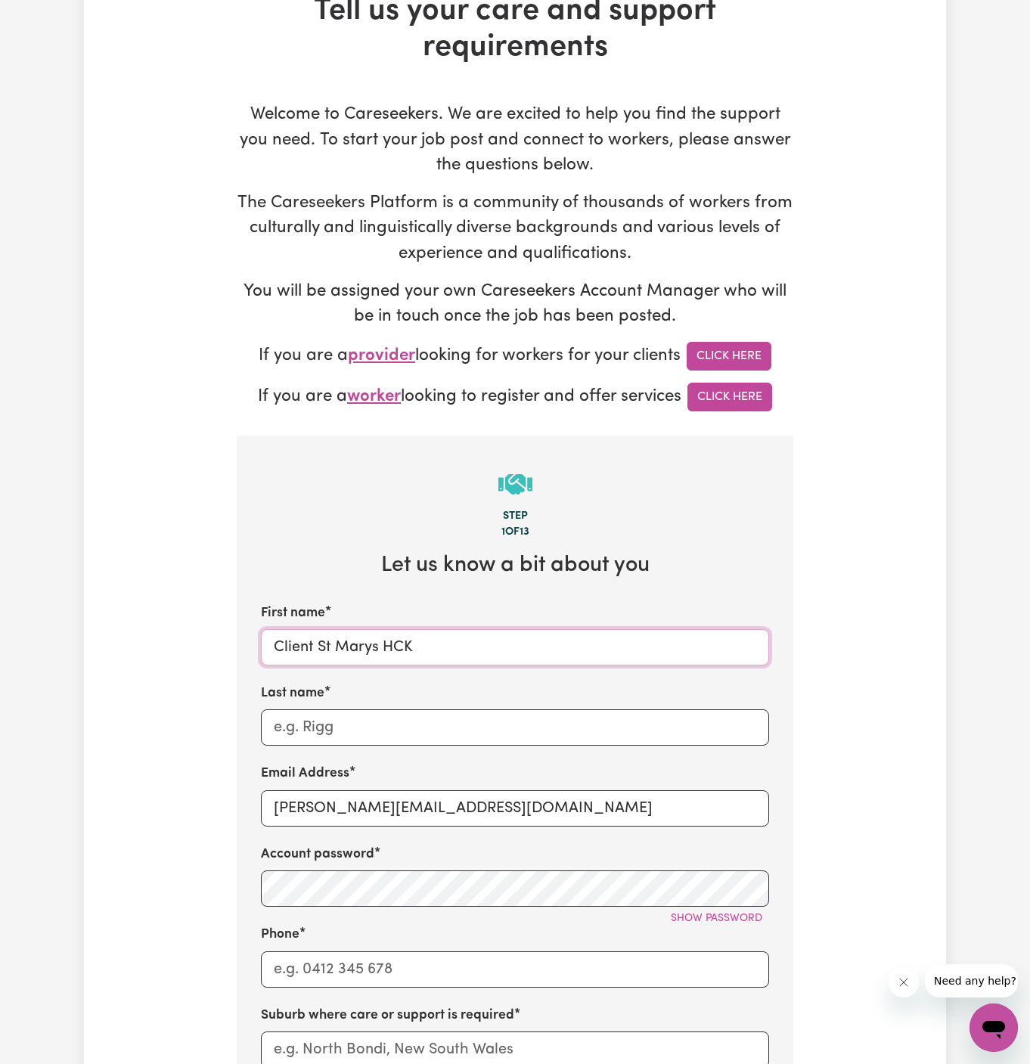
click at [404, 643] on input "Client St Marys HCK" at bounding box center [515, 647] width 508 height 36
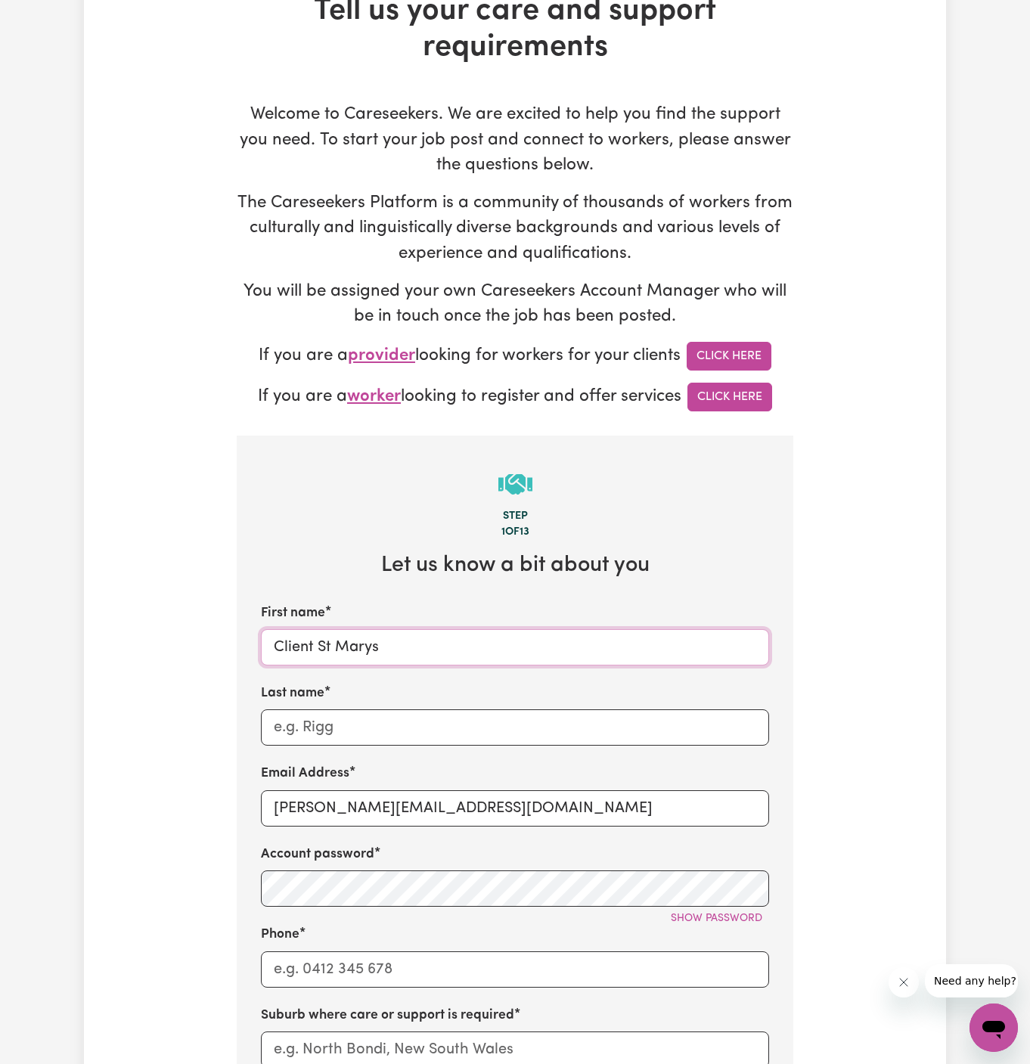
drag, startPoint x: 314, startPoint y: 645, endPoint x: 431, endPoint y: 645, distance: 116.4
click at [431, 645] on input "Client St Marys" at bounding box center [515, 647] width 508 height 36
type input "Client St Marys"
click at [343, 735] on input "Last name" at bounding box center [515, 727] width 508 height 36
paste input "Home Caring [GEOGRAPHIC_DATA]"
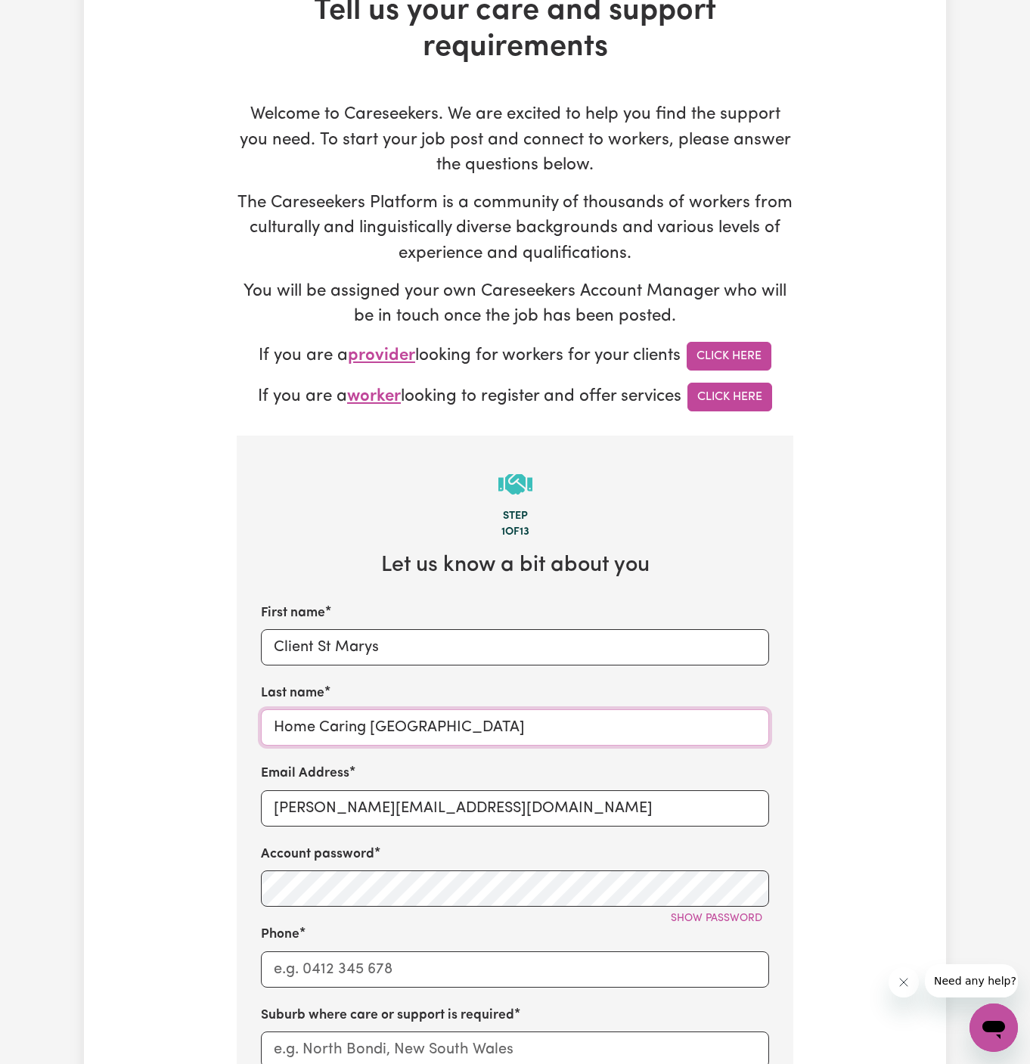
type input "Home Caring [GEOGRAPHIC_DATA]"
click at [367, 791] on input "[PERSON_NAME][EMAIL_ADDRESS][DOMAIN_NAME]" at bounding box center [515, 808] width 508 height 36
paste input "ClientStMarysHCK"
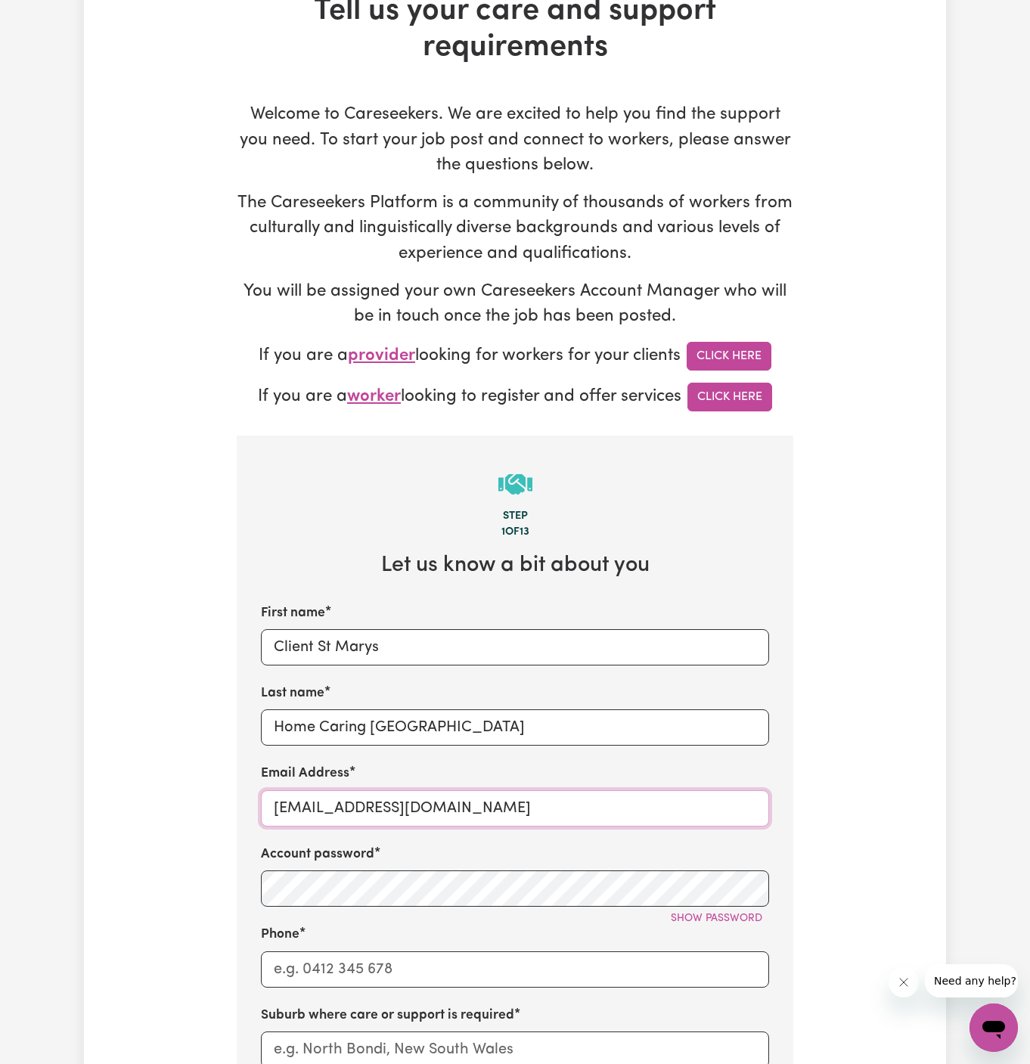
type input "[EMAIL_ADDRESS][DOMAIN_NAME]"
drag, startPoint x: 382, startPoint y: 648, endPoint x: 317, endPoint y: 644, distance: 65.1
click at [317, 644] on input "Client St Marys" at bounding box center [515, 647] width 508 height 36
click at [372, 930] on div "Phone" at bounding box center [515, 956] width 508 height 62
click at [402, 956] on input "Phone" at bounding box center [515, 969] width 508 height 36
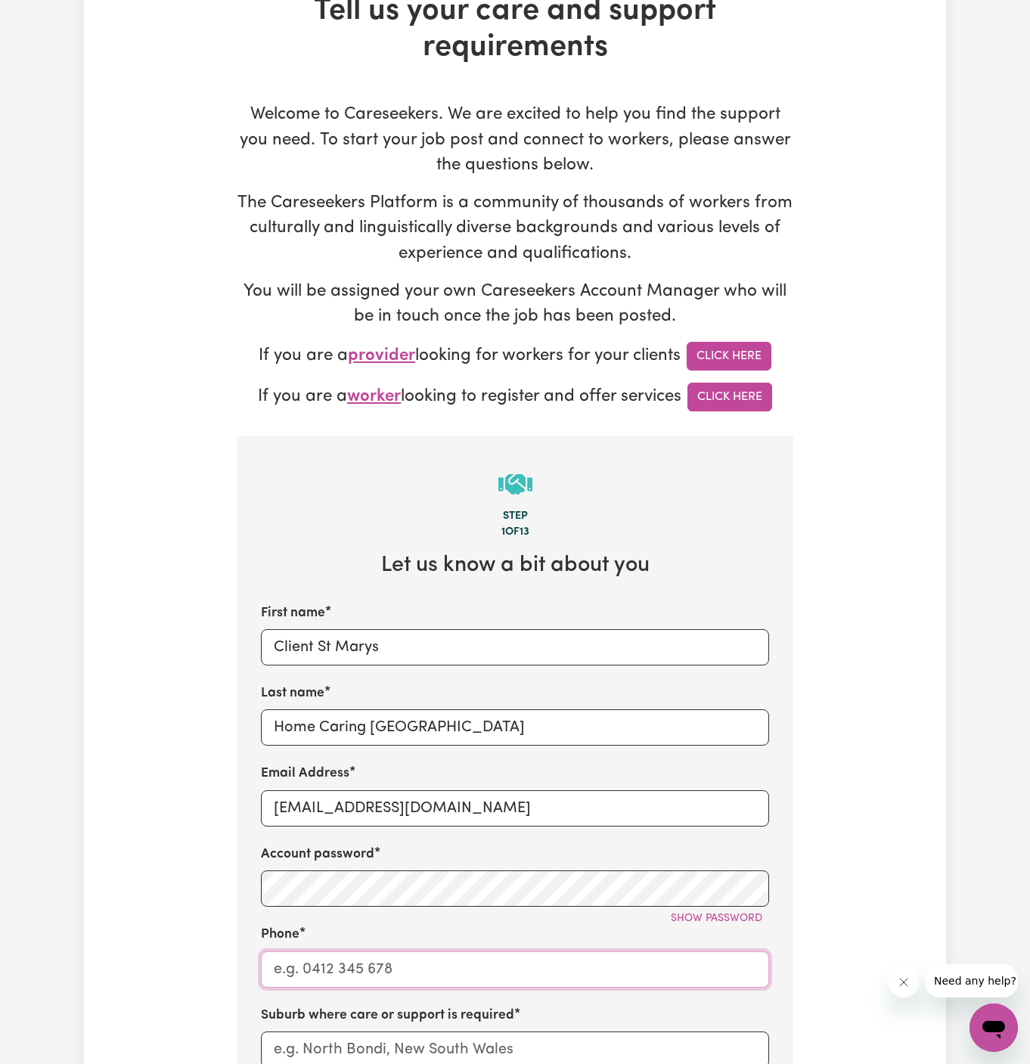
type input "1300765465"
click at [448, 646] on input "Client St Marys" at bounding box center [515, 647] width 508 height 36
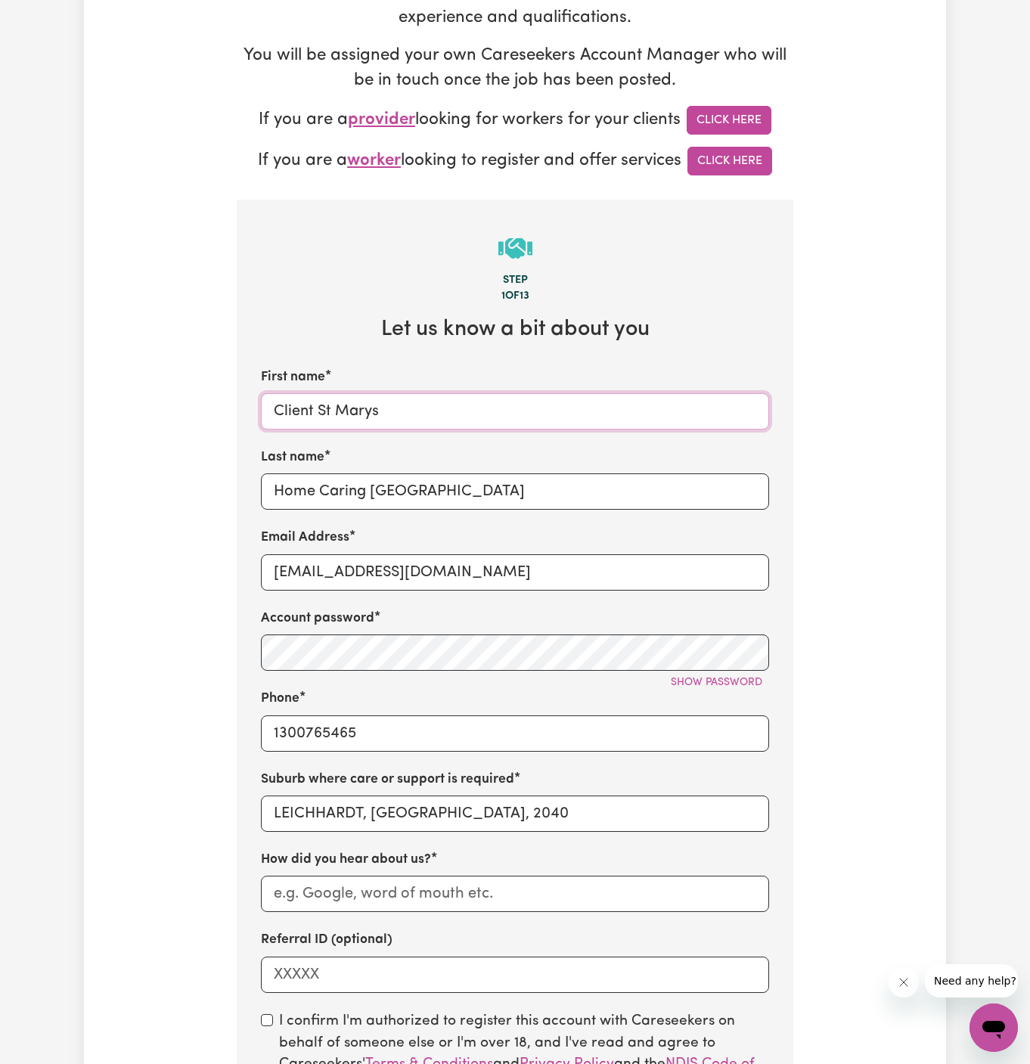
scroll to position [482, 0]
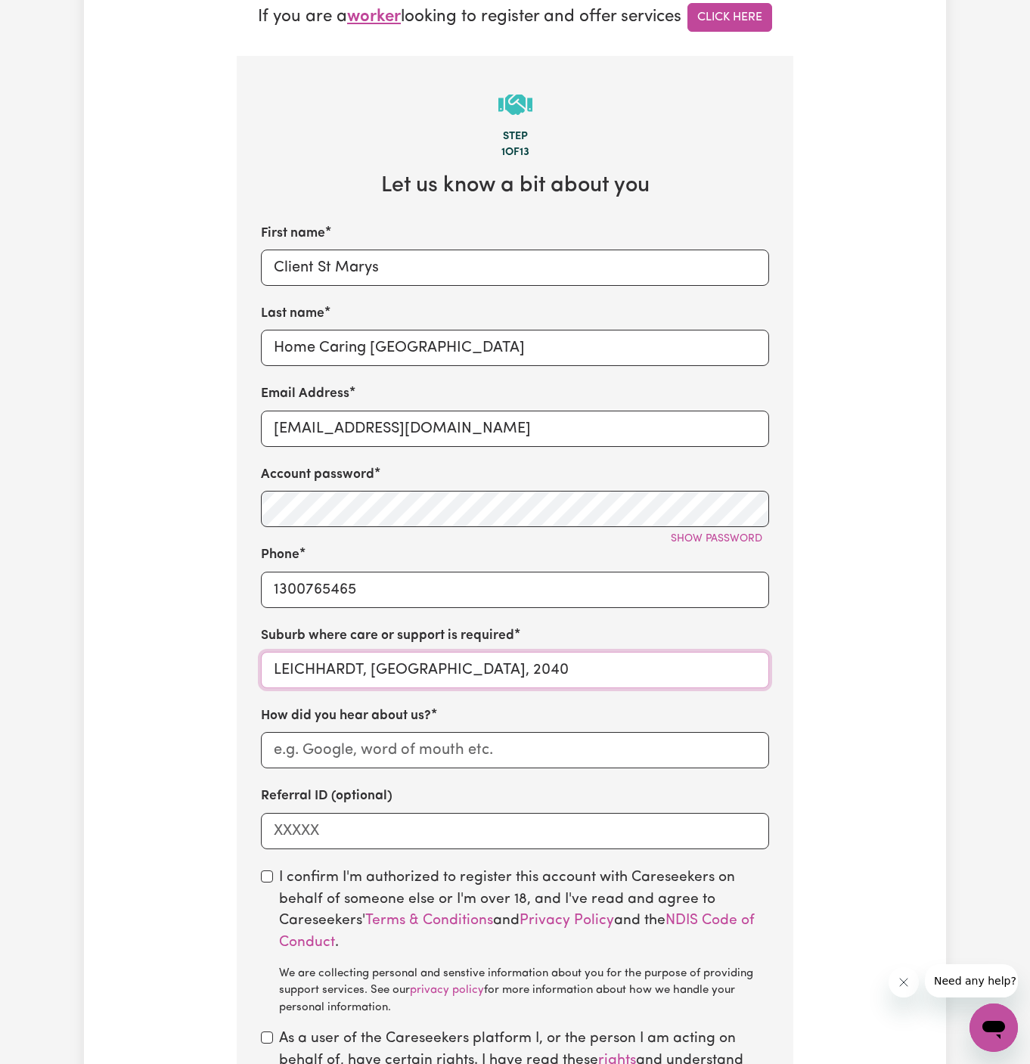
click at [470, 657] on input "LEICHHARDT, [GEOGRAPHIC_DATA], 2040" at bounding box center [515, 670] width 508 height 36
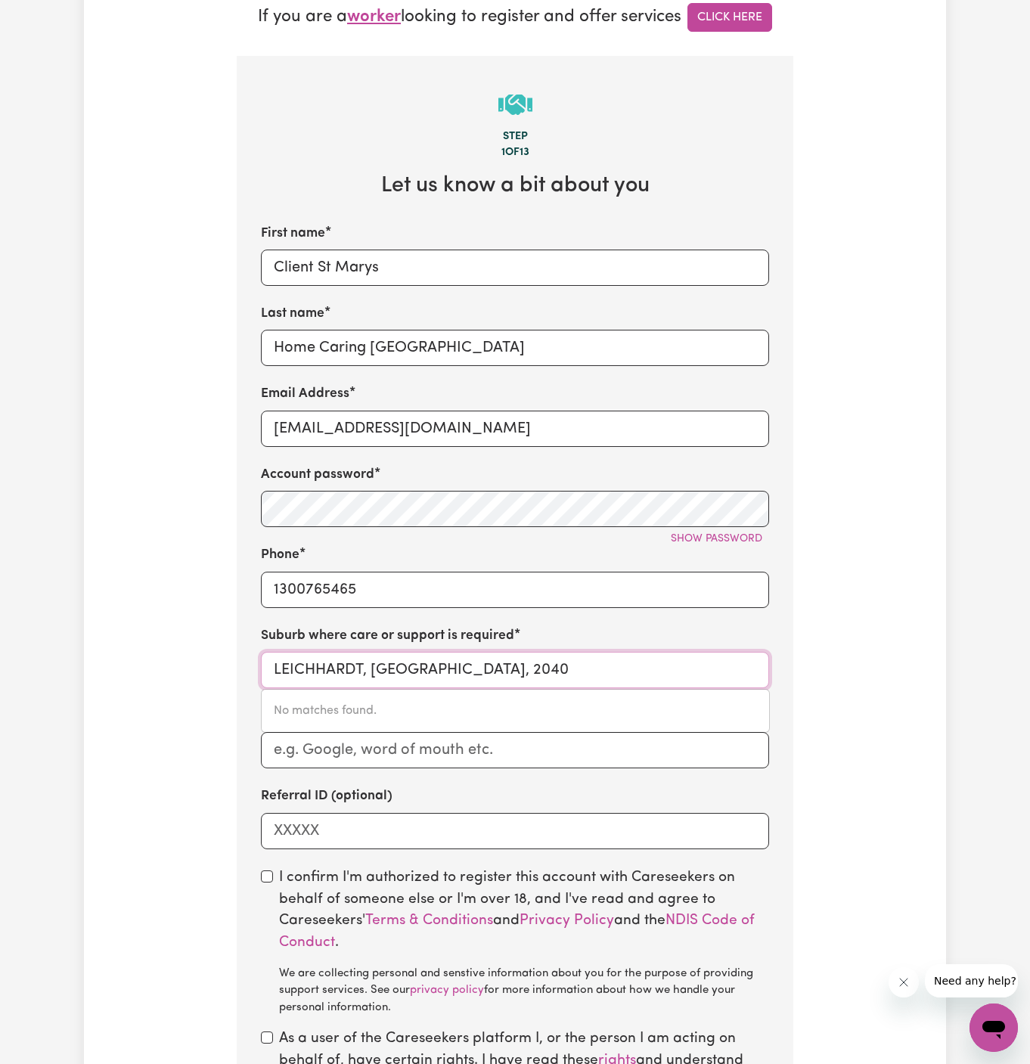
click at [470, 657] on input "LEICHHARDT, [GEOGRAPHIC_DATA], 2040" at bounding box center [515, 670] width 508 height 36
paste input "StMarys01"
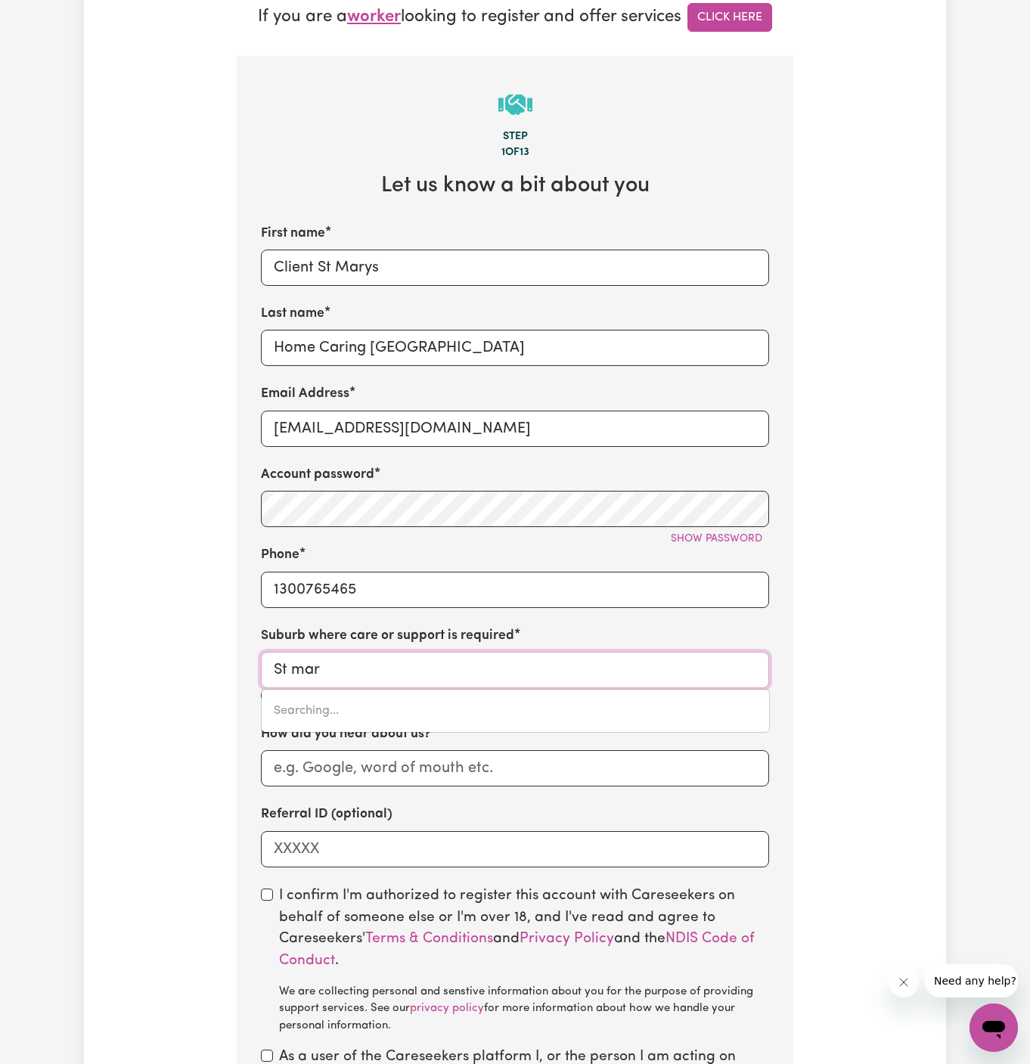
type input "St [PERSON_NAME]"
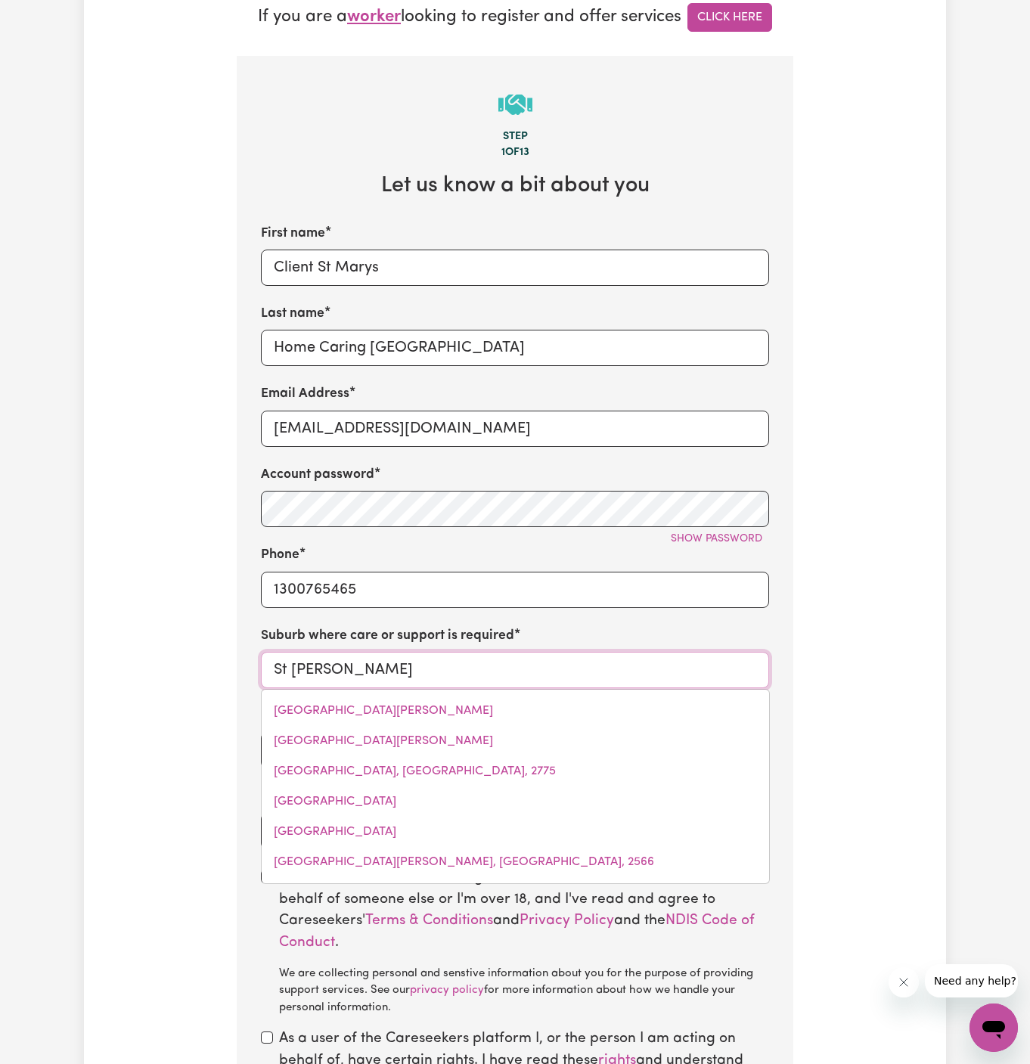
type input "[GEOGRAPHIC_DATA][PERSON_NAME]"
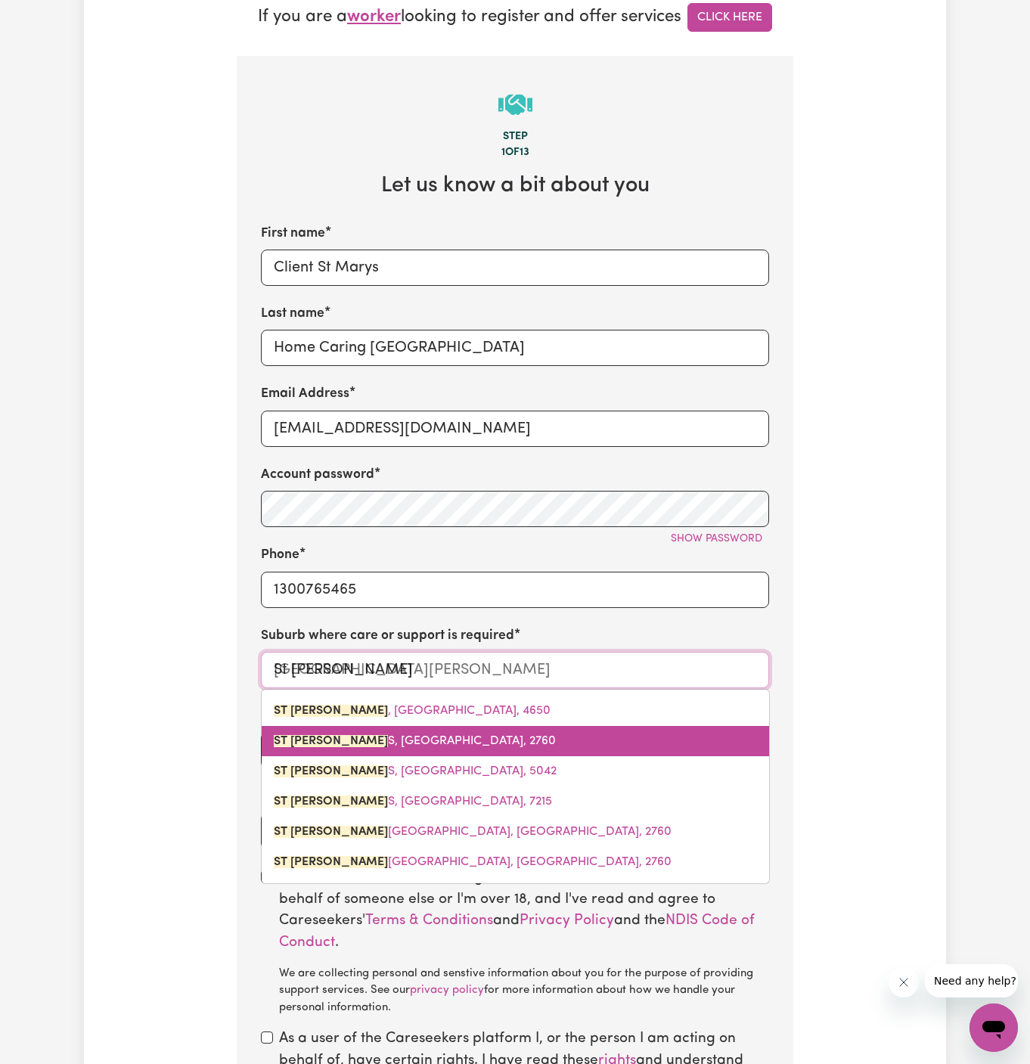
click at [438, 735] on span "[GEOGRAPHIC_DATA][PERSON_NAME], 2760" at bounding box center [415, 741] width 282 height 12
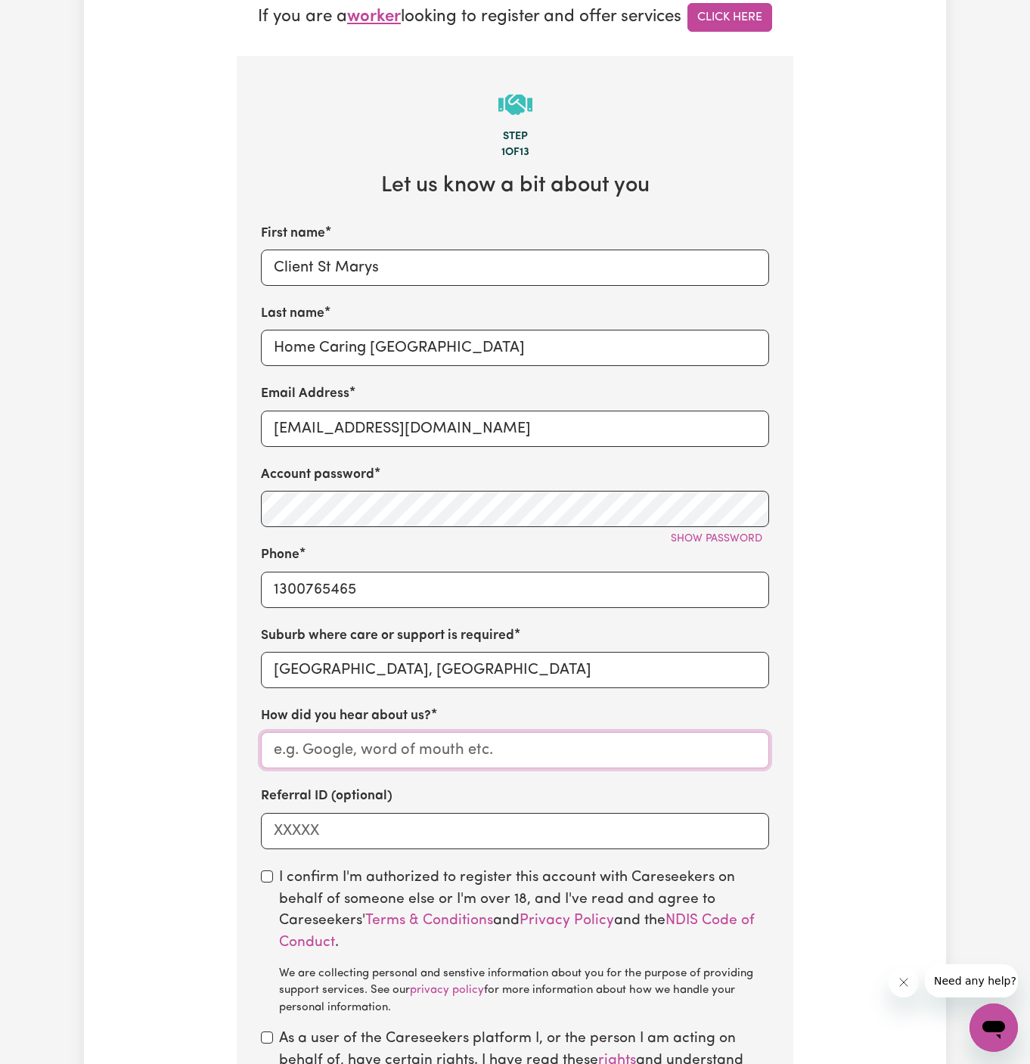
click at [457, 748] on input "How did you hear about us?" at bounding box center [515, 750] width 508 height 36
drag, startPoint x: 448, startPoint y: 342, endPoint x: 265, endPoint y: 342, distance: 182.9
click at [265, 342] on input "Home Caring [GEOGRAPHIC_DATA]" at bounding box center [515, 348] width 508 height 36
click at [398, 754] on input "How did you hear about us?" at bounding box center [515, 750] width 508 height 36
paste input "Home Caring [GEOGRAPHIC_DATA]"
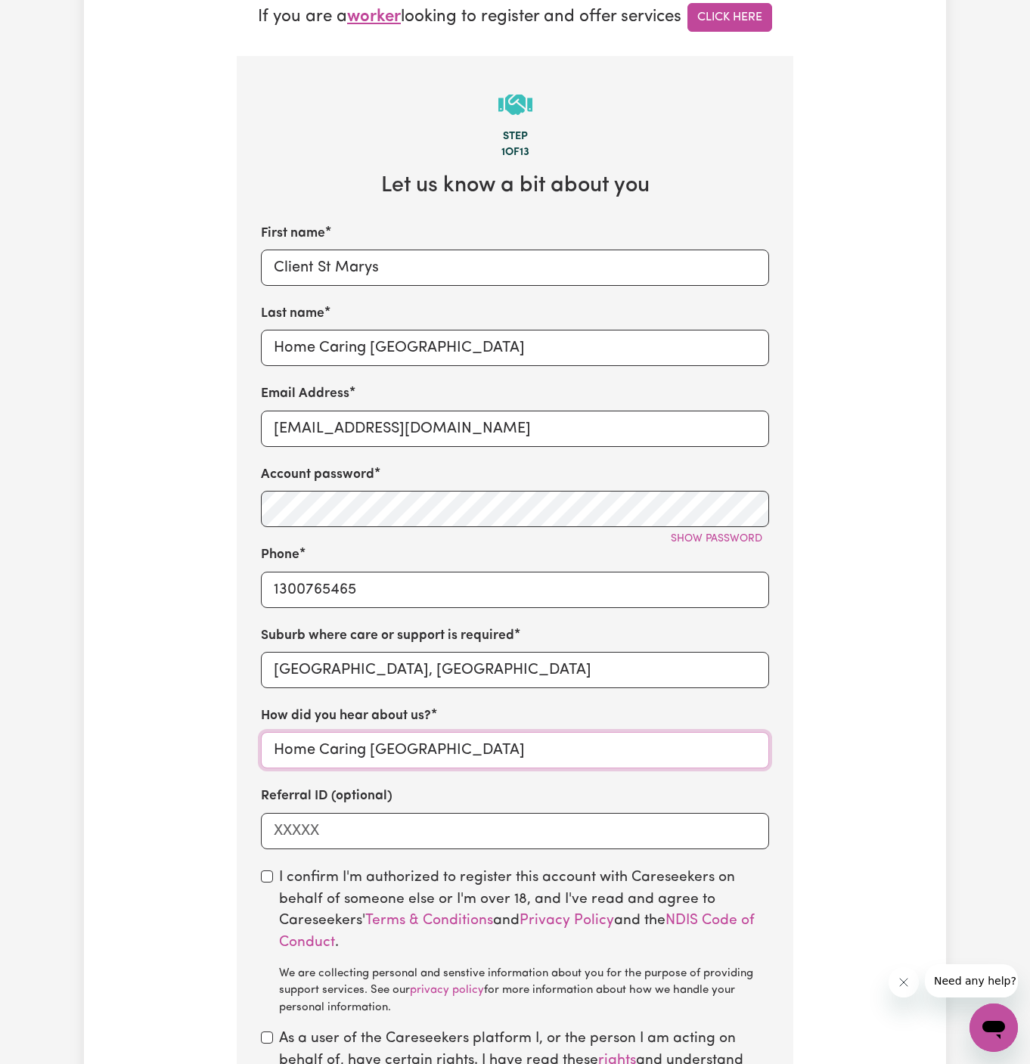
type input "Home Caring [GEOGRAPHIC_DATA]"
click at [264, 877] on input "checkbox" at bounding box center [267, 876] width 12 height 12
checkbox input "true"
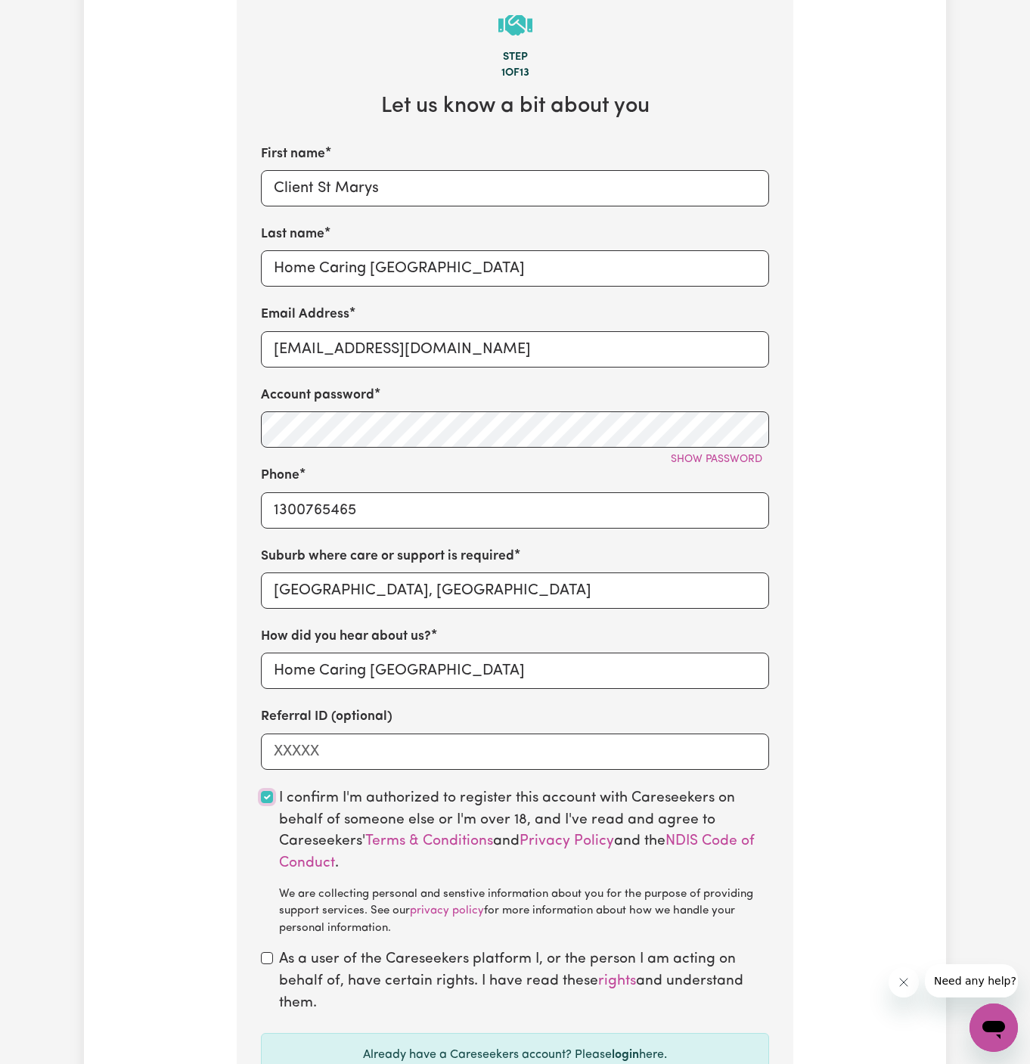
scroll to position [601, 0]
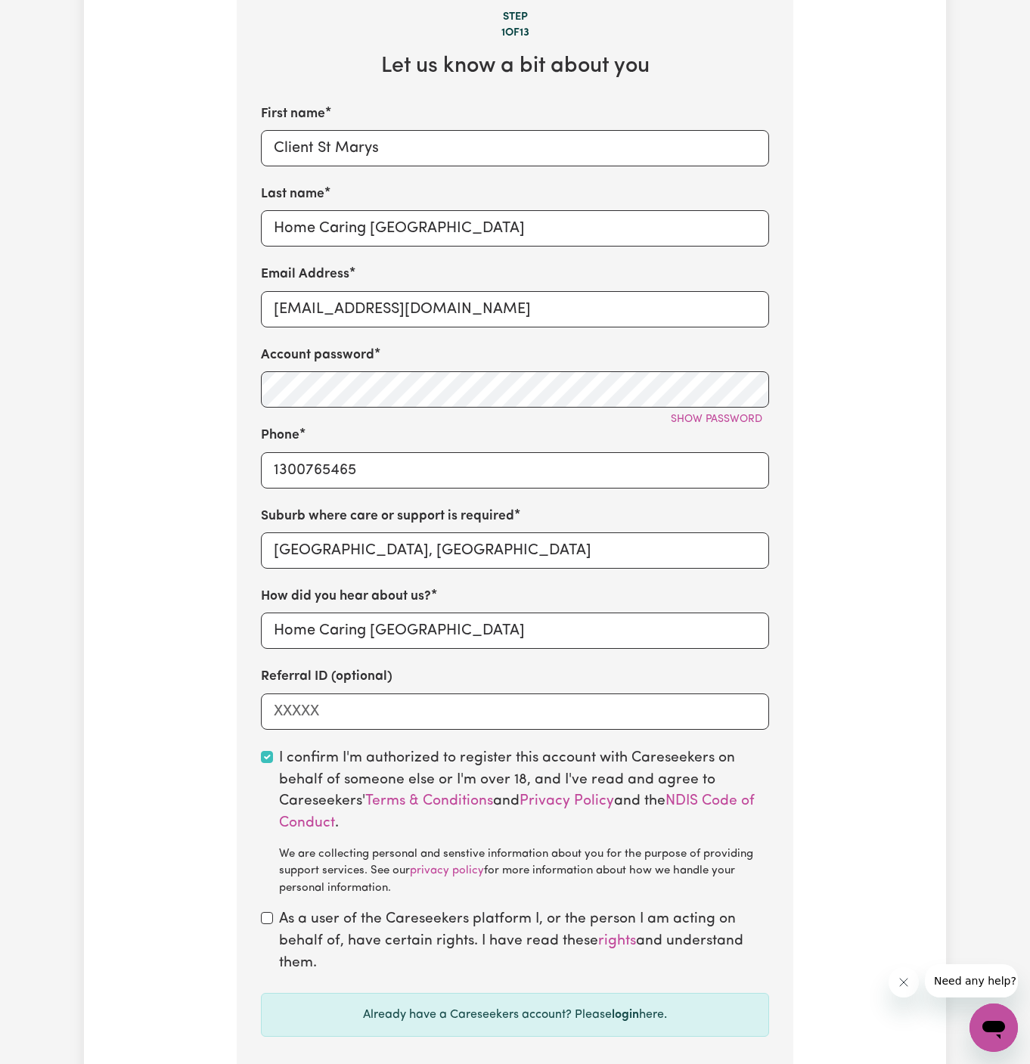
click at [268, 925] on div "As a user of the Careseekers platform I, or the person I am acting on behalf of…" at bounding box center [515, 941] width 508 height 65
click at [271, 917] on input "checkbox" at bounding box center [267, 918] width 12 height 12
checkbox input "true"
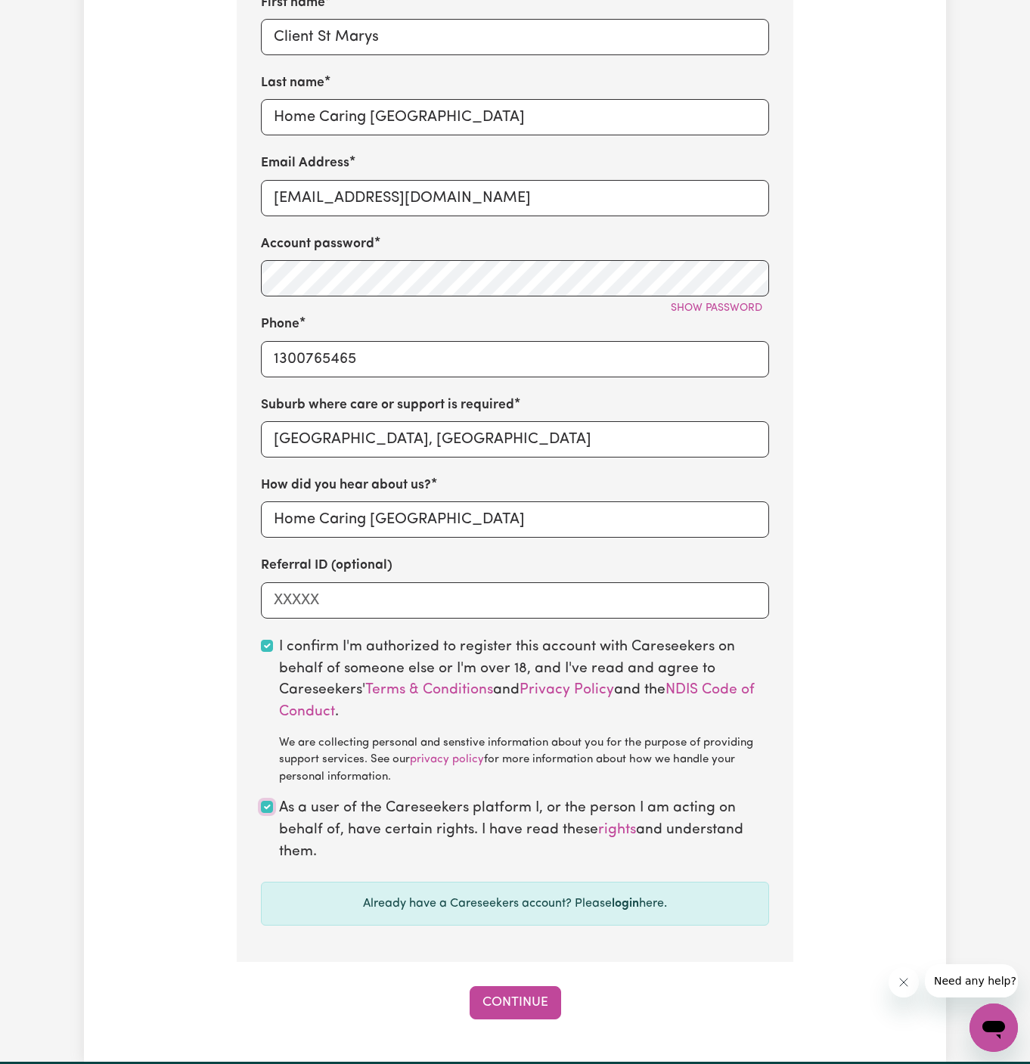
scroll to position [770, 0]
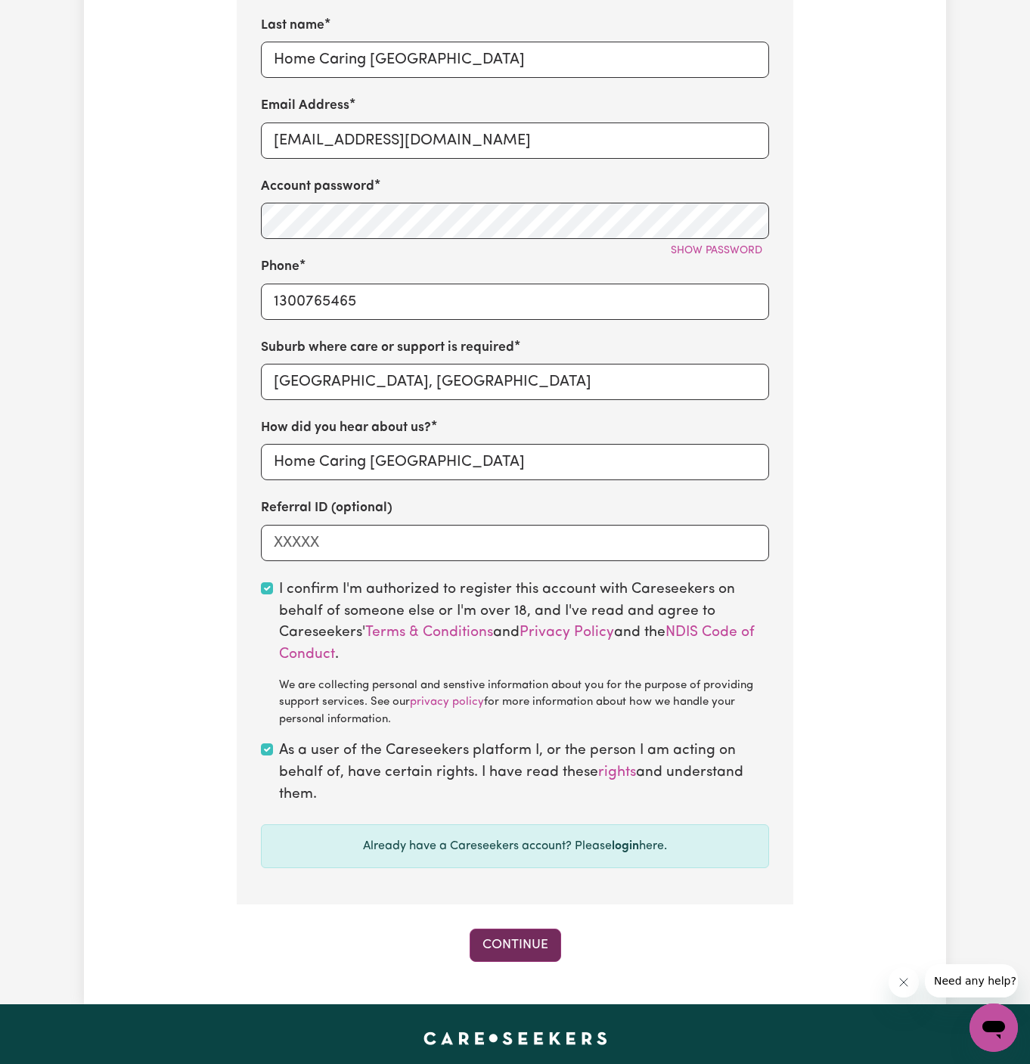
click at [538, 943] on button "Continue" at bounding box center [514, 944] width 91 height 33
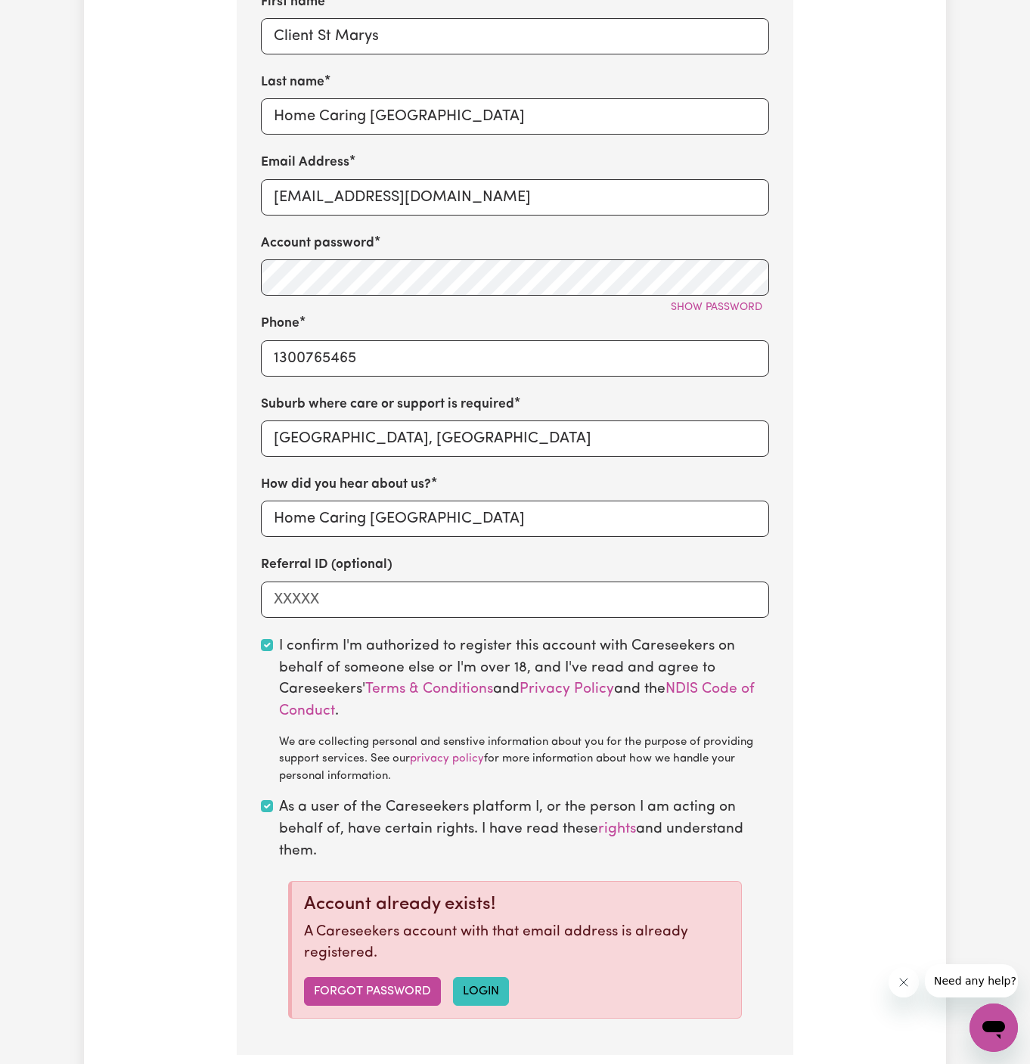
scroll to position [685, 0]
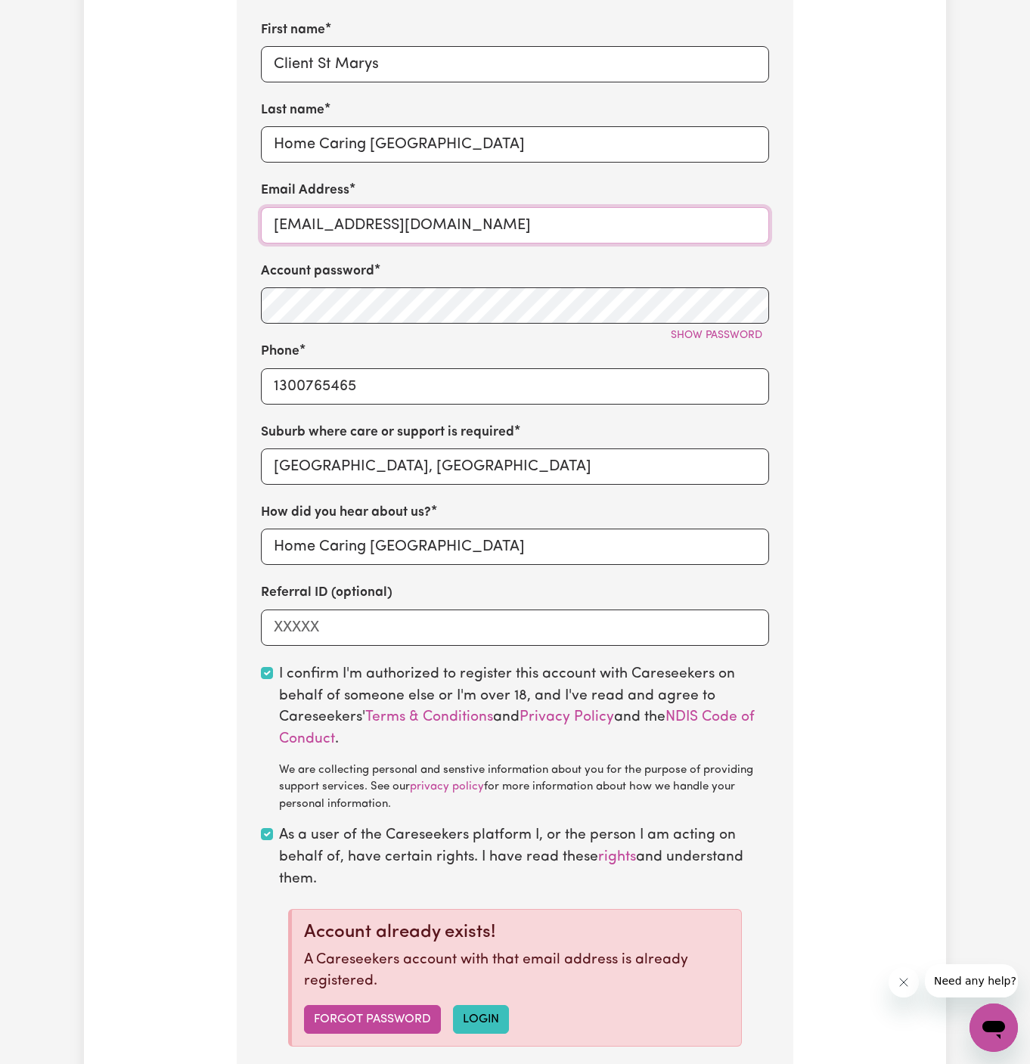
drag, startPoint x: 558, startPoint y: 220, endPoint x: 228, endPoint y: 219, distance: 329.6
click at [228, 219] on div "Tell us your care and support requirements Welcome to Careseekers. We are excit…" at bounding box center [515, 275] width 575 height 1730
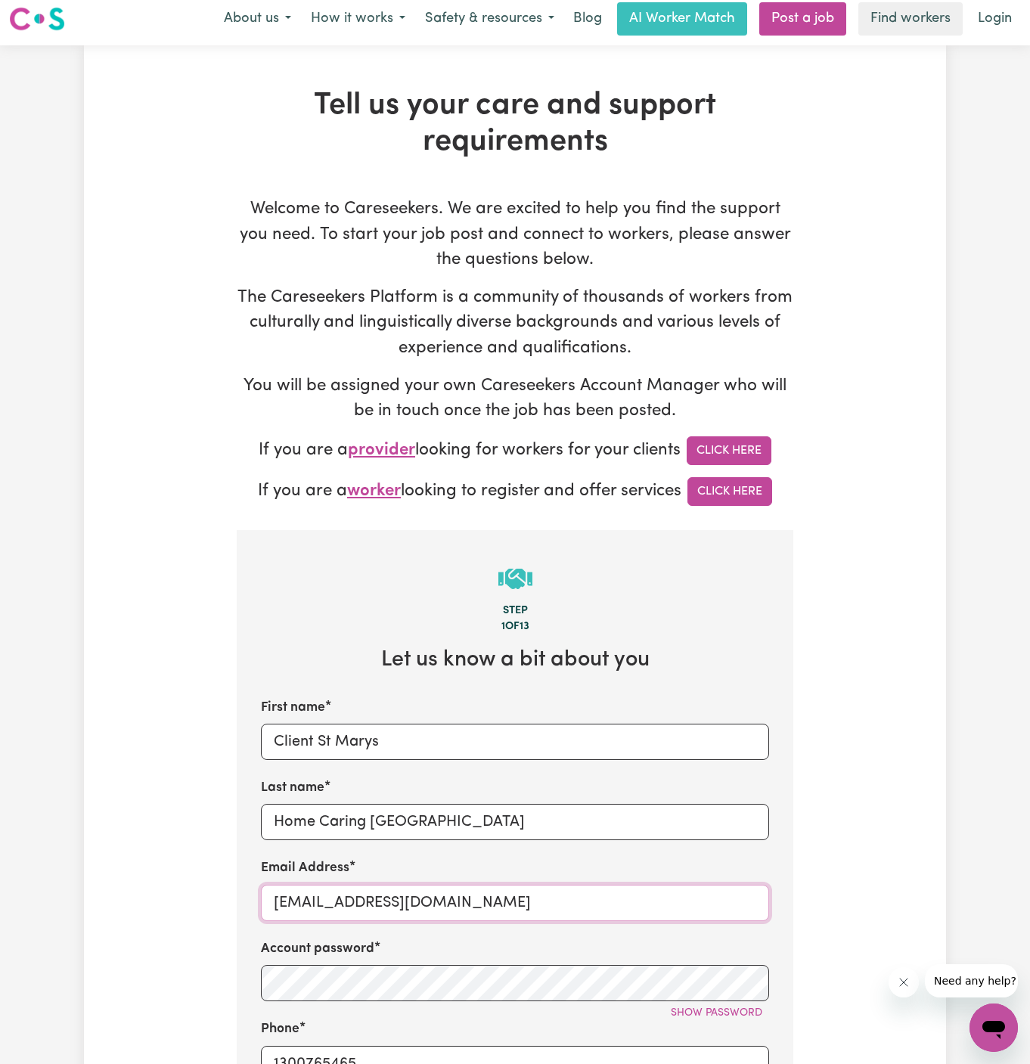
scroll to position [0, 0]
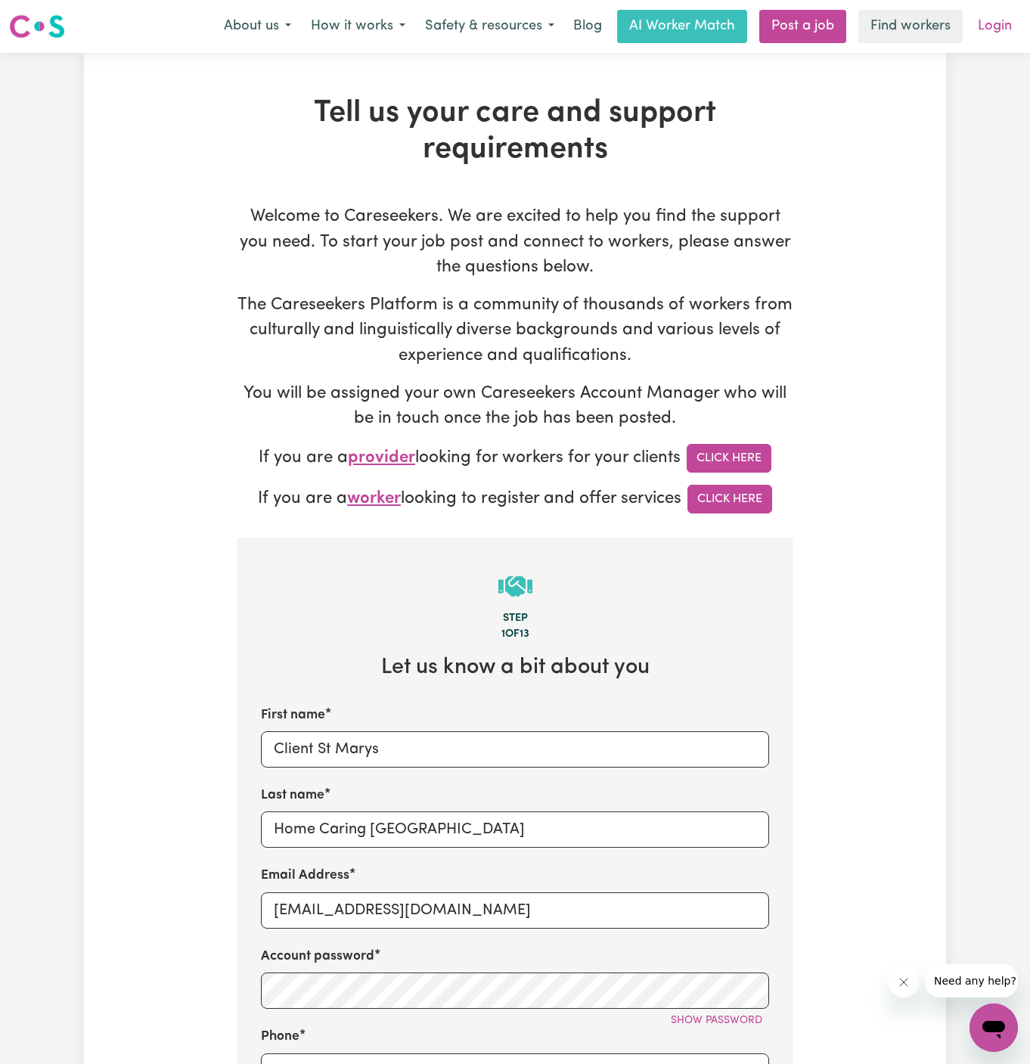
click at [1005, 17] on link "Login" at bounding box center [994, 26] width 52 height 33
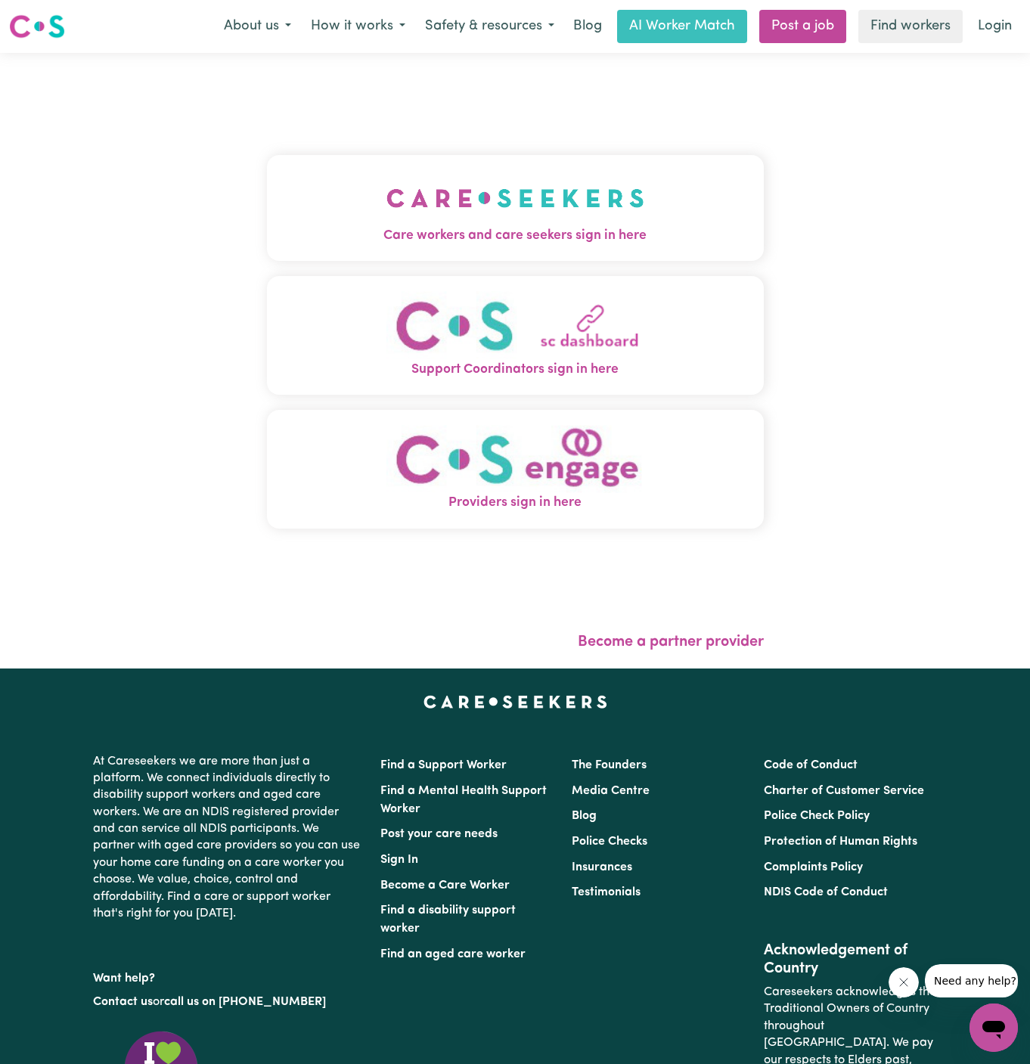
click at [689, 190] on button "Care workers and care seekers sign in here" at bounding box center [515, 208] width 497 height 106
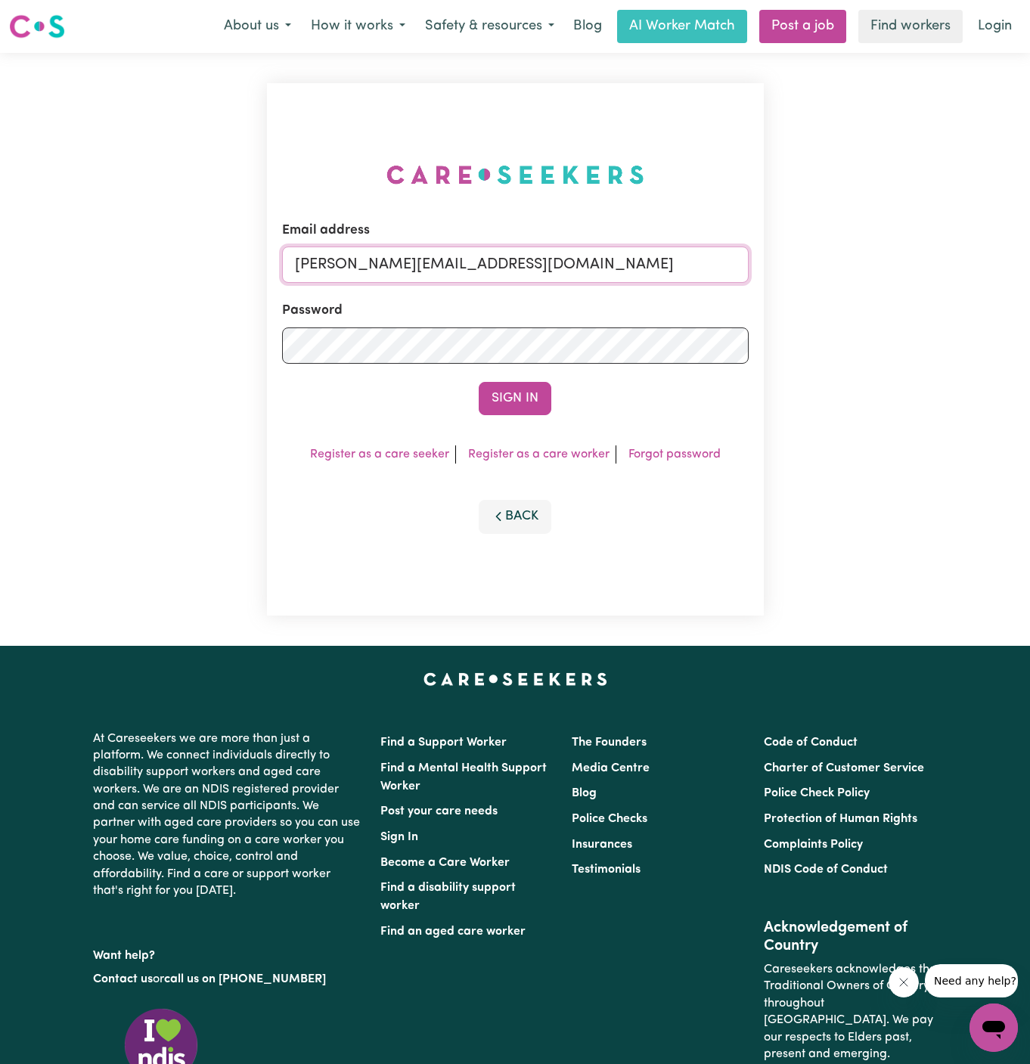
click at [555, 273] on input "[PERSON_NAME][EMAIL_ADDRESS][DOMAIN_NAME]" at bounding box center [515, 264] width 466 height 36
drag, startPoint x: 371, startPoint y: 269, endPoint x: 762, endPoint y: 268, distance: 390.8
click at [762, 268] on div "Email address superuser~[EMAIL_ADDRESS][DOMAIN_NAME] Password Sign In Register …" at bounding box center [515, 349] width 497 height 532
type input "[EMAIL_ADDRESS][DOMAIN_NAME]"
click at [479, 382] on button "Sign In" at bounding box center [515, 398] width 73 height 33
